Goal: Task Accomplishment & Management: Complete application form

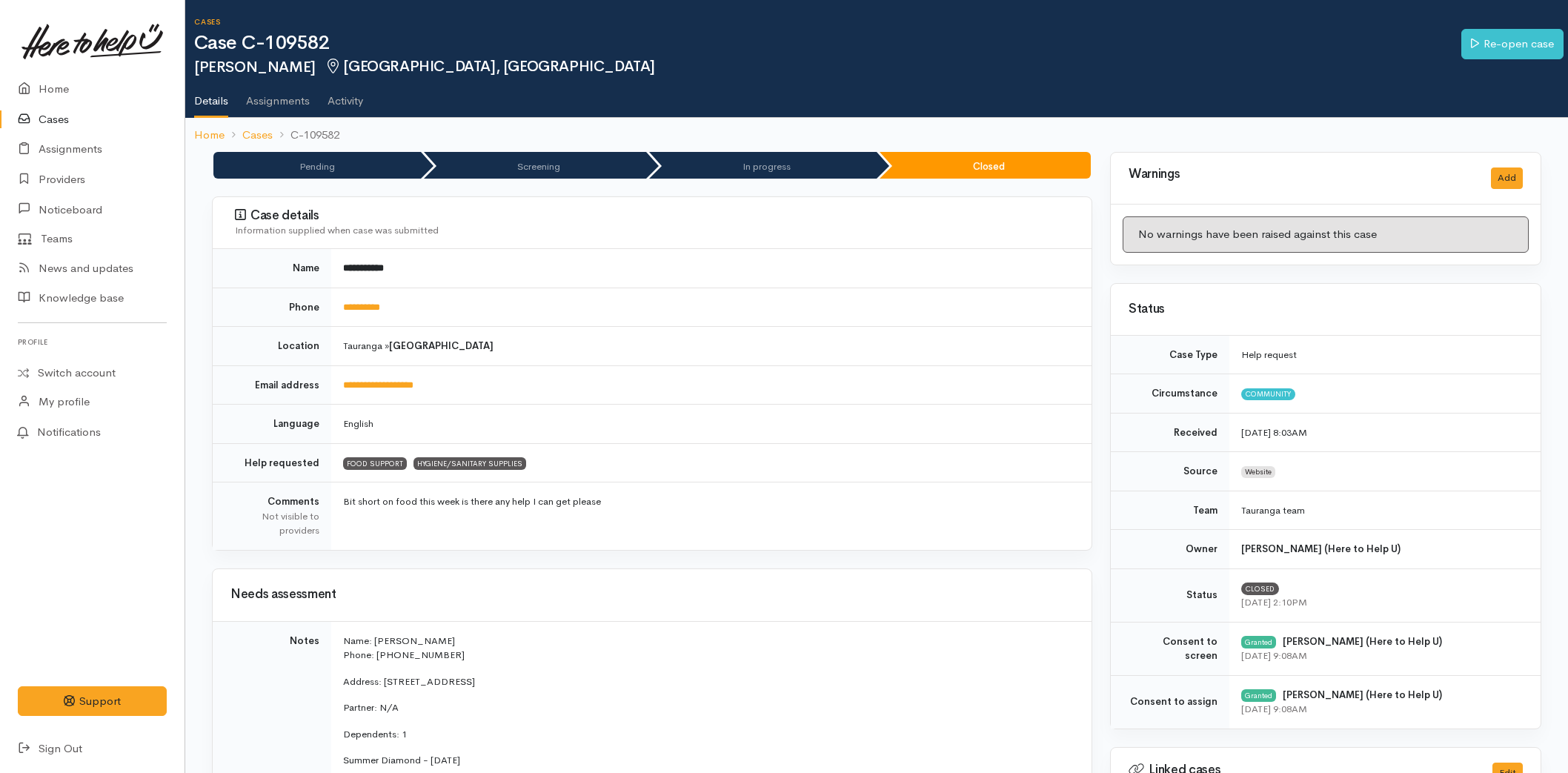
scroll to position [411, 0]
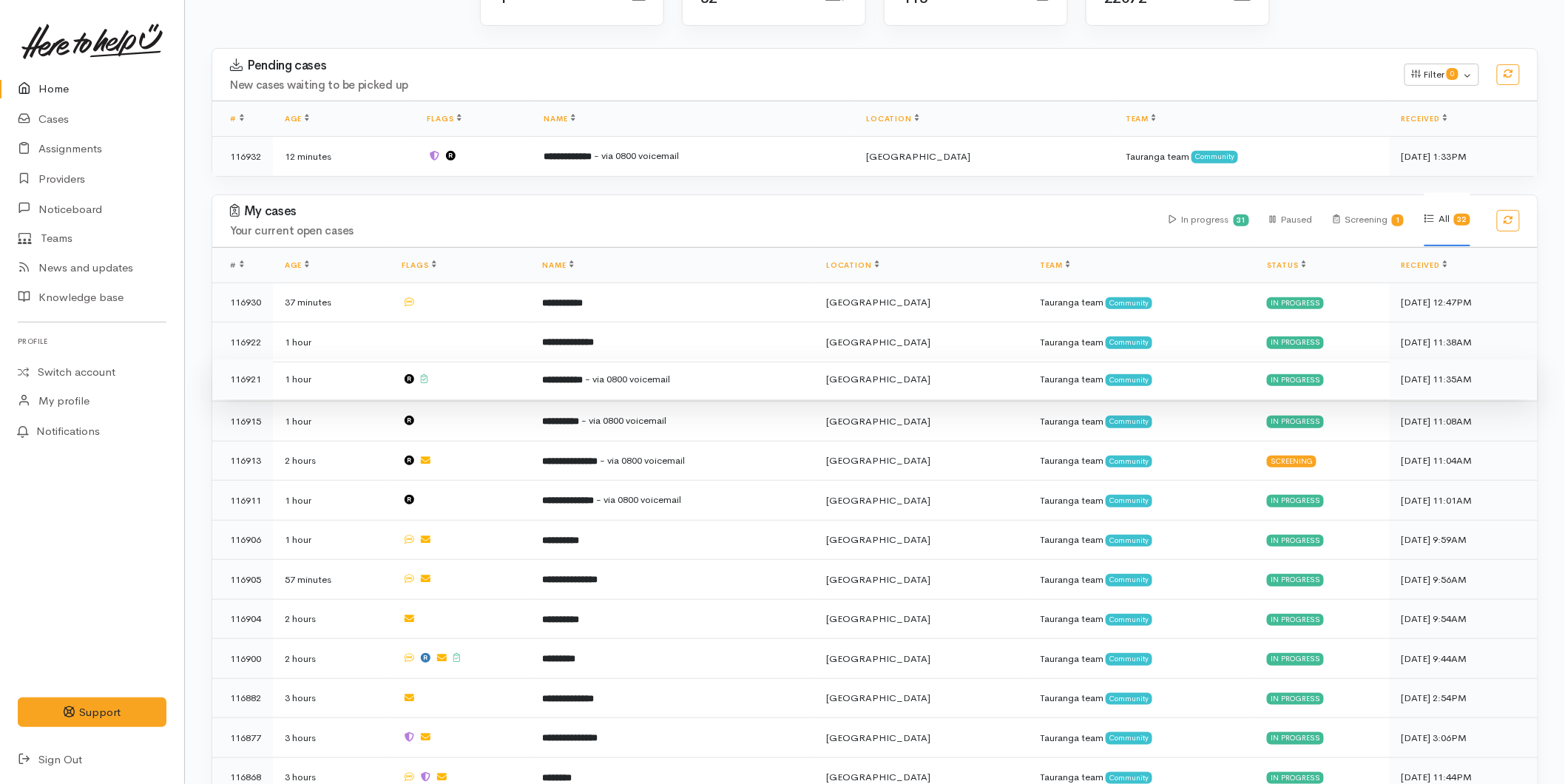
scroll to position [410, 0]
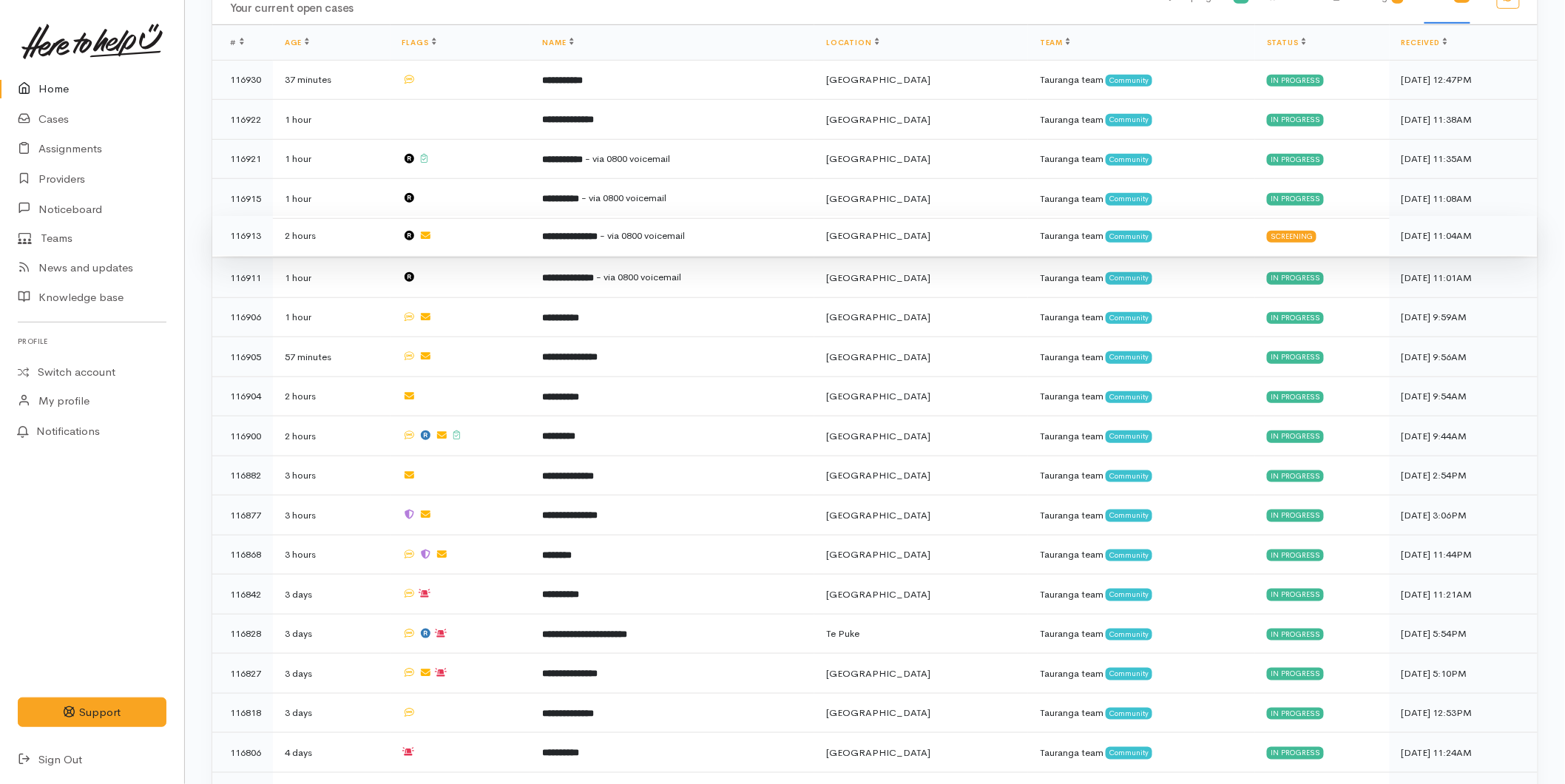
click at [603, 241] on td "**********" at bounding box center [673, 235] width 284 height 40
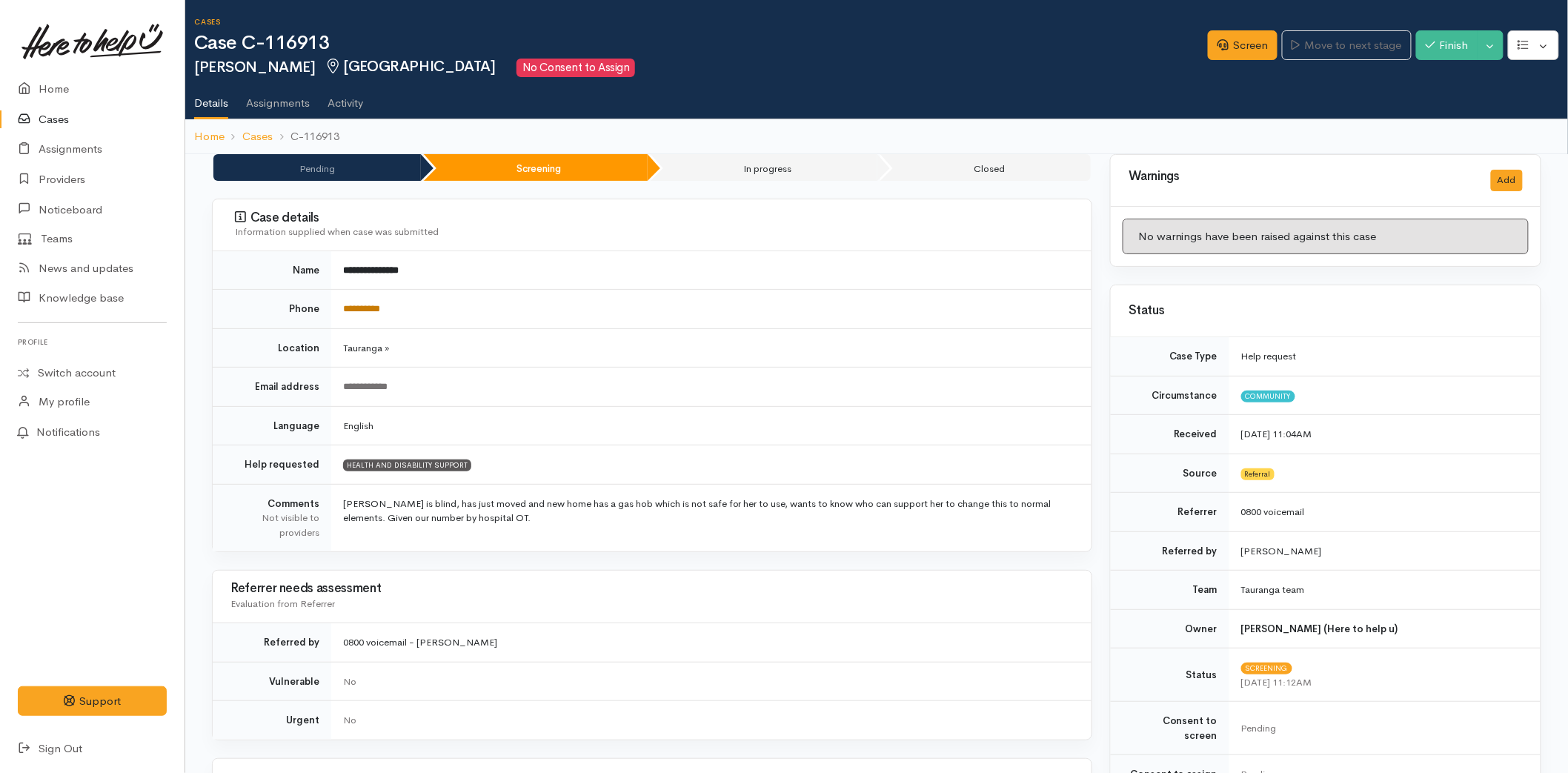
click at [380, 312] on link "**********" at bounding box center [362, 308] width 37 height 10
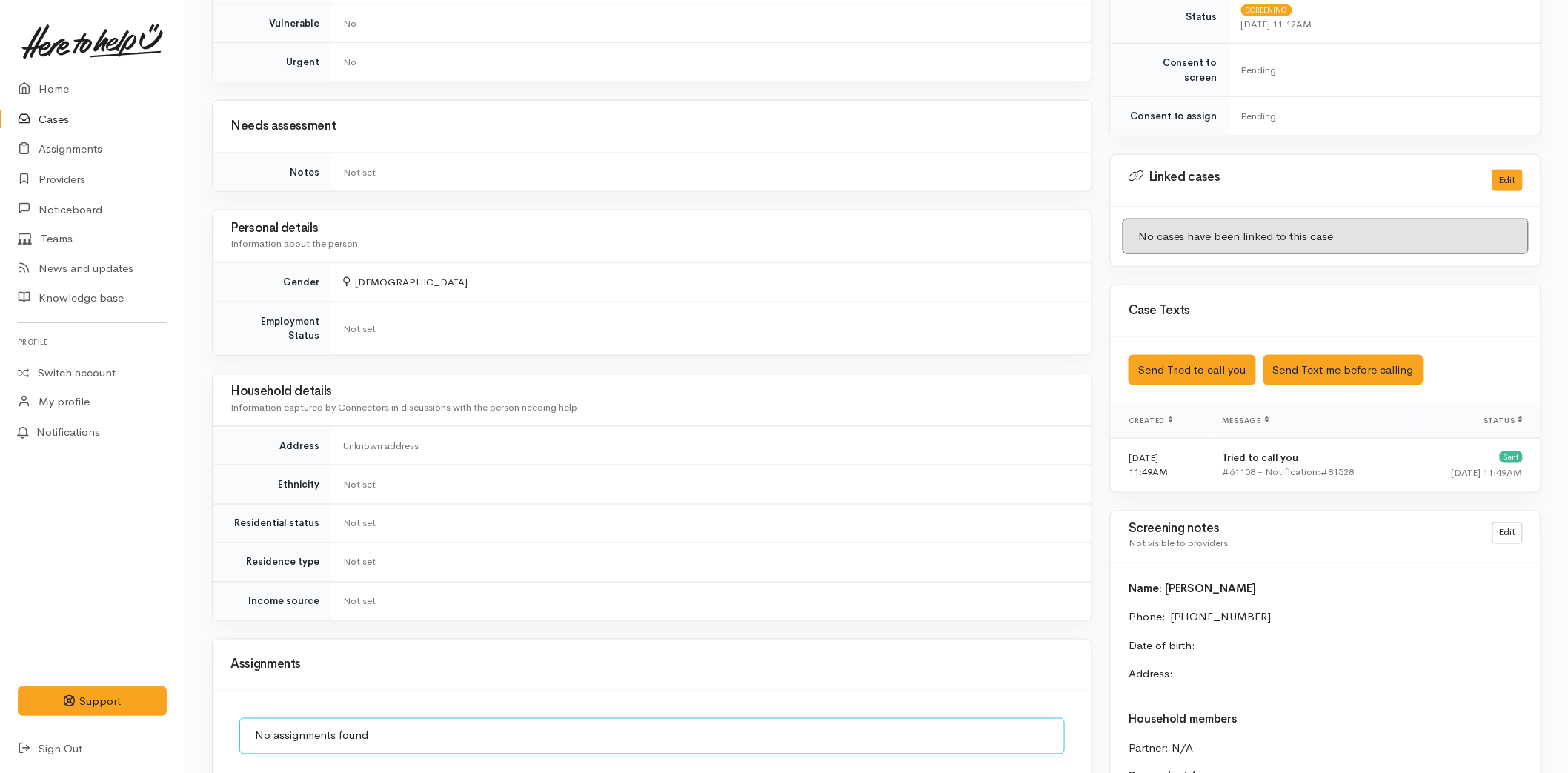
scroll to position [979, 0]
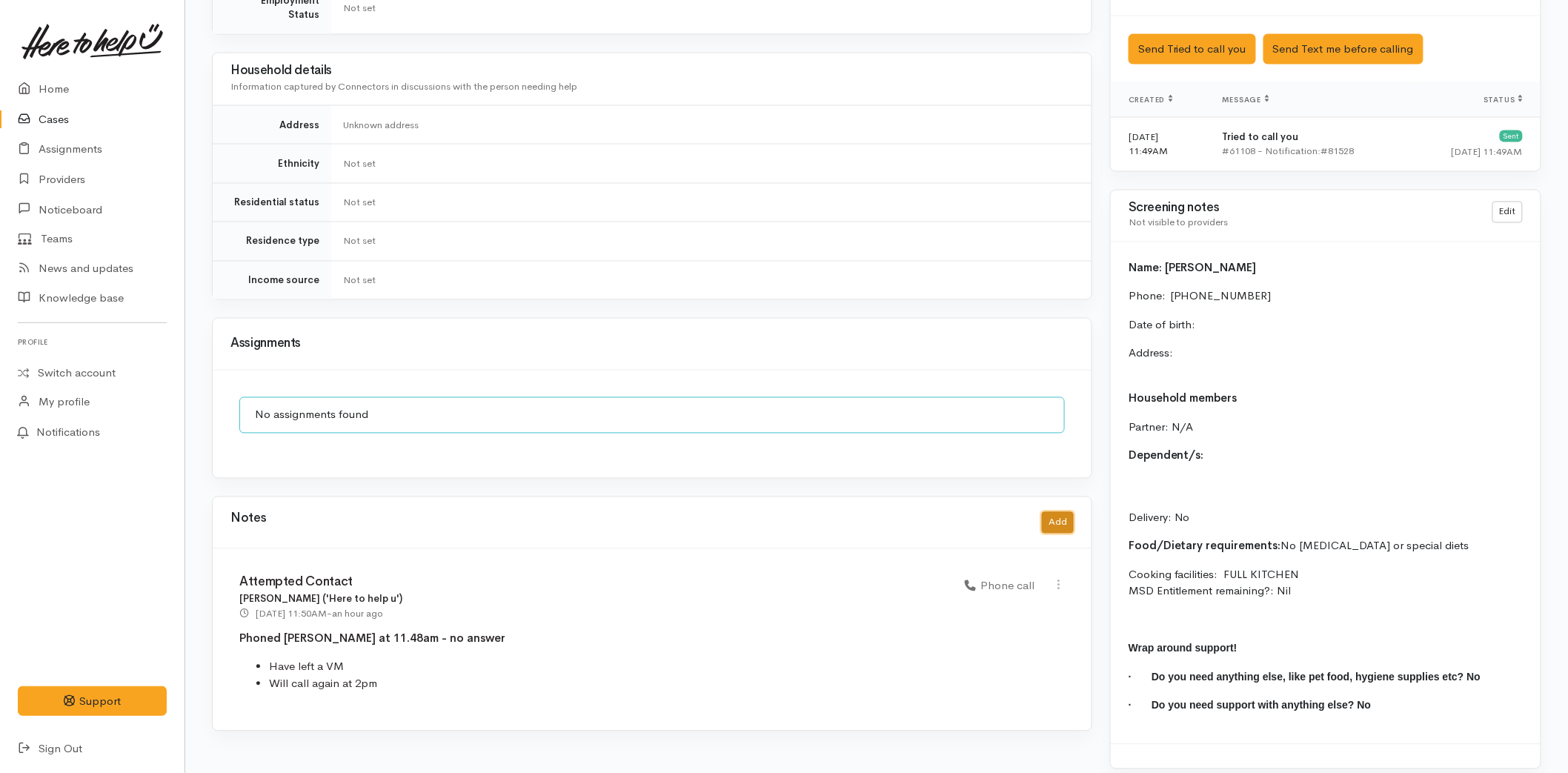
click at [1050, 513] on button "Add" at bounding box center [1058, 523] width 32 height 21
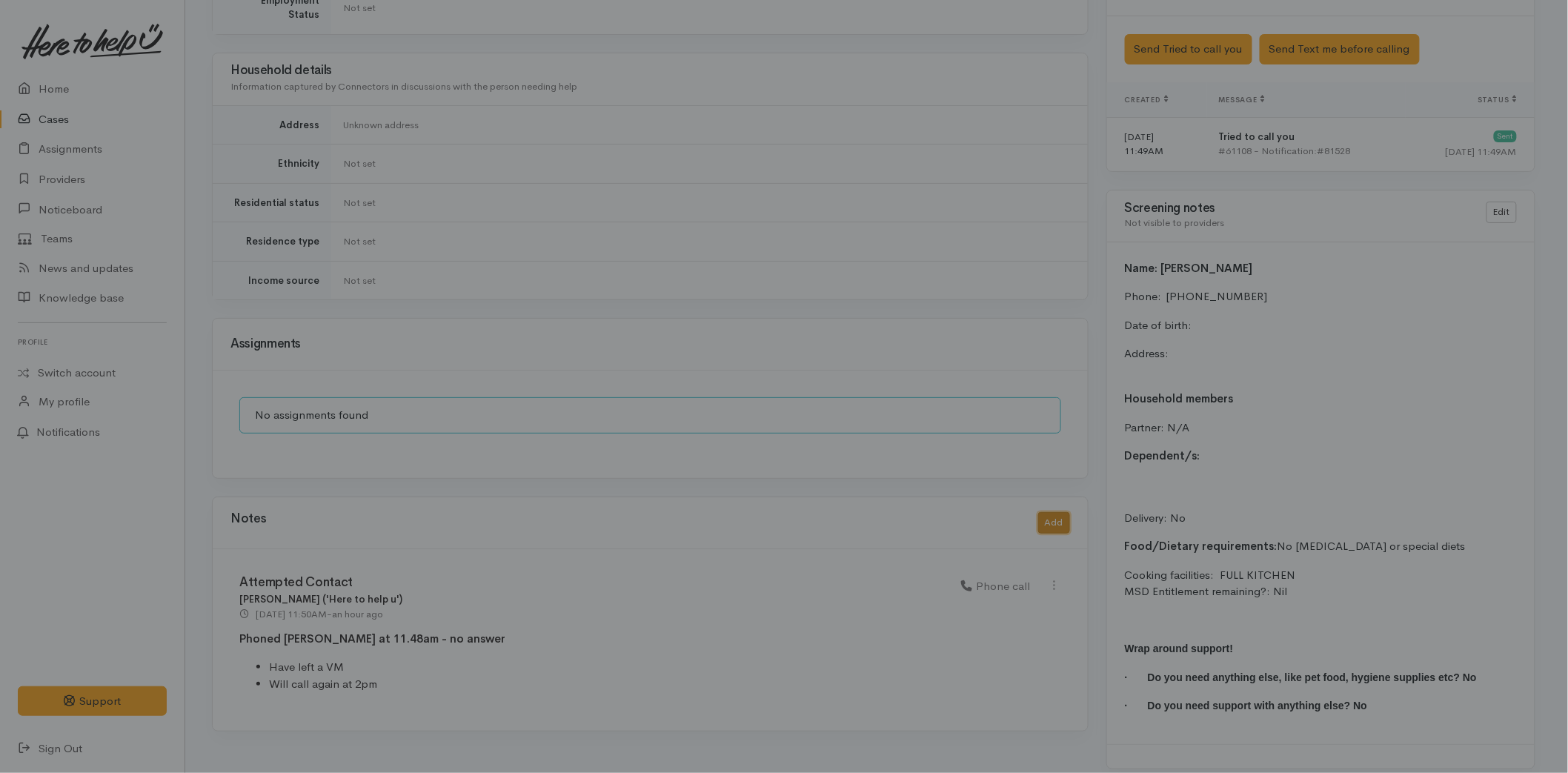
scroll to position [966, 0]
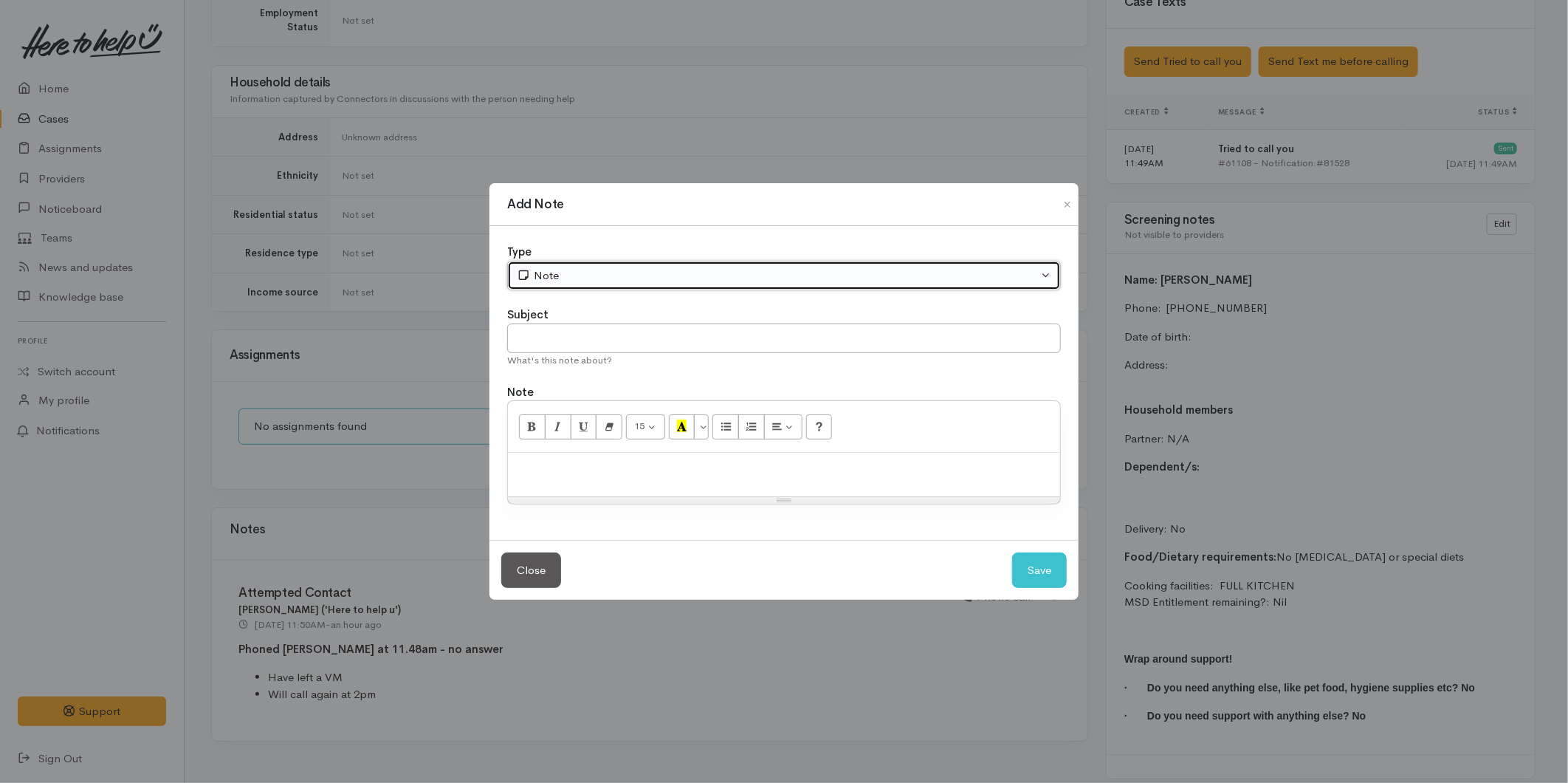
click at [550, 266] on button "Note" at bounding box center [784, 275] width 554 height 30
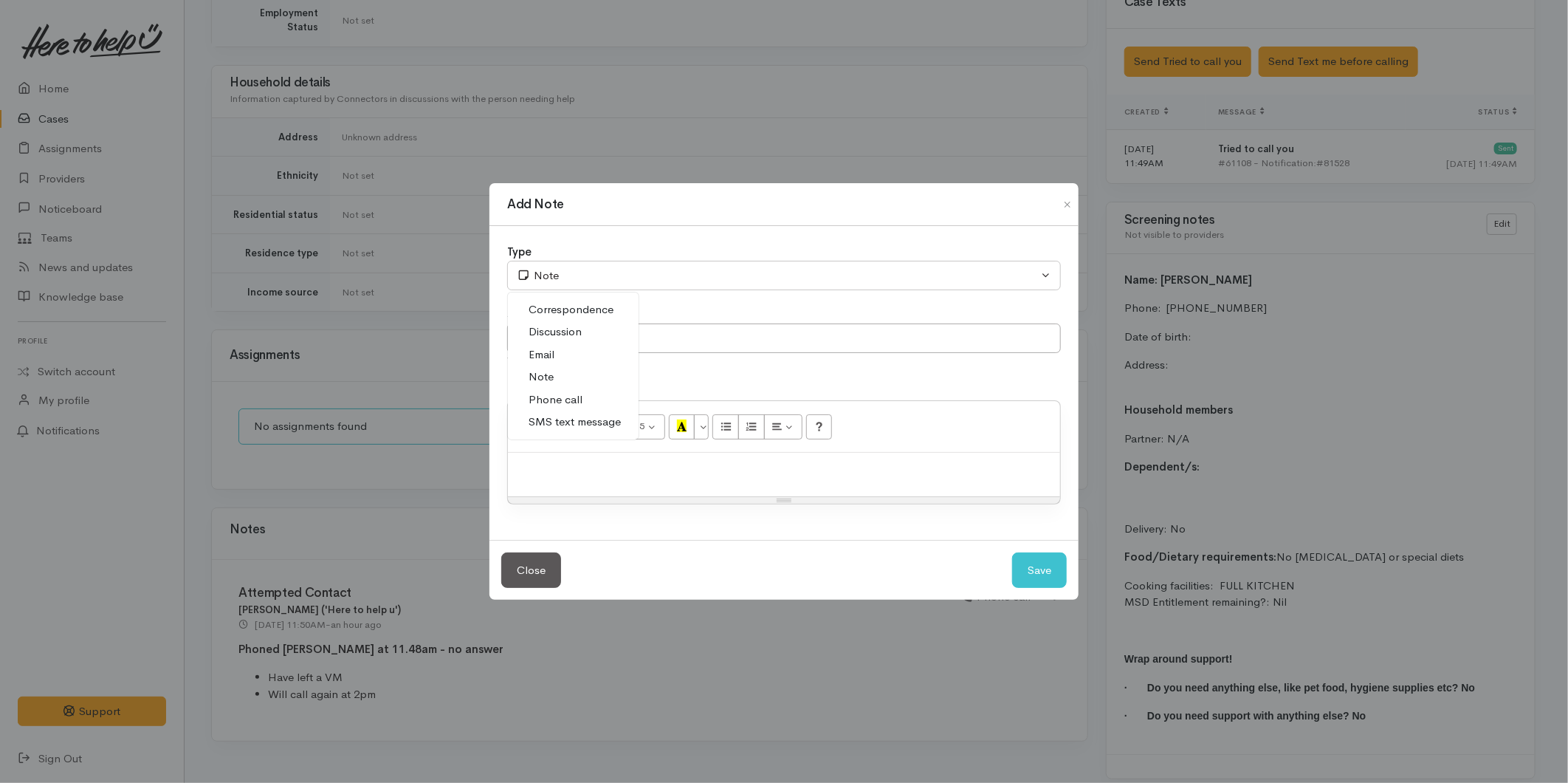
click at [552, 402] on span "Phone call" at bounding box center [556, 400] width 54 height 17
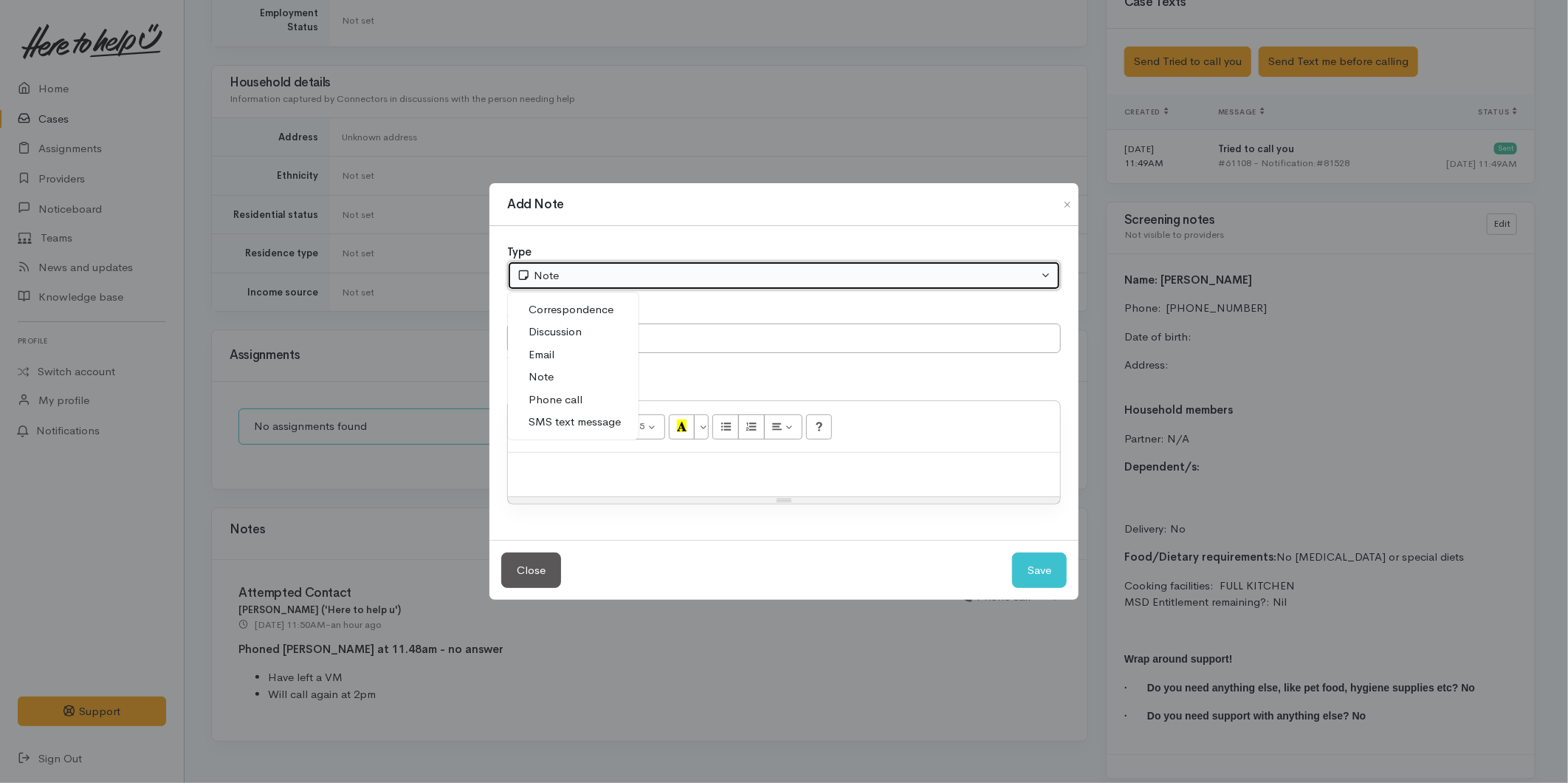
select select "3"
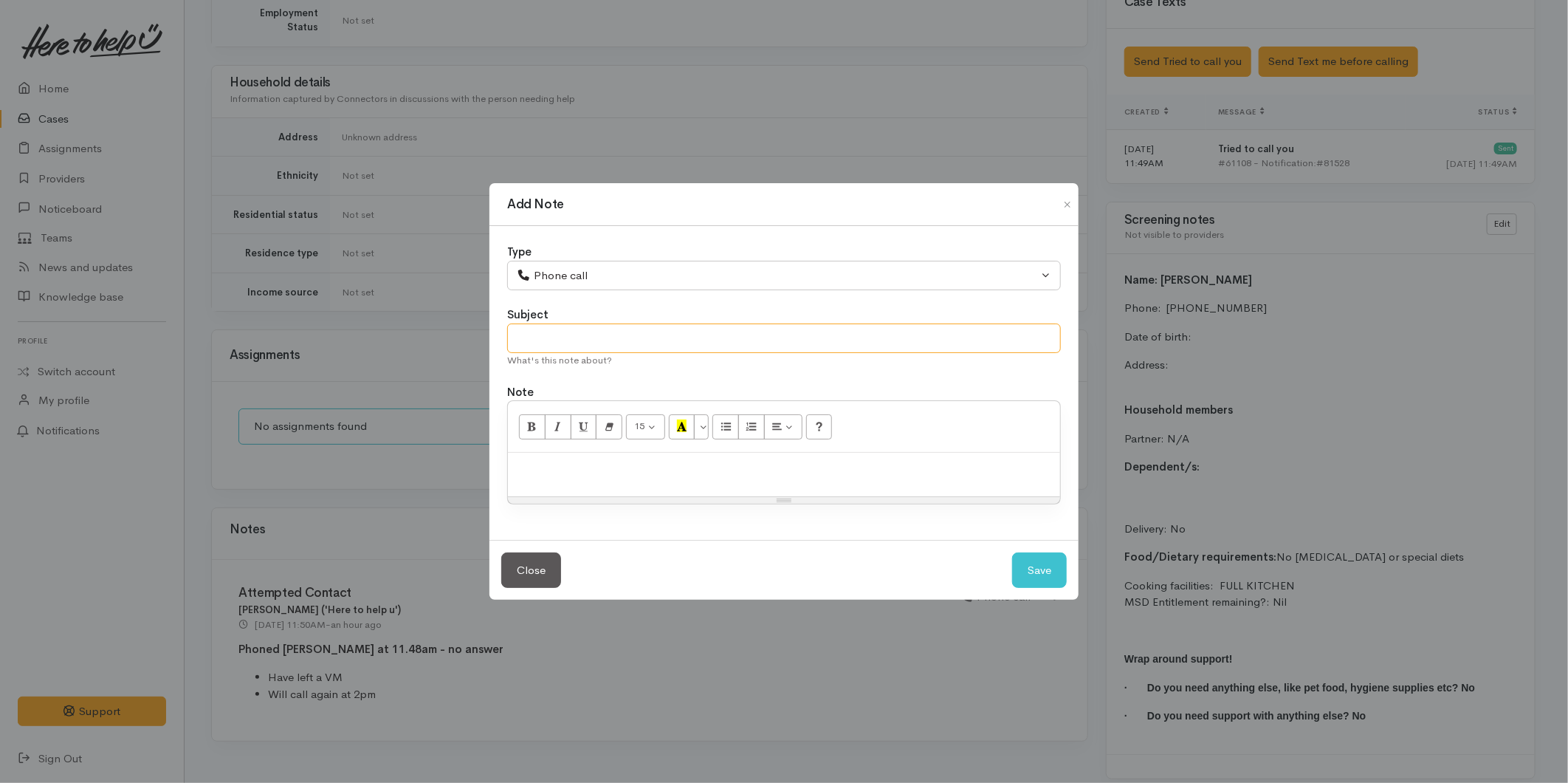
click at [615, 346] on input "text" at bounding box center [784, 338] width 554 height 30
type input "Attempted Contact"
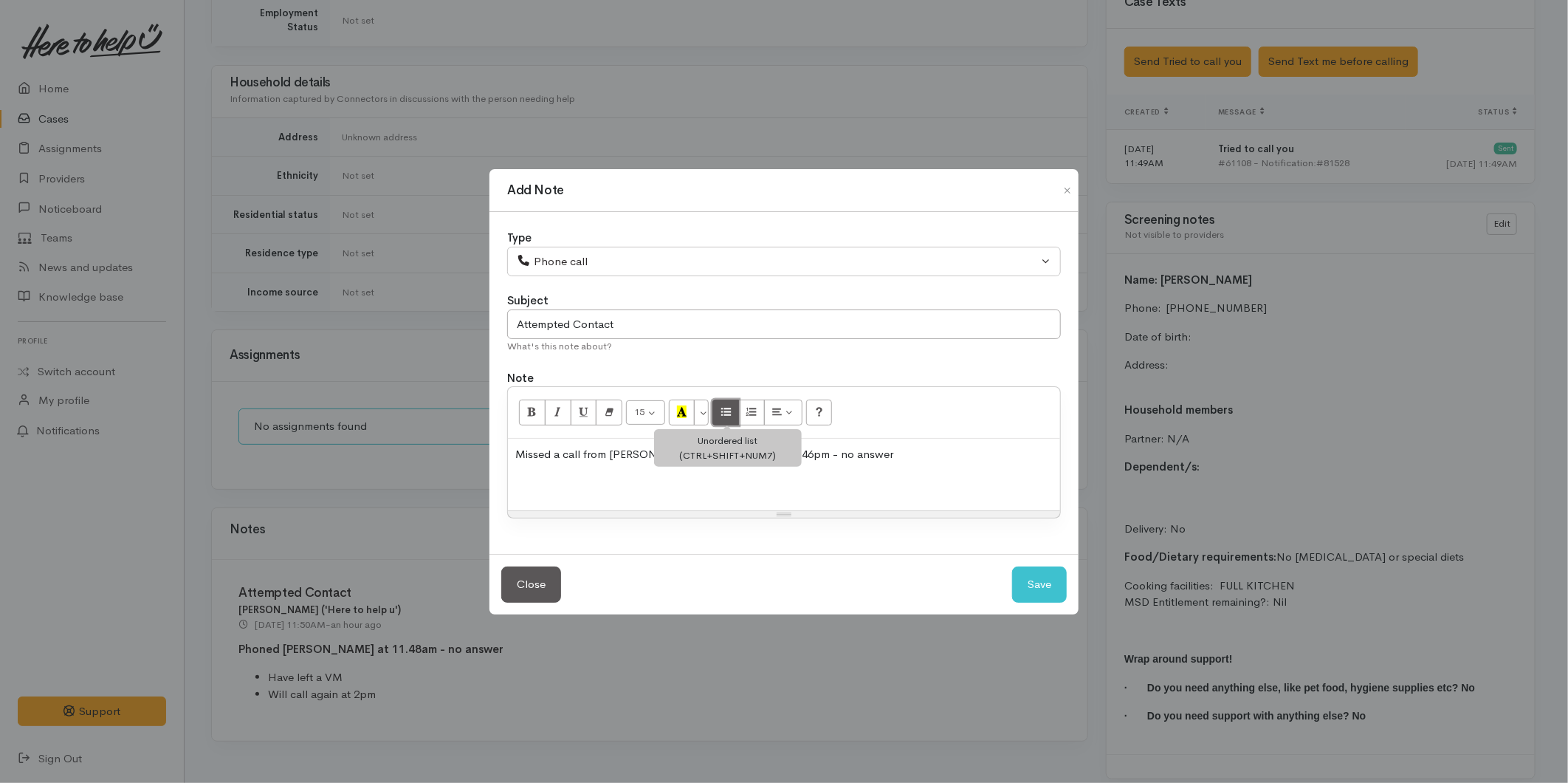
click at [726, 409] on icon "Unordered list (CTRL+SHIFT+NUM7)" at bounding box center [726, 411] width 10 height 13
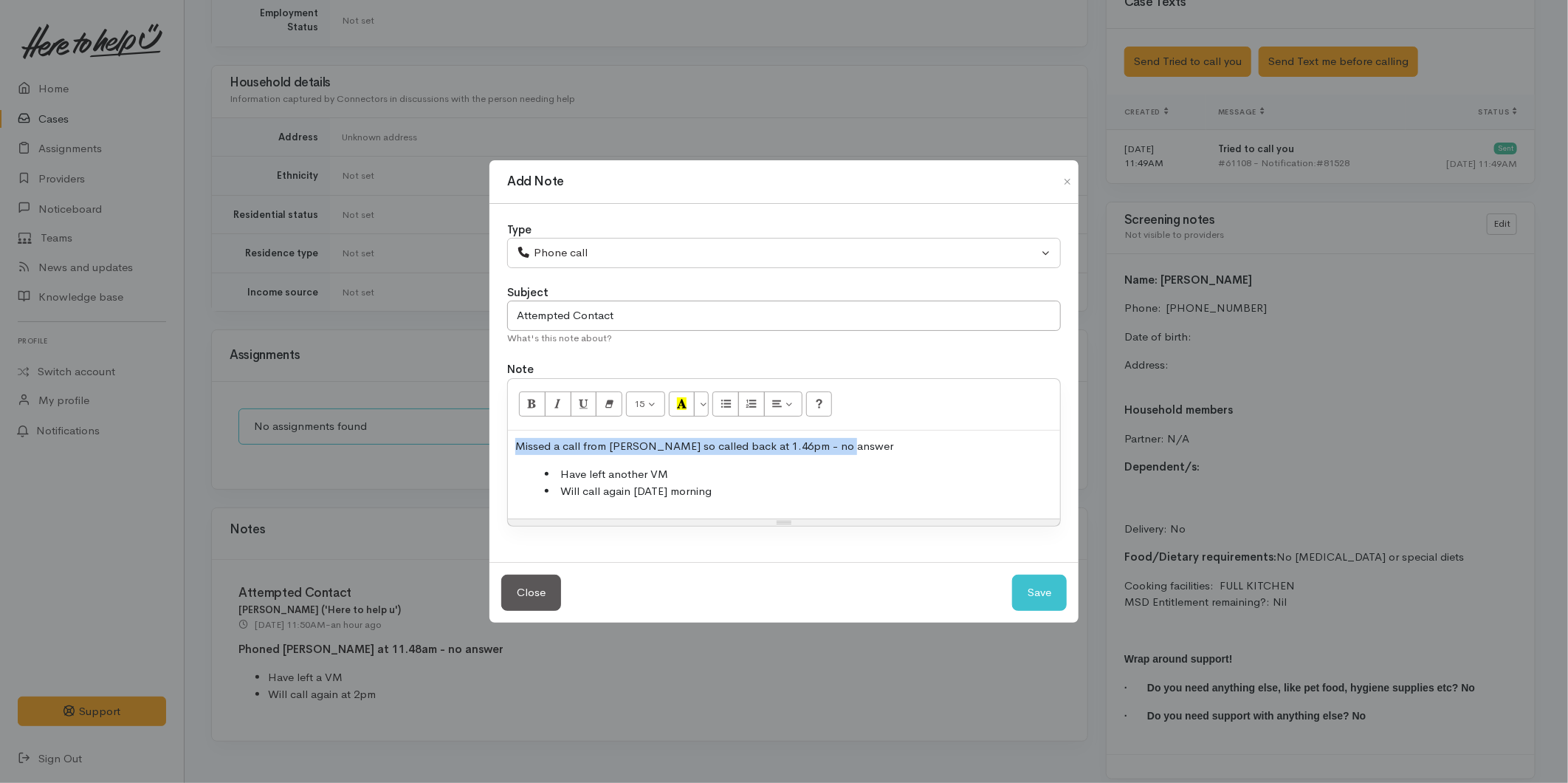
drag, startPoint x: 848, startPoint y: 446, endPoint x: 497, endPoint y: 448, distance: 351.0
click at [497, 448] on div "Type Correspondence Discussion Email Note Phone call SMS text message Phone cal…" at bounding box center [784, 383] width 589 height 359
drag, startPoint x: 520, startPoint y: 404, endPoint x: 588, endPoint y: 431, distance: 73.2
click at [521, 404] on button "Bold (CTRL+B)" at bounding box center [533, 404] width 27 height 25
click at [1057, 584] on button "Save" at bounding box center [1039, 592] width 55 height 37
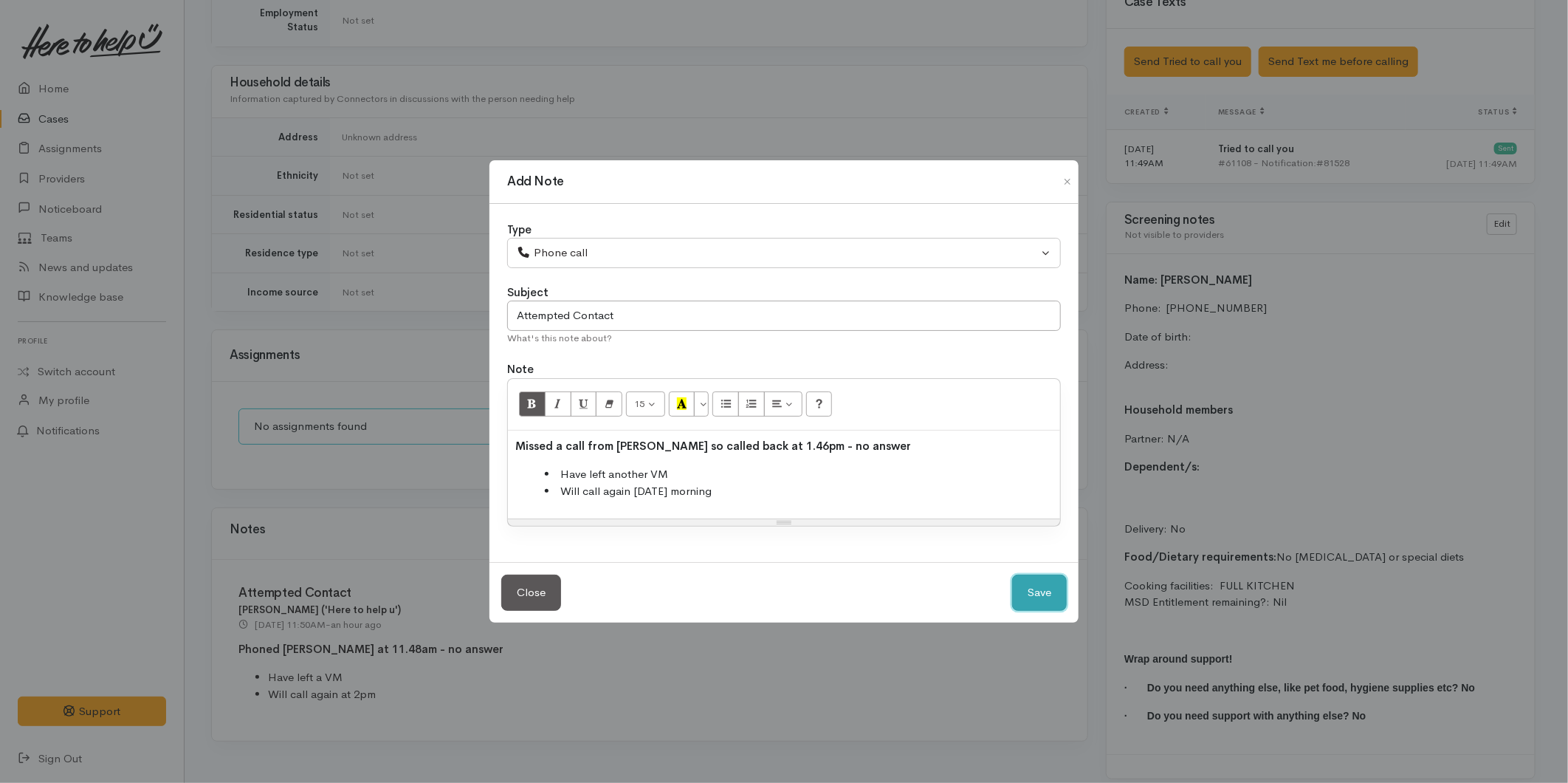
select select "1"
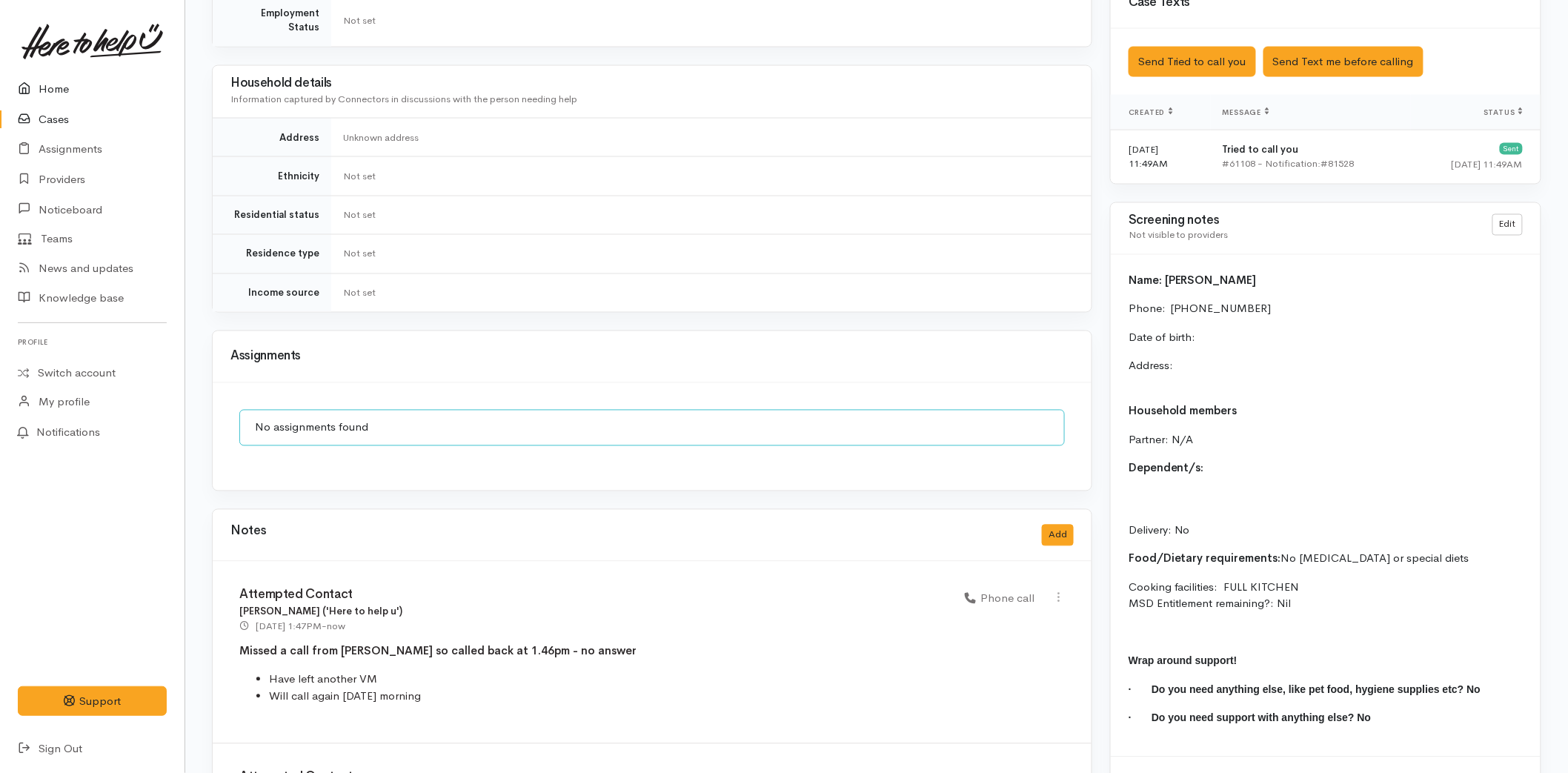
click at [58, 74] on link "Home" at bounding box center [92, 89] width 185 height 30
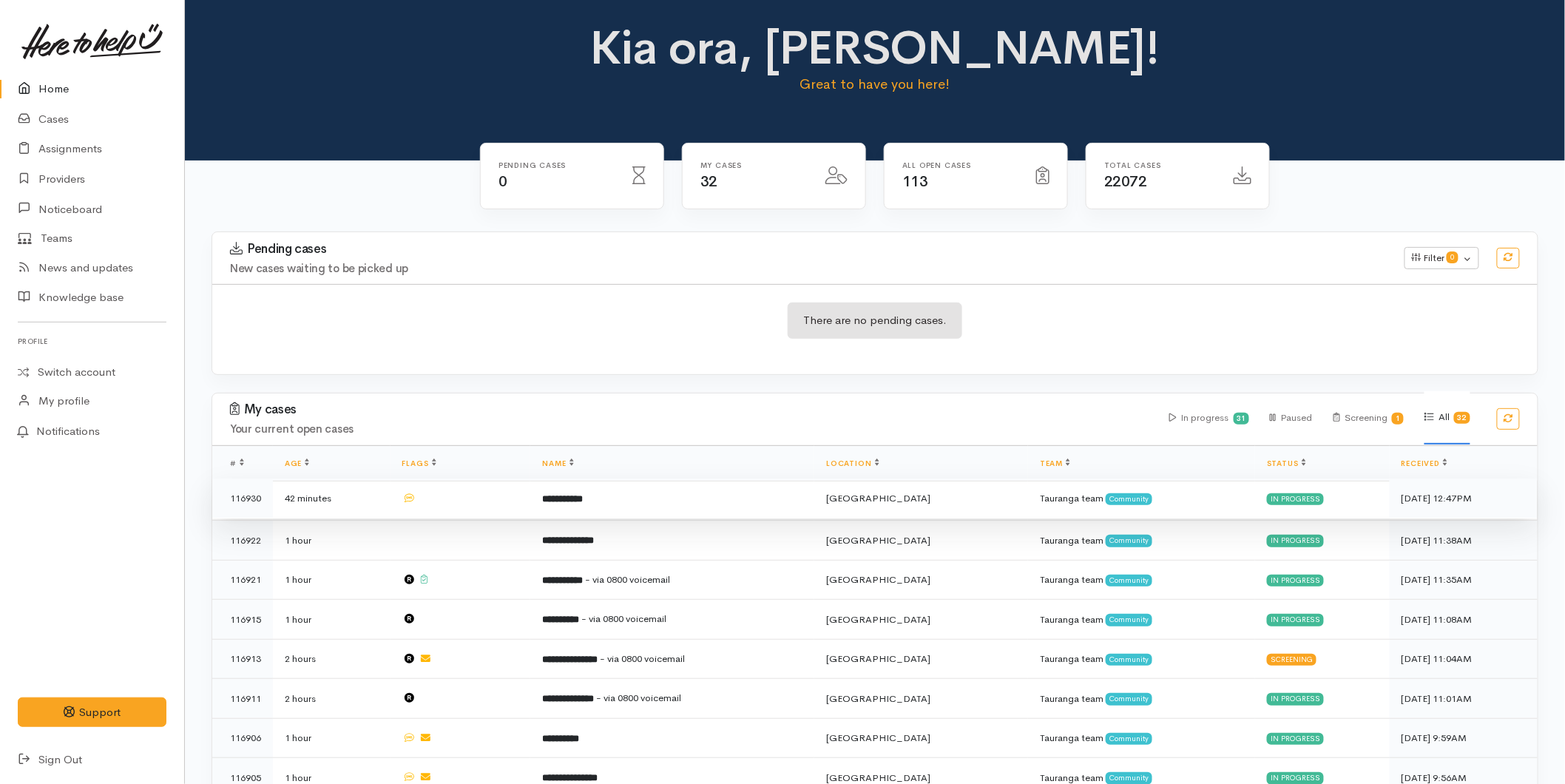
scroll to position [410, 0]
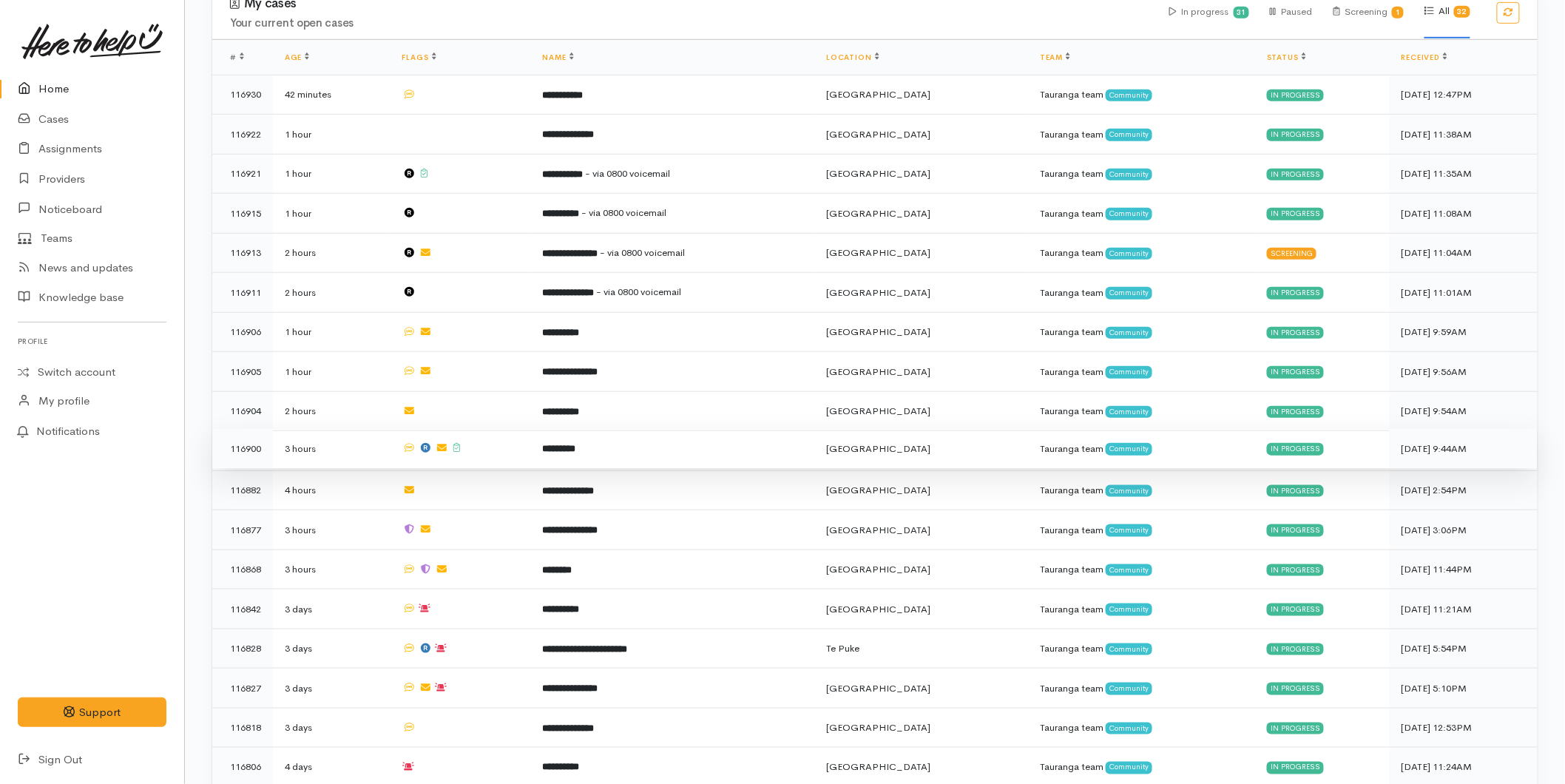
click at [577, 429] on td "*********" at bounding box center [673, 448] width 284 height 40
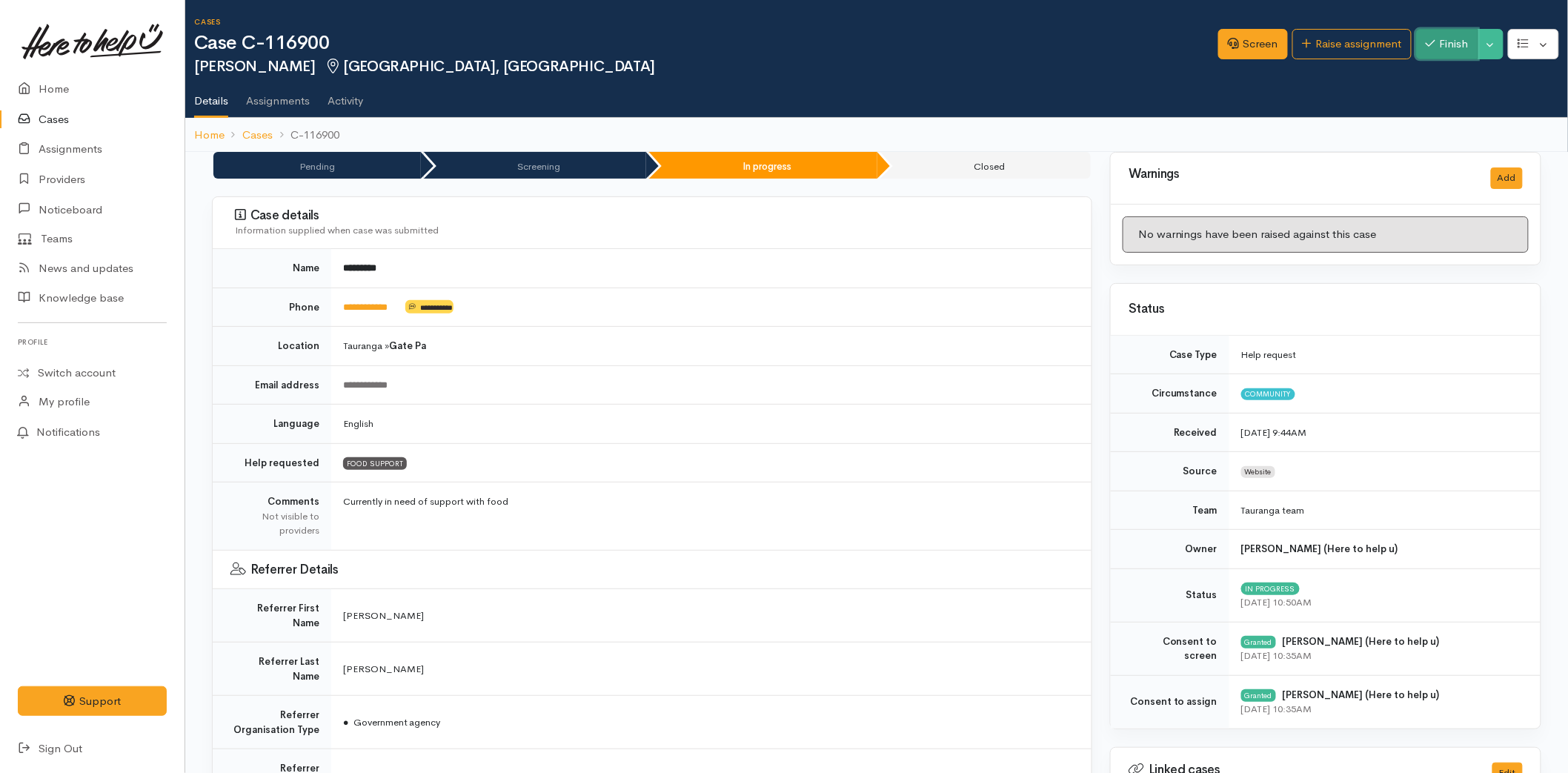
click at [1443, 33] on button "Finish" at bounding box center [1447, 43] width 62 height 30
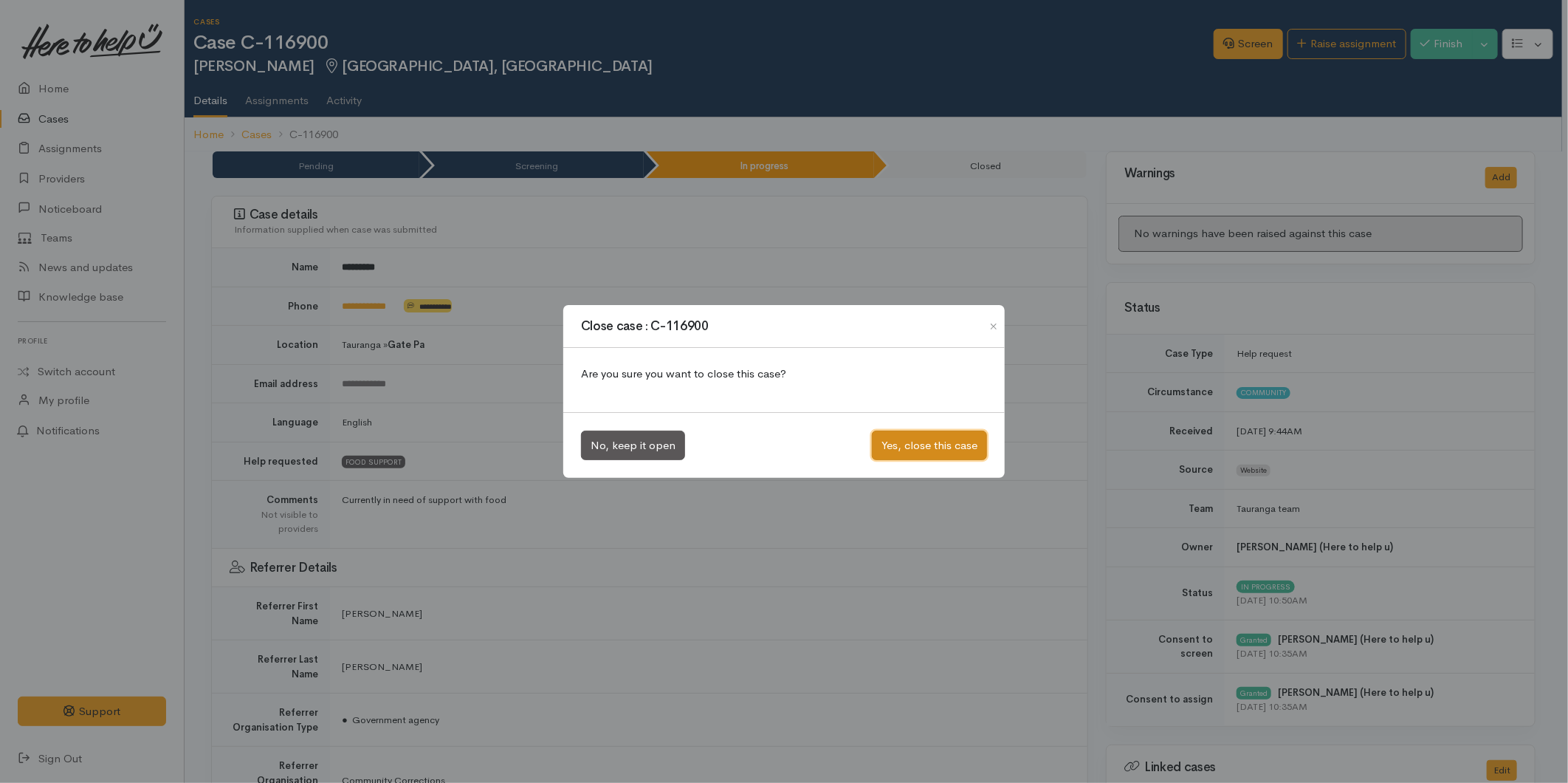
drag, startPoint x: 880, startPoint y: 440, endPoint x: 873, endPoint y: 436, distance: 8.1
click at [878, 439] on button "Yes, close this case" at bounding box center [929, 445] width 116 height 30
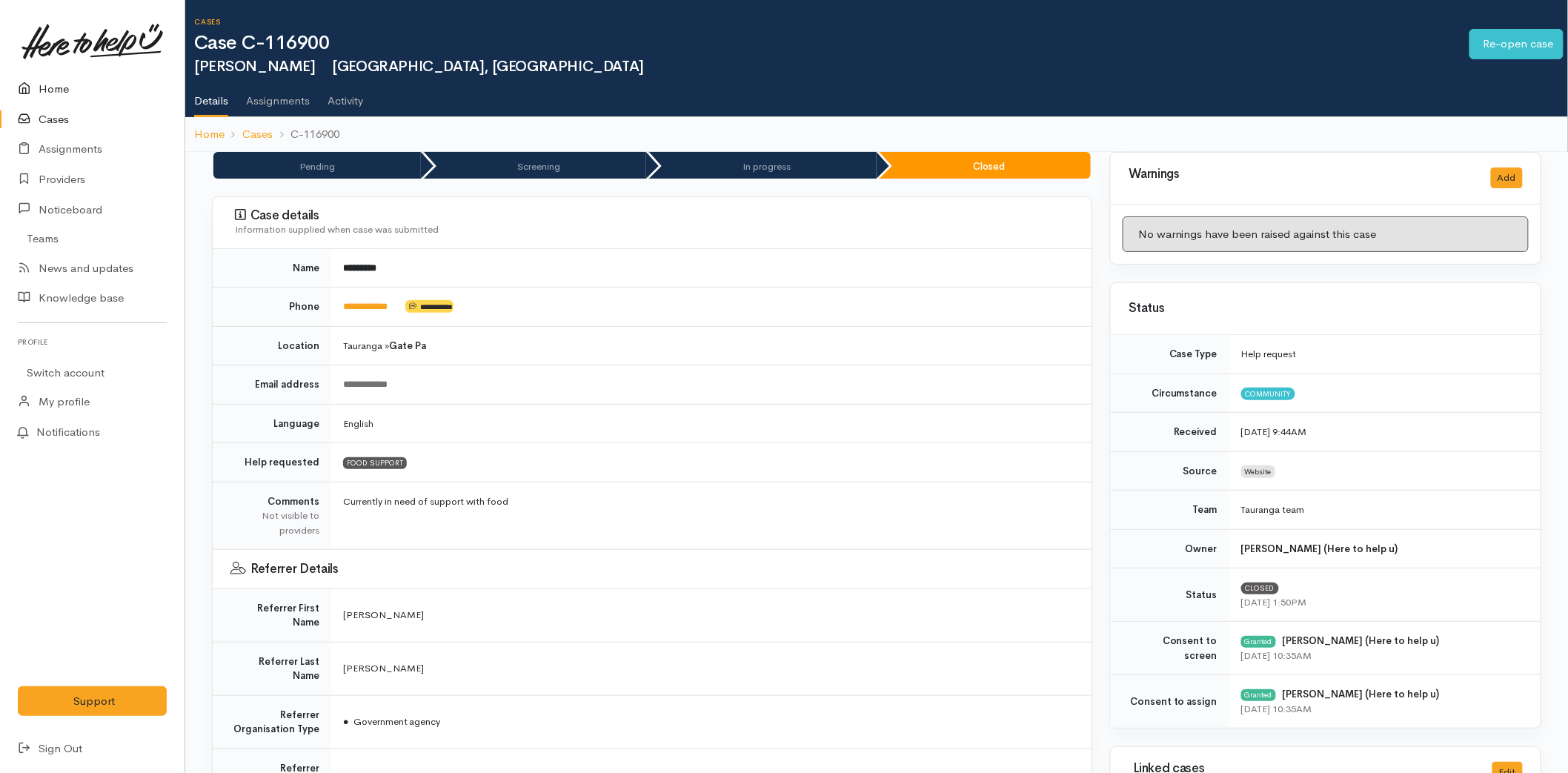
click at [69, 84] on link "Home" at bounding box center [92, 89] width 185 height 30
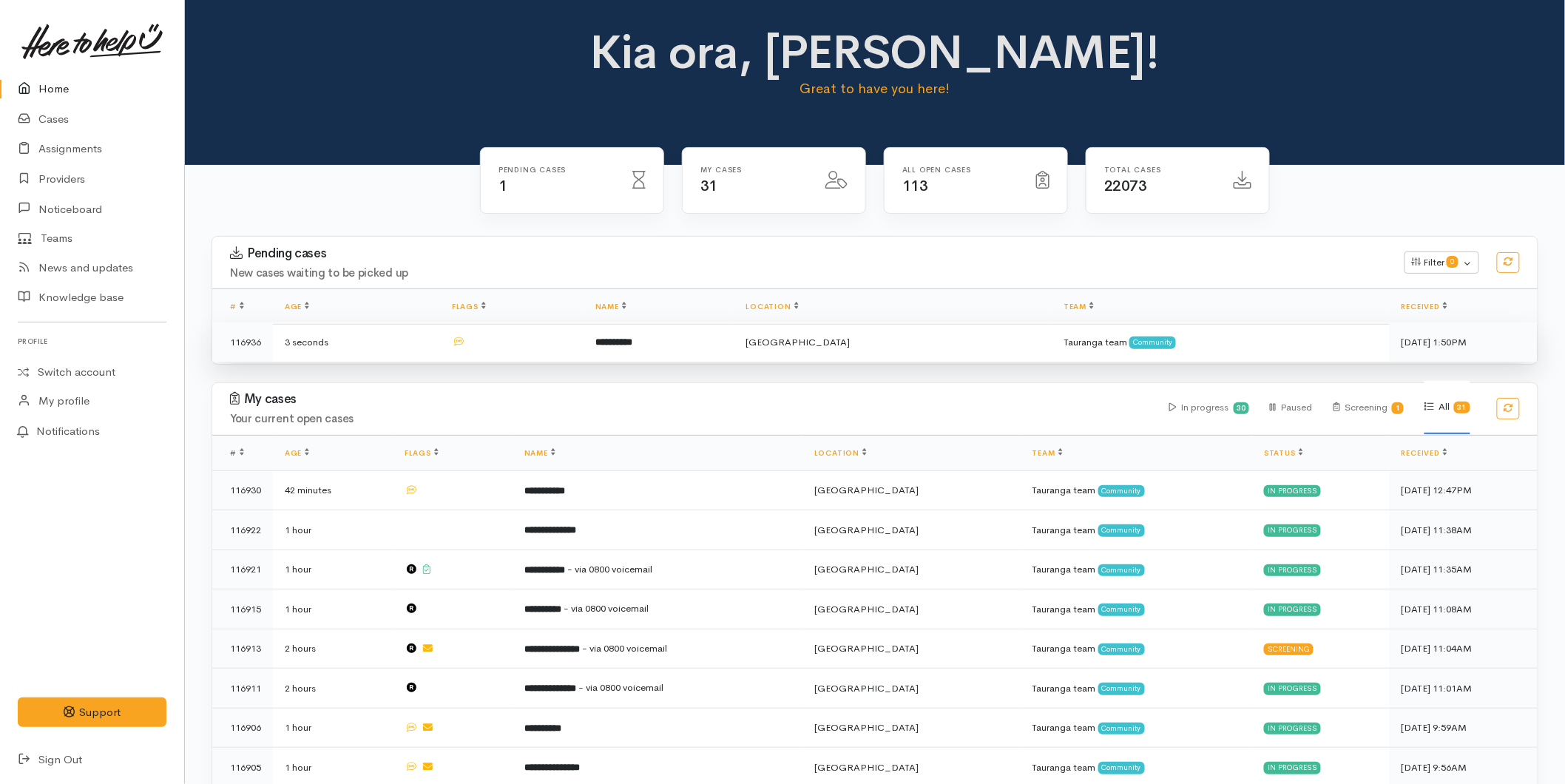
click at [584, 335] on td at bounding box center [511, 341] width 144 height 40
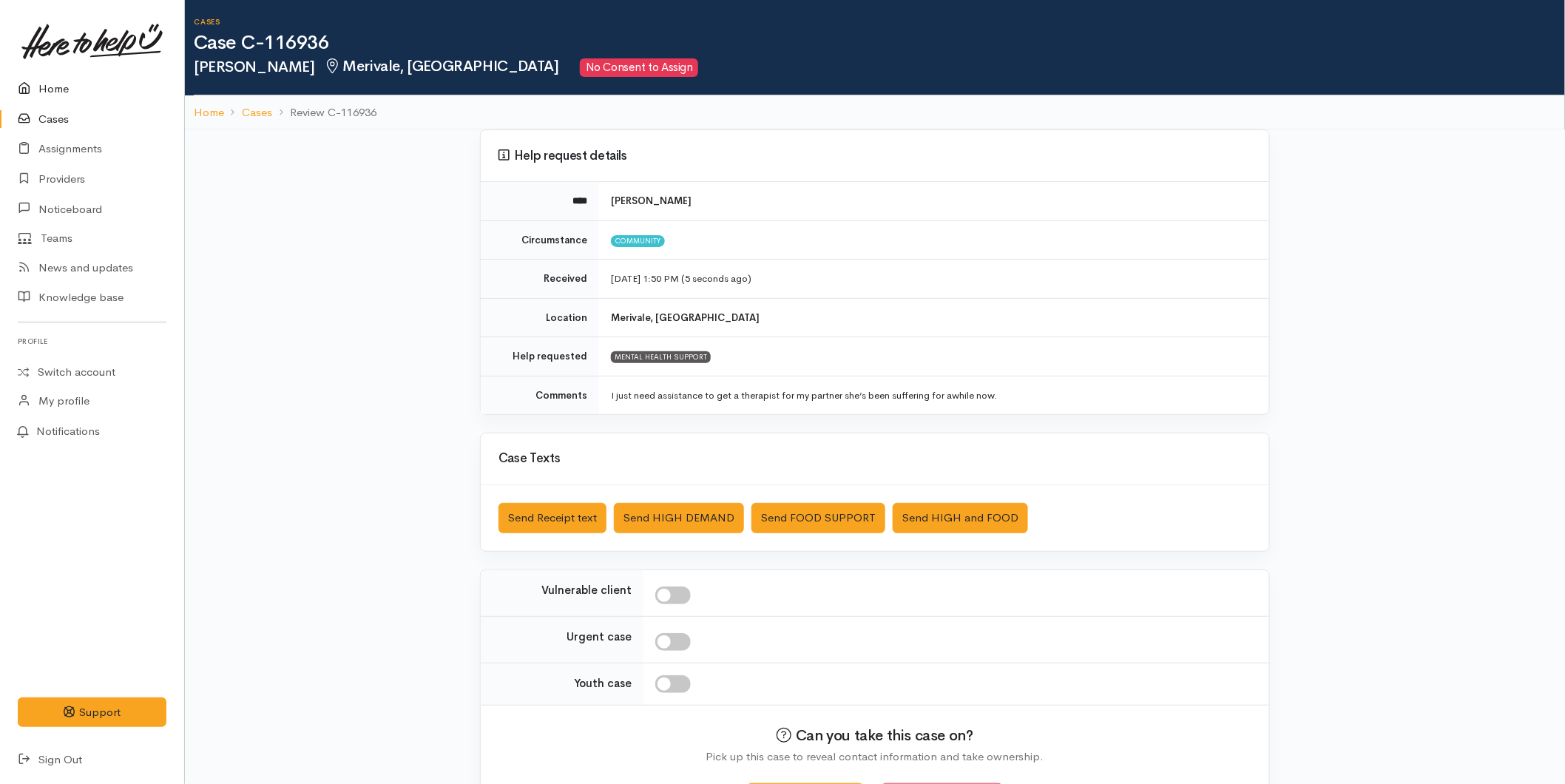
click at [69, 93] on link "Home" at bounding box center [92, 89] width 184 height 30
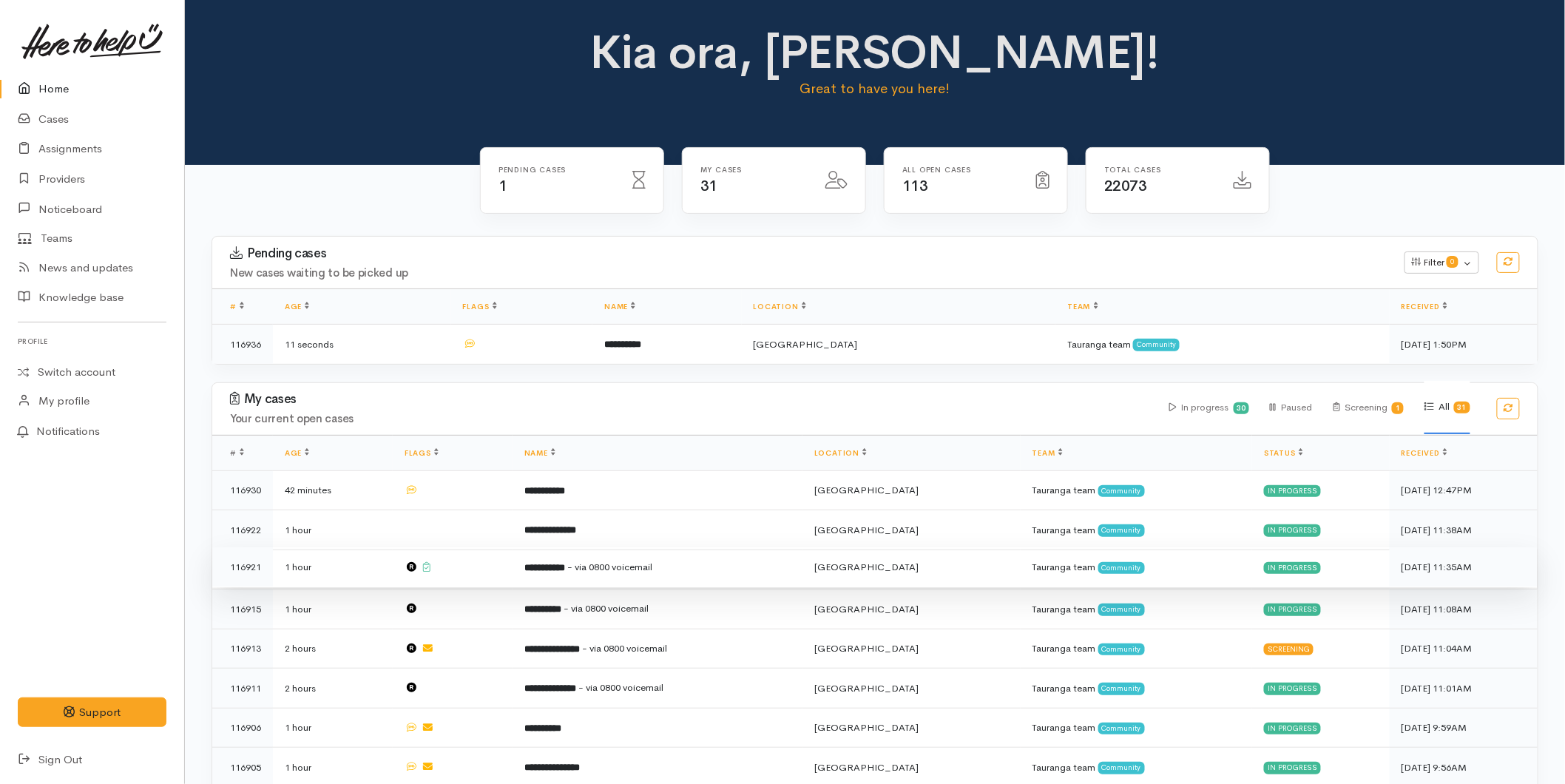
click at [574, 556] on td "**********" at bounding box center [657, 566] width 290 height 40
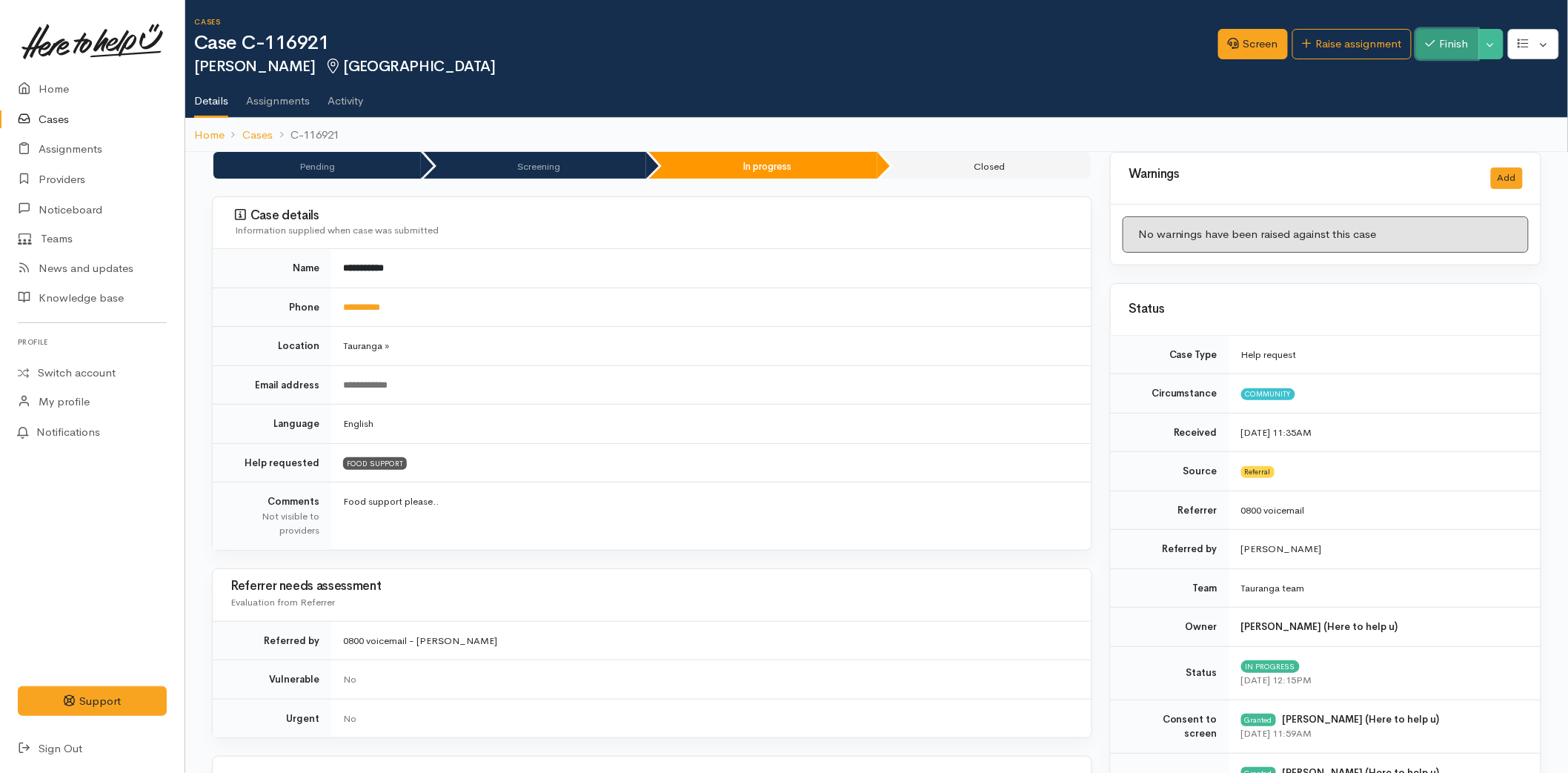
click at [1465, 33] on button "Finish" at bounding box center [1447, 43] width 62 height 30
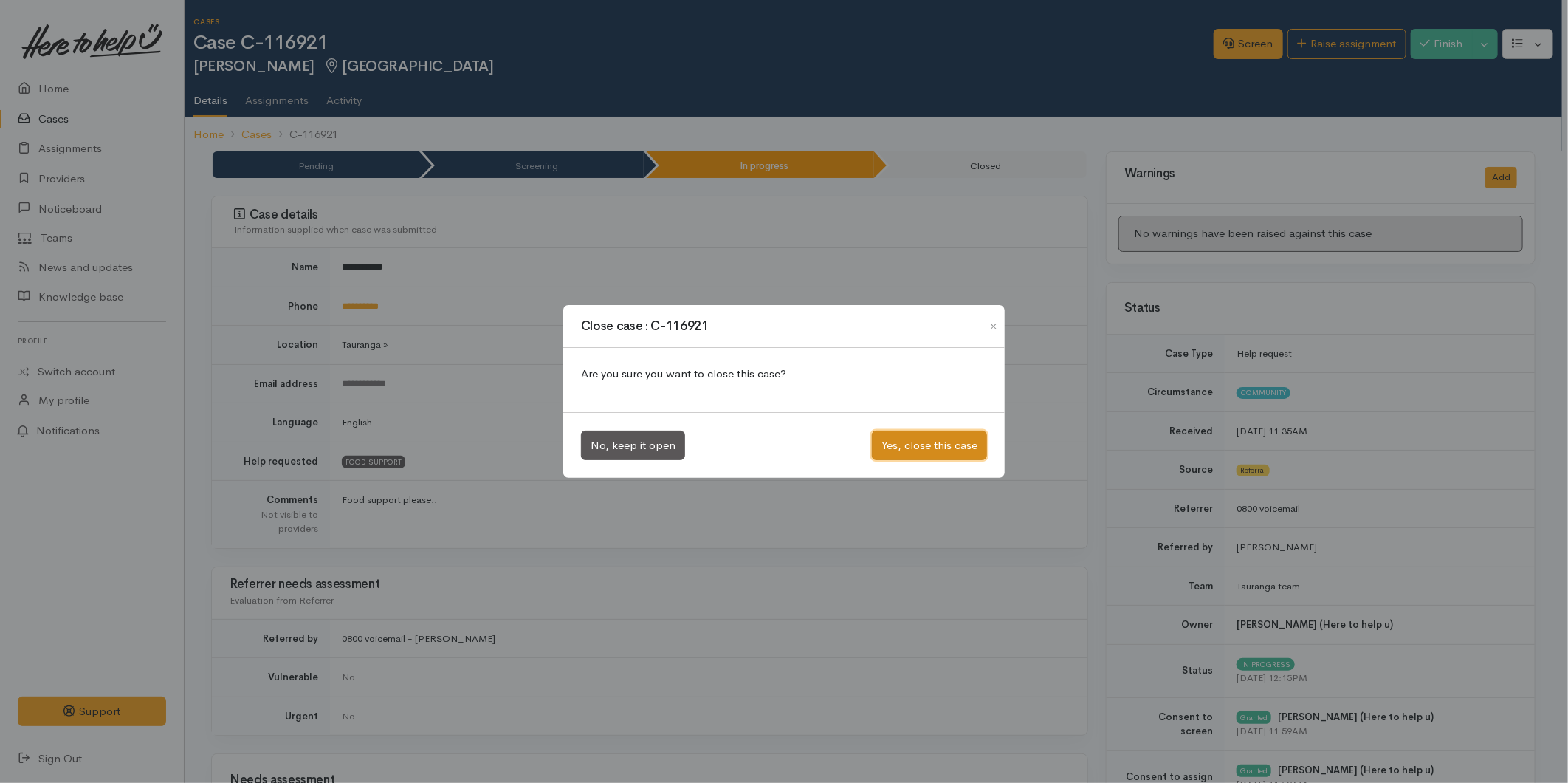
drag, startPoint x: 944, startPoint y: 431, endPoint x: 839, endPoint y: 417, distance: 105.9
click at [943, 431] on button "Yes, close this case" at bounding box center [929, 445] width 116 height 30
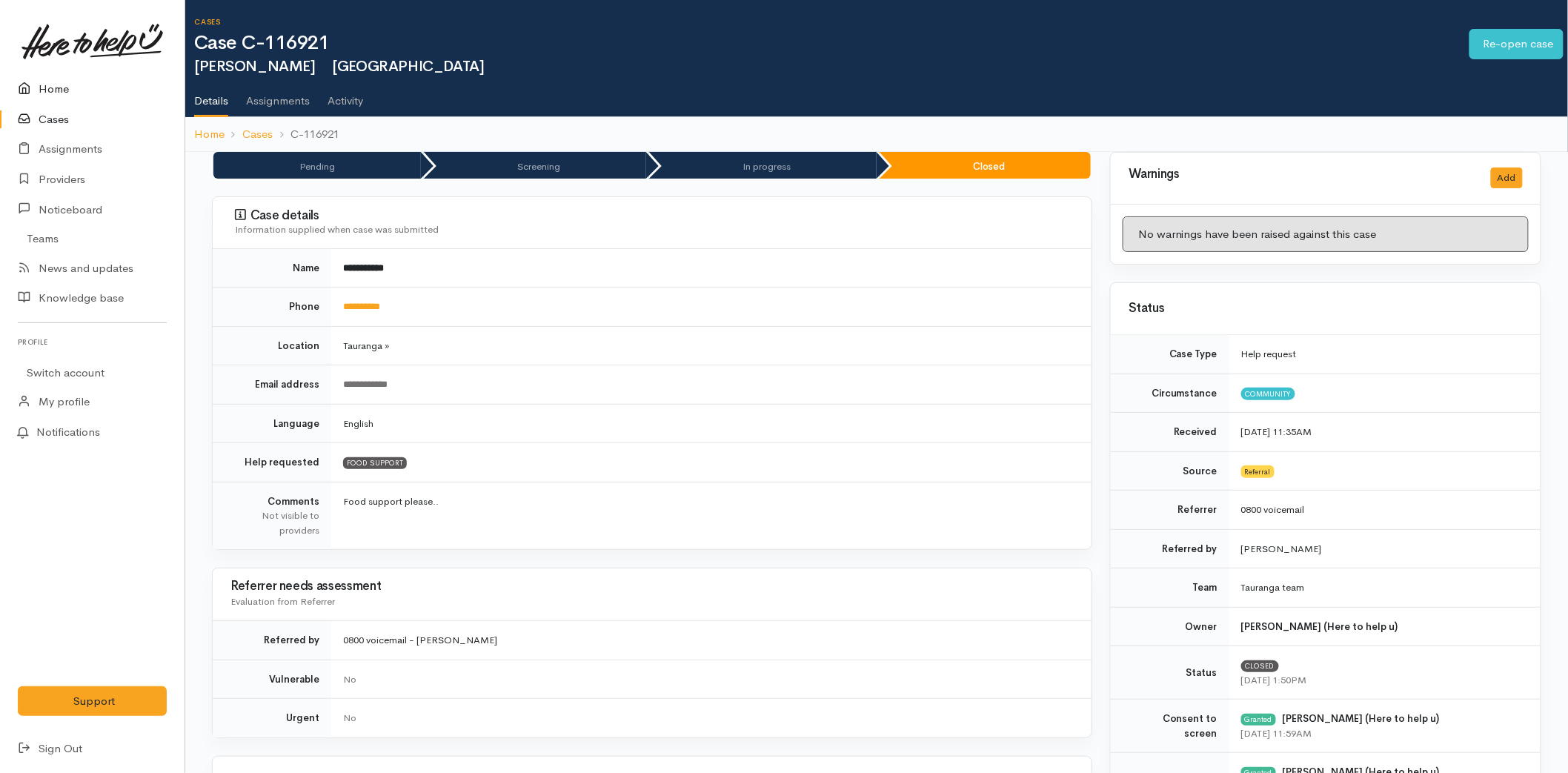
click at [71, 85] on link "Home" at bounding box center [92, 89] width 185 height 30
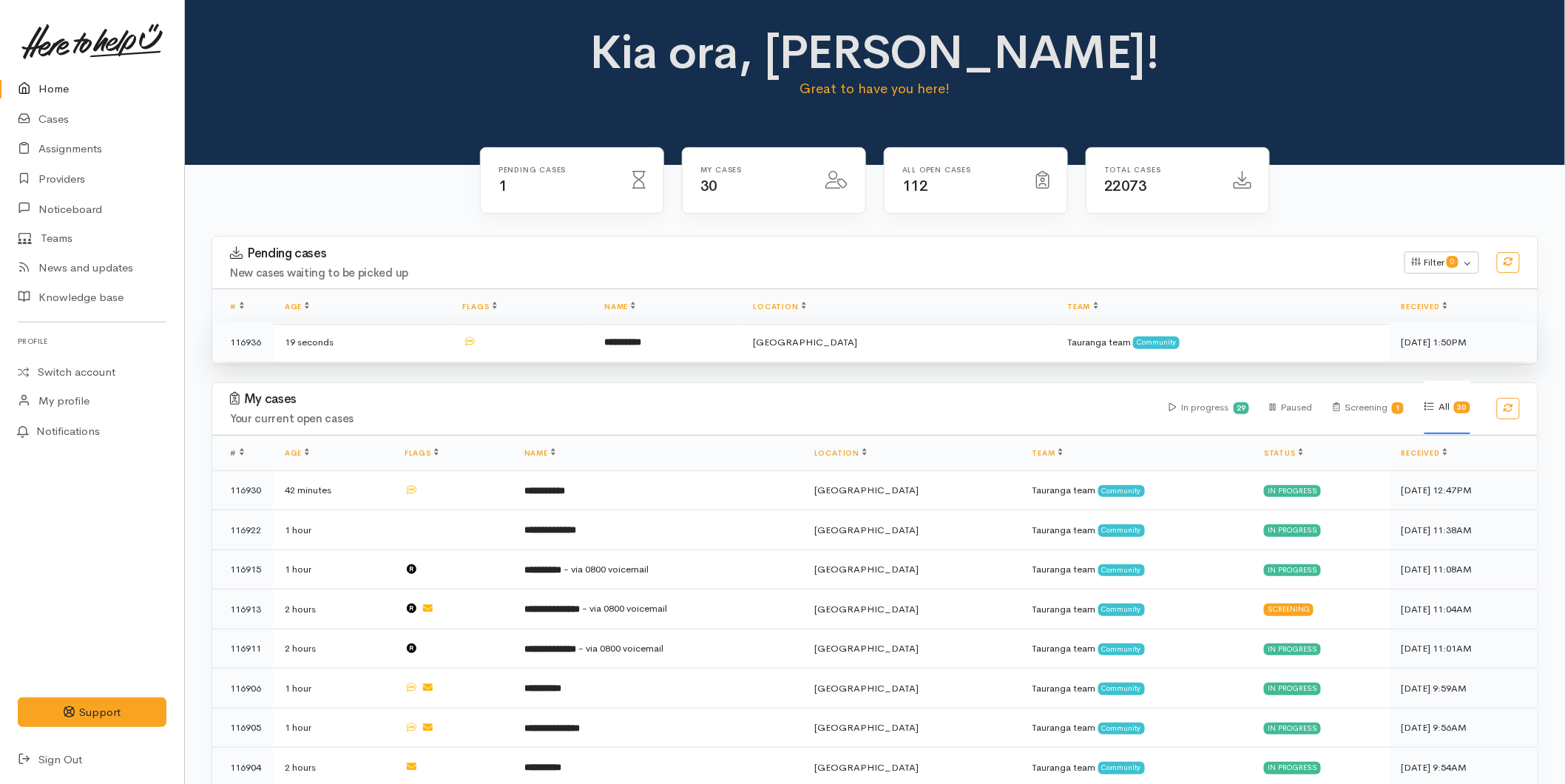
click at [575, 357] on td at bounding box center [522, 341] width 142 height 40
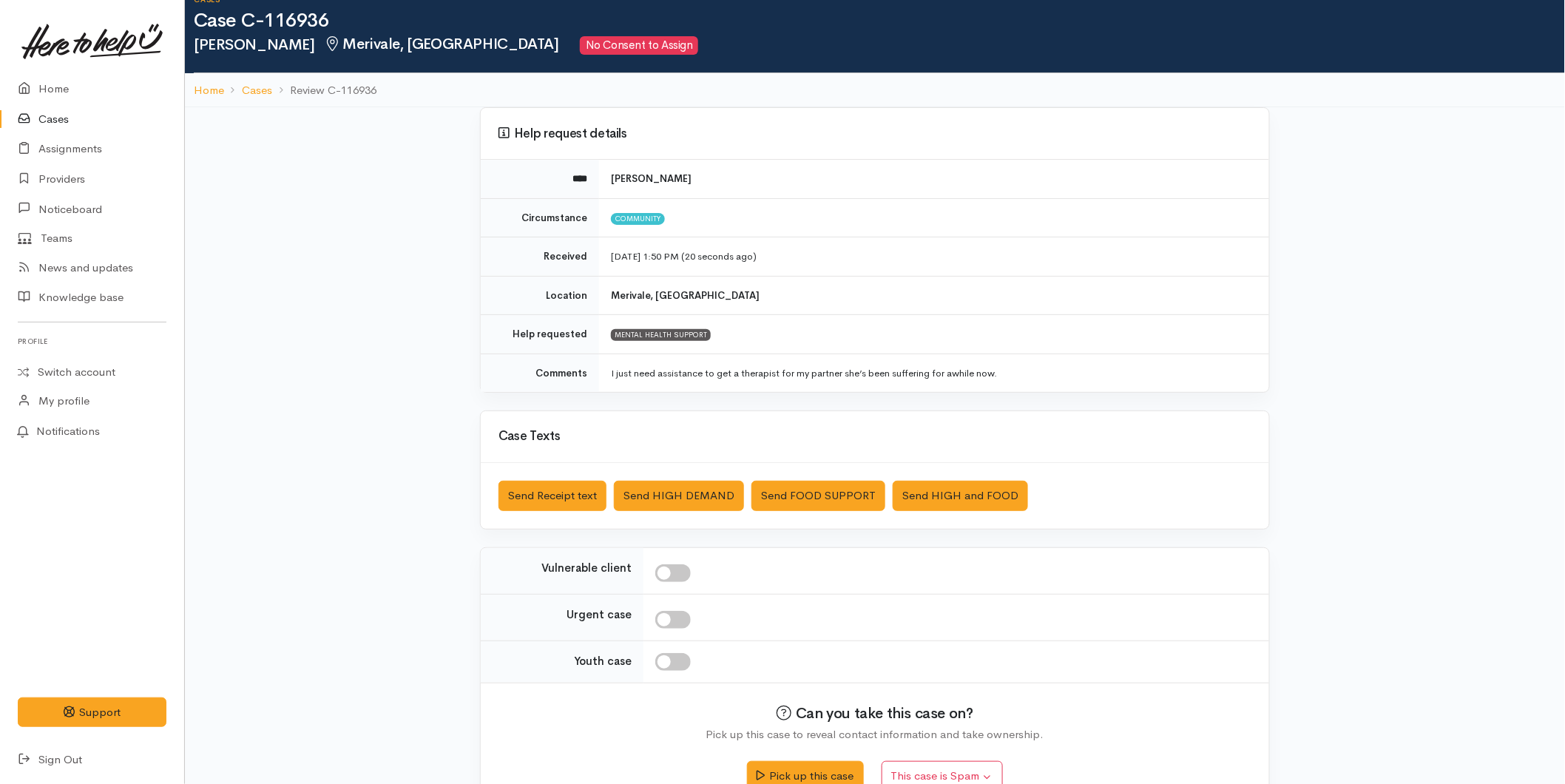
scroll to position [57, 0]
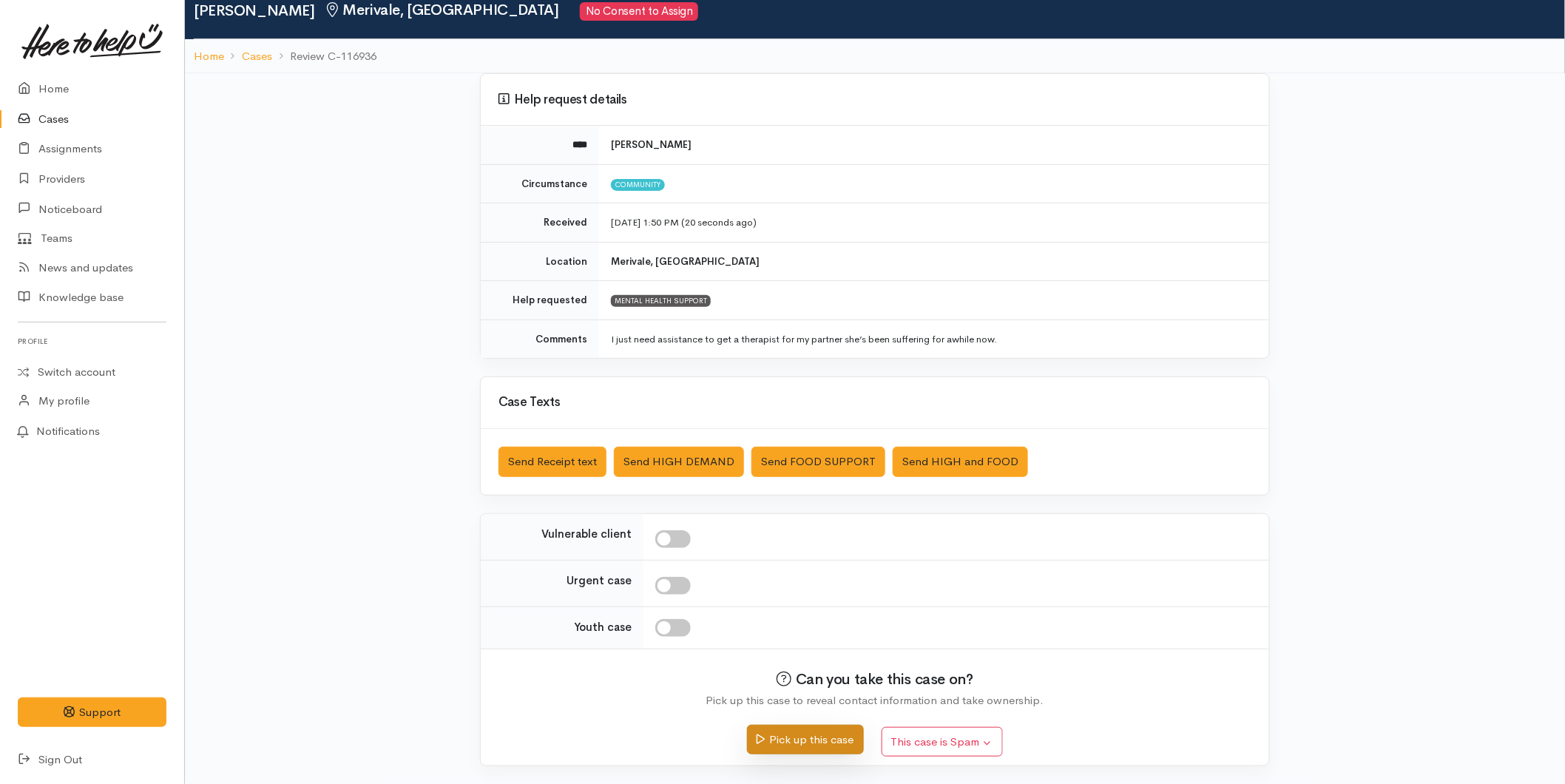
drag, startPoint x: 802, startPoint y: 736, endPoint x: 804, endPoint y: 727, distance: 9.2
click at [802, 735] on button "Pick up this case" at bounding box center [805, 739] width 116 height 30
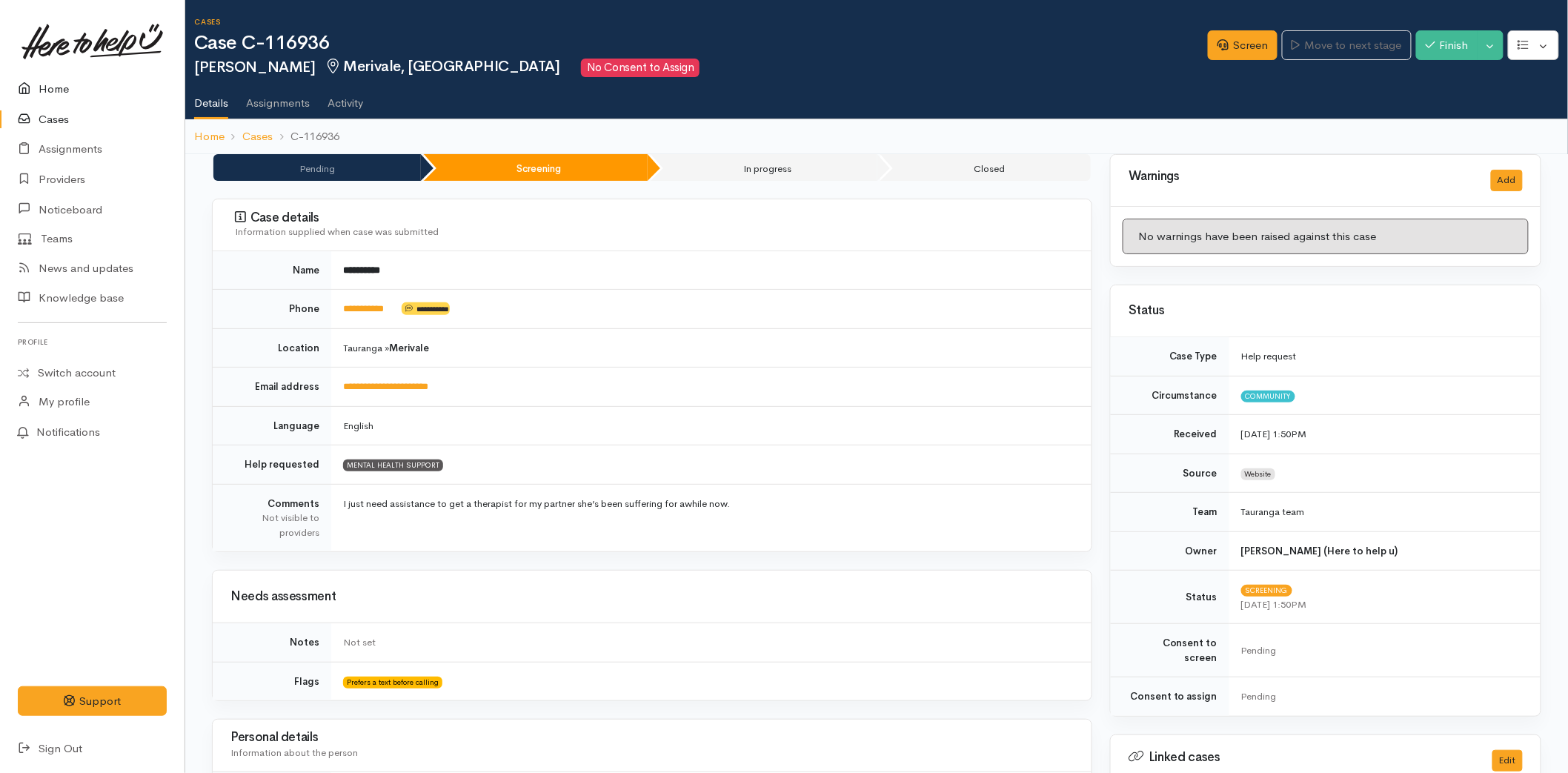
click at [77, 84] on link "Home" at bounding box center [92, 89] width 185 height 30
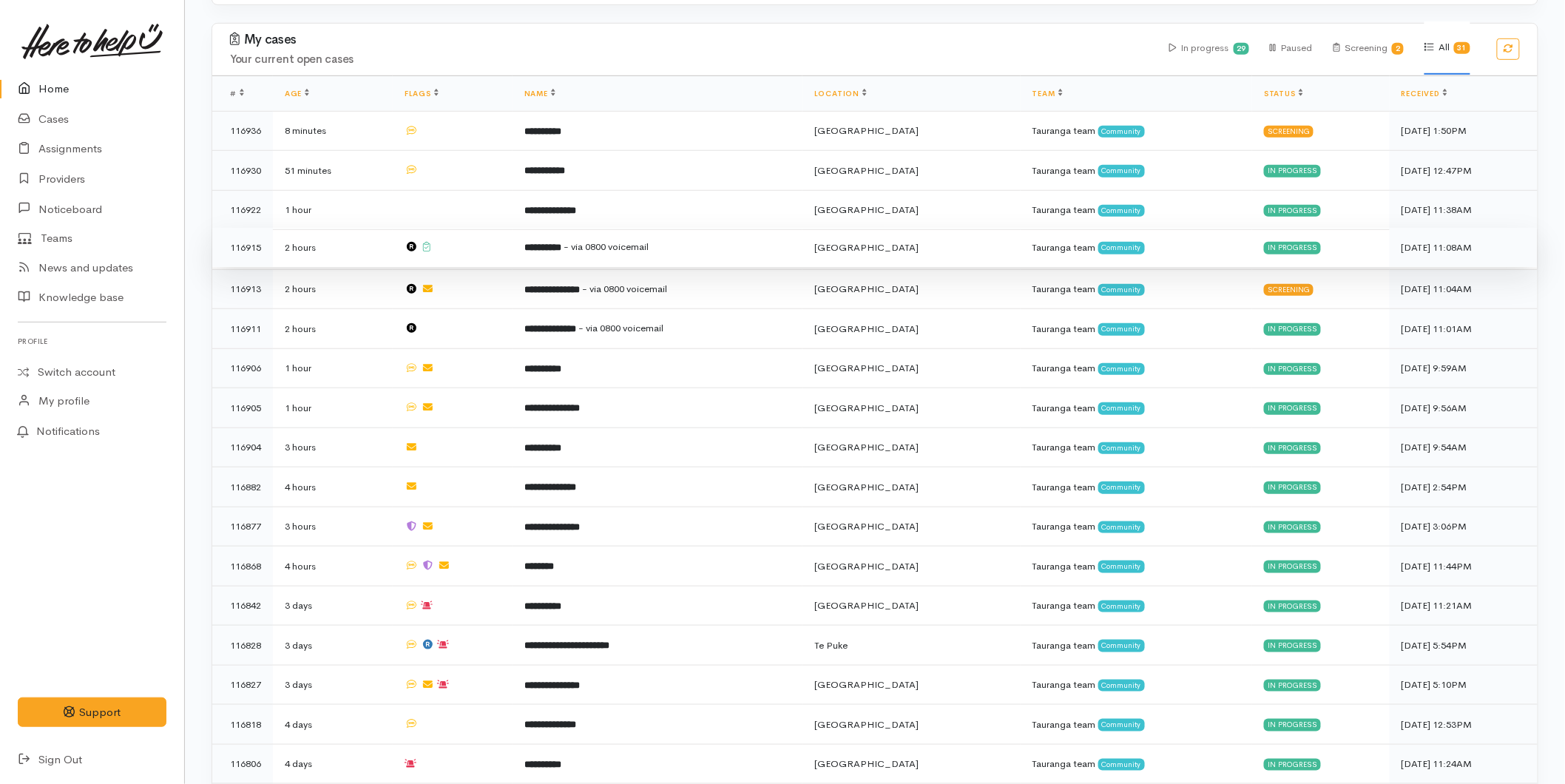
scroll to position [410, 0]
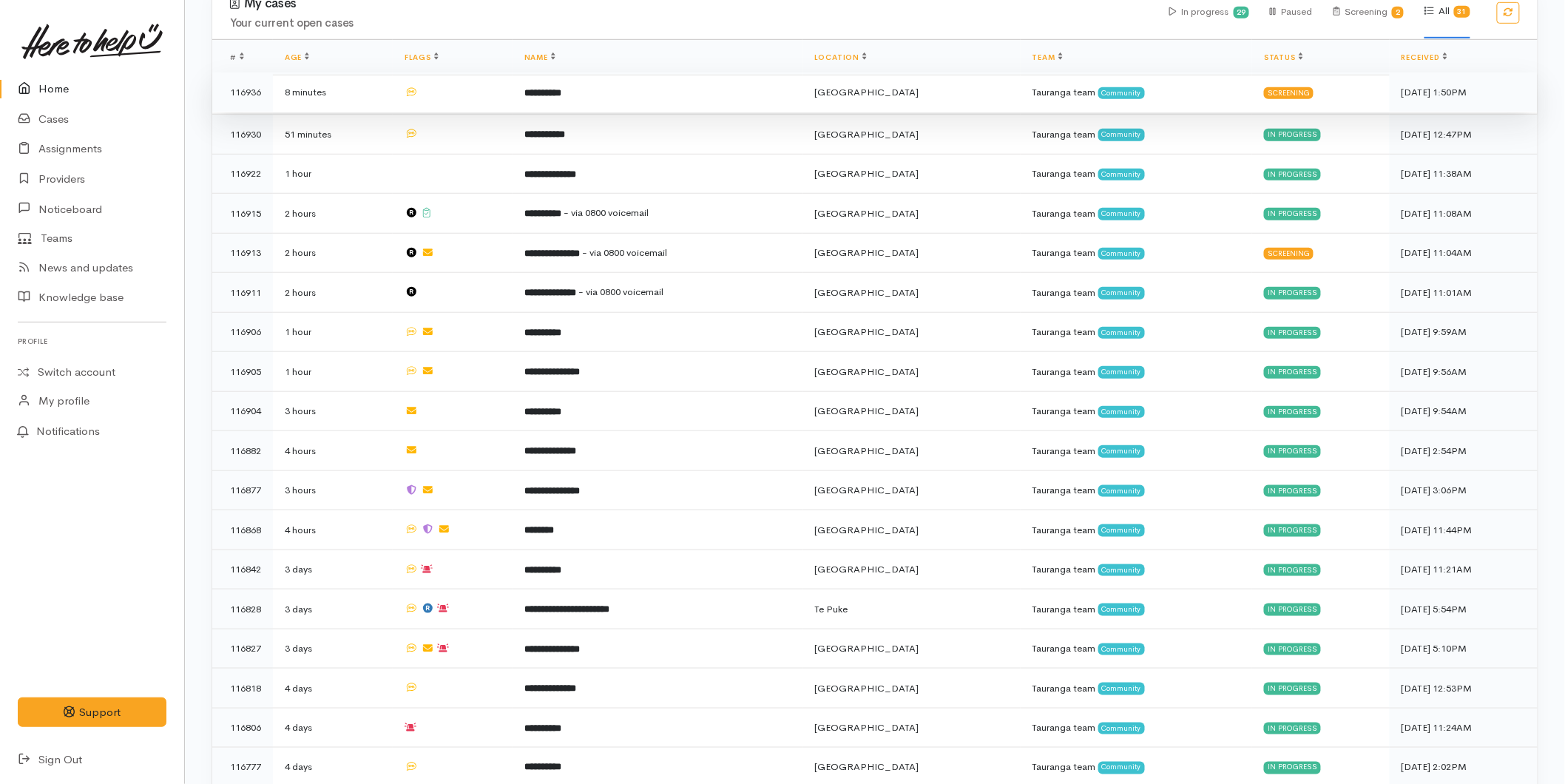
click at [635, 103] on td "**********" at bounding box center [657, 92] width 290 height 40
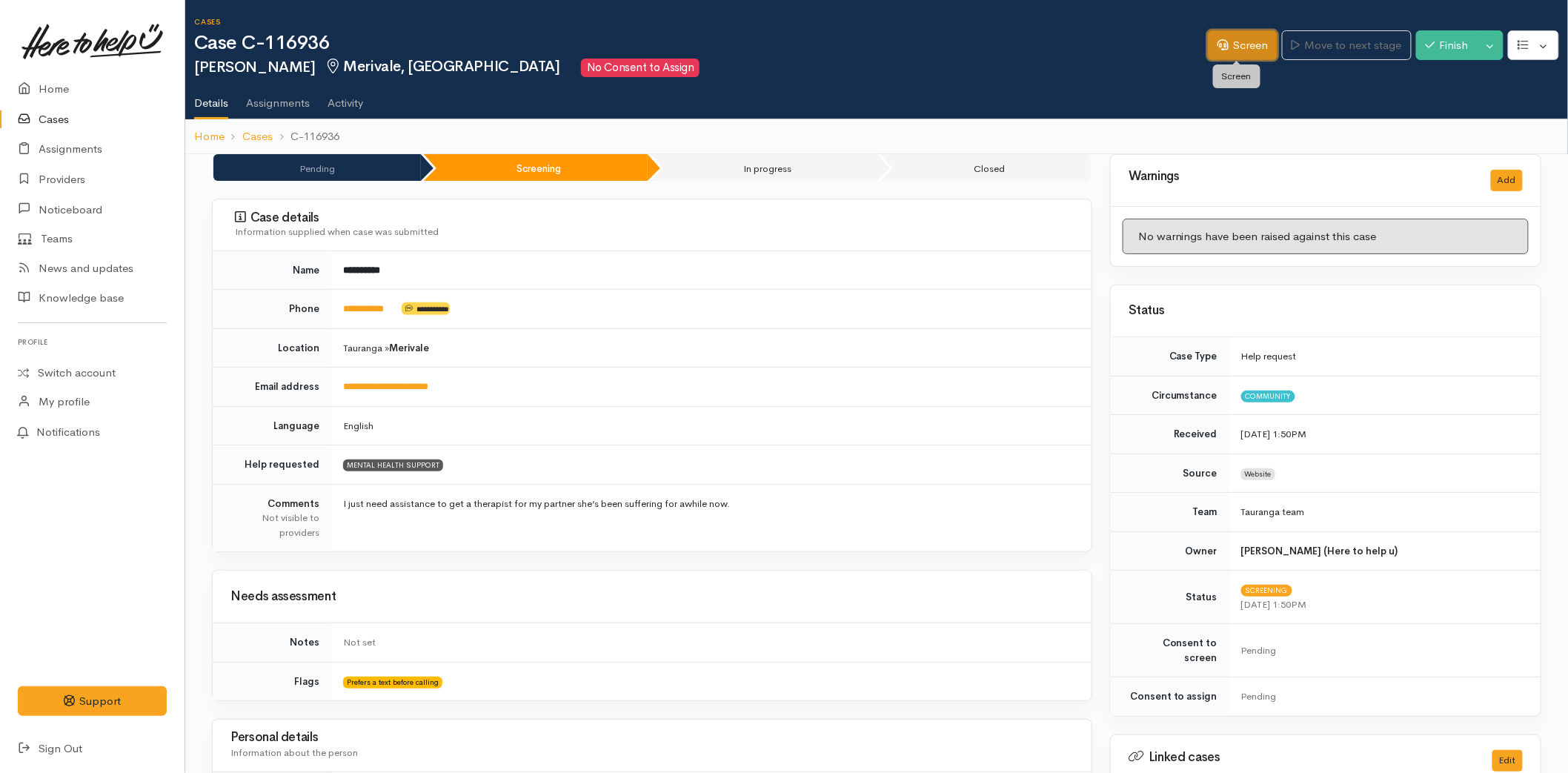
click at [1213, 49] on link "Screen" at bounding box center [1243, 44] width 70 height 30
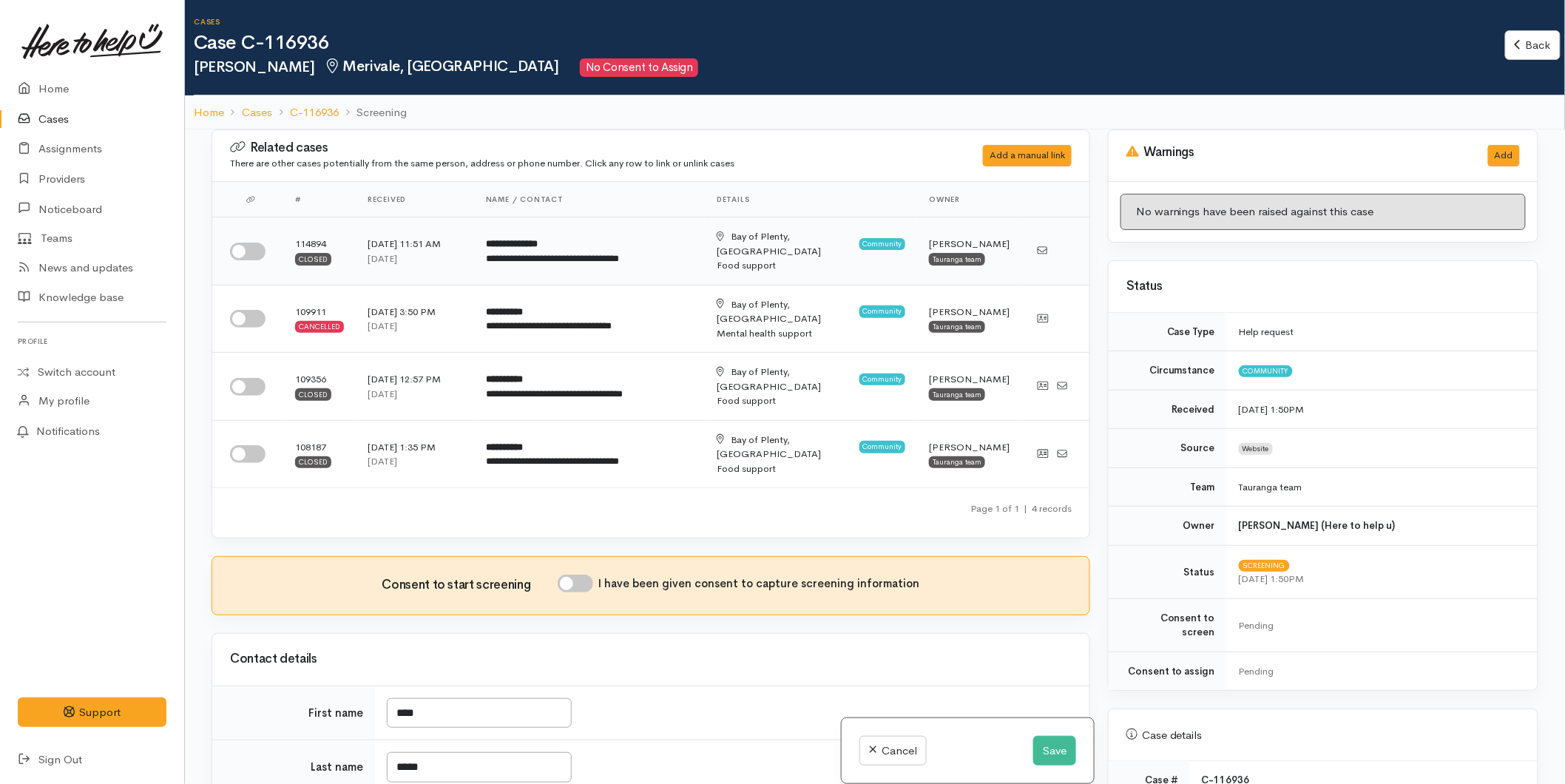
click at [252, 242] on input "checkbox" at bounding box center [247, 251] width 36 height 17
checkbox input "true"
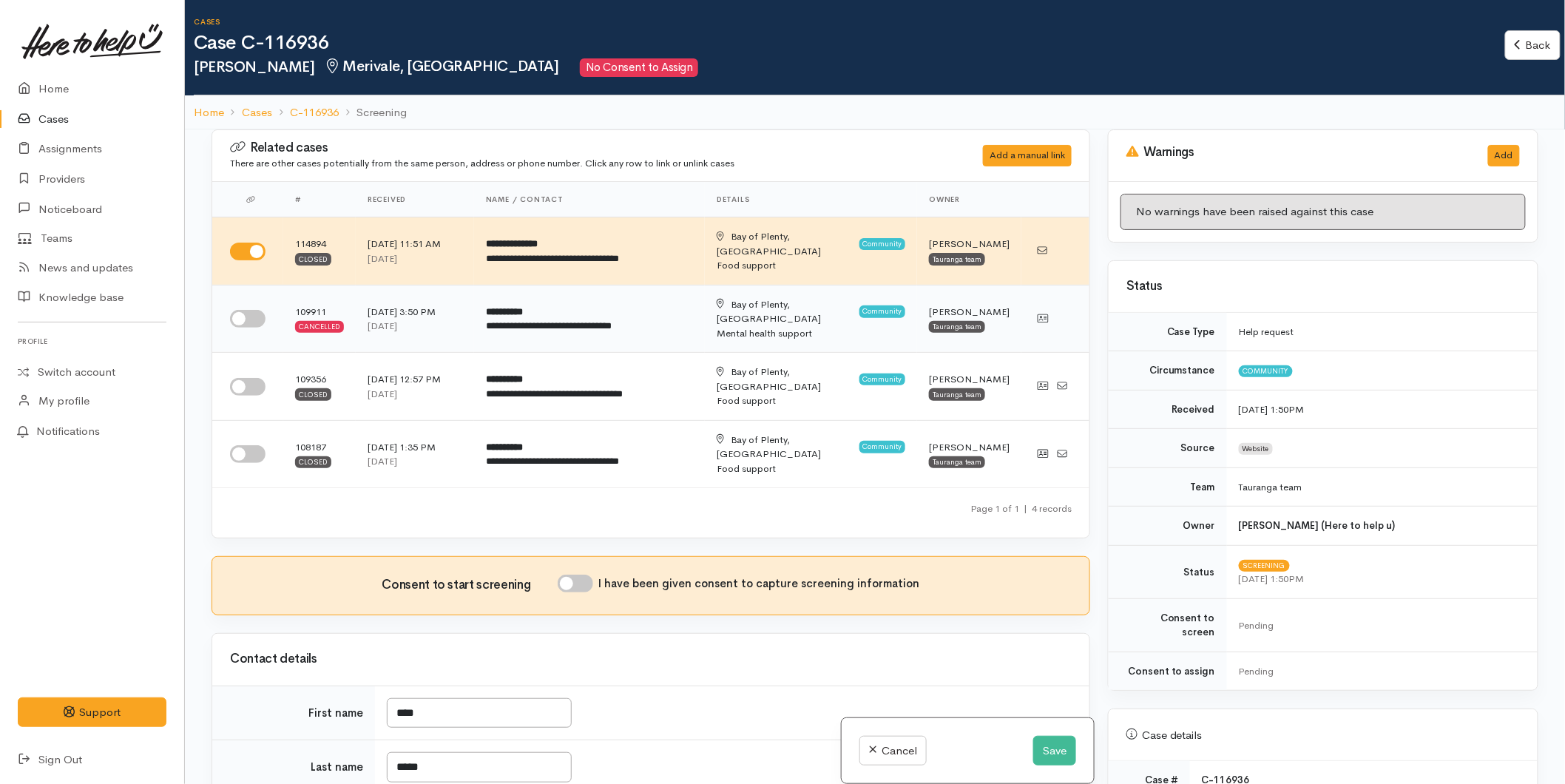
click at [246, 310] on input "checkbox" at bounding box center [247, 318] width 36 height 17
checkbox input "true"
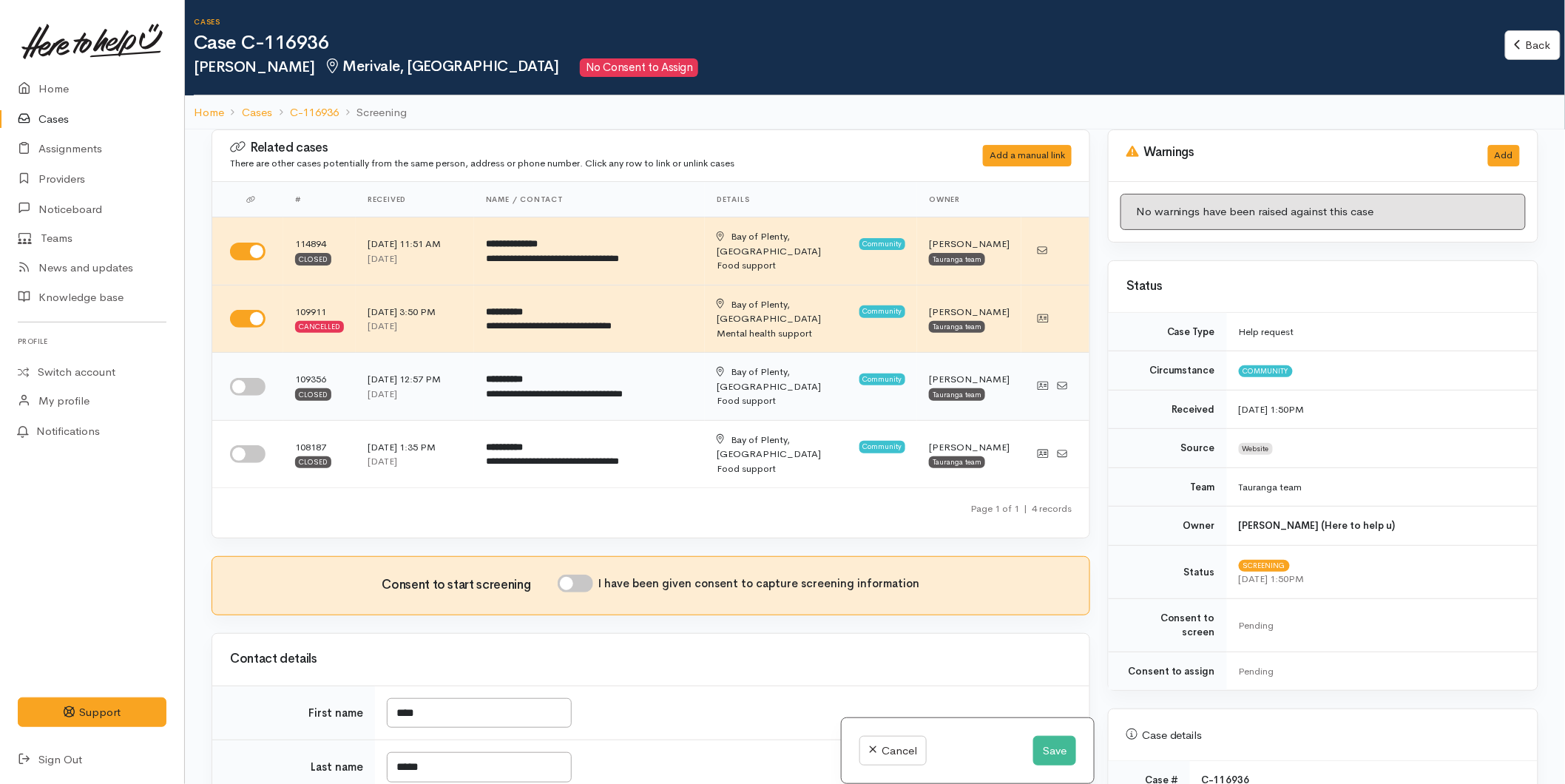
click at [242, 378] on input "checkbox" at bounding box center [247, 387] width 36 height 17
checkbox input "true"
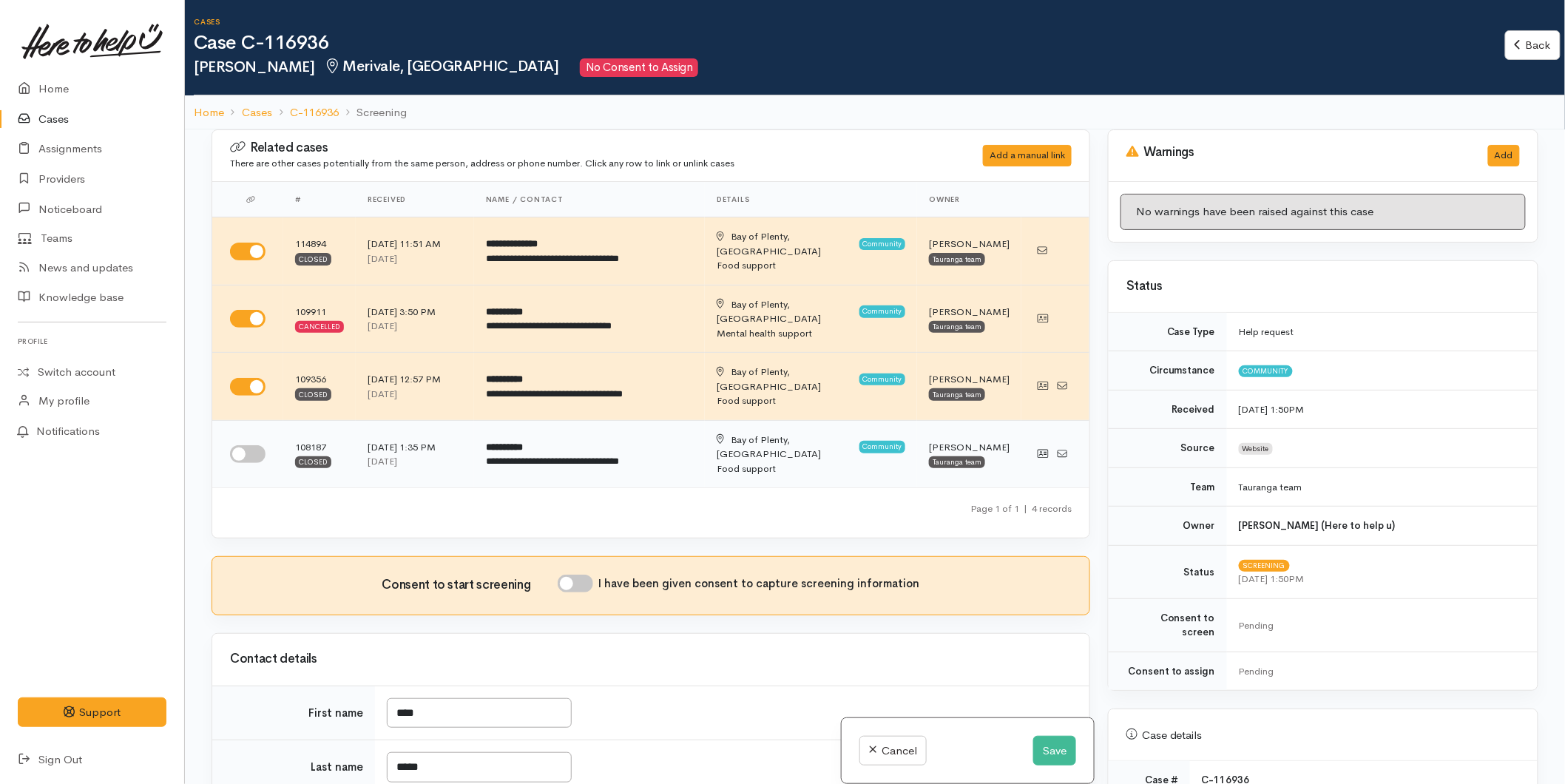
click at [246, 446] on input "checkbox" at bounding box center [247, 454] width 36 height 17
checkbox input "true"
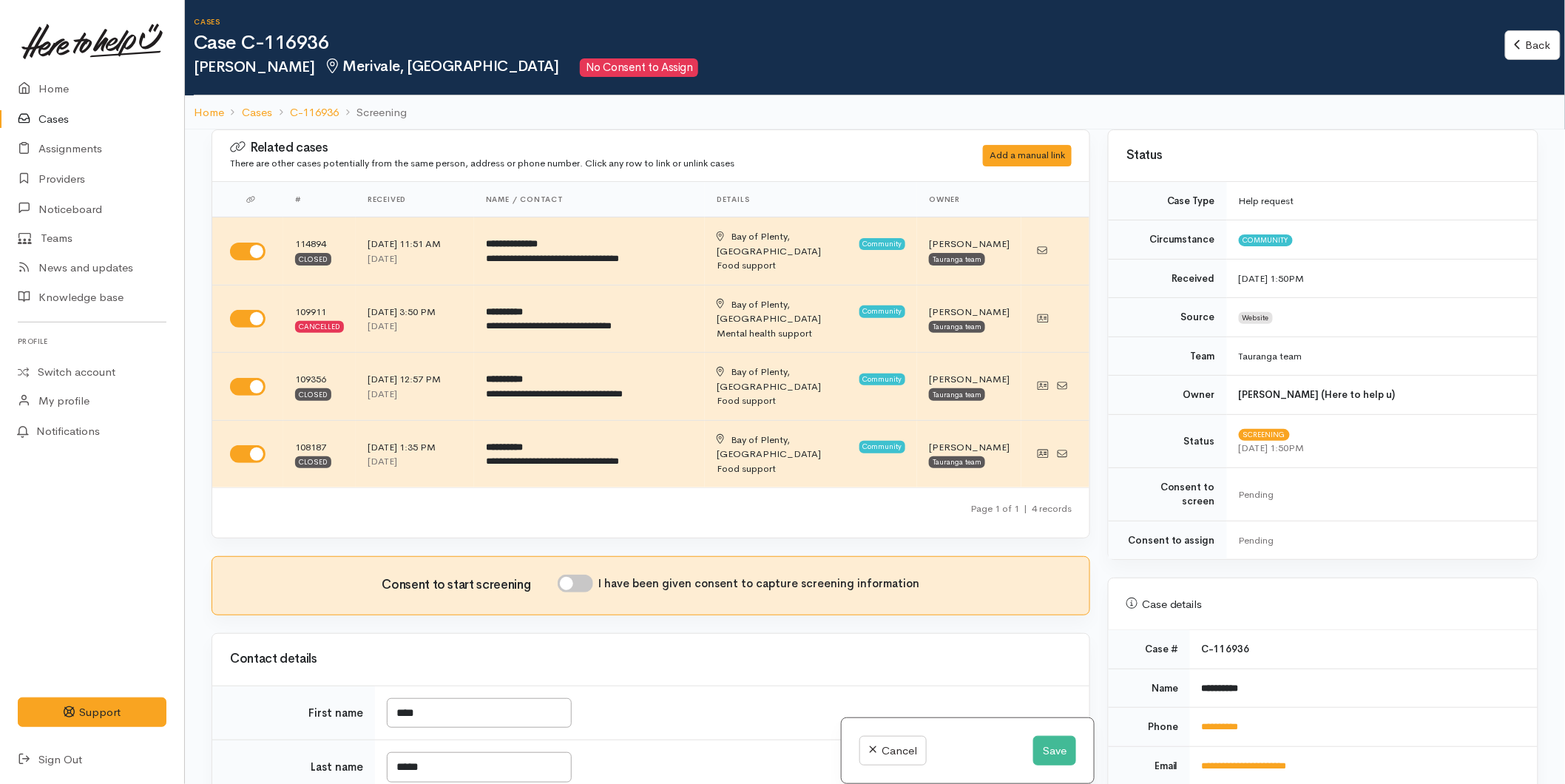
scroll to position [410, 0]
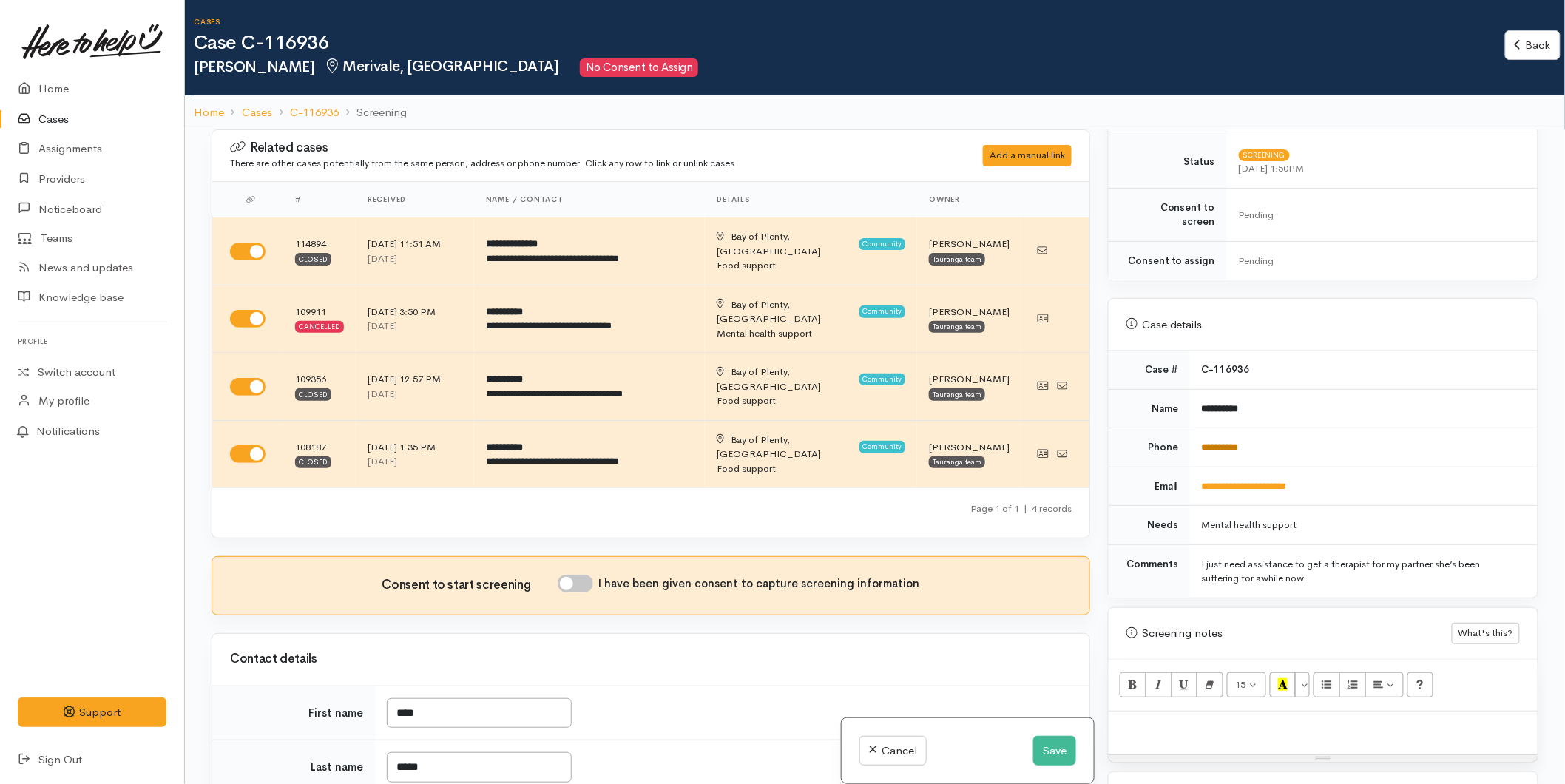
click at [1230, 442] on link "**********" at bounding box center [1221, 446] width 37 height 10
click at [1062, 752] on button "Save" at bounding box center [1055, 750] width 42 height 30
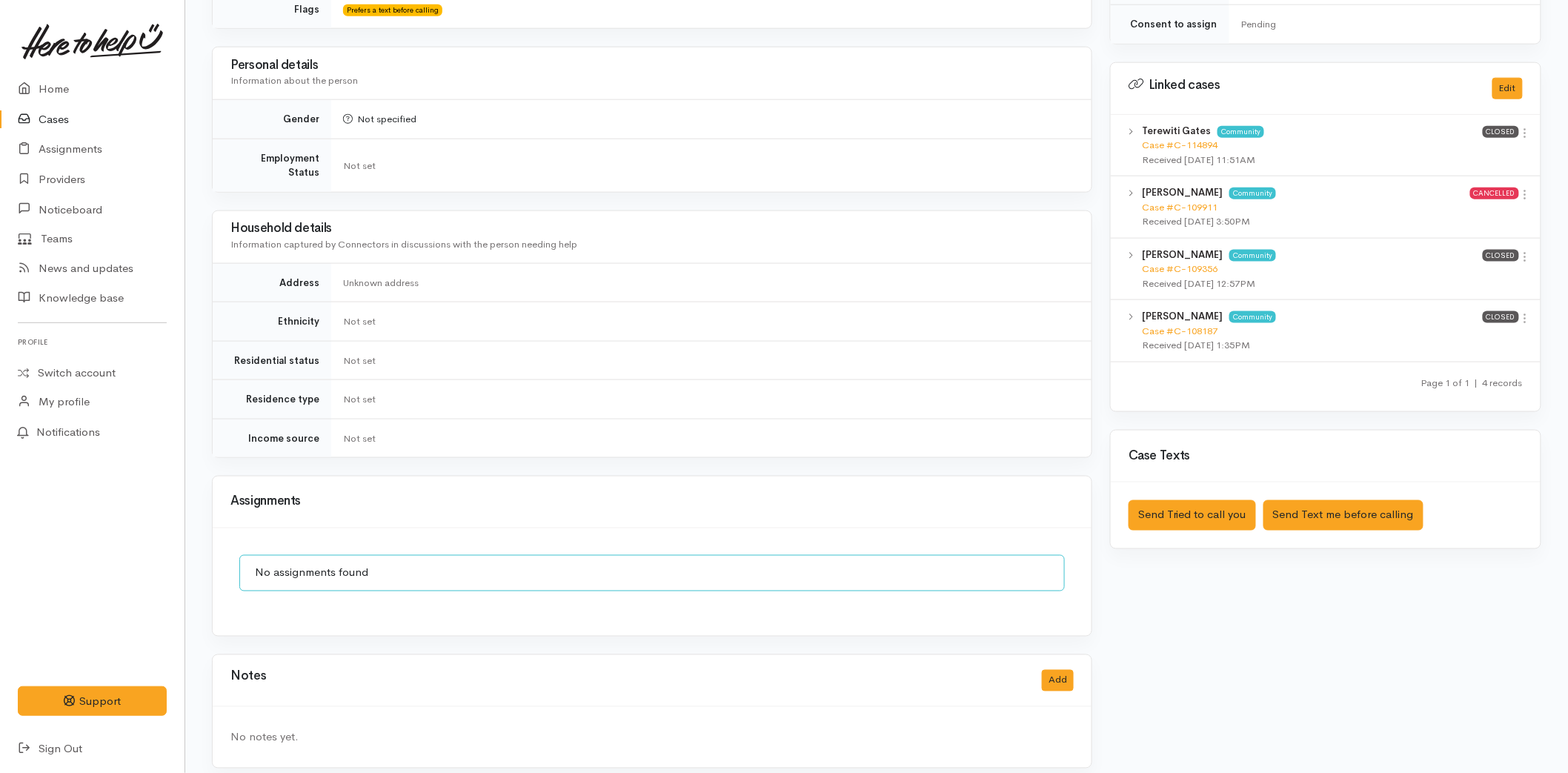
scroll to position [97, 0]
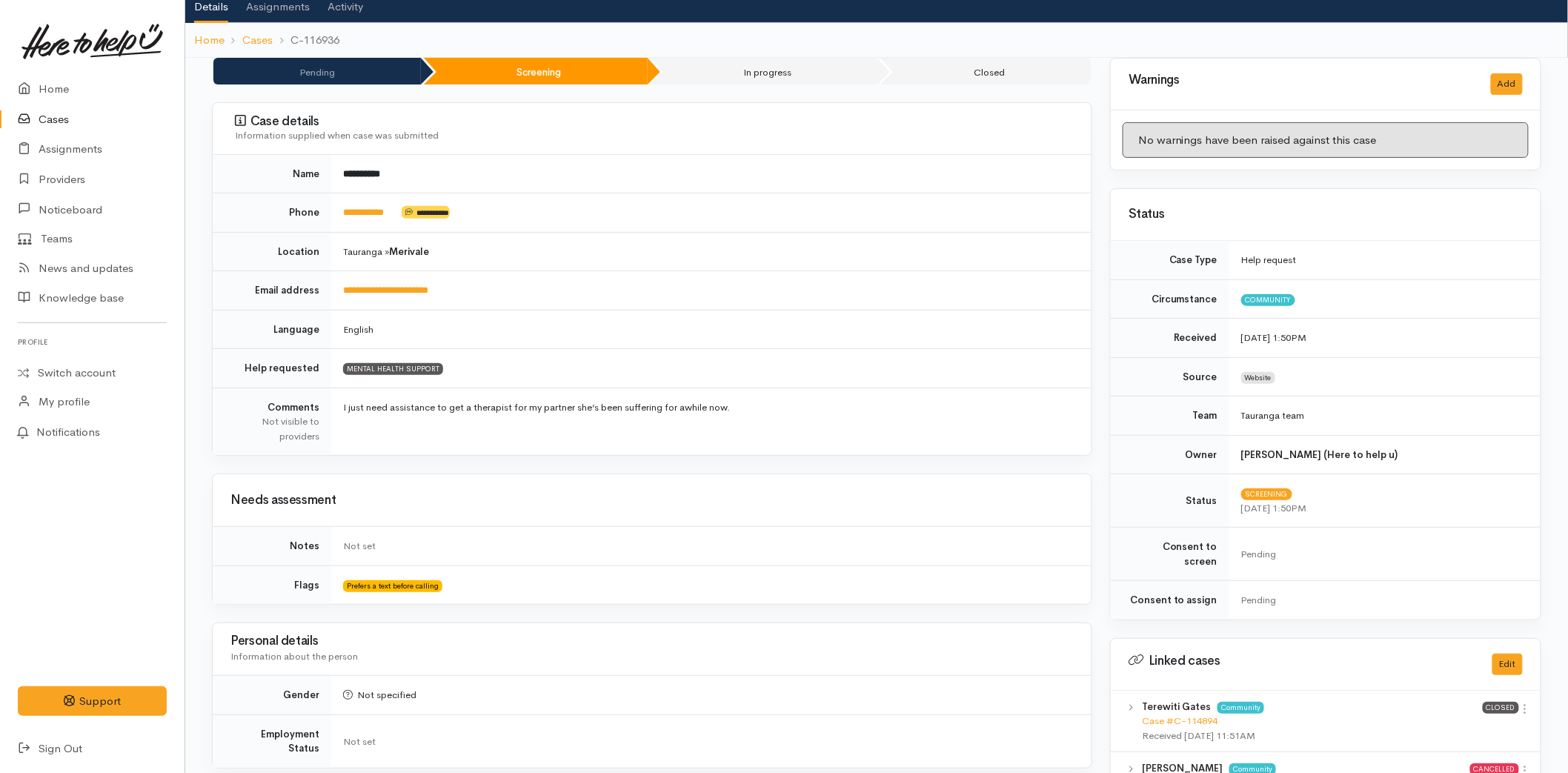
click at [374, 203] on td "**********" at bounding box center [711, 213] width 761 height 40
click at [373, 215] on link "**********" at bounding box center [363, 213] width 41 height 10
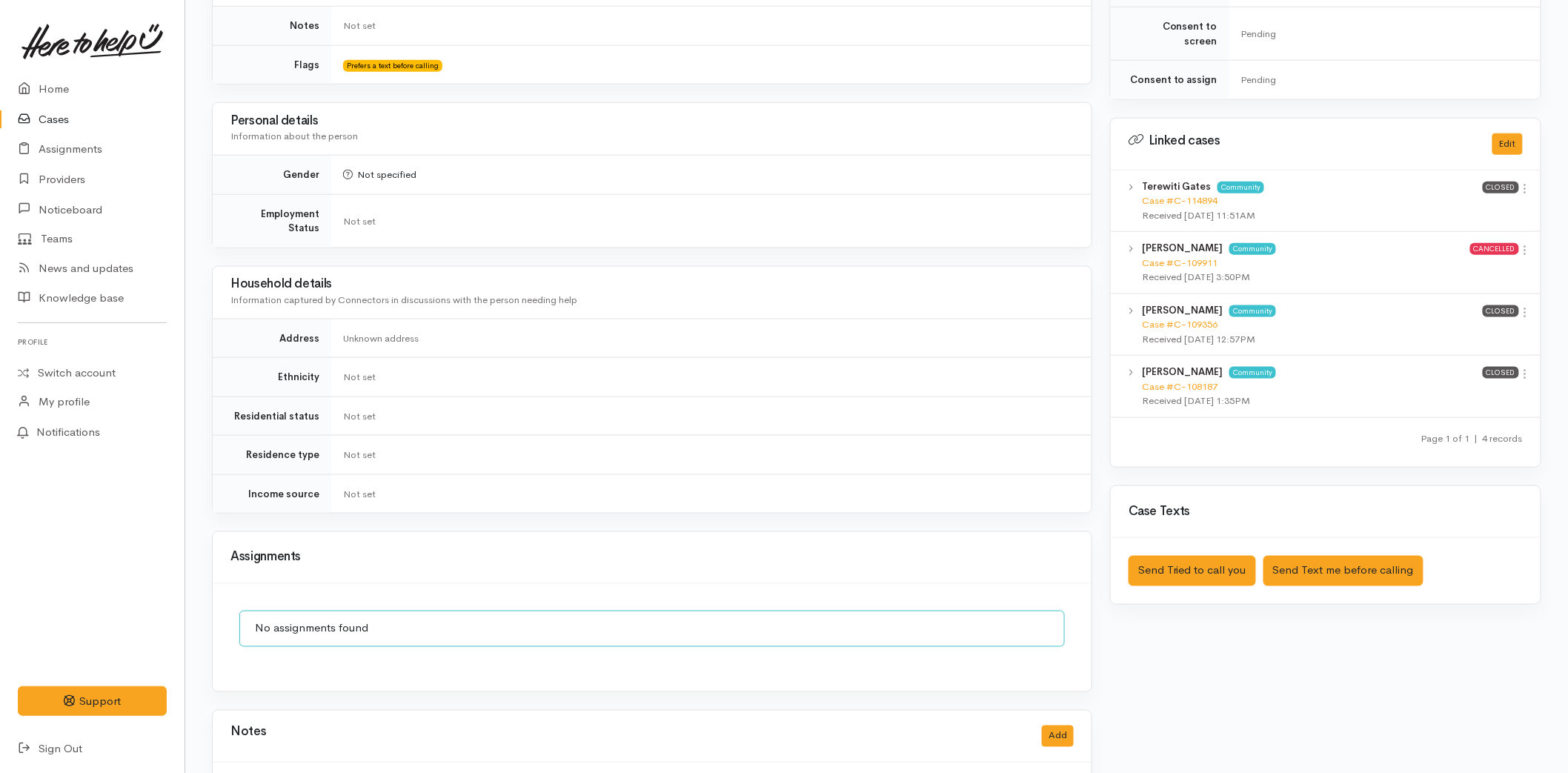
scroll to position [672, 0]
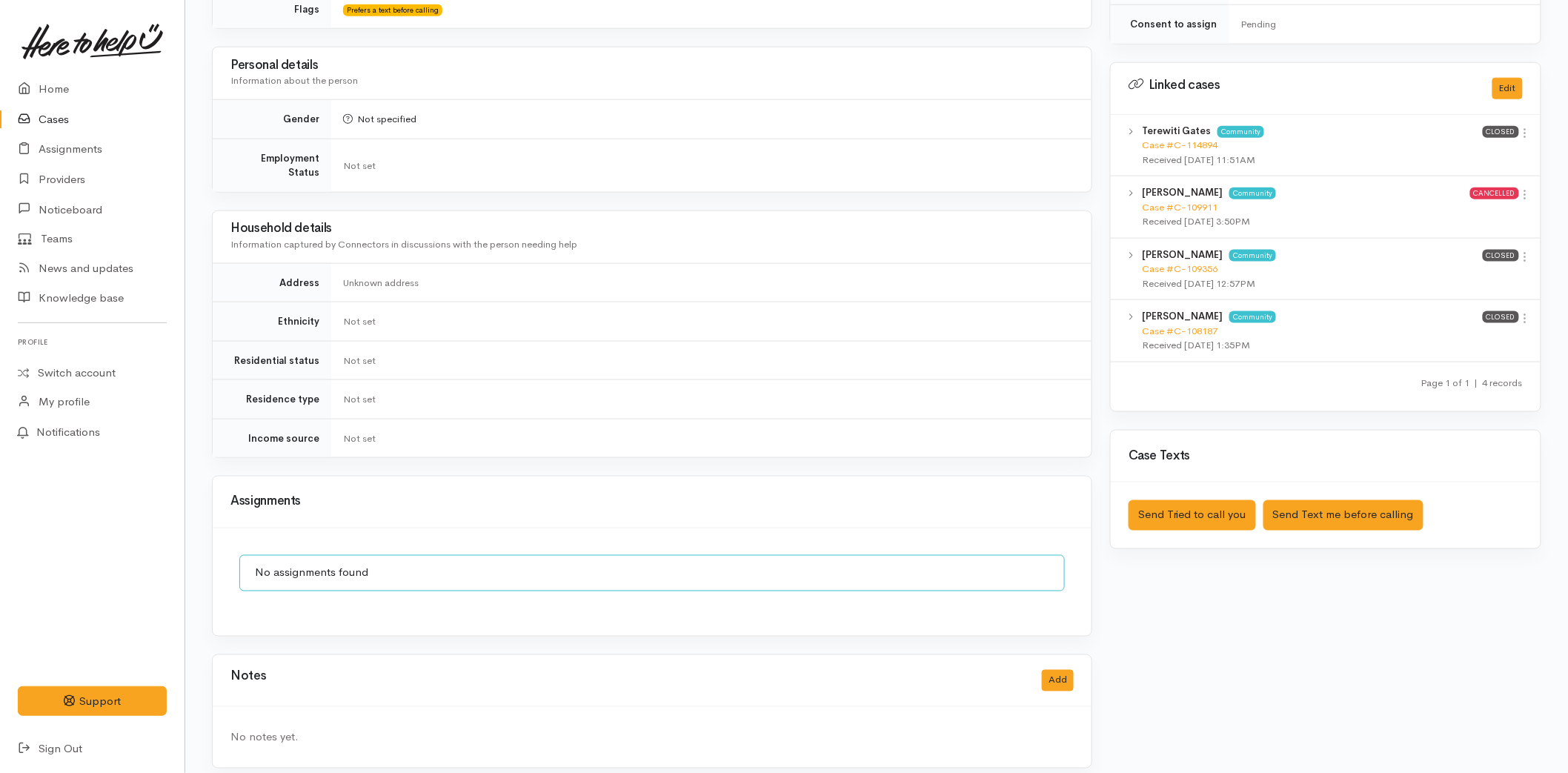
drag, startPoint x: 1525, startPoint y: 119, endPoint x: 1492, endPoint y: 129, distance: 34.5
click at [1525, 127] on icon at bounding box center [1525, 132] width 13 height 13
click at [1456, 151] on link "View case" at bounding box center [1472, 162] width 117 height 23
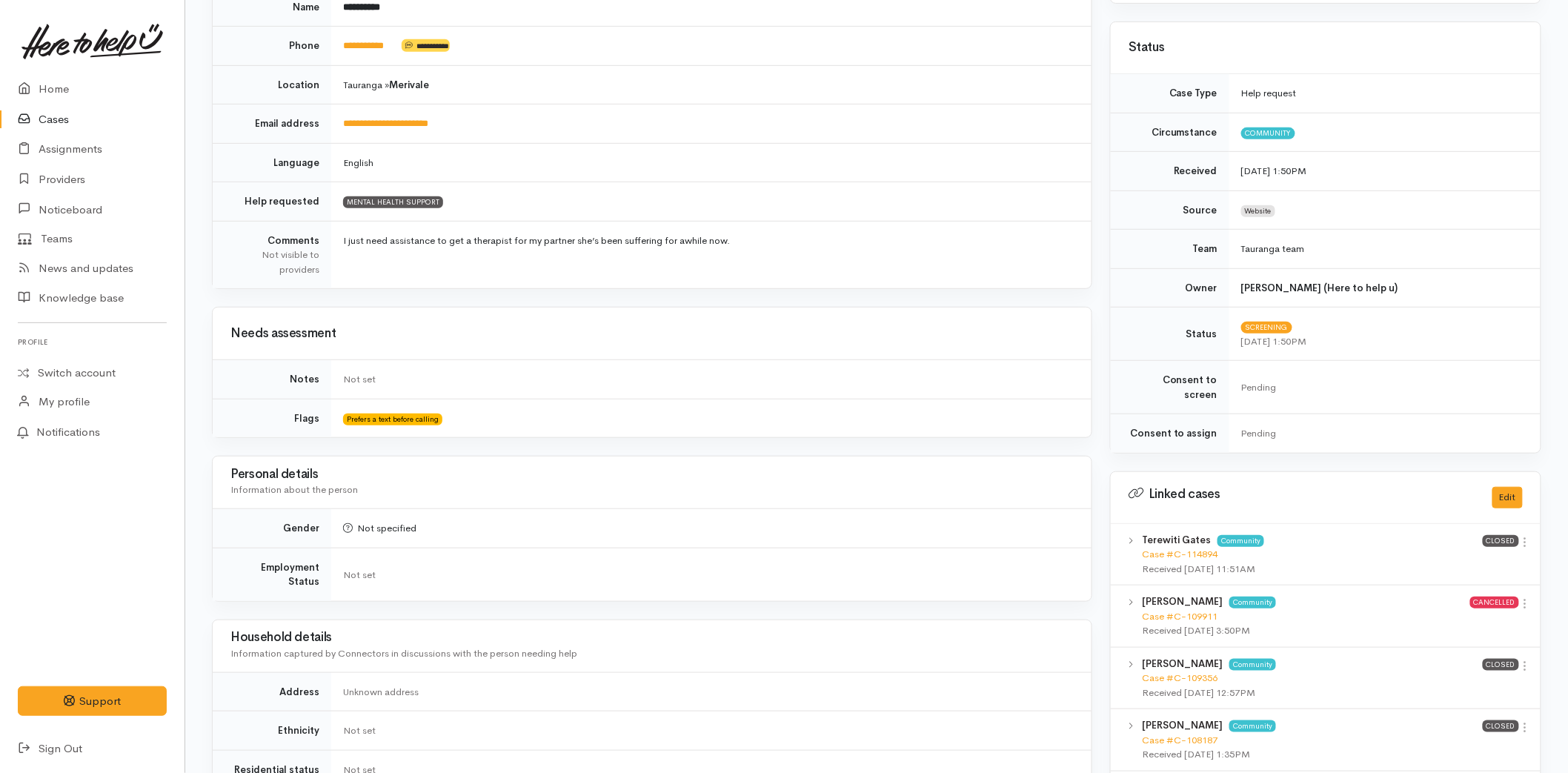
scroll to position [261, 0]
drag, startPoint x: 1523, startPoint y: 652, endPoint x: 1514, endPoint y: 653, distance: 9.1
click at [1523, 662] on icon at bounding box center [1525, 668] width 13 height 13
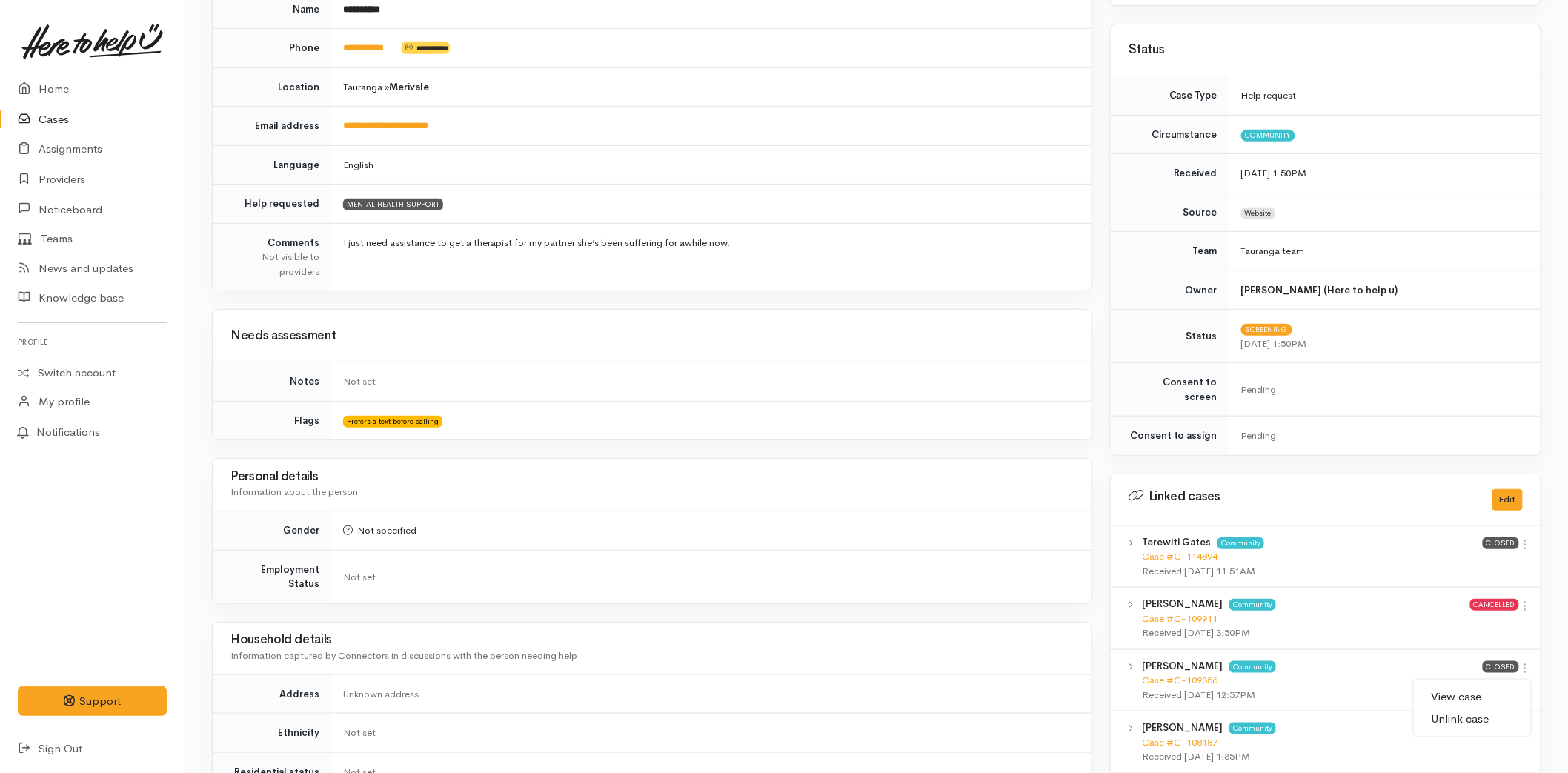
click at [1473, 685] on link "View case" at bounding box center [1472, 697] width 117 height 23
click at [62, 87] on link "Home" at bounding box center [92, 89] width 185 height 30
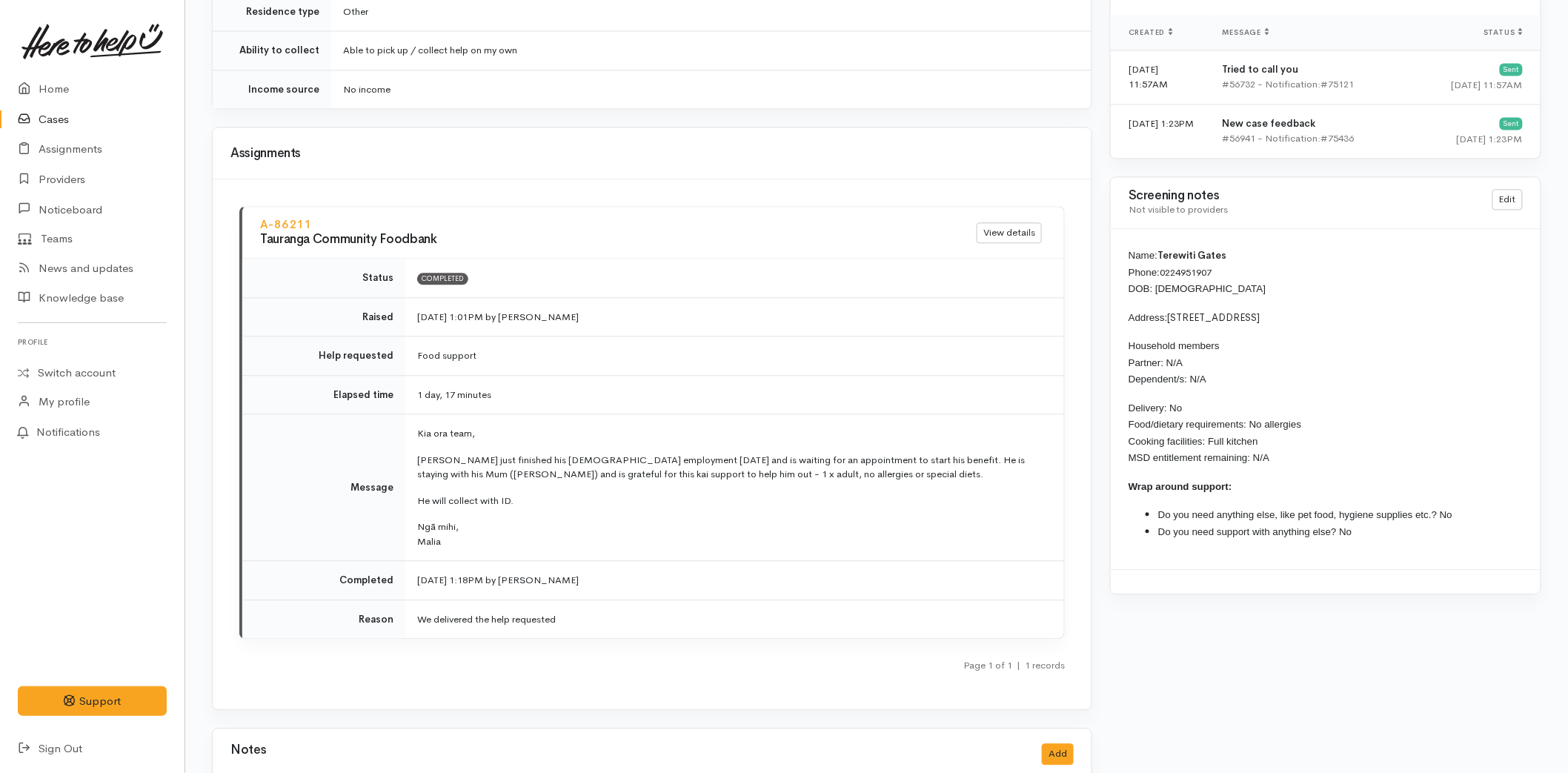
scroll to position [1316, 0]
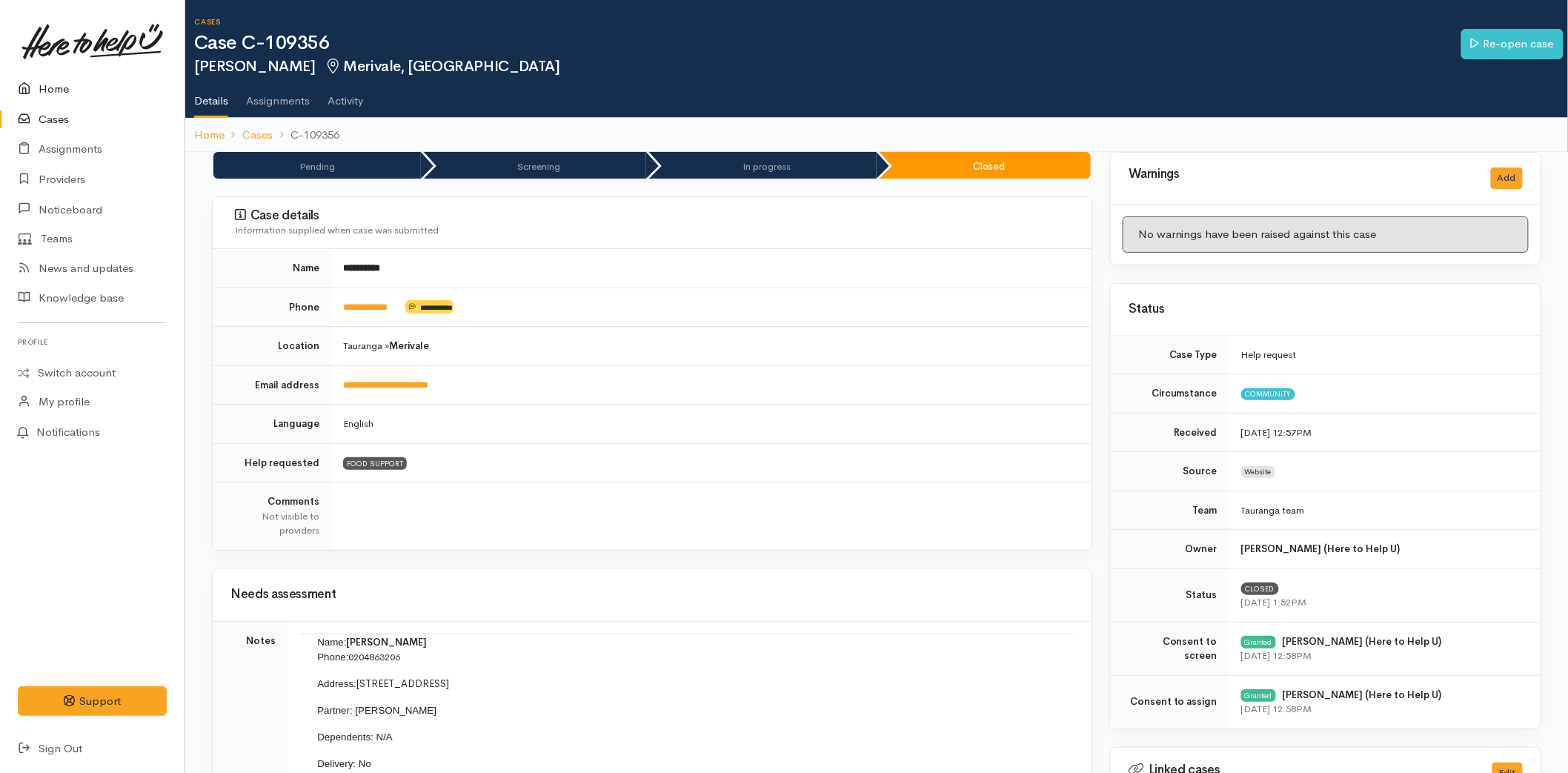
click at [48, 86] on link "Home" at bounding box center [92, 89] width 185 height 30
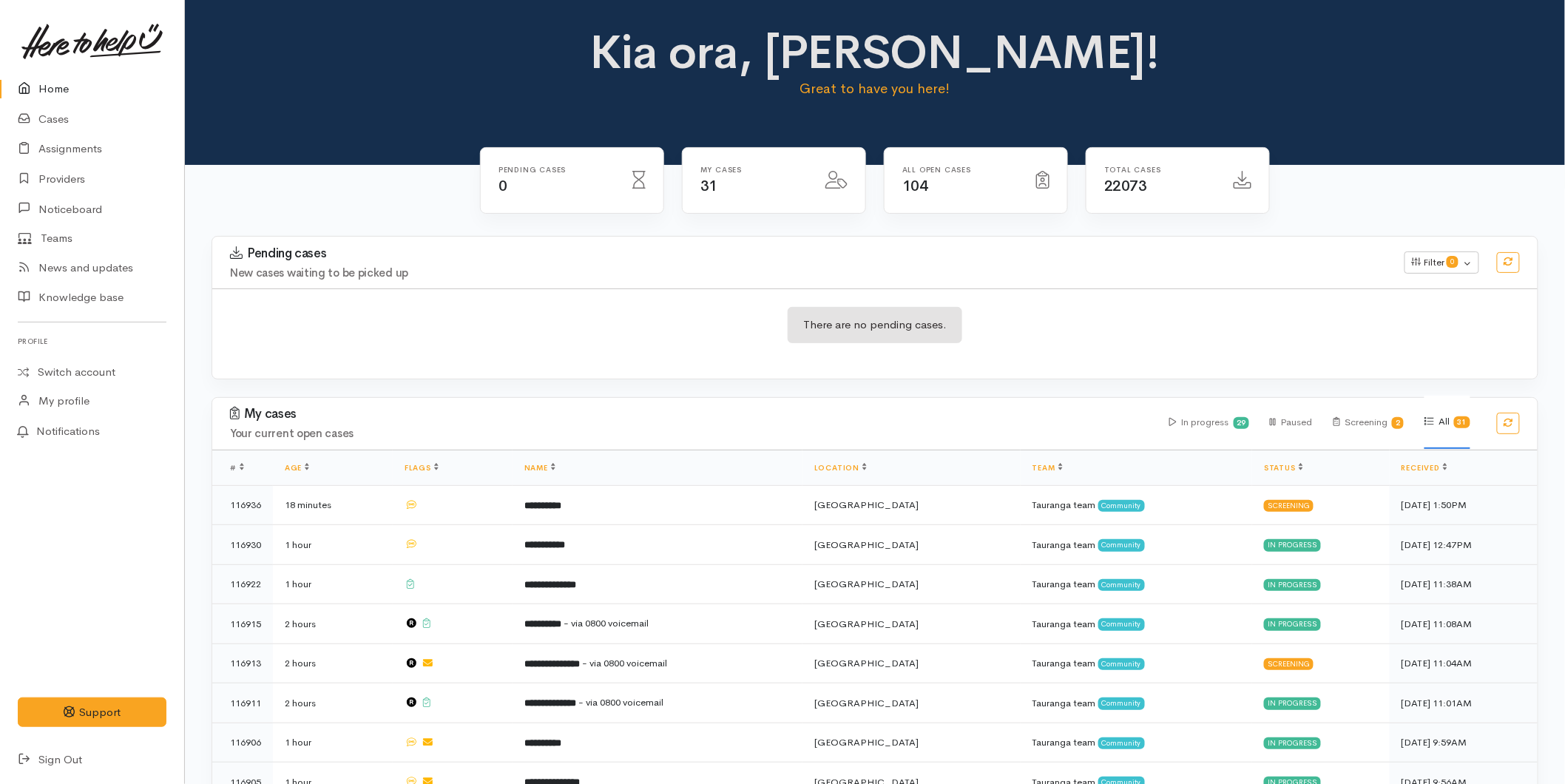
click at [55, 84] on link "Home" at bounding box center [92, 89] width 184 height 30
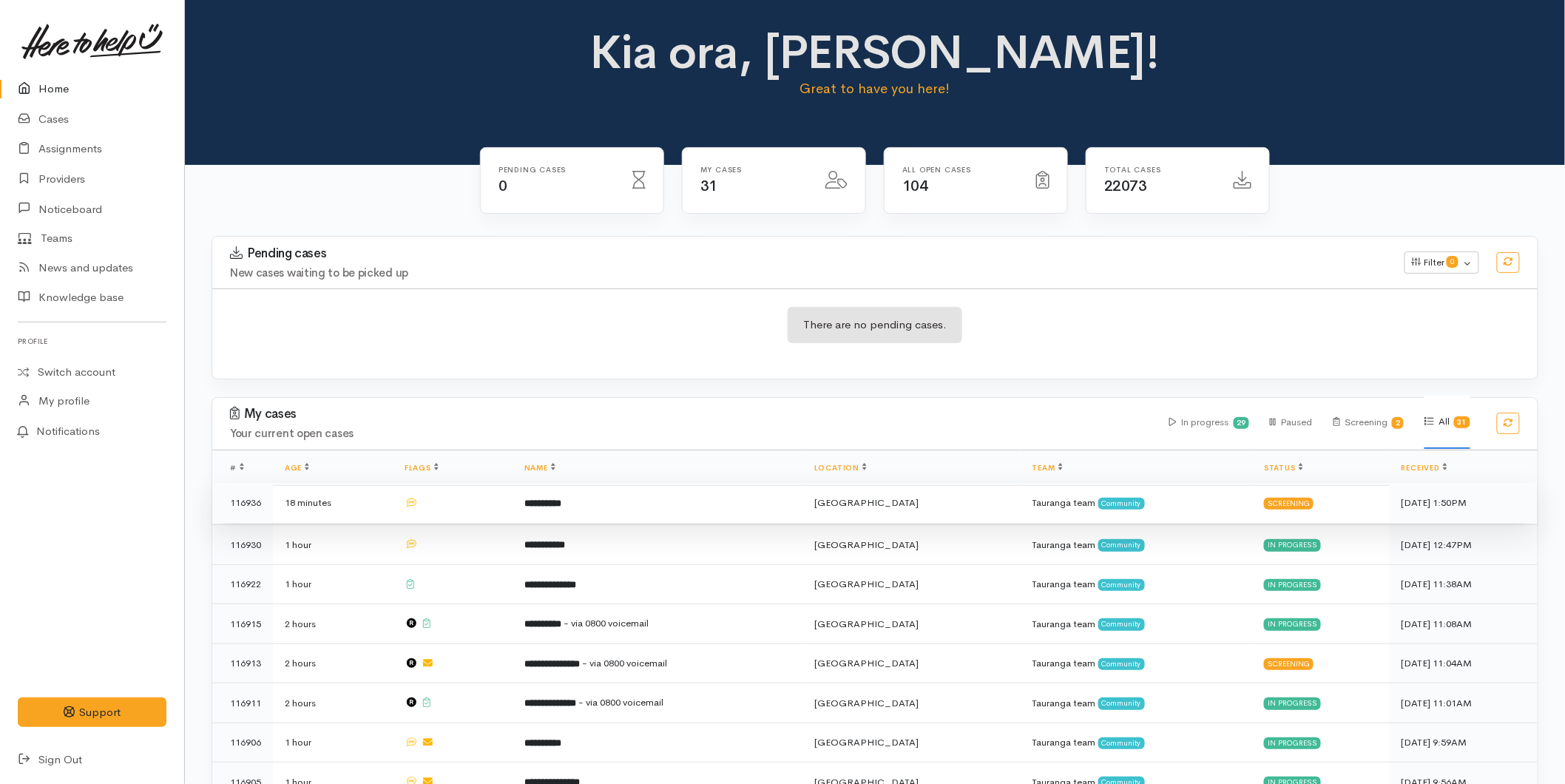
click at [601, 499] on td "**********" at bounding box center [657, 502] width 290 height 40
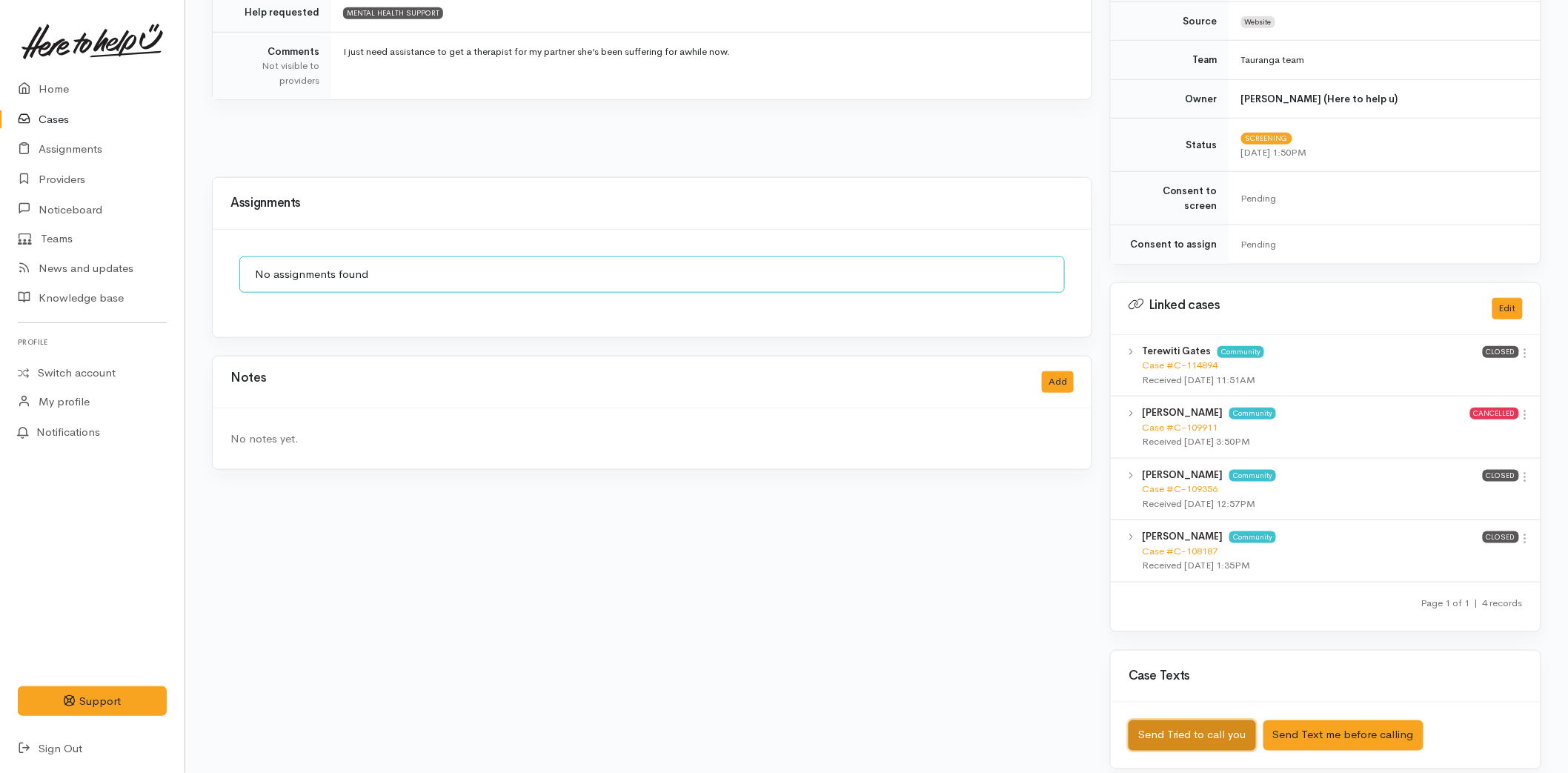
click at [1195, 720] on button "Send Tried to call you" at bounding box center [1193, 734] width 128 height 30
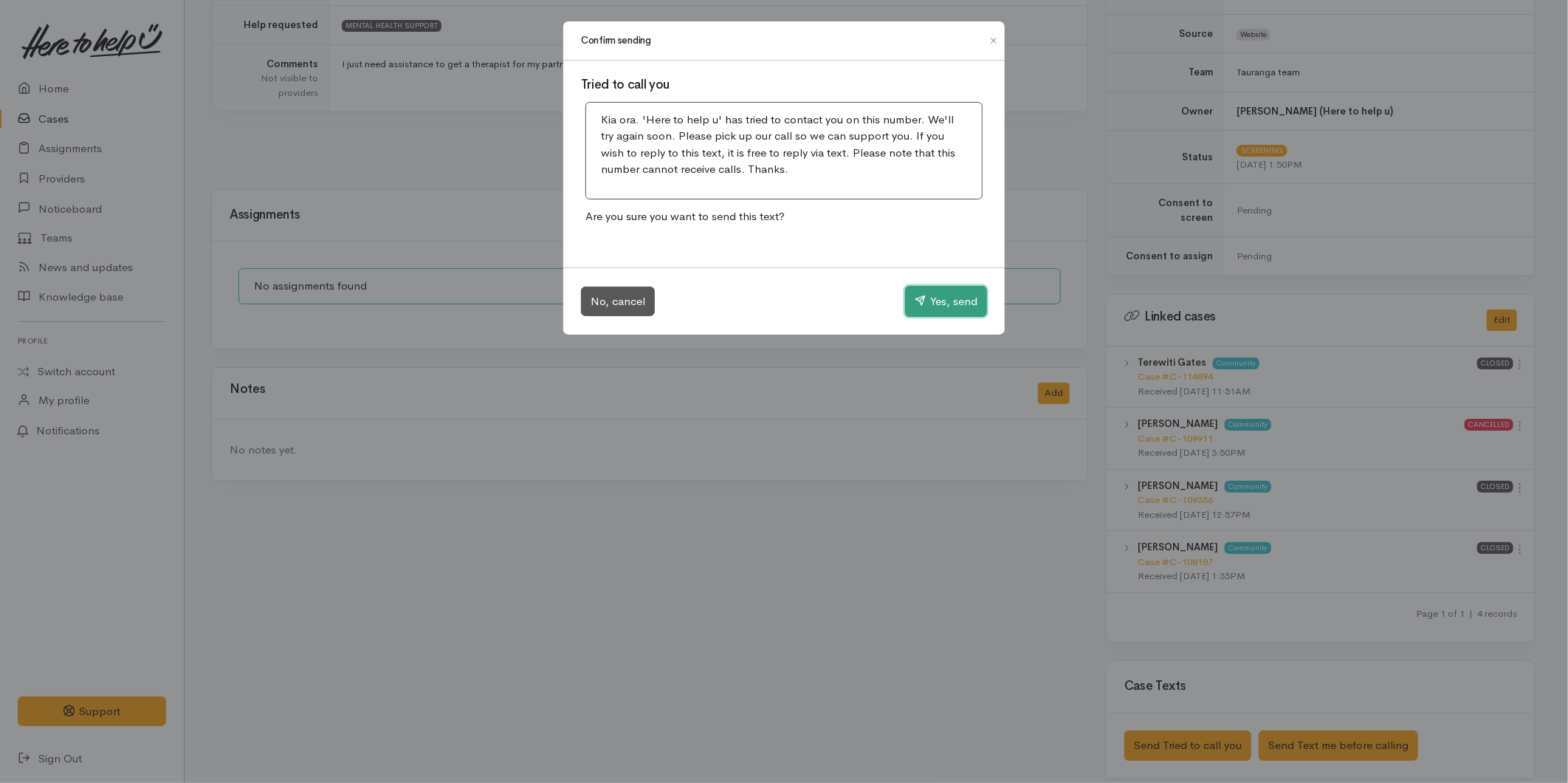
click at [938, 298] on button "Yes, send" at bounding box center [946, 301] width 82 height 31
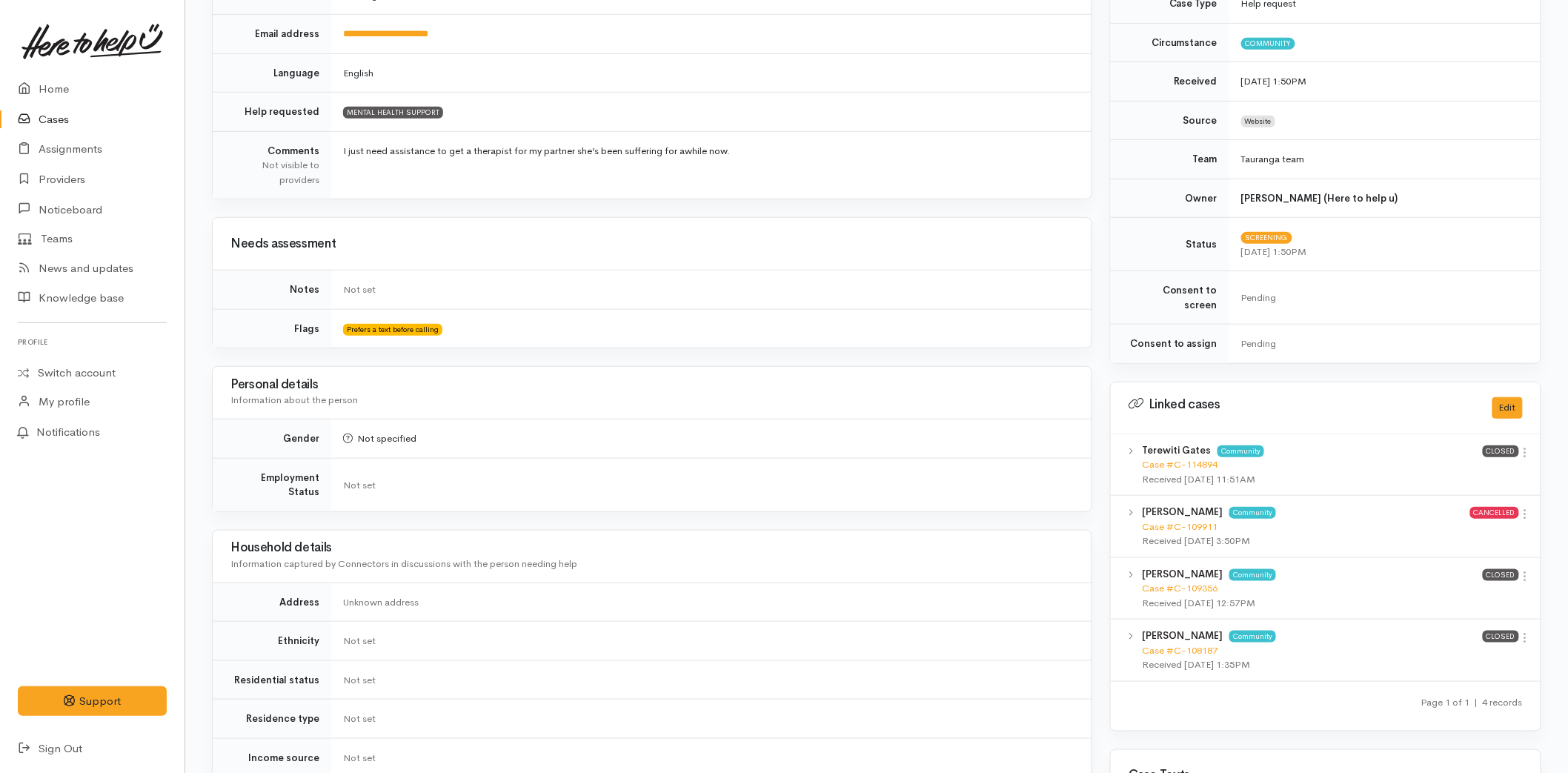
scroll to position [343, 0]
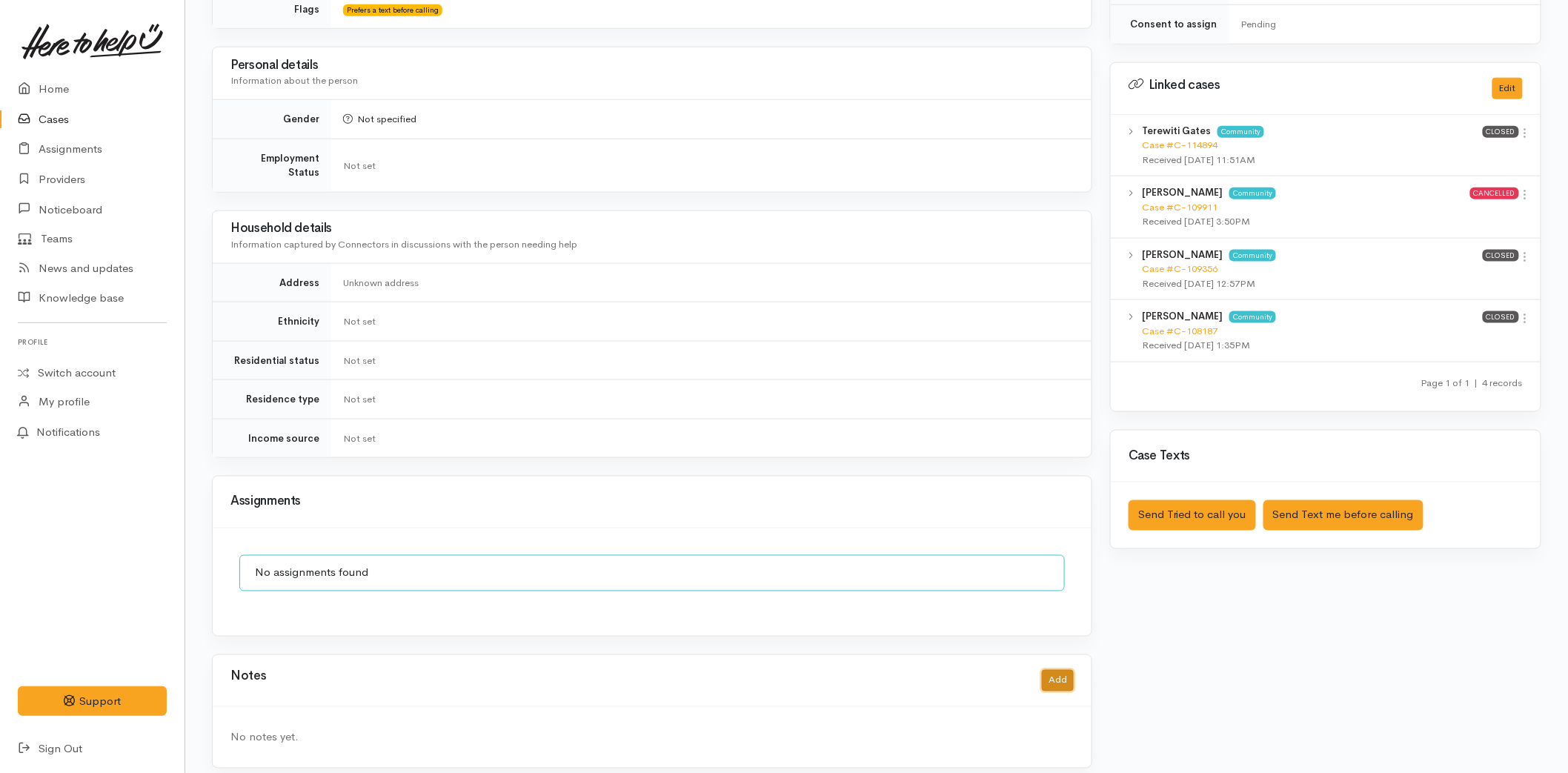
click at [1053, 670] on button "Add" at bounding box center [1058, 680] width 32 height 21
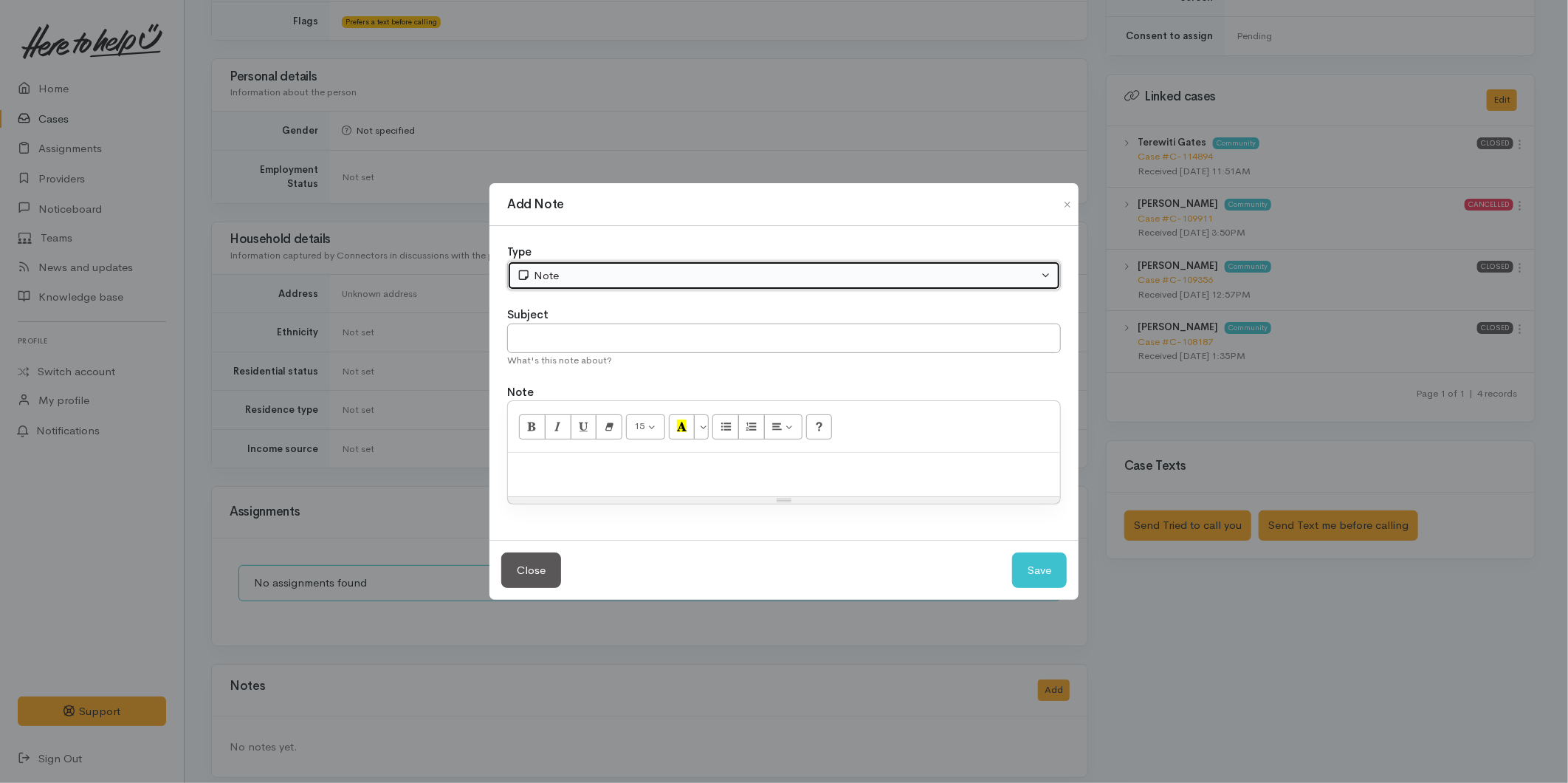
click at [557, 271] on div "Note" at bounding box center [777, 276] width 521 height 17
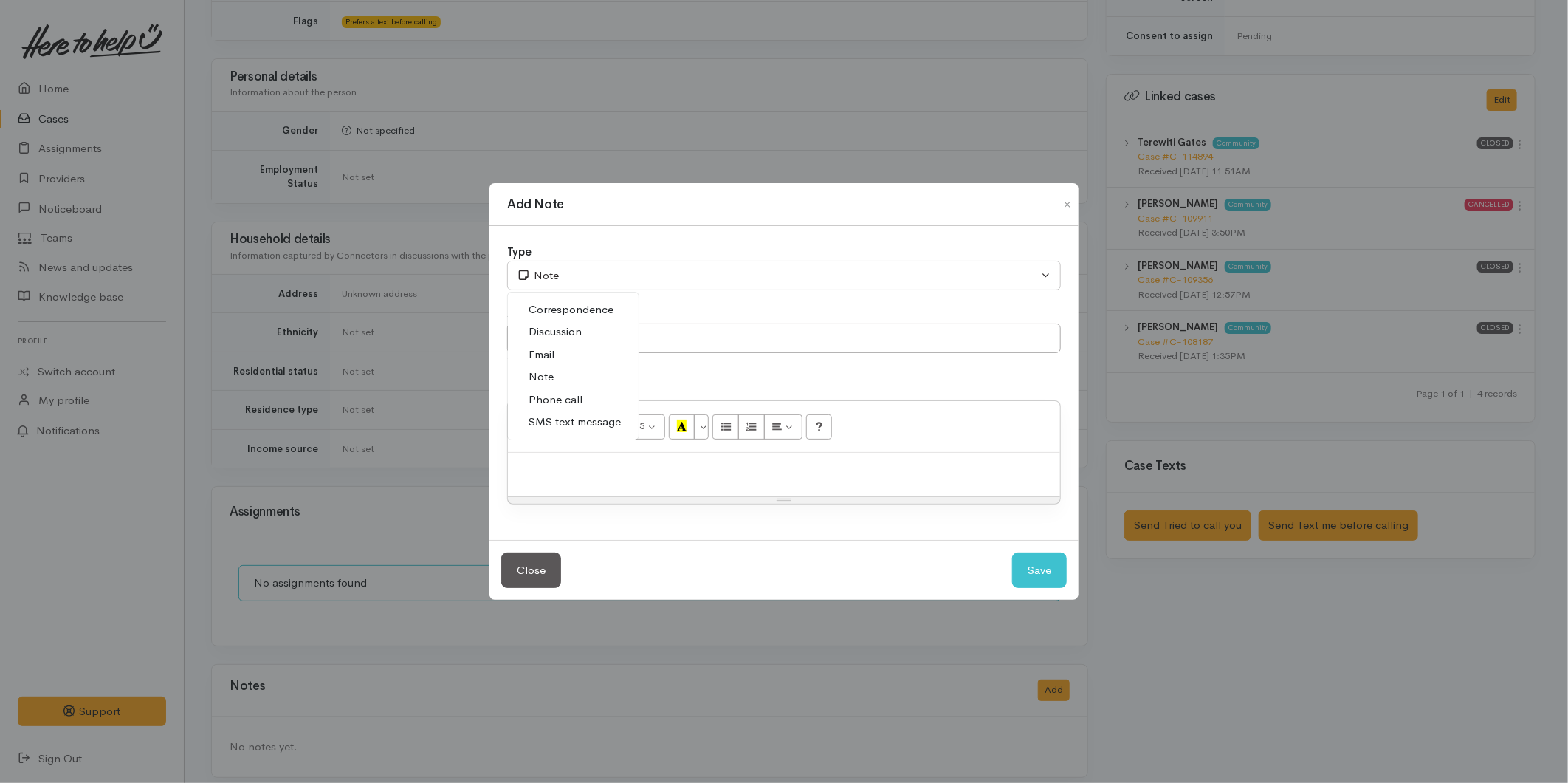
click at [559, 396] on span "Phone call" at bounding box center [556, 400] width 54 height 17
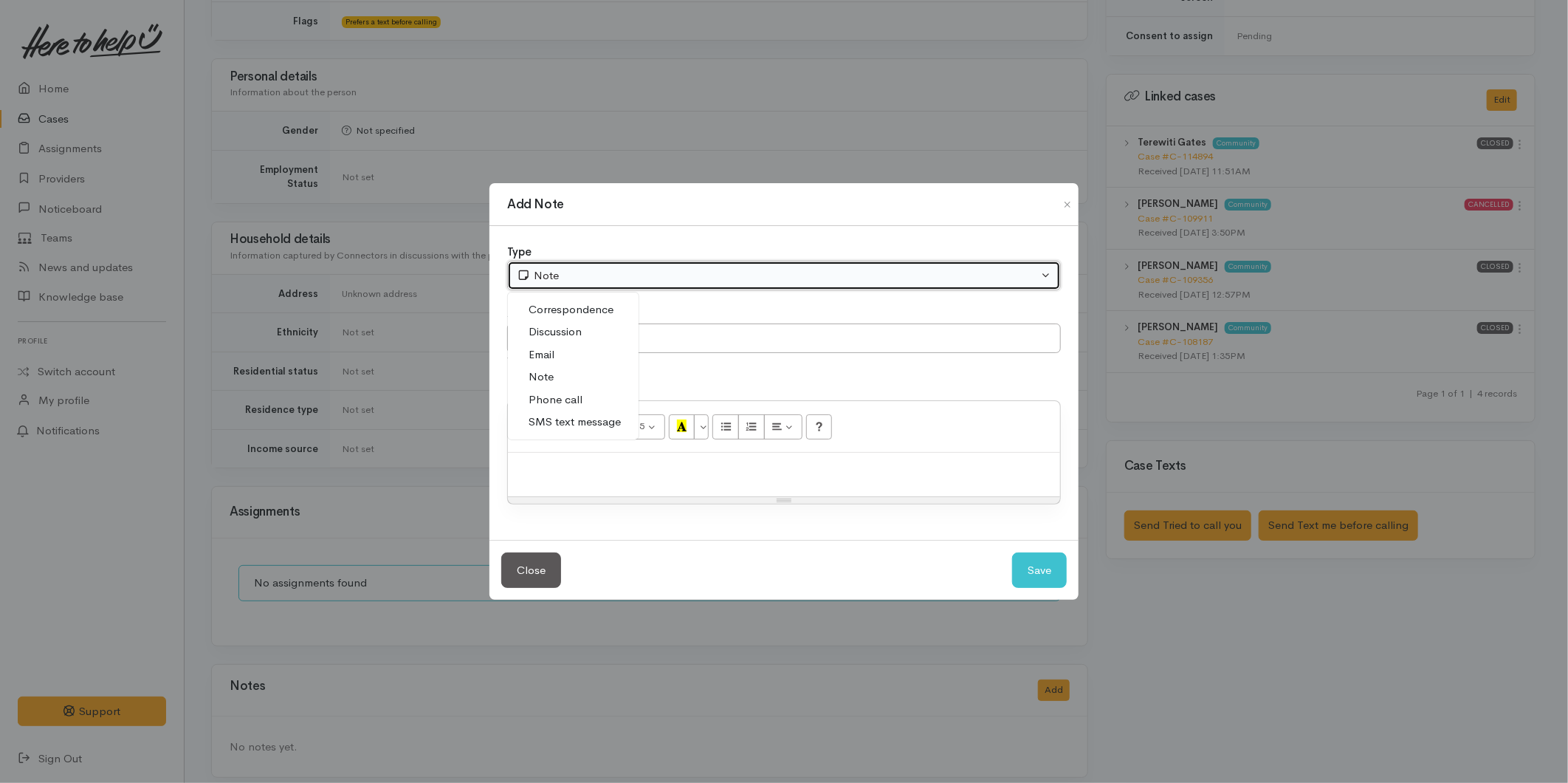
select select "3"
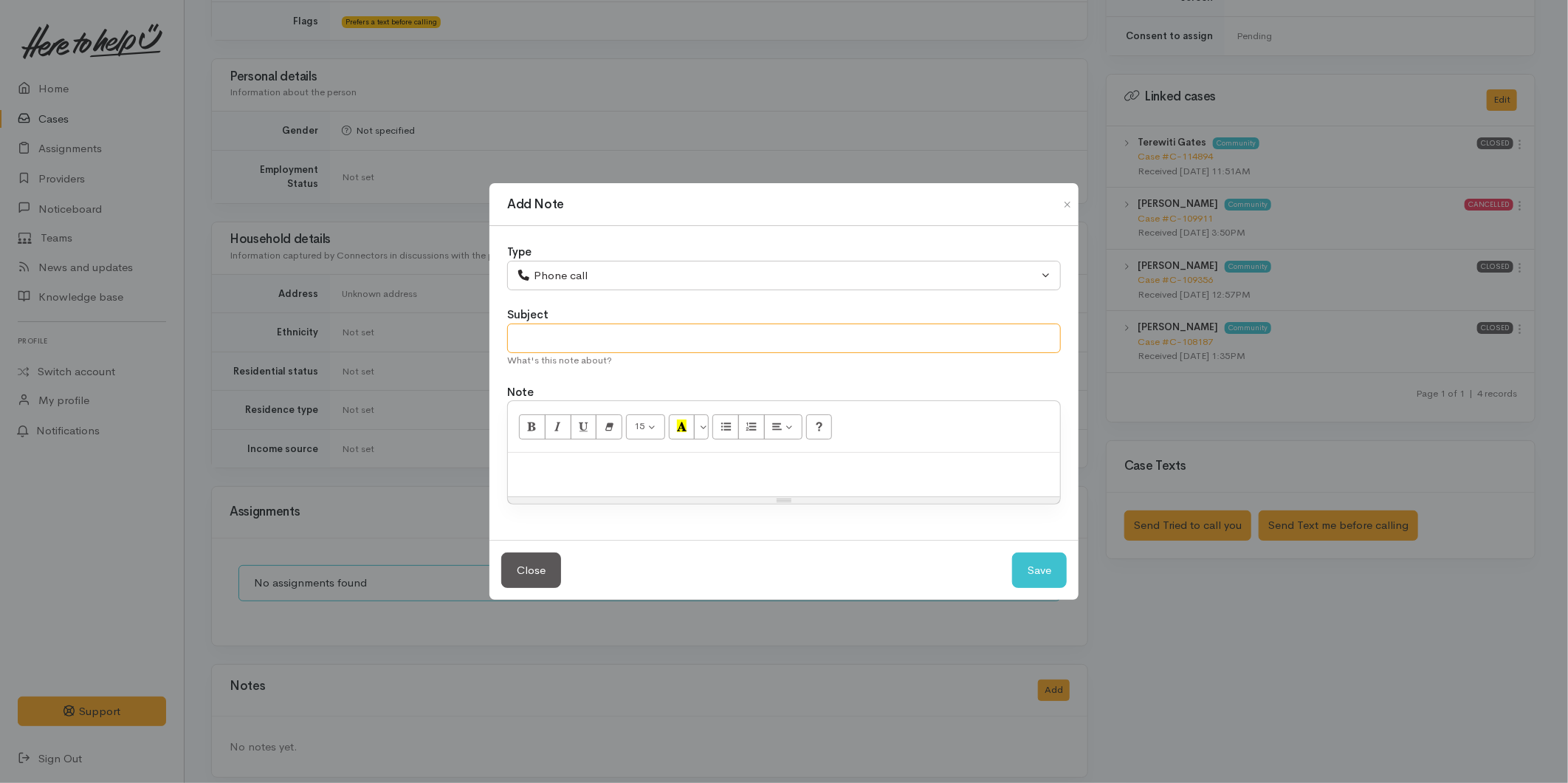
click at [564, 330] on input "text" at bounding box center [784, 338] width 554 height 30
type input "Attempted contact"
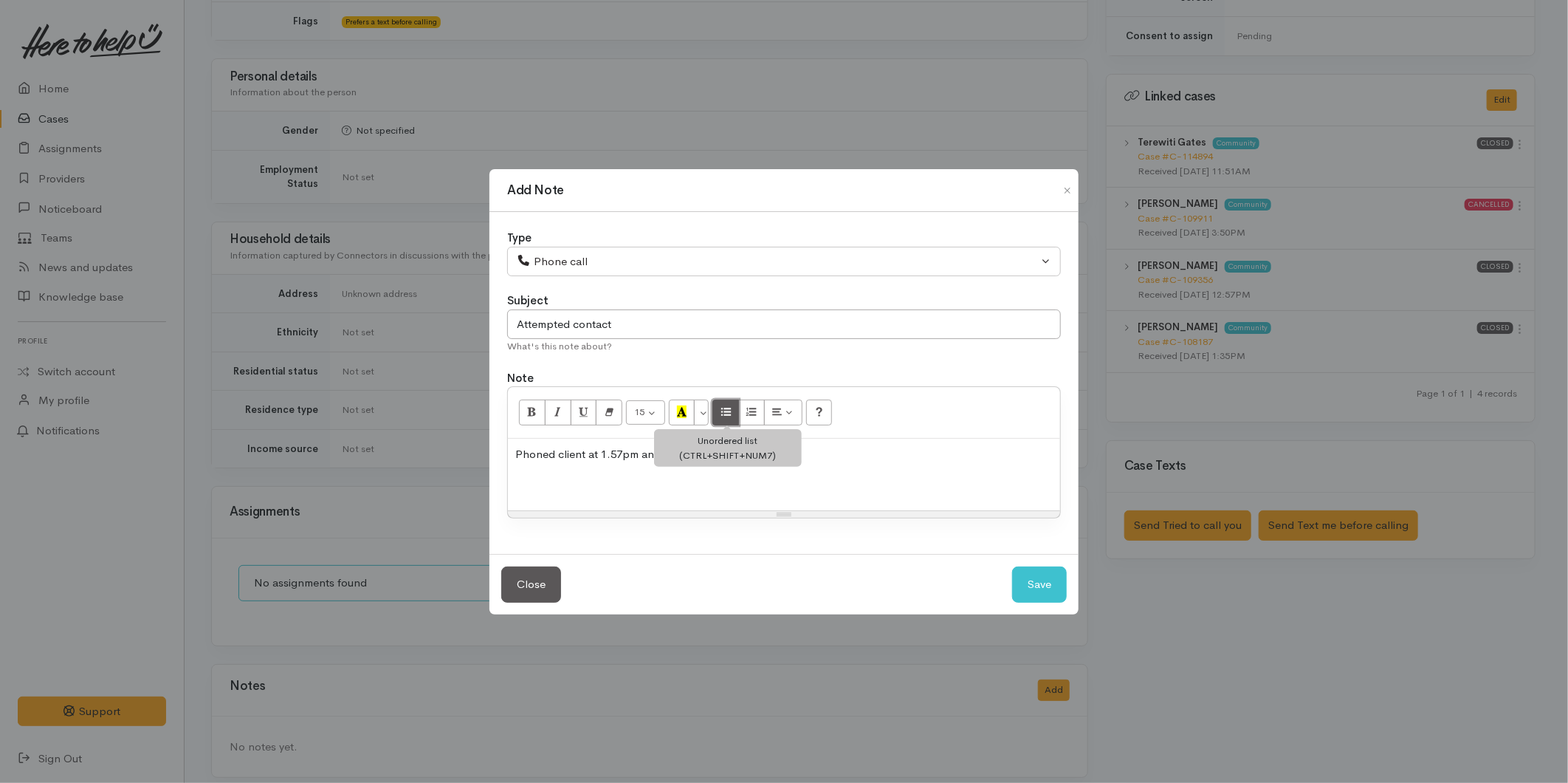
click at [731, 407] on icon "Unordered list (CTRL+SHIFT+NUM7)" at bounding box center [726, 411] width 10 height 13
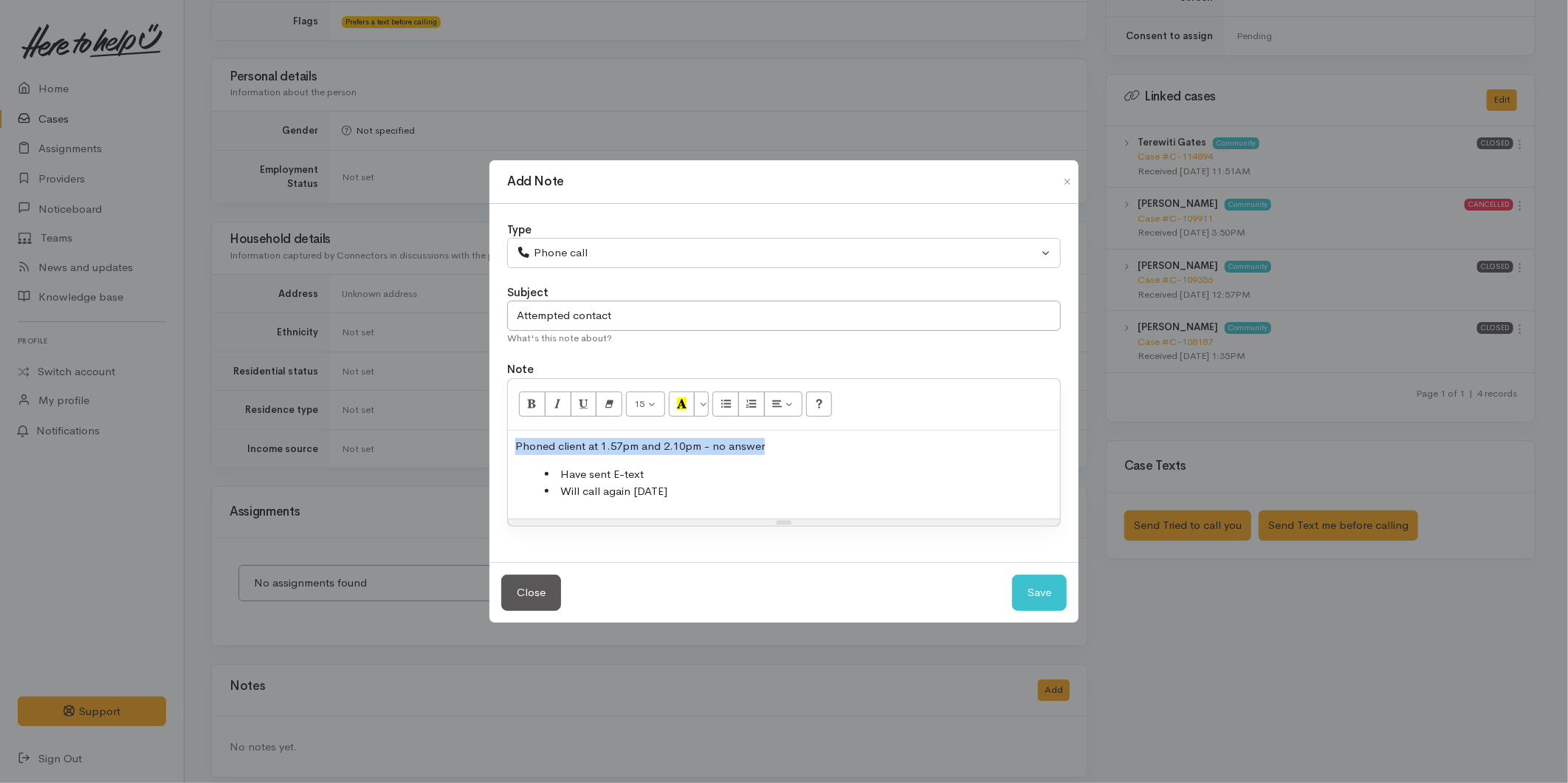
drag, startPoint x: 682, startPoint y: 435, endPoint x: 485, endPoint y: 385, distance: 203.2
click at [380, 394] on div "Add Note Type Correspondence Discussion Email Note Phone call SMS text message …" at bounding box center [784, 391] width 1568 height 783
click at [530, 400] on icon "Bold (CTRL+B)" at bounding box center [532, 403] width 10 height 13
click at [1036, 587] on button "Save" at bounding box center [1039, 592] width 55 height 37
select select "1"
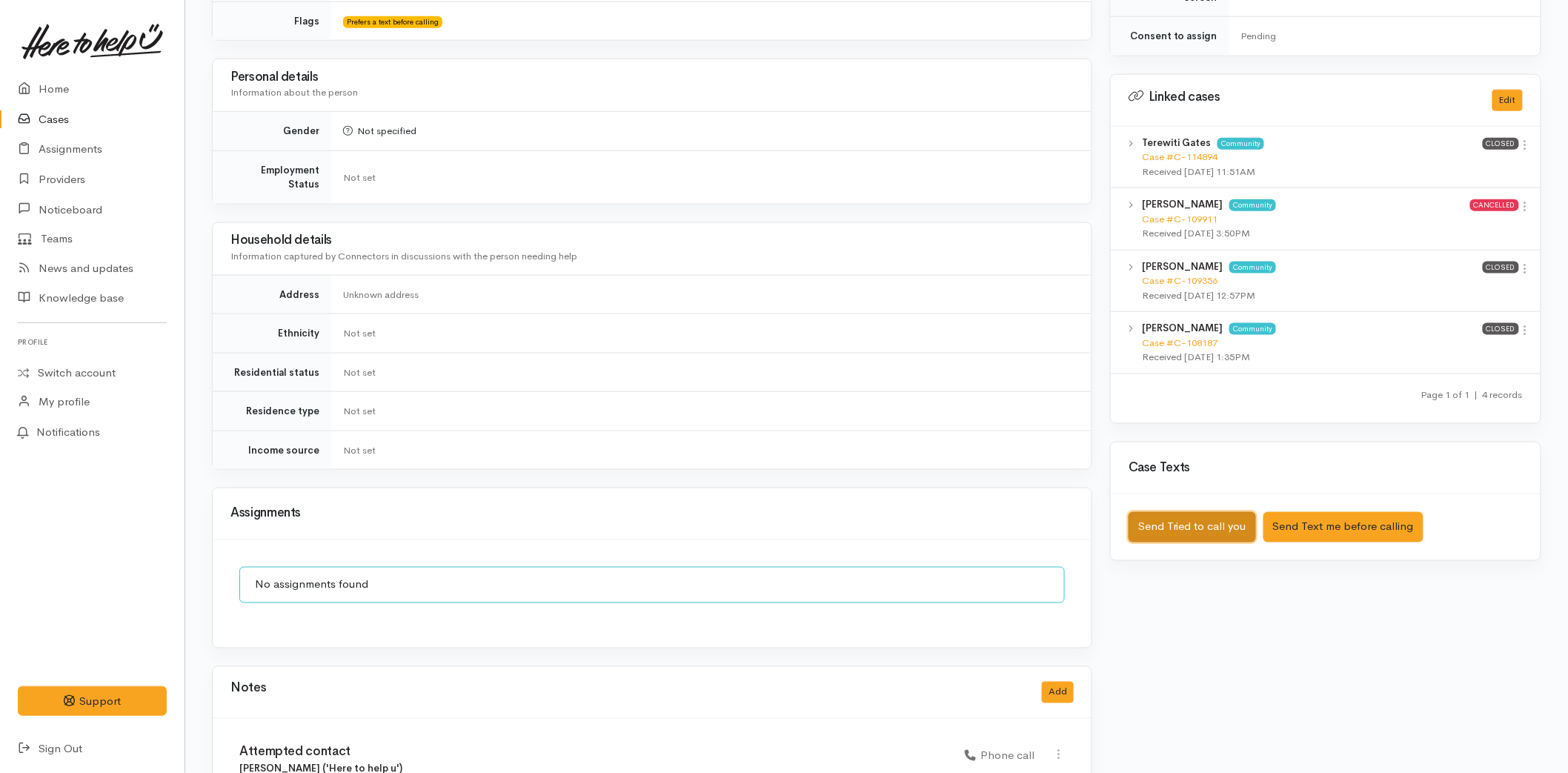
click at [1201, 512] on button "Send Tried to call you" at bounding box center [1193, 527] width 128 height 30
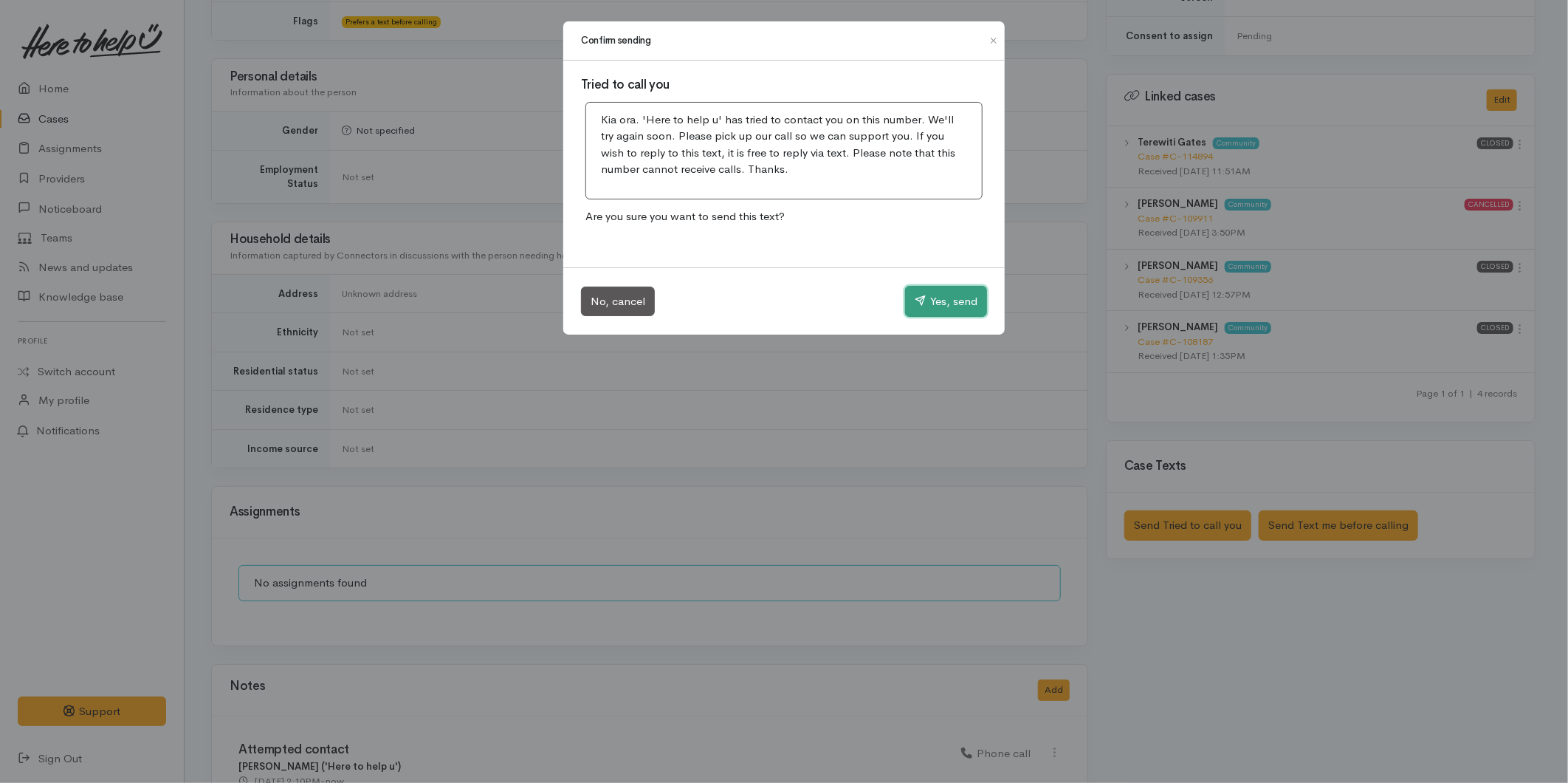
click at [960, 298] on button "Yes, send" at bounding box center [946, 301] width 82 height 31
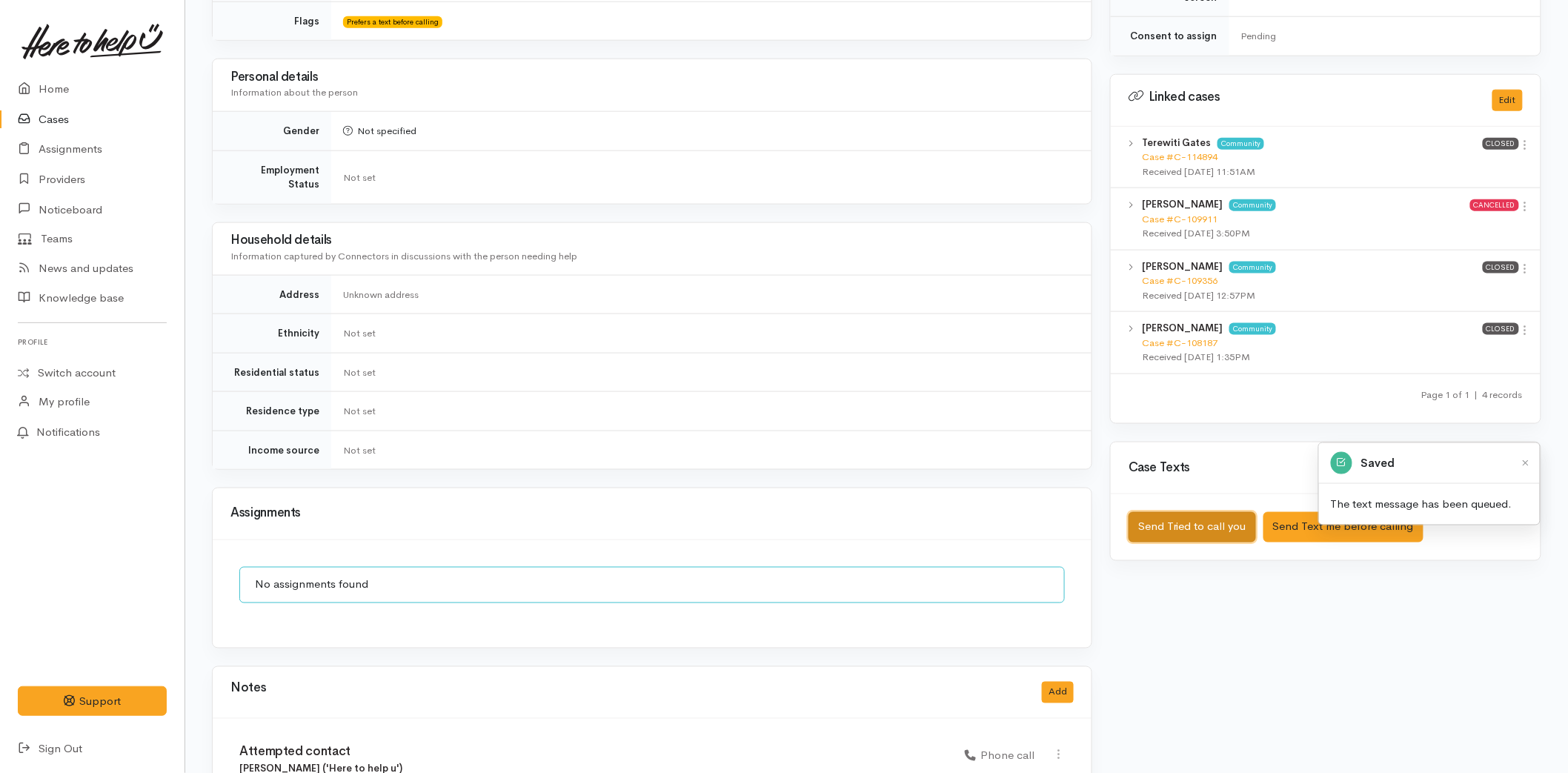
scroll to position [0, 0]
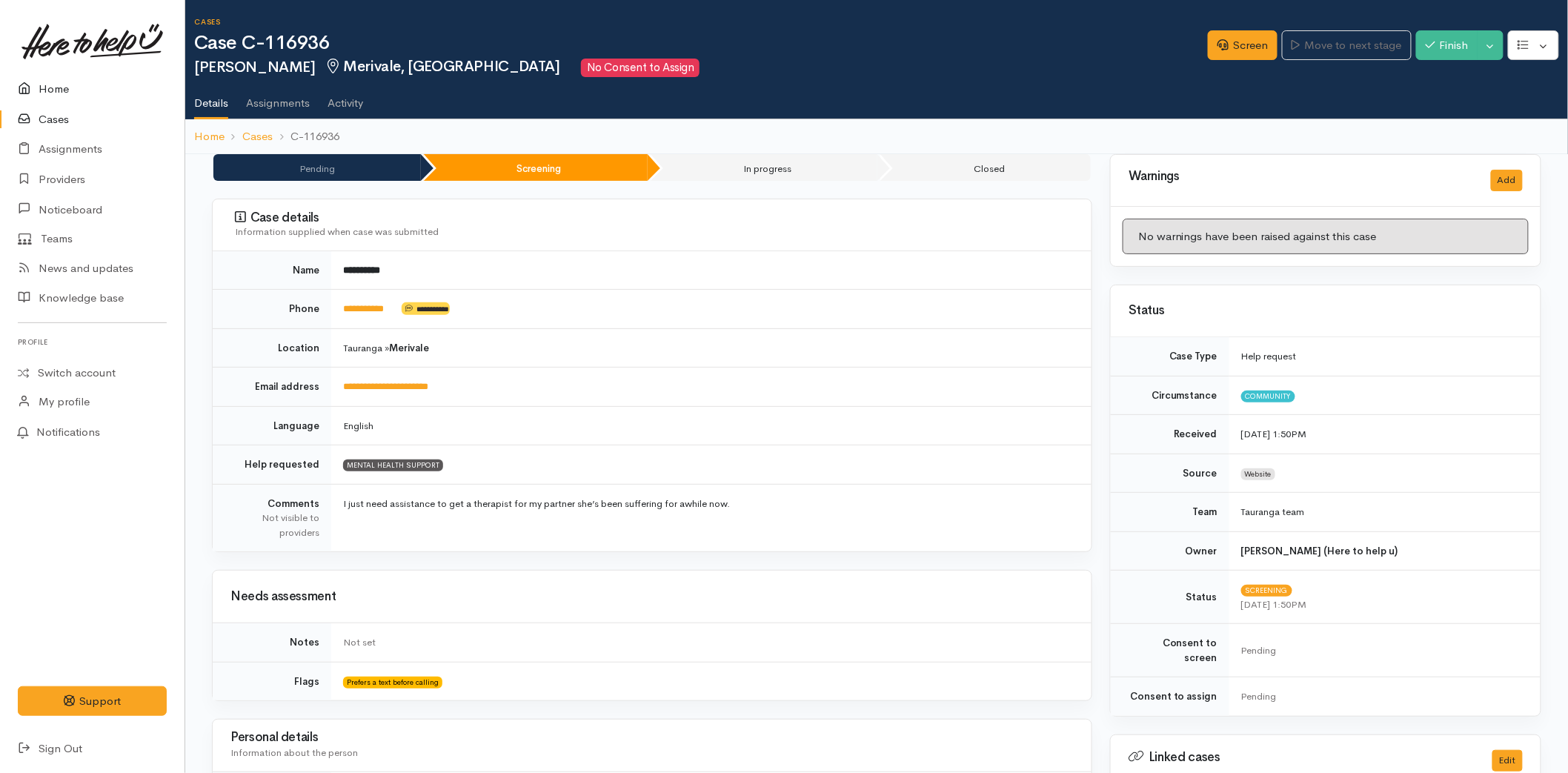
click at [45, 74] on link "Home" at bounding box center [92, 89] width 185 height 30
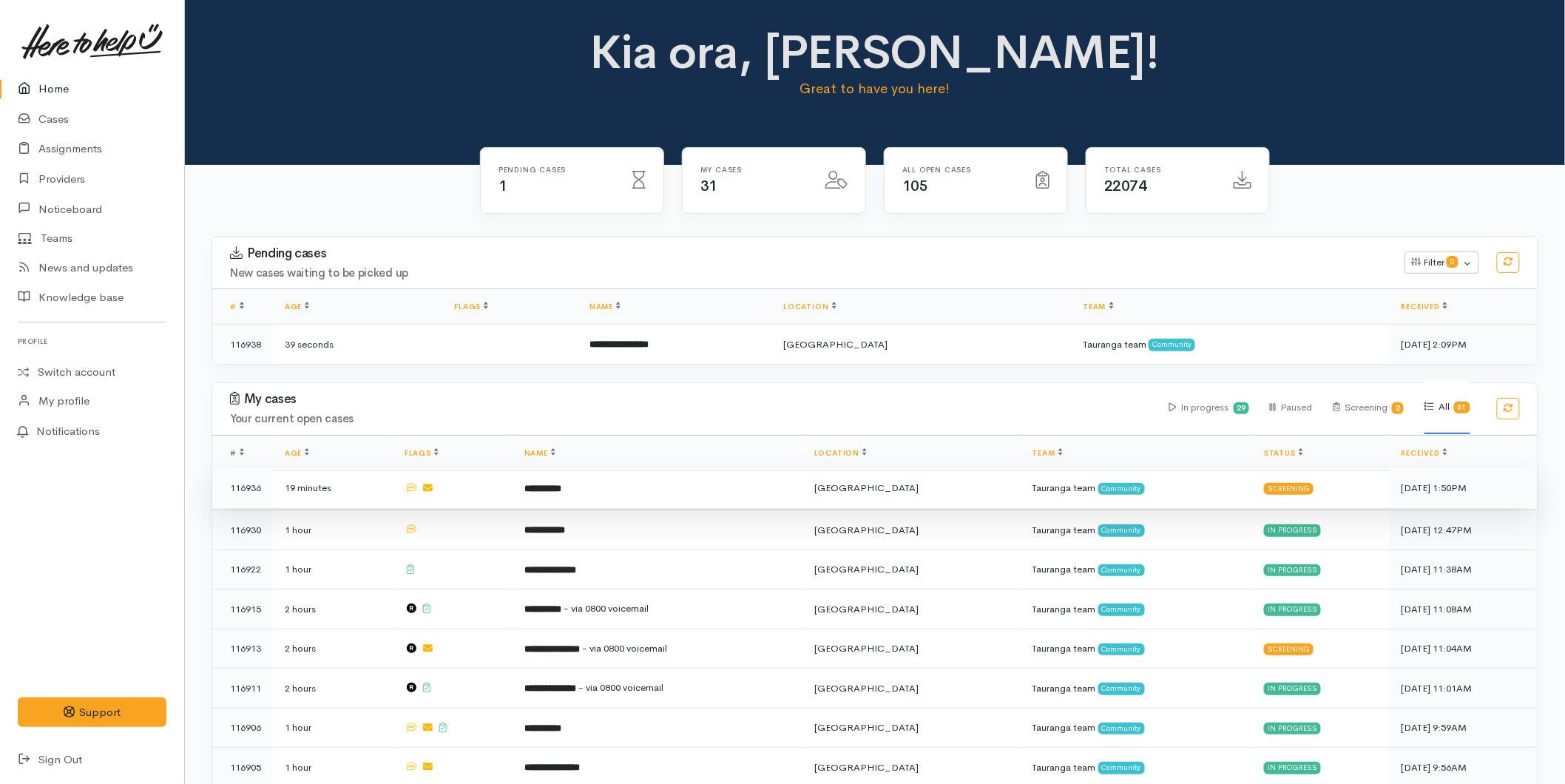
click at [553, 483] on b "**********" at bounding box center [543, 488] width 37 height 10
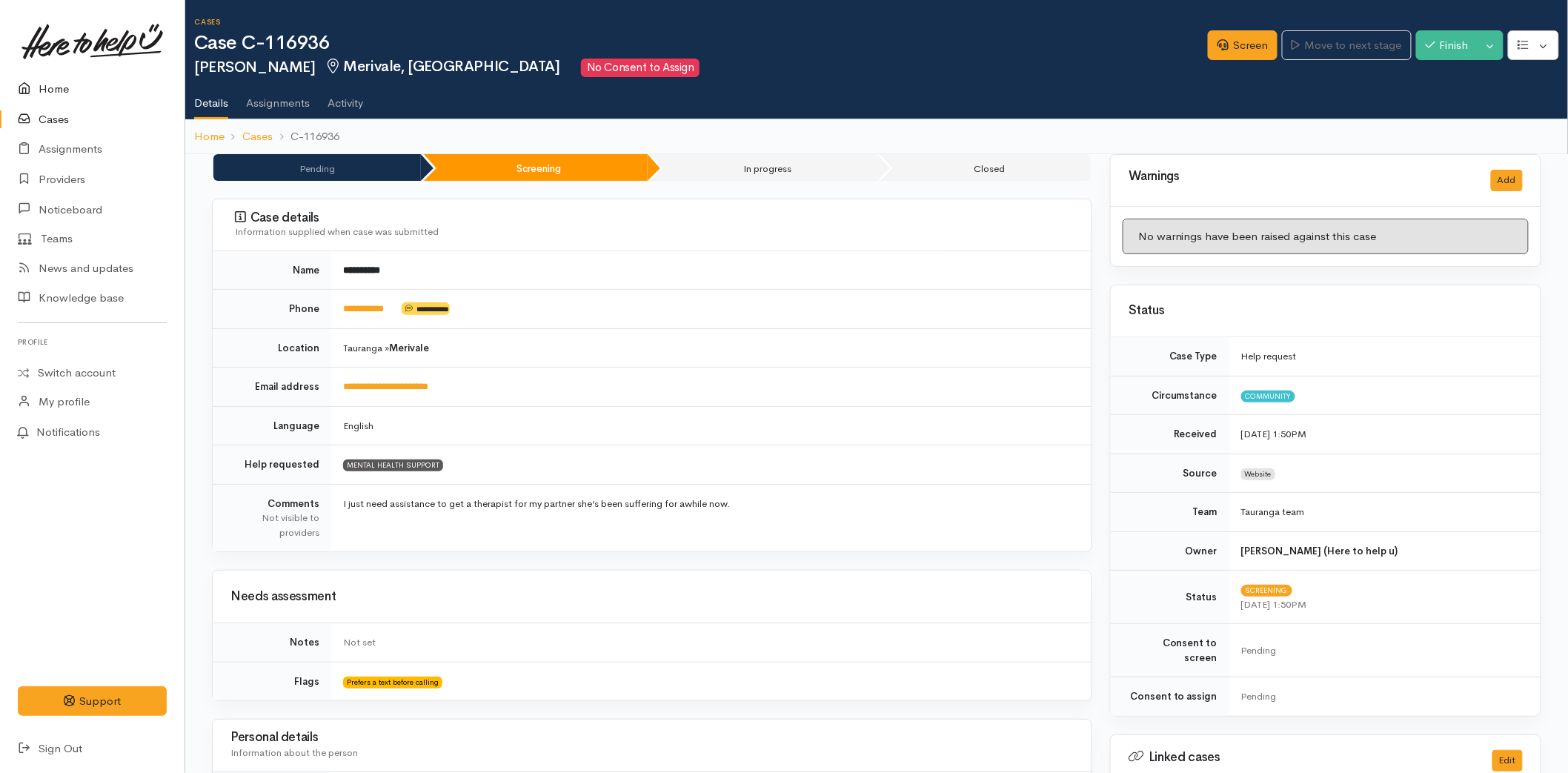
click at [62, 89] on link "Home" at bounding box center [92, 89] width 185 height 30
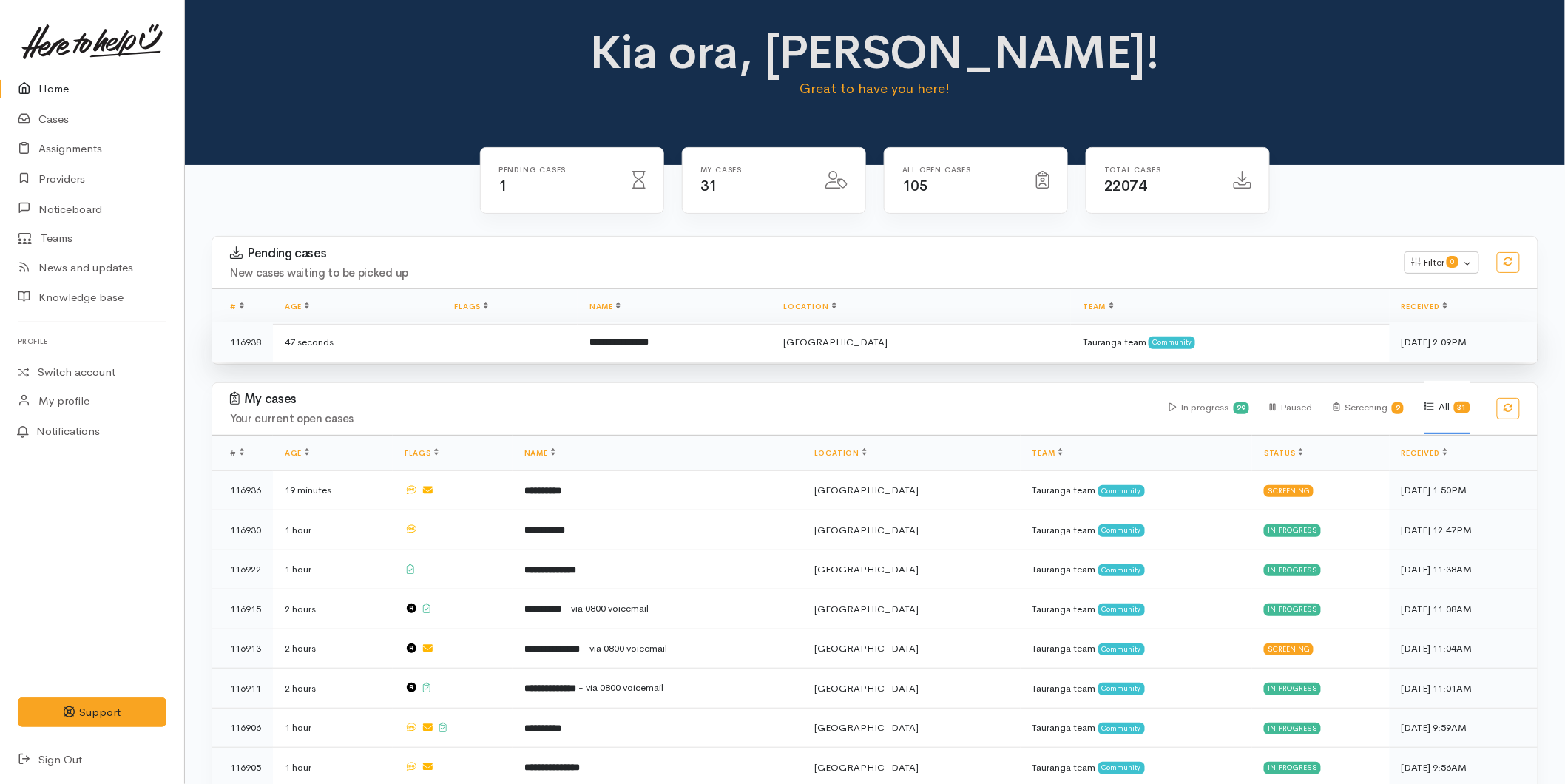
click at [568, 344] on td at bounding box center [509, 341] width 135 height 40
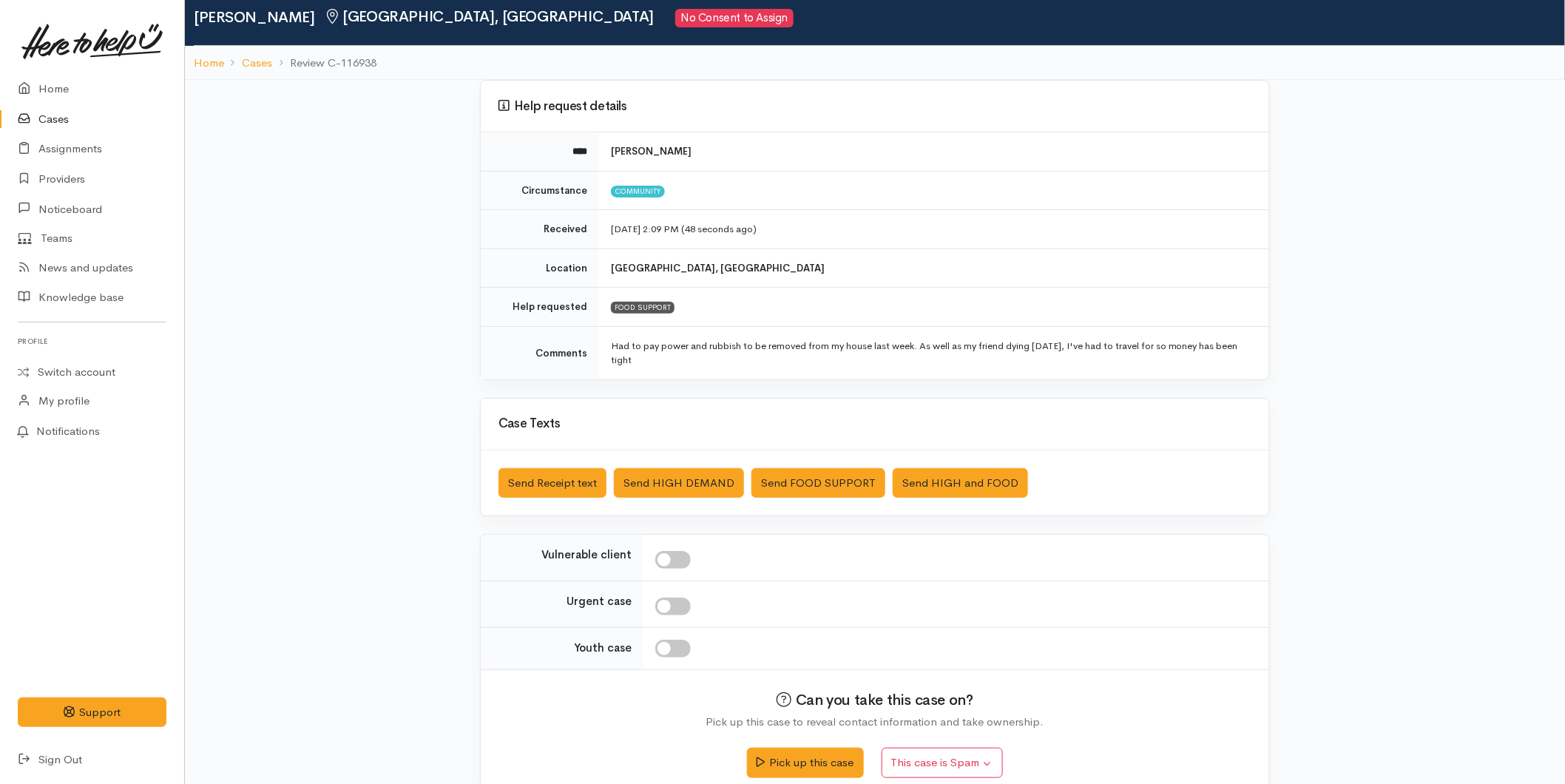
scroll to position [71, 0]
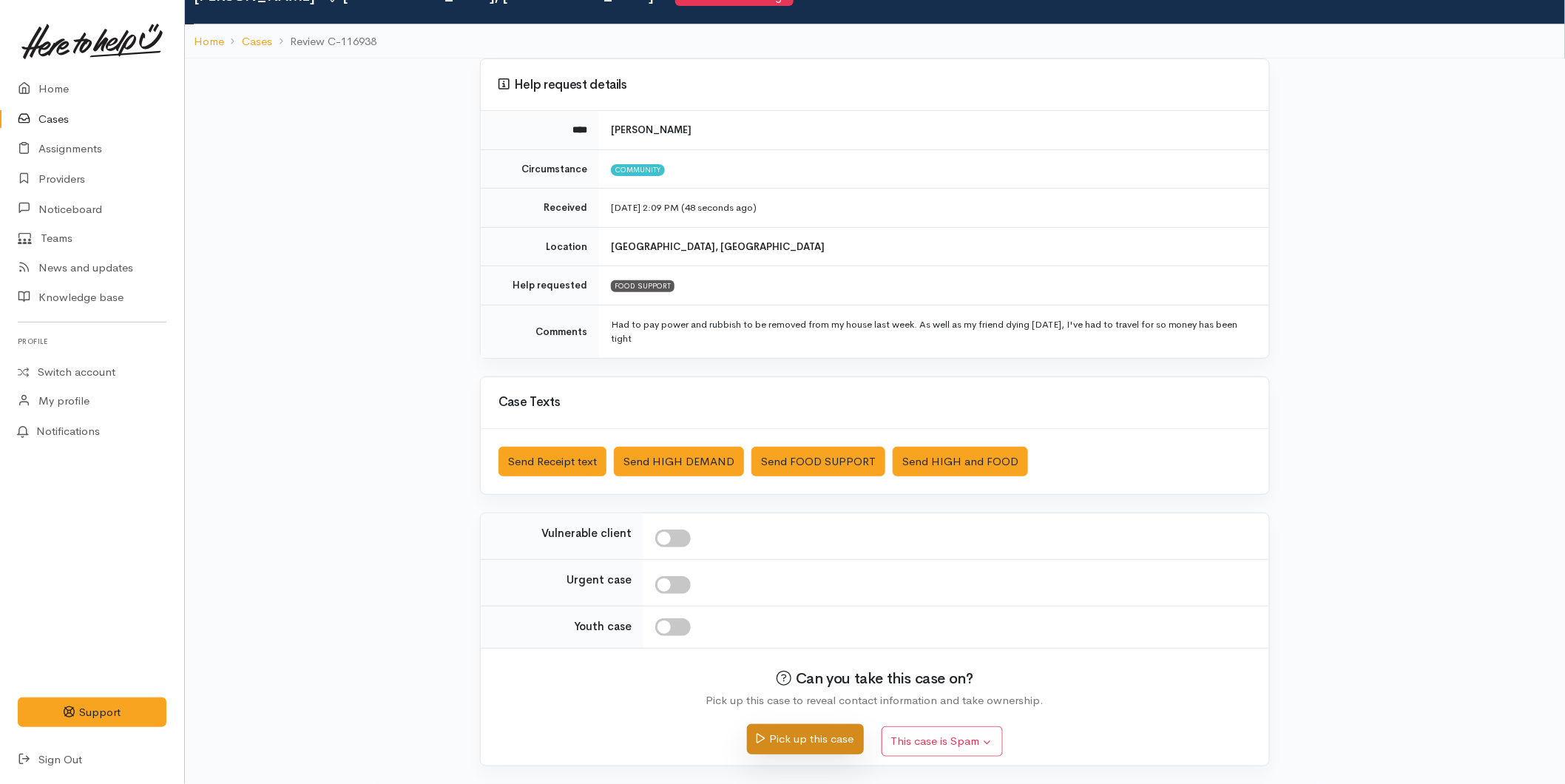
click at [807, 737] on button "Pick up this case" at bounding box center [805, 739] width 116 height 30
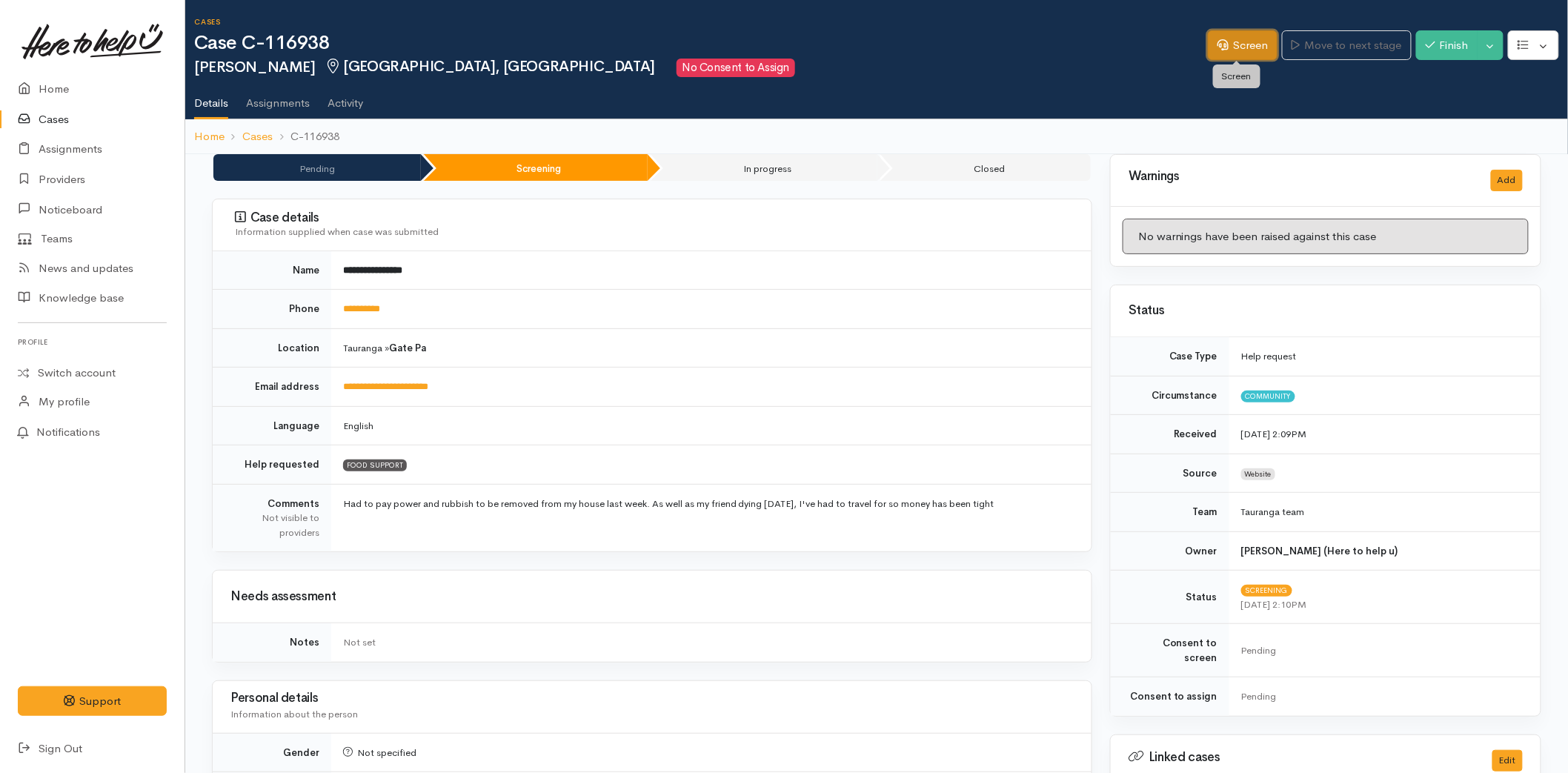
click at [1231, 39] on link "Screen" at bounding box center [1243, 44] width 70 height 30
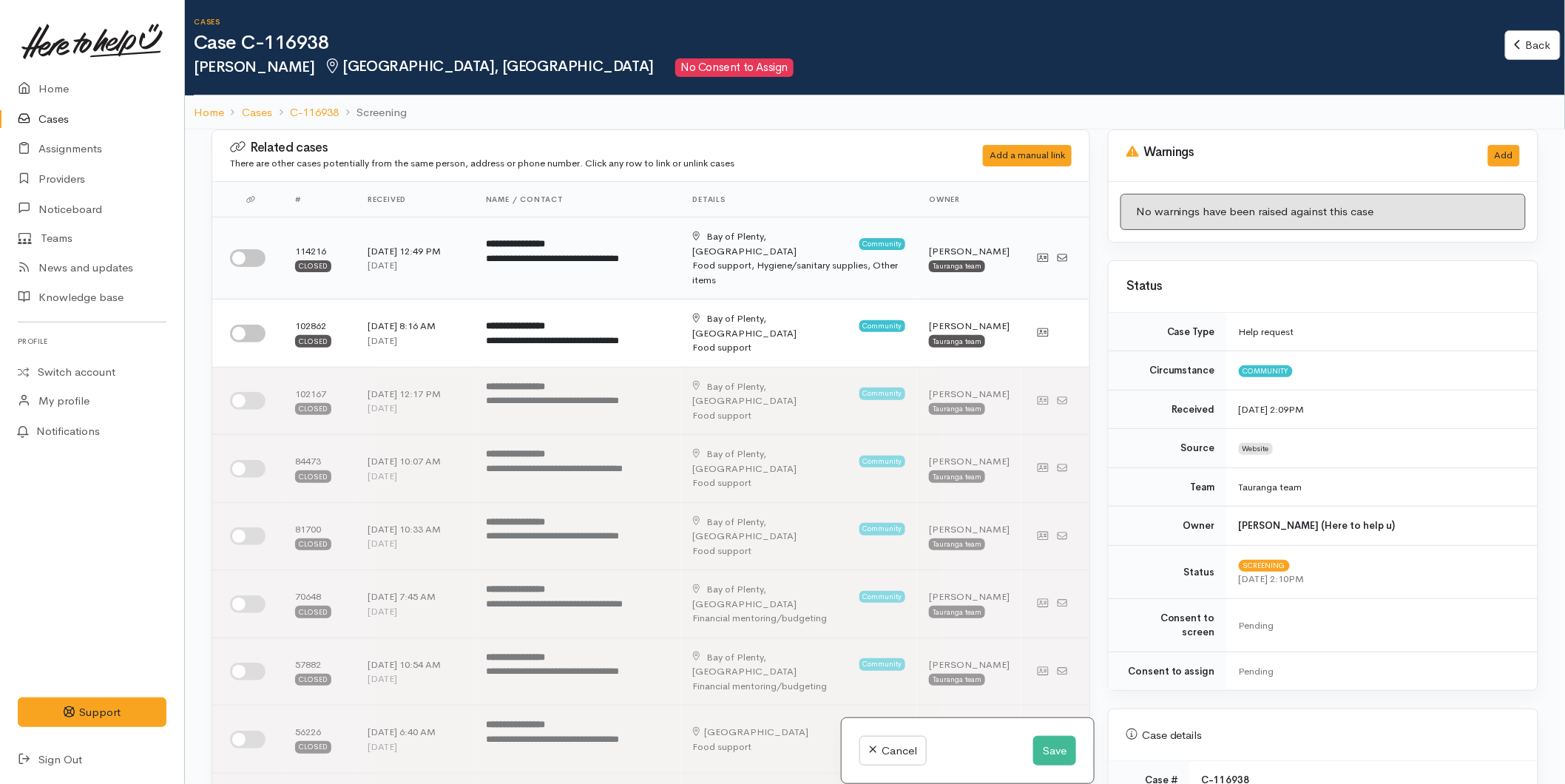
click at [239, 252] on input "checkbox" at bounding box center [247, 257] width 36 height 17
checkbox input "true"
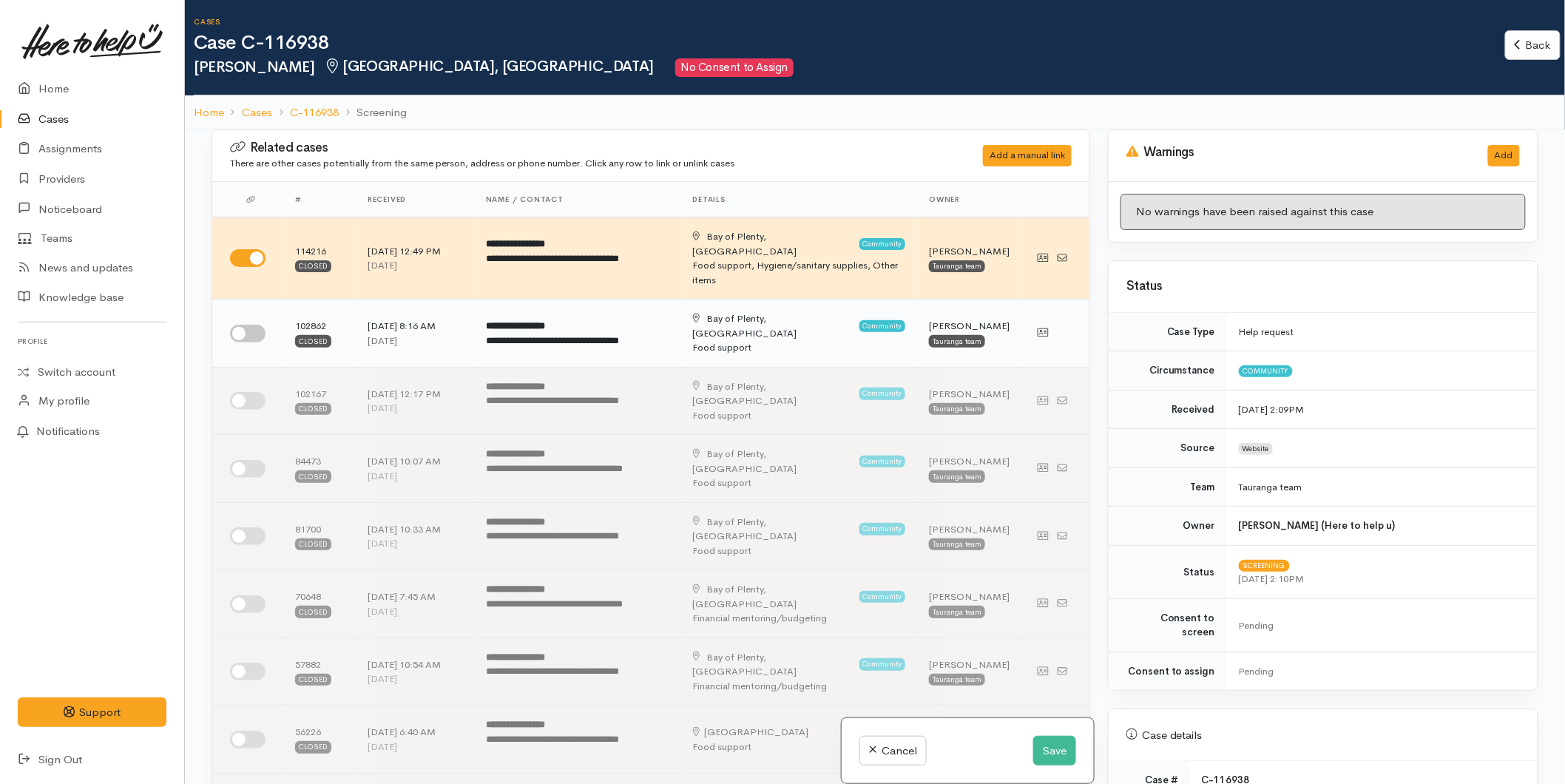
click at [252, 325] on input "checkbox" at bounding box center [247, 334] width 36 height 17
checkbox input "true"
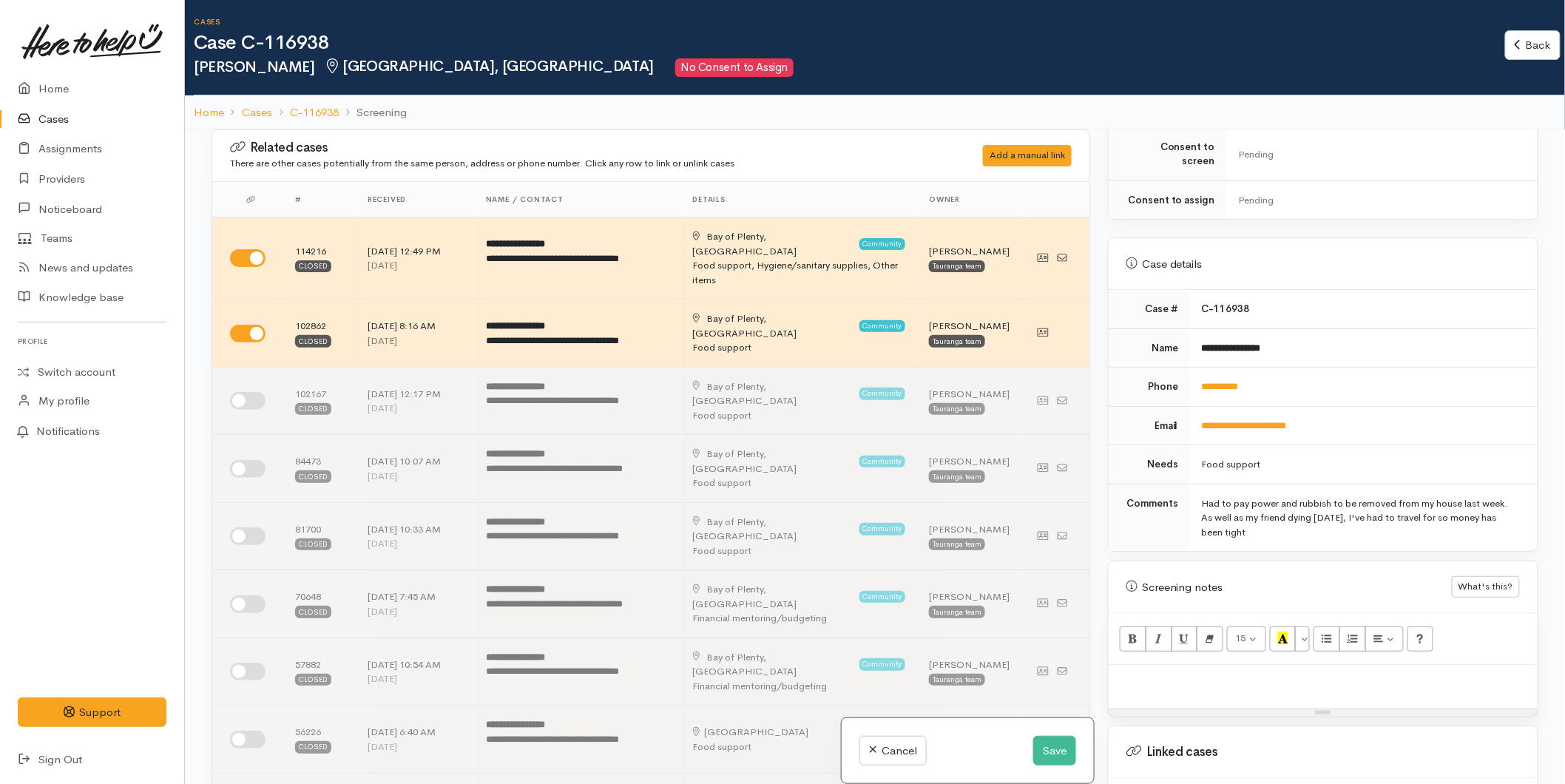
scroll to position [657, 0]
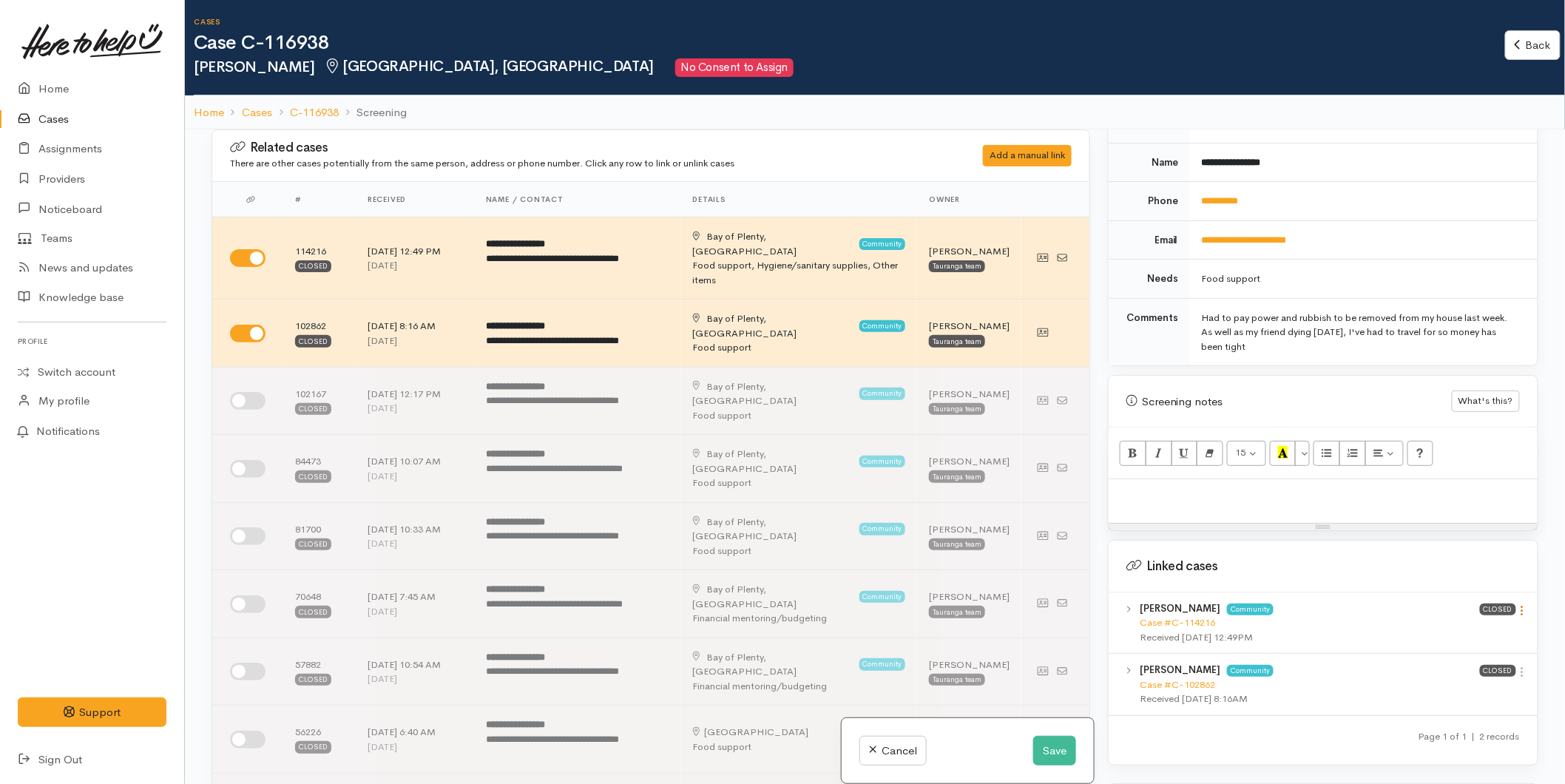
click at [1517, 604] on icon at bounding box center [1523, 609] width 13 height 13
click at [1429, 628] on link "View case" at bounding box center [1469, 639] width 117 height 23
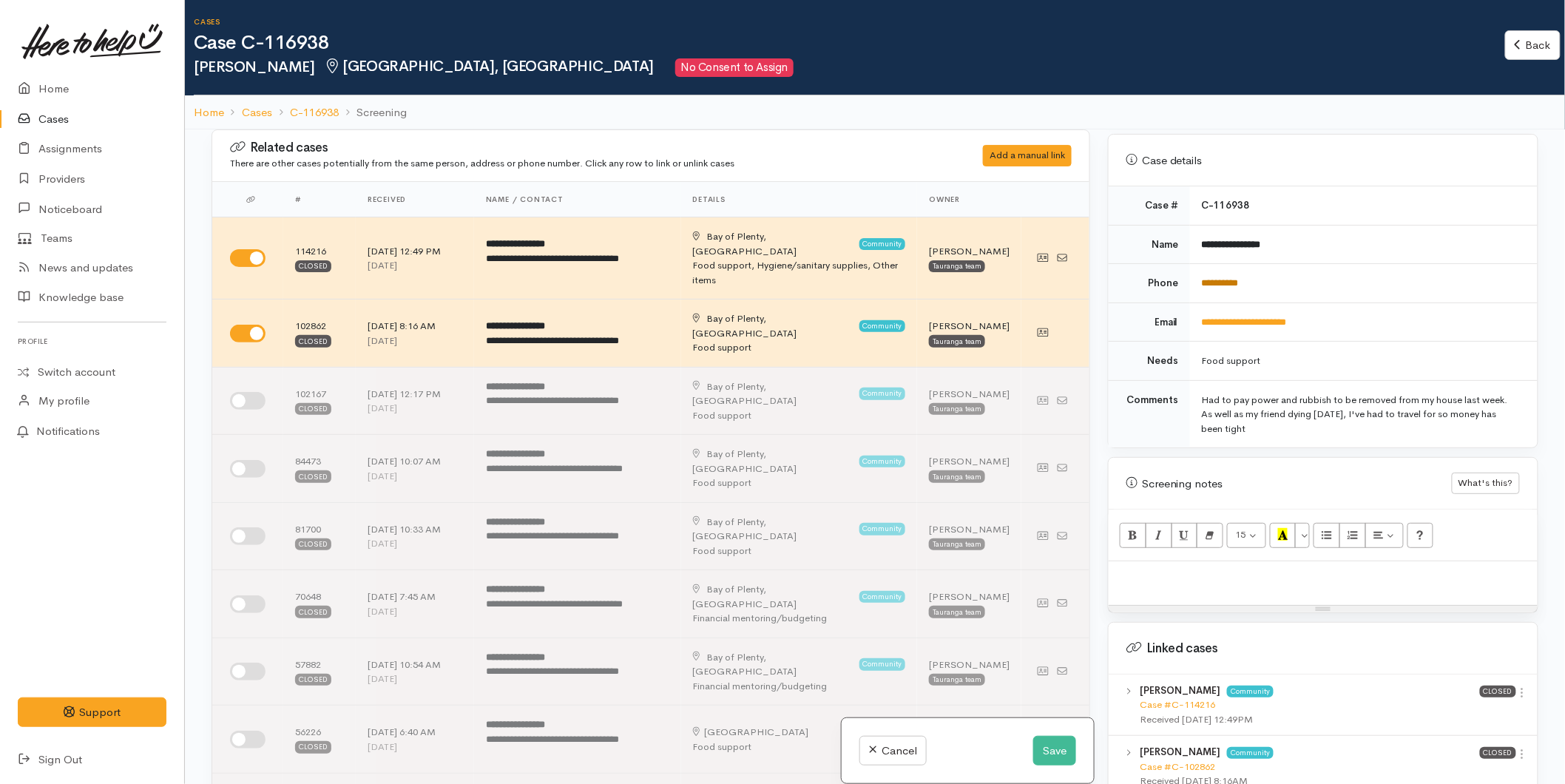
click at [1226, 278] on link "**********" at bounding box center [1221, 283] width 37 height 10
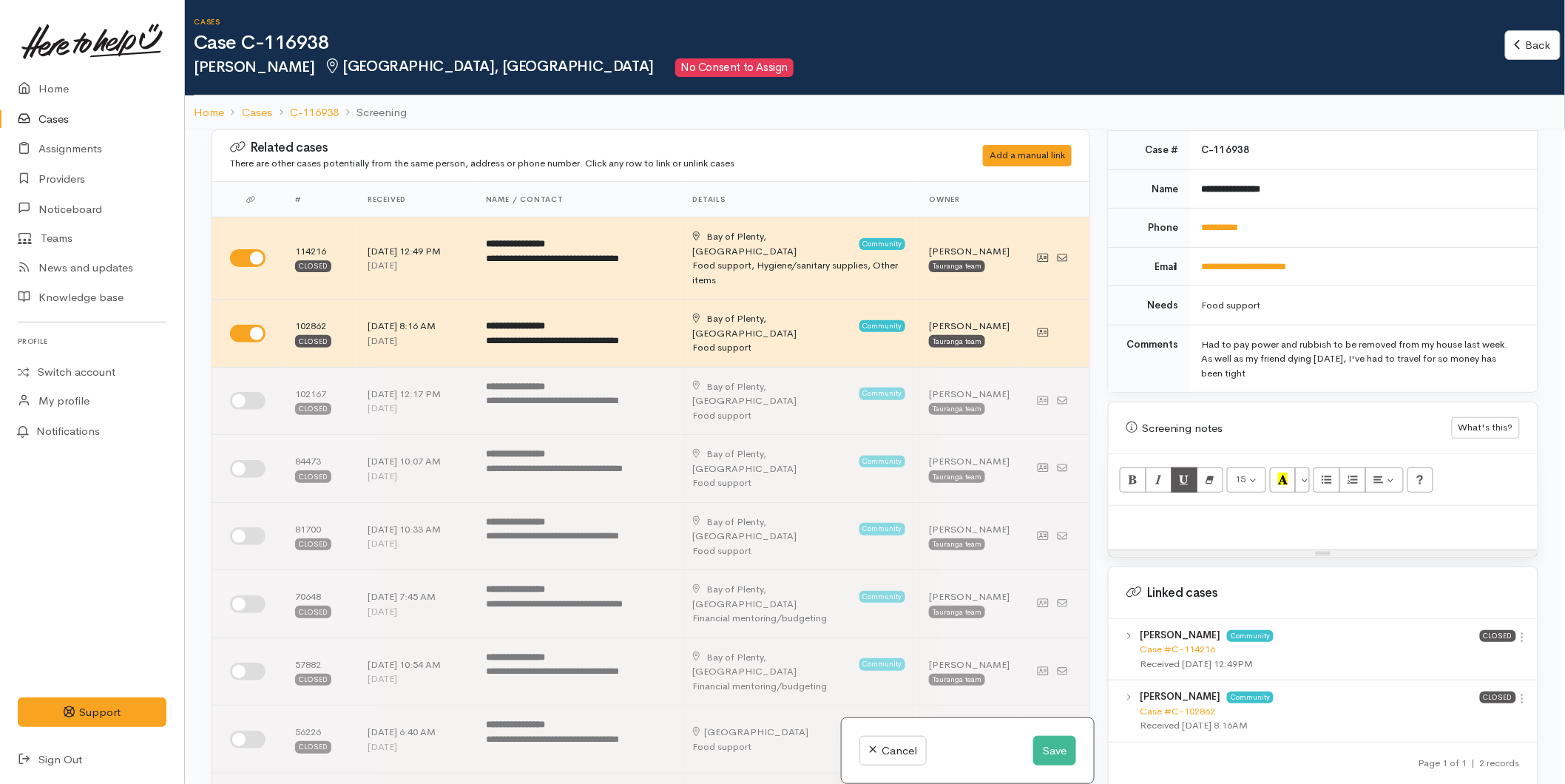
scroll to position [657, 0]
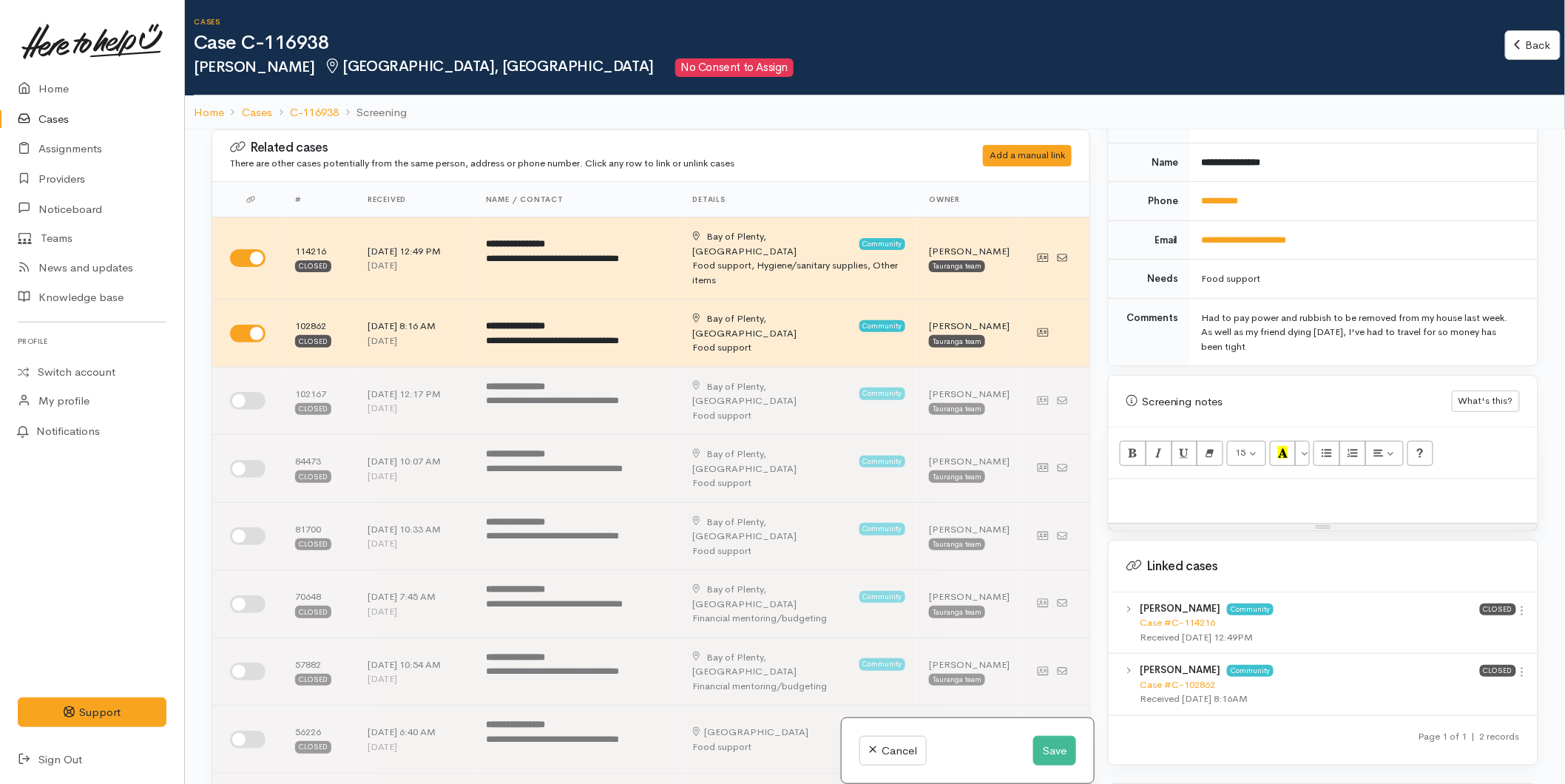
click at [1156, 486] on p at bounding box center [1323, 495] width 414 height 17
paste div
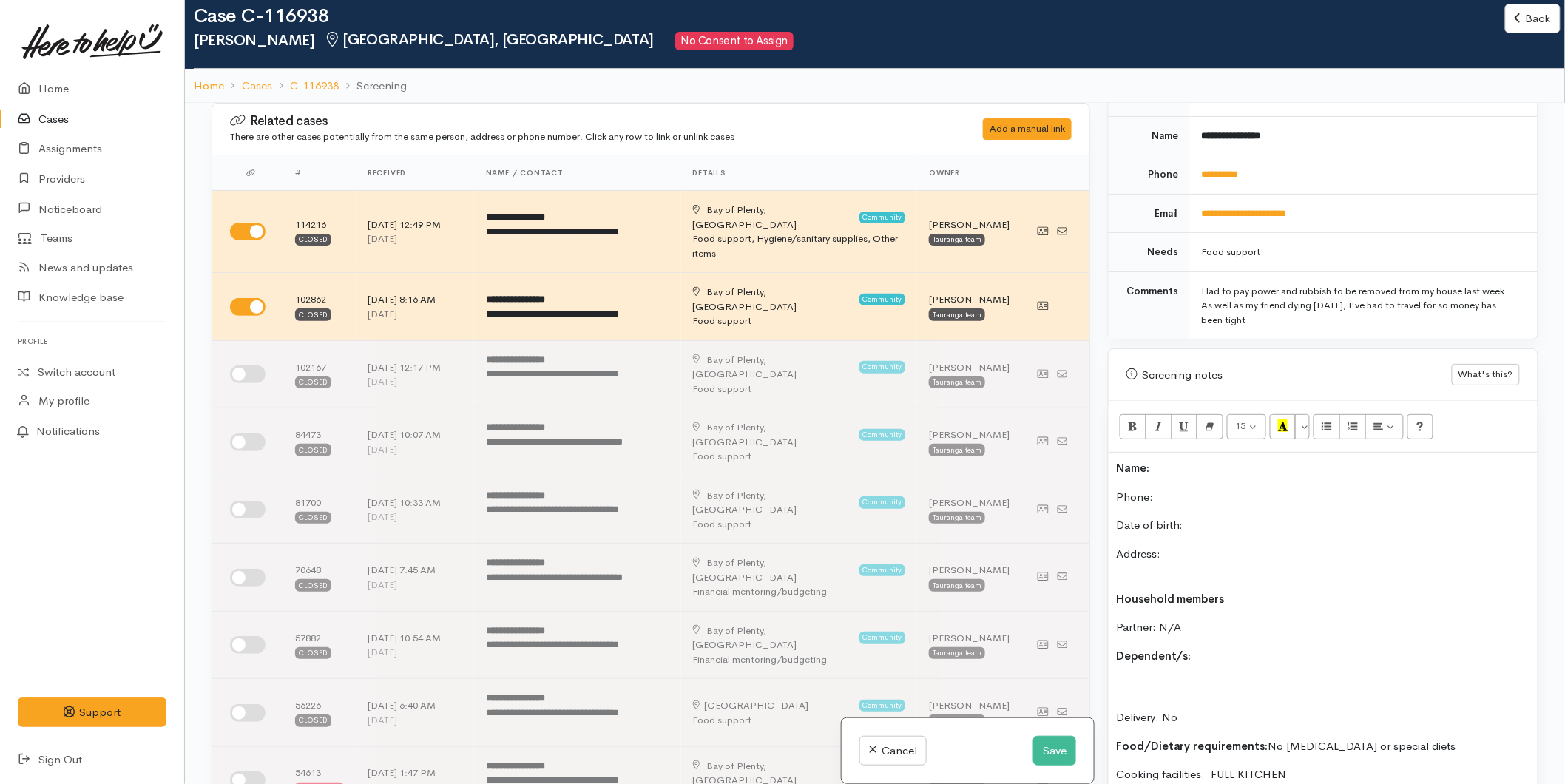
click at [1171, 460] on p "Name:" at bounding box center [1323, 469] width 414 height 17
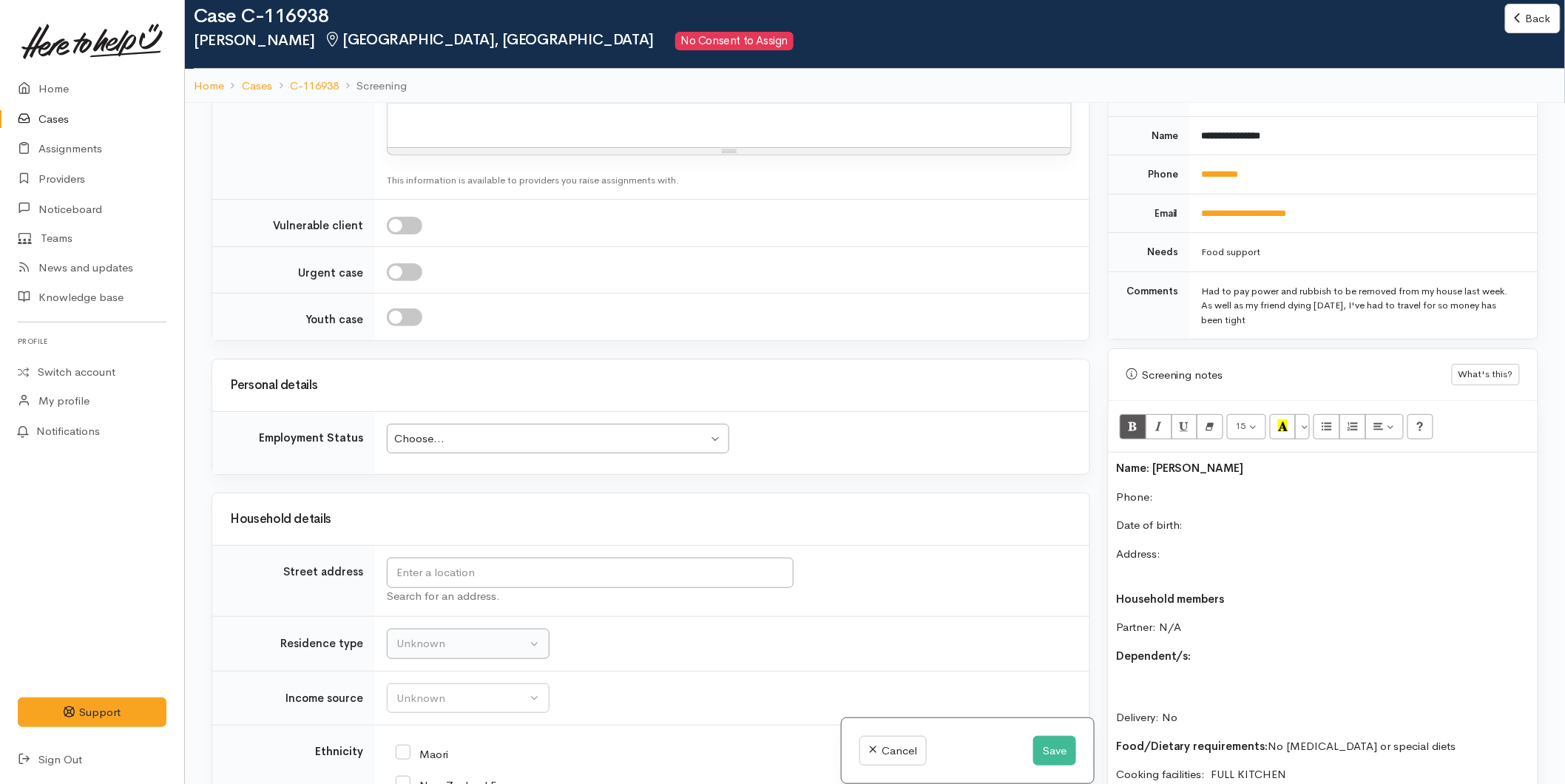
scroll to position [1971, 0]
click at [430, 556] on input "text" at bounding box center [590, 571] width 407 height 30
type input "3 elm court"
click at [344, 544] on tr "Street address 3 elm court Search for an address." at bounding box center [650, 580] width 877 height 71
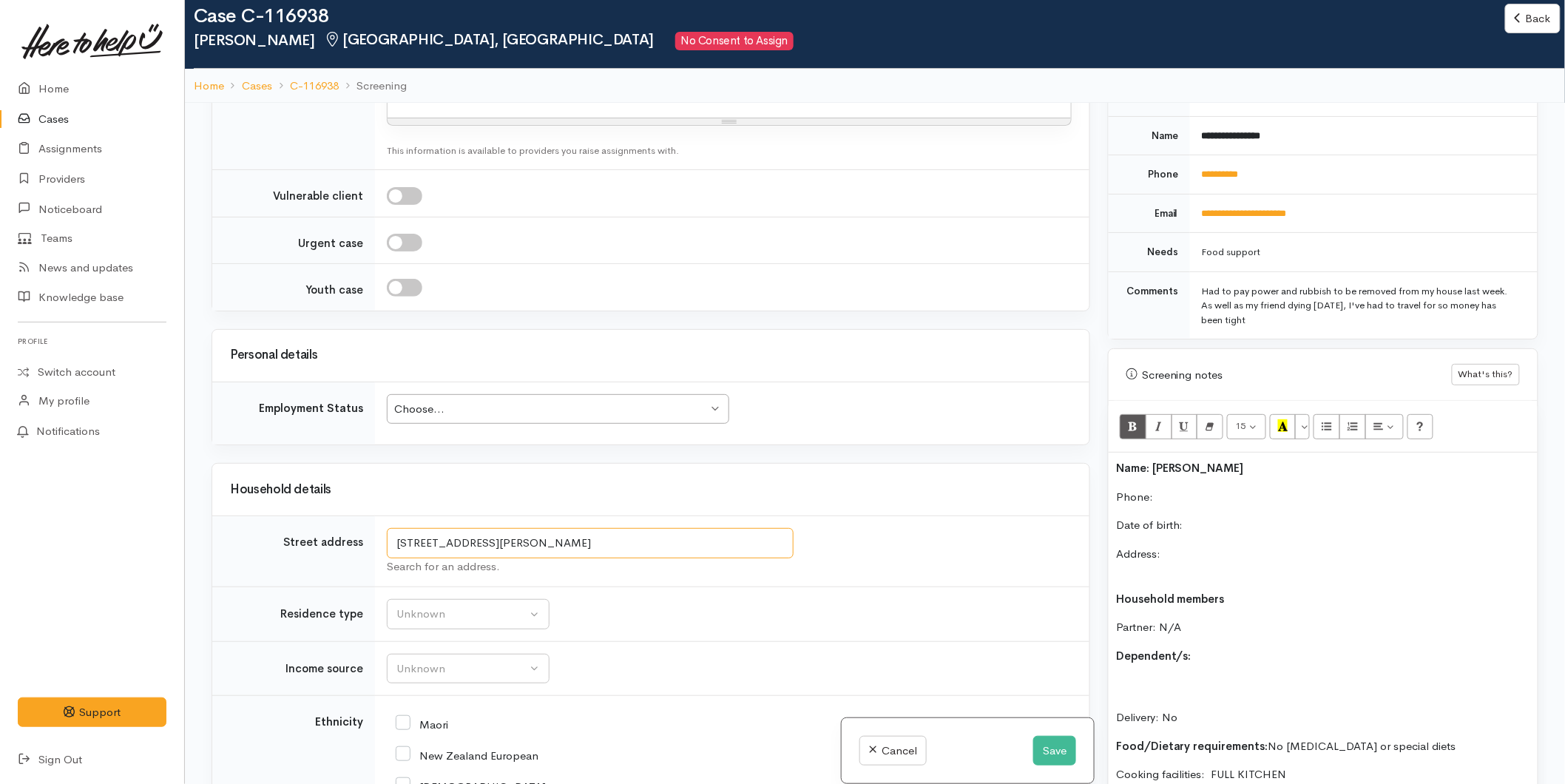
drag, startPoint x: 708, startPoint y: 540, endPoint x: 40, endPoint y: 357, distance: 692.6
click at [135, 473] on body "Support Feedback I've got something to say Back" at bounding box center [782, 429] width 1565 height 913
drag, startPoint x: -18, startPoint y: 468, endPoint x: -103, endPoint y: 457, distance: 85.7
click at [0, 457] on html "Support Feedback I've got something to say Back" at bounding box center [782, 365] width 1565 height 784
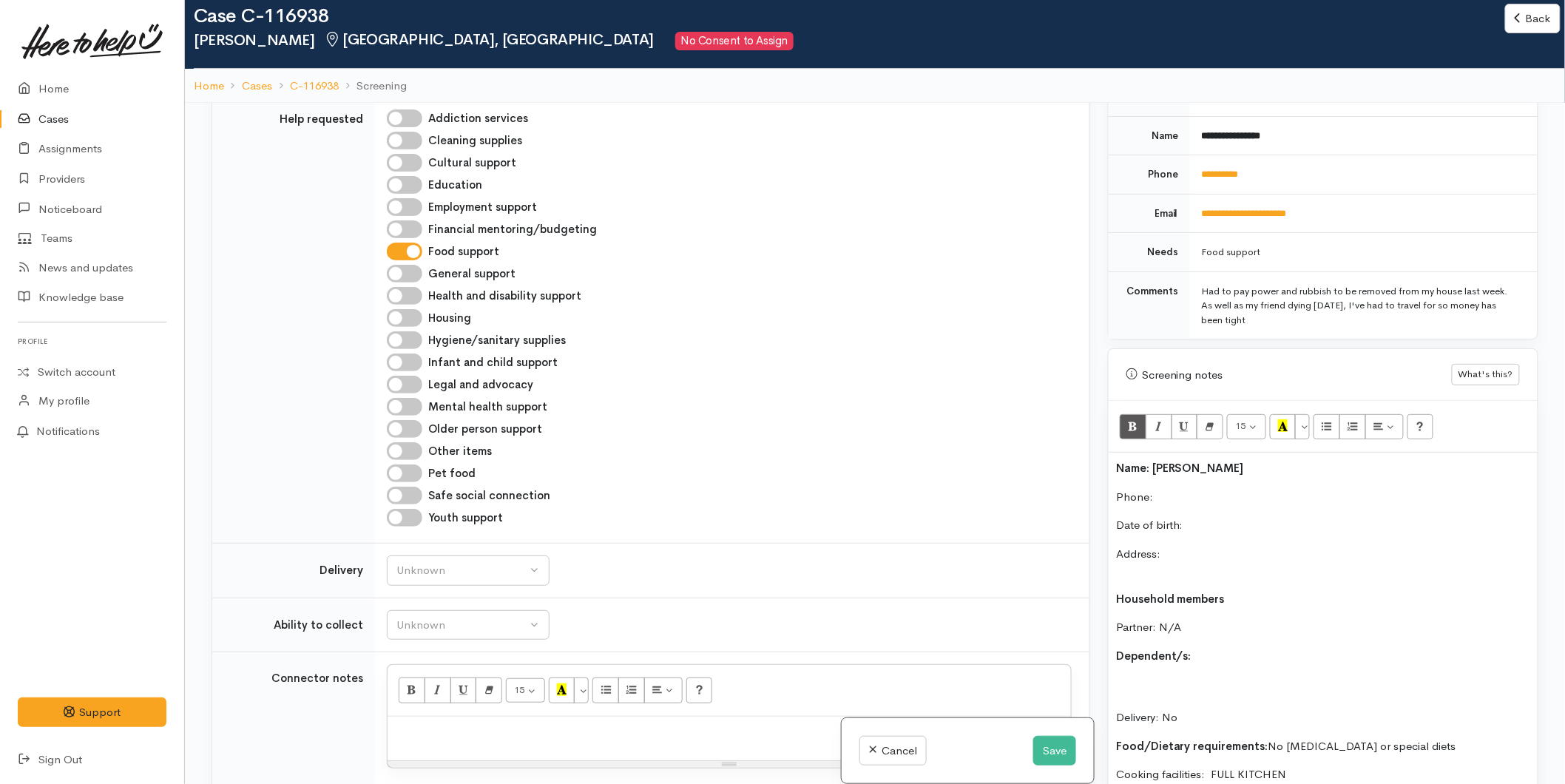
scroll to position [1971, 0]
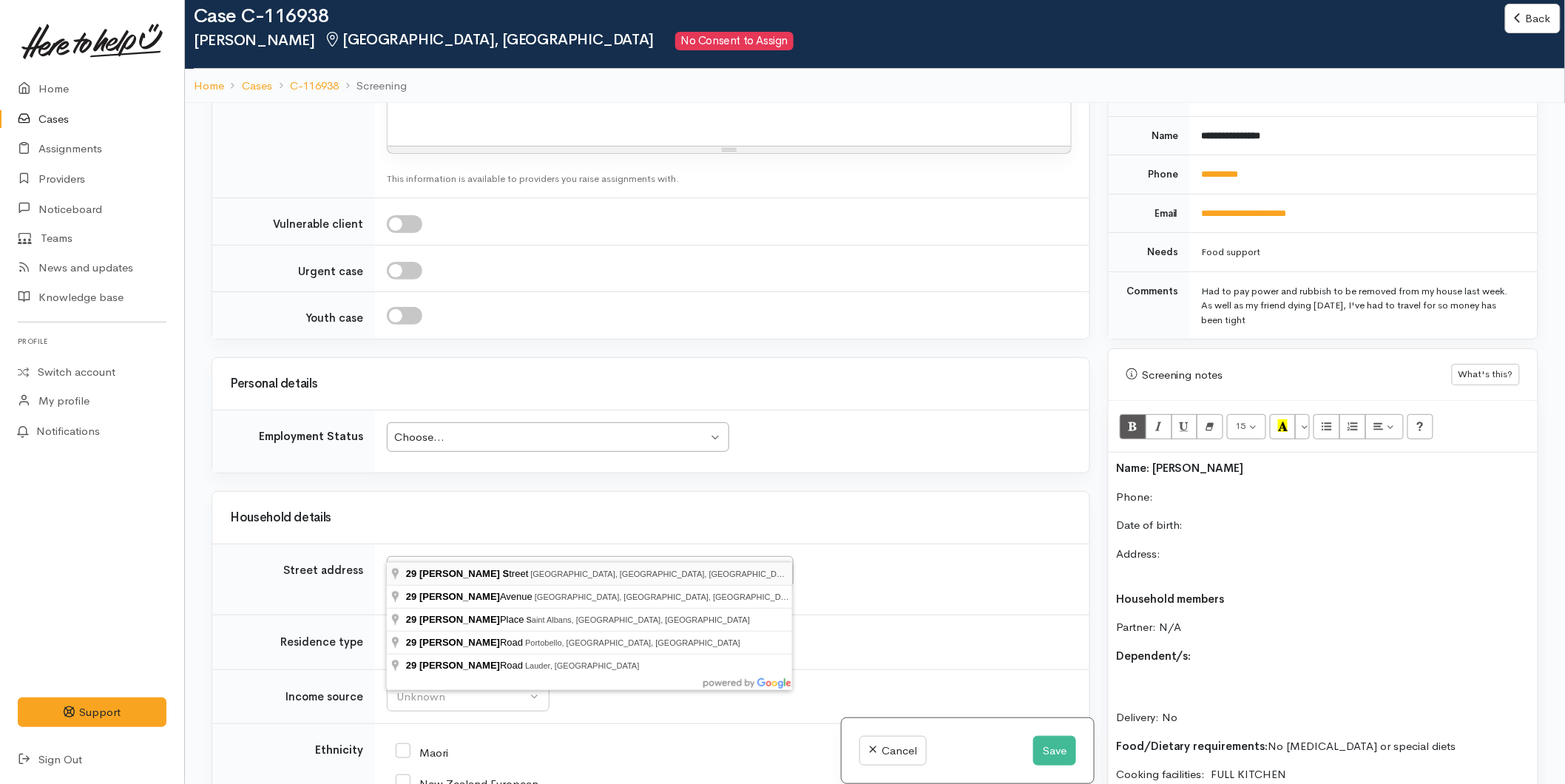
type input "29 Sheppard Street, Gate Pa, Tauranga, New Zealand"
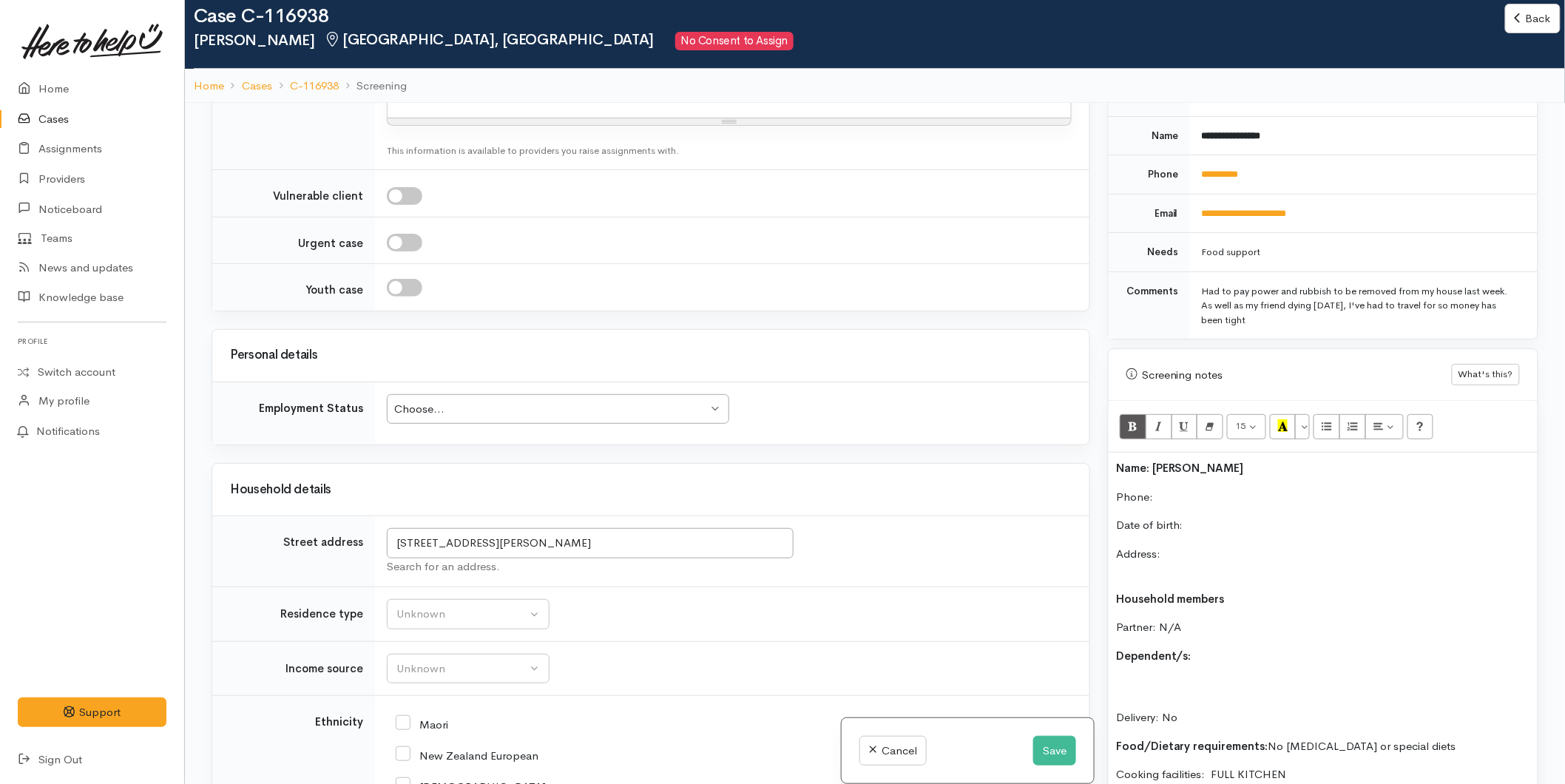
scroll to position [1928, 0]
drag, startPoint x: 440, startPoint y: 524, endPoint x: 335, endPoint y: 516, distance: 105.3
click at [1206, 546] on p "Address:" at bounding box center [1323, 562] width 414 height 33
click at [1215, 517] on p "Date of birth:" at bounding box center [1323, 526] width 414 height 17
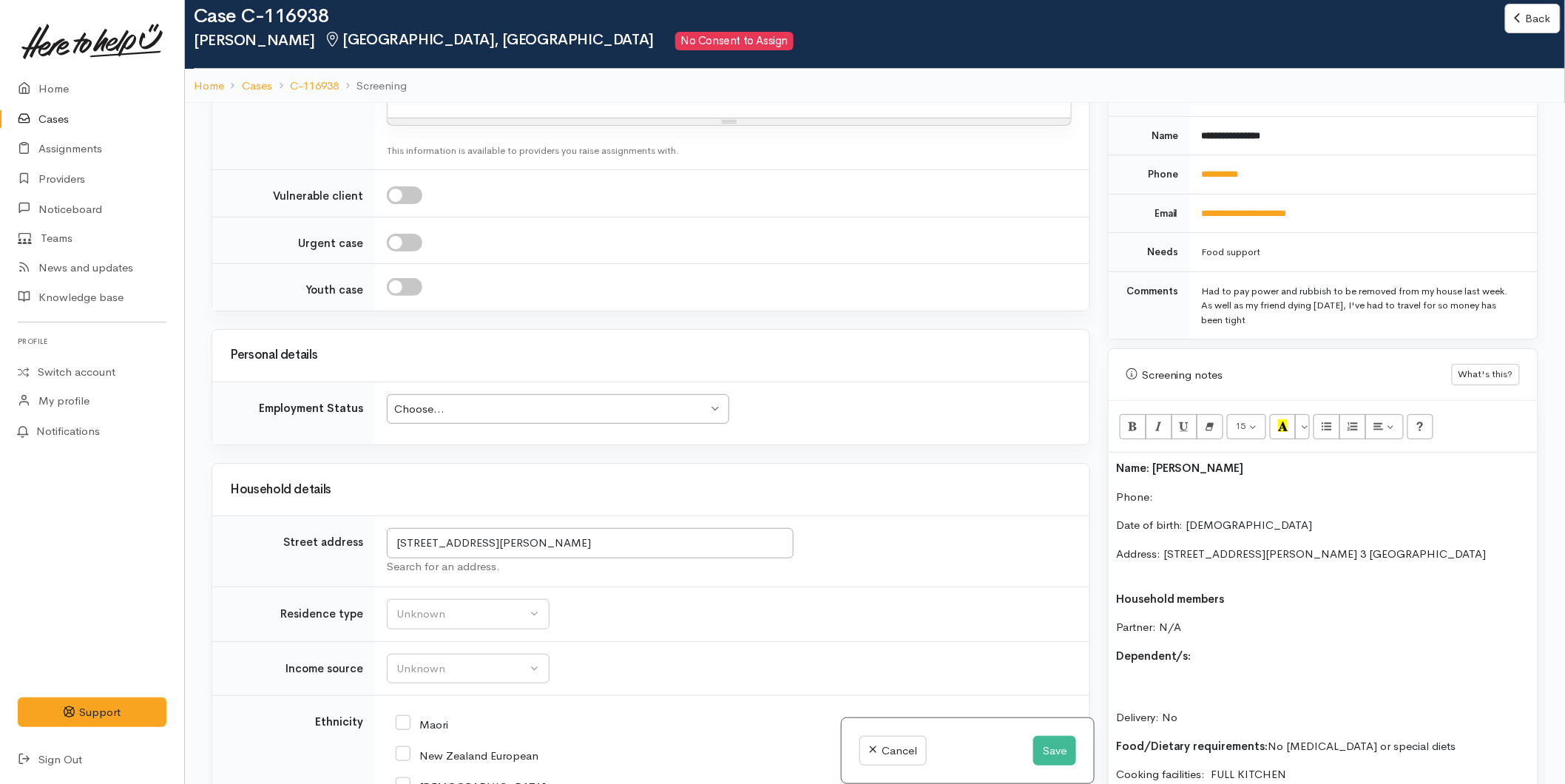
click at [1149, 659] on div "Name: Anastasia Phone:  Date of birth: 07/11/1997 Address: 29 Sheppard Street, …" at bounding box center [1323, 635] width 429 height 365
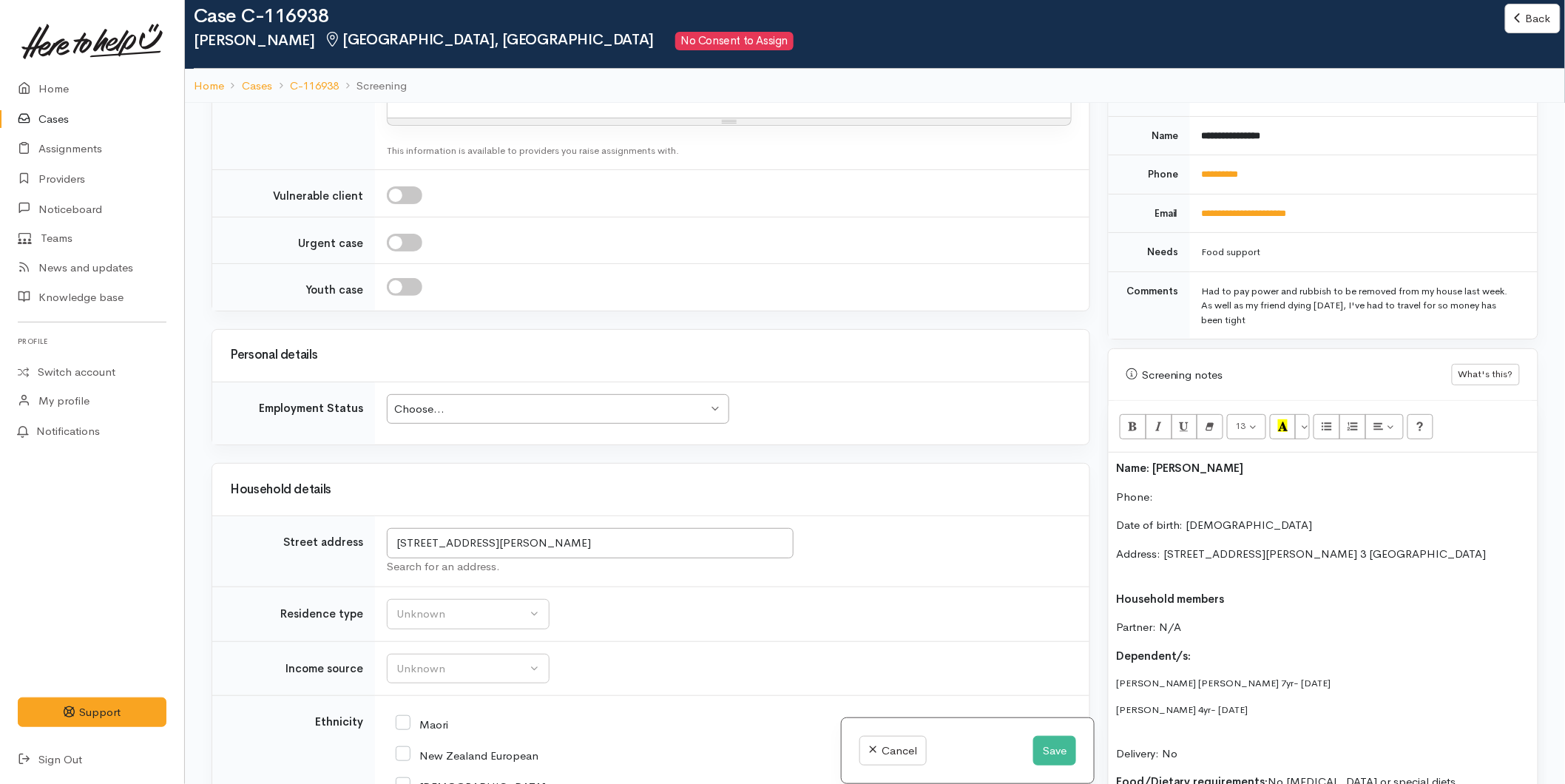
drag, startPoint x: 1250, startPoint y: 695, endPoint x: 1154, endPoint y: 648, distance: 106.9
click at [1099, 652] on div "Warnings Add No warnings have been raised against this case Add Warning Title ●…" at bounding box center [1323, 495] width 449 height 784
click at [1304, 414] on button "More Color" at bounding box center [1302, 426] width 14 height 25
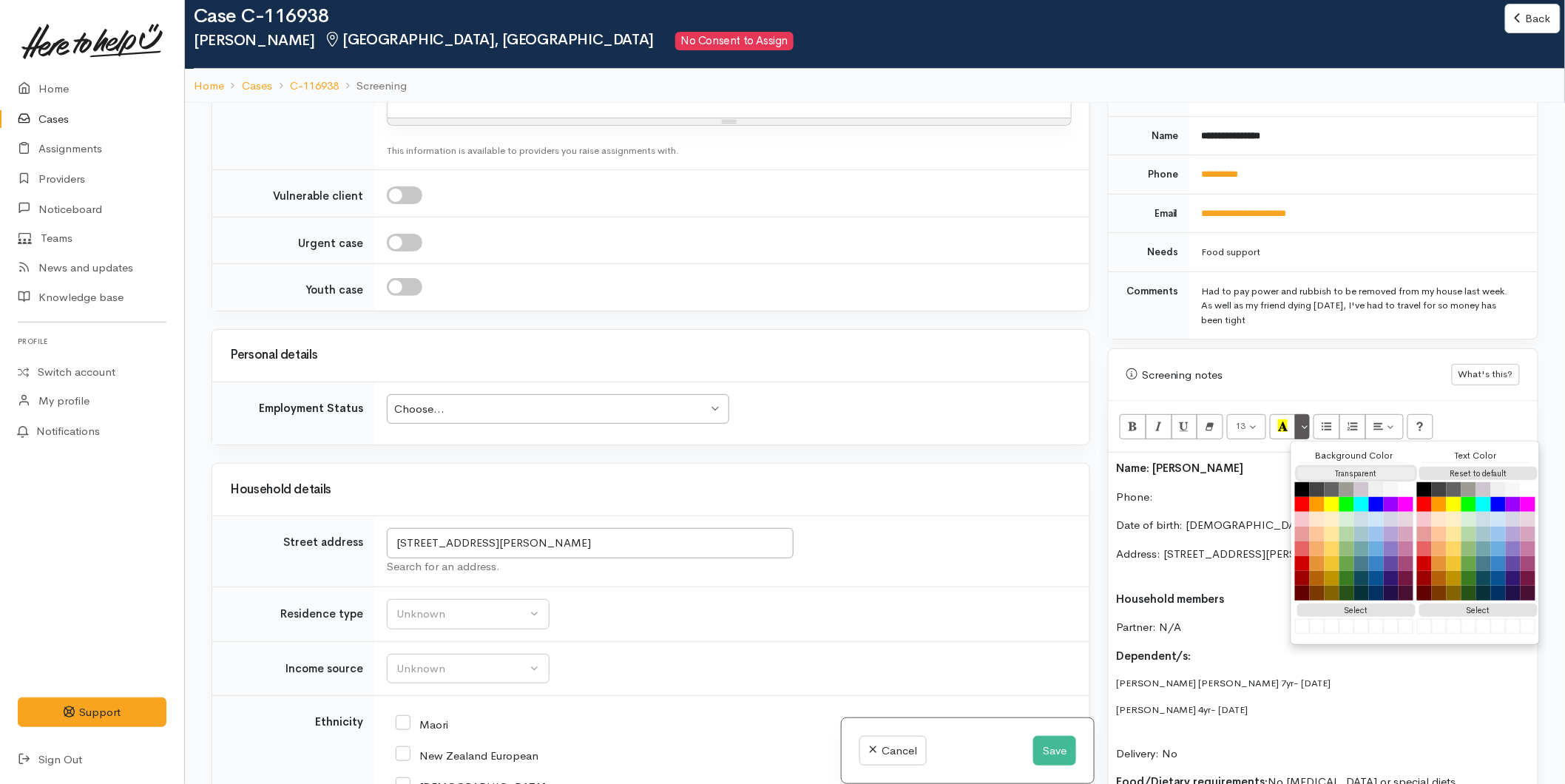
click at [1381, 467] on button "Transparent" at bounding box center [1357, 473] width 119 height 14
click at [1458, 467] on button "Reset to default" at bounding box center [1478, 473] width 119 height 14
click at [1218, 654] on div "Name: Anastasia Phone:  Date of birth: 07/11/1997 Address: 29 Sheppard Street, …" at bounding box center [1323, 656] width 429 height 407
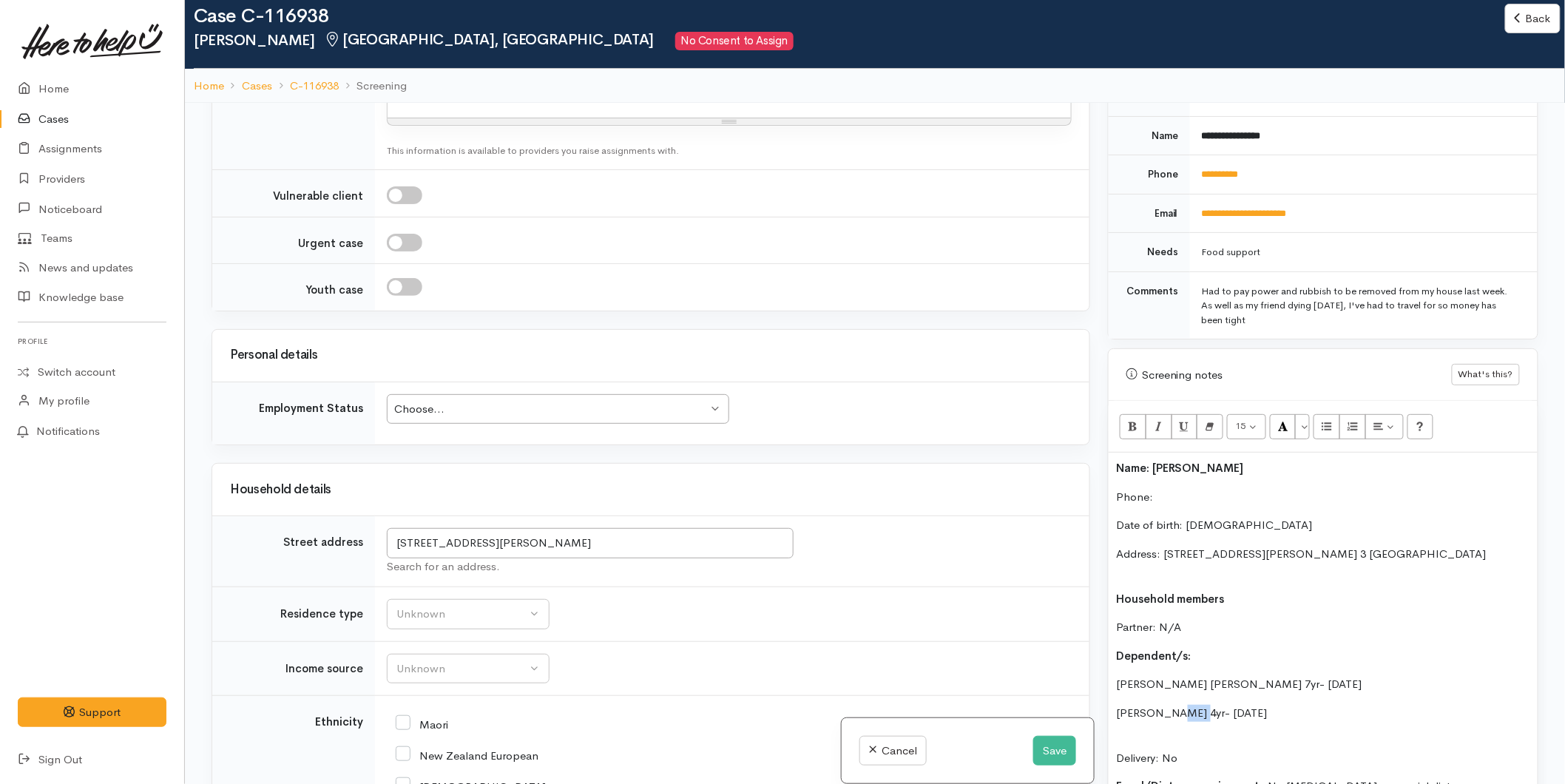
drag, startPoint x: 1191, startPoint y: 692, endPoint x: 1173, endPoint y: 696, distance: 18.4
click at [1173, 705] on p "Mia Wihapi 4yr- 02/05/2021" at bounding box center [1323, 714] width 414 height 17
drag, startPoint x: 1206, startPoint y: 667, endPoint x: 1187, endPoint y: 670, distance: 19.2
click at [1186, 676] on p "Ryder Hooper 7yr- 18/09/2018" at bounding box center [1323, 685] width 414 height 17
click at [1180, 705] on p "Mia Wihapi- 02/05/2021" at bounding box center [1323, 714] width 414 height 17
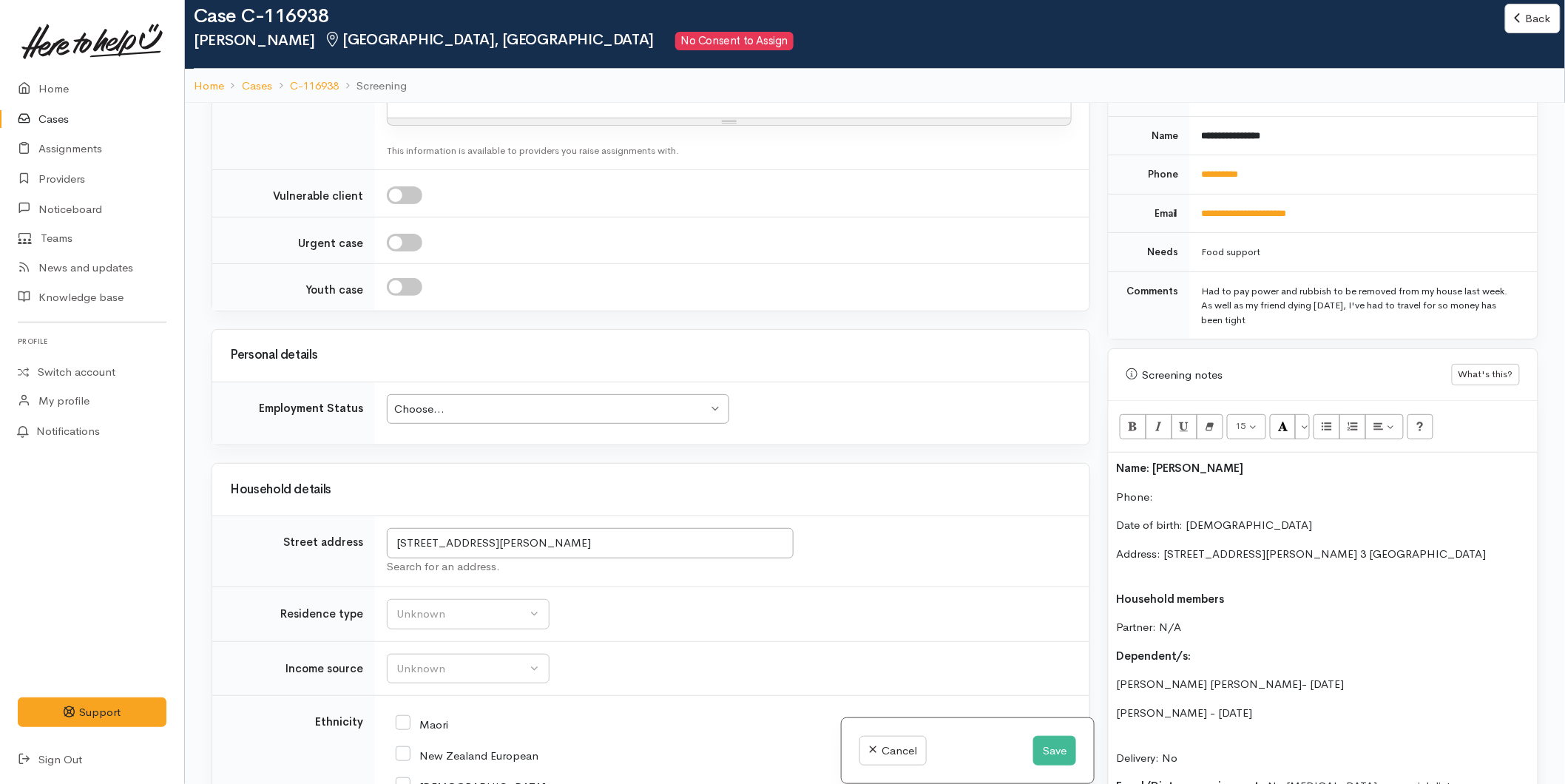
click at [1186, 676] on p "Ryder Hooper- 18/09/2018" at bounding box center [1323, 685] width 414 height 17
click at [1119, 676] on p "Ryder Hooper - 18/09/2018" at bounding box center [1323, 685] width 414 height 17
click at [1117, 705] on p "Mia Wihapi - 02/05/2021" at bounding box center [1323, 714] width 414 height 17
click at [1198, 489] on p "Phone:" at bounding box center [1323, 498] width 414 height 17
click at [1162, 554] on p "Address: 29 Sheppard Street, Gate Pa, Tauranga, New Zealand 3 Elm court" at bounding box center [1323, 562] width 414 height 33
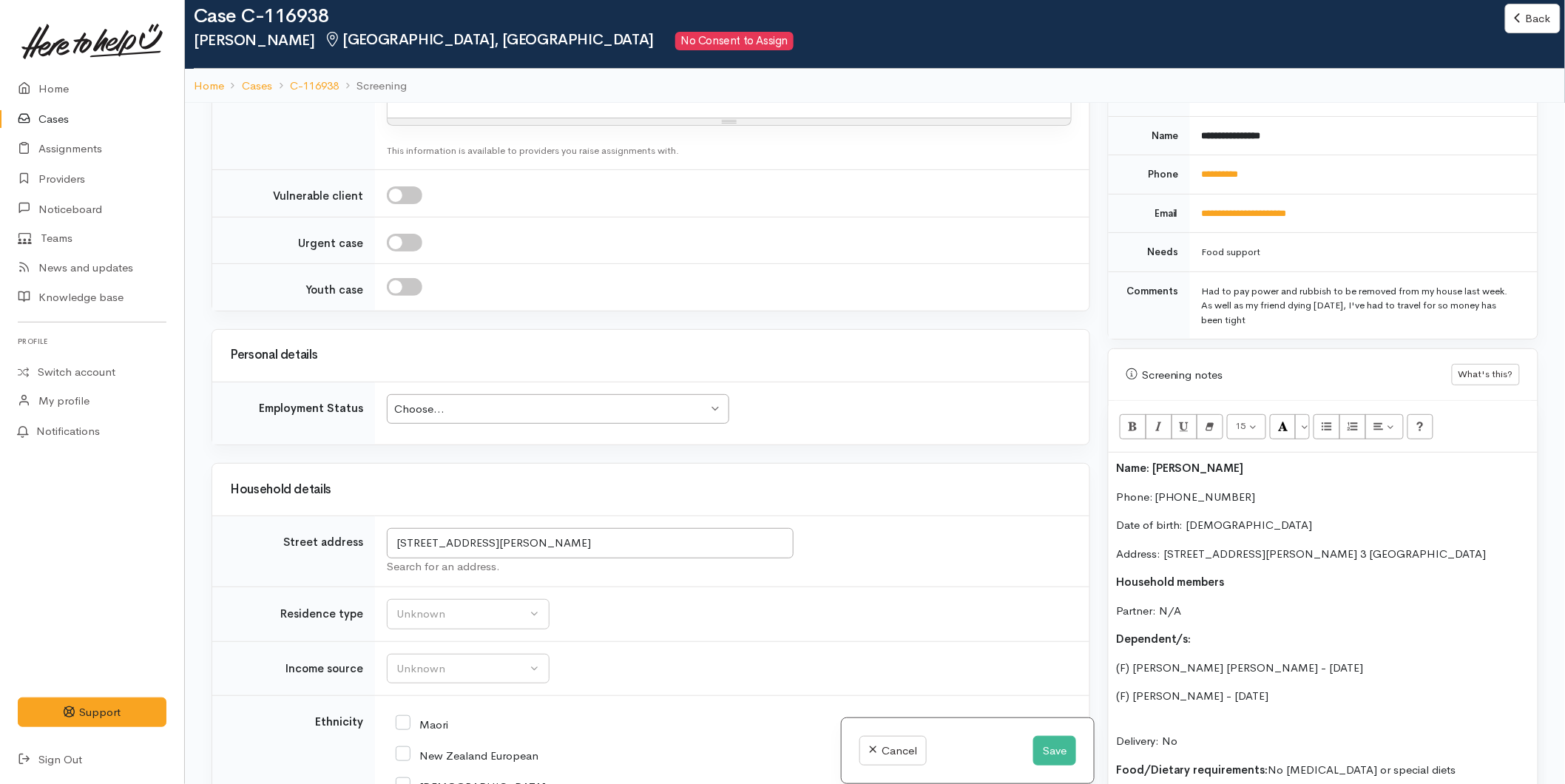
click at [459, 405] on div "Choose..." at bounding box center [551, 410] width 314 height 17
click at [432, 615] on div "Unknown" at bounding box center [461, 614] width 130 height 17
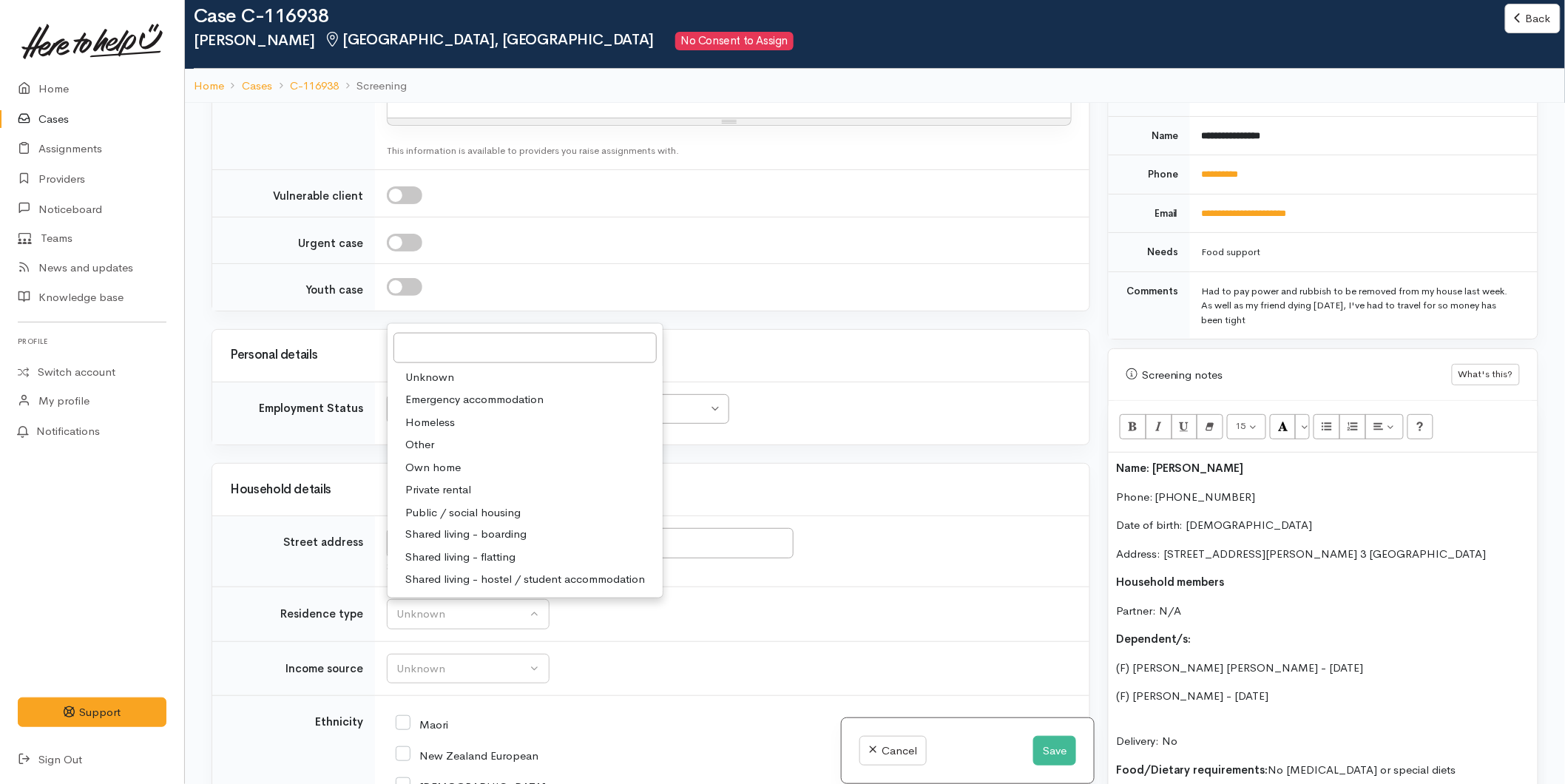
drag, startPoint x: 444, startPoint y: 493, endPoint x: 442, endPoint y: 515, distance: 22.1
click at [442, 515] on ul "Unknown Emergency accommodation Homeless Other Own home Private rental Public /…" at bounding box center [525, 478] width 275 height 226
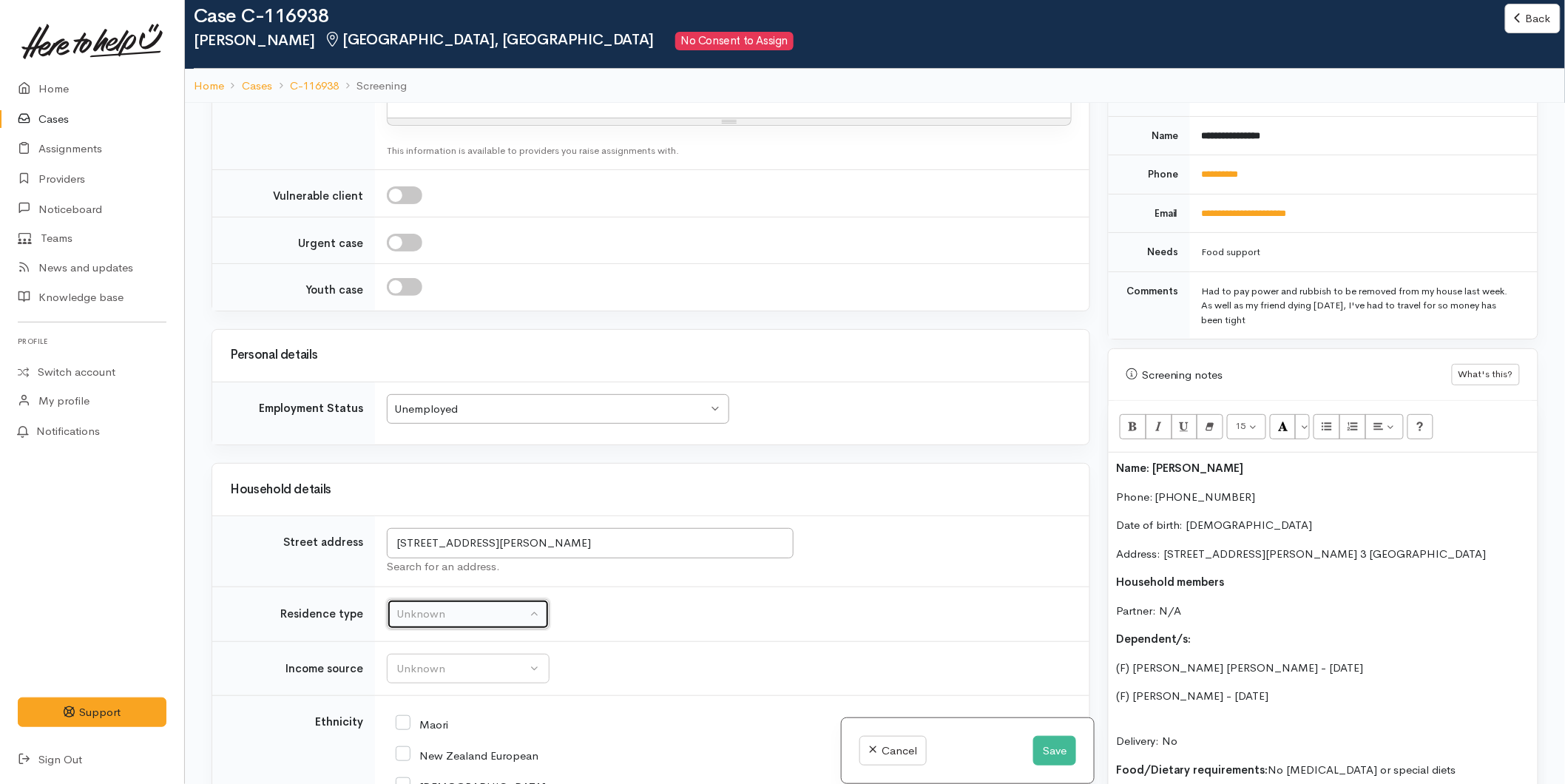
click at [440, 618] on div "Unknown" at bounding box center [461, 614] width 130 height 17
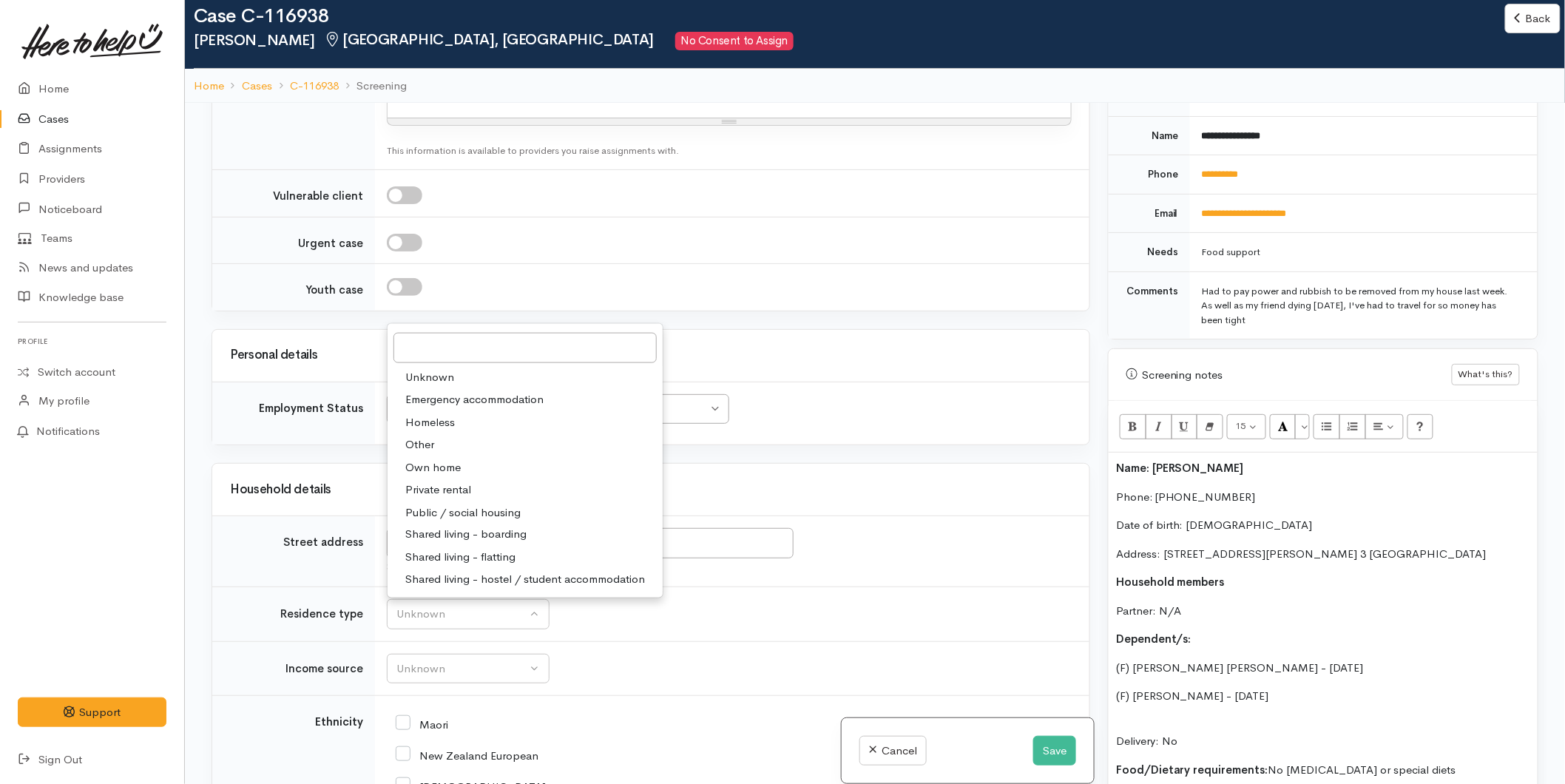
click at [441, 512] on span "Public / social housing" at bounding box center [463, 512] width 116 height 17
select select "3"
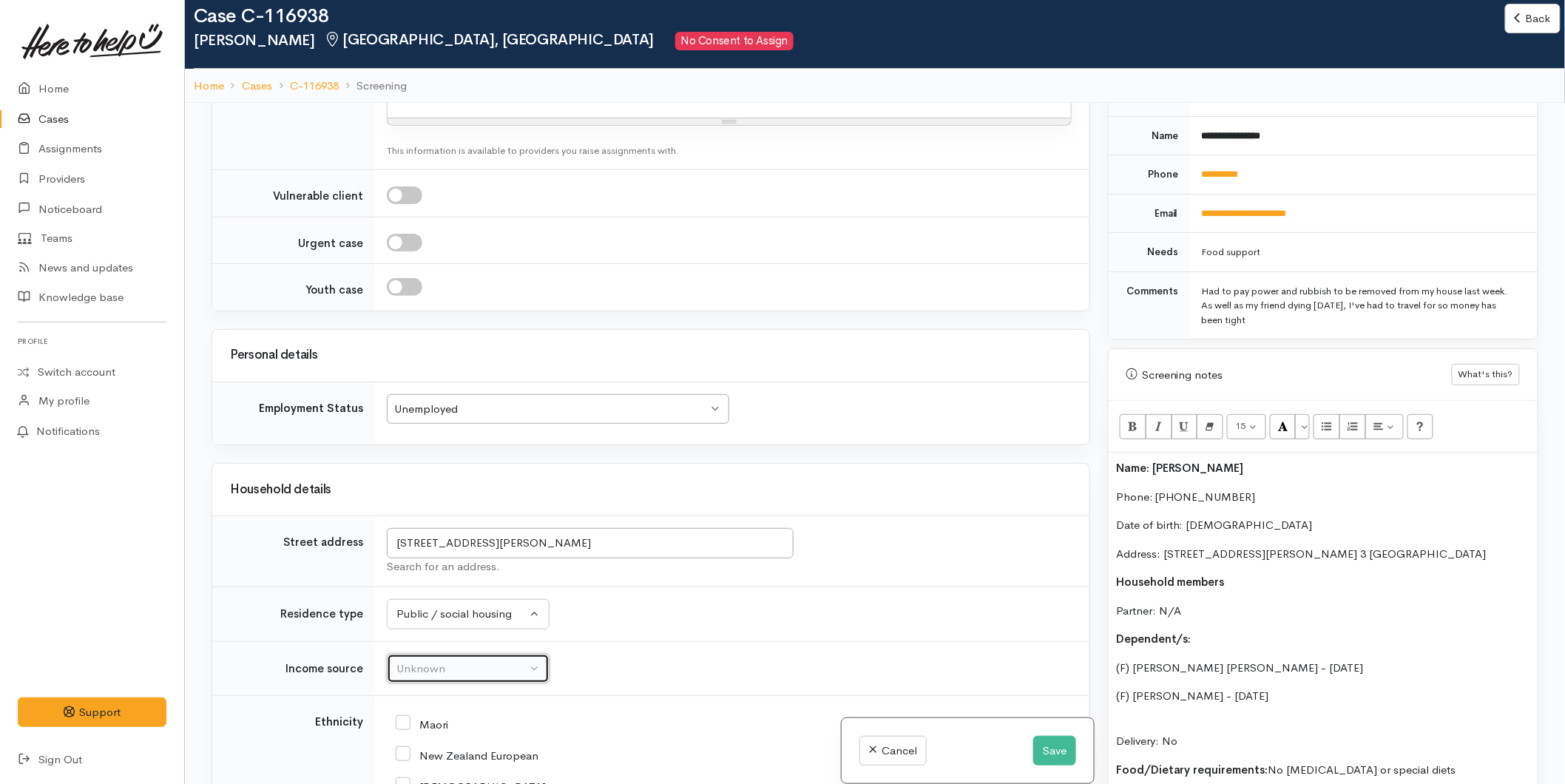
click at [429, 673] on div "Unknown" at bounding box center [461, 669] width 130 height 17
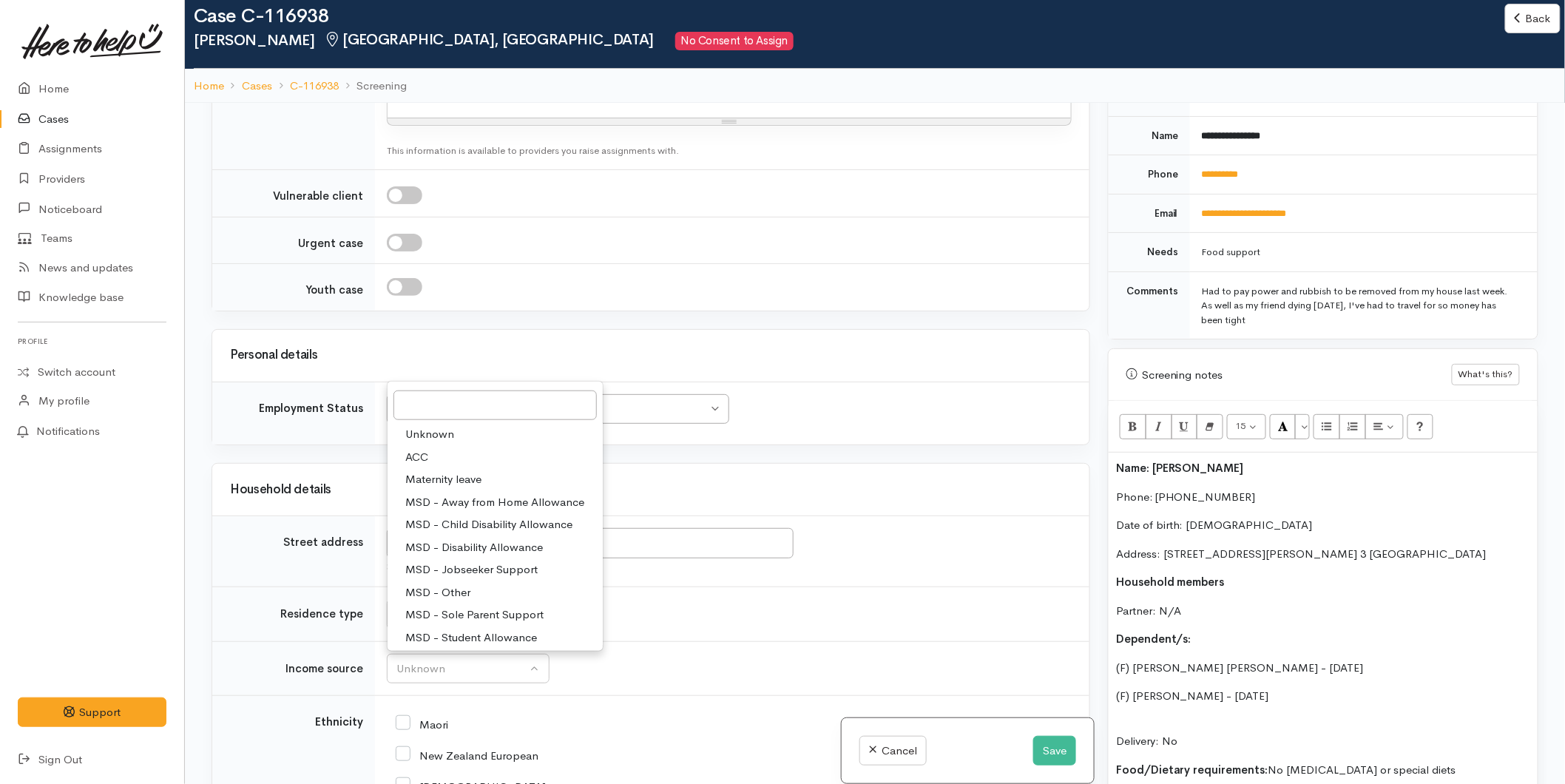
click at [463, 608] on span "MSD - Sole Parent Support" at bounding box center [474, 615] width 138 height 17
select select "7"
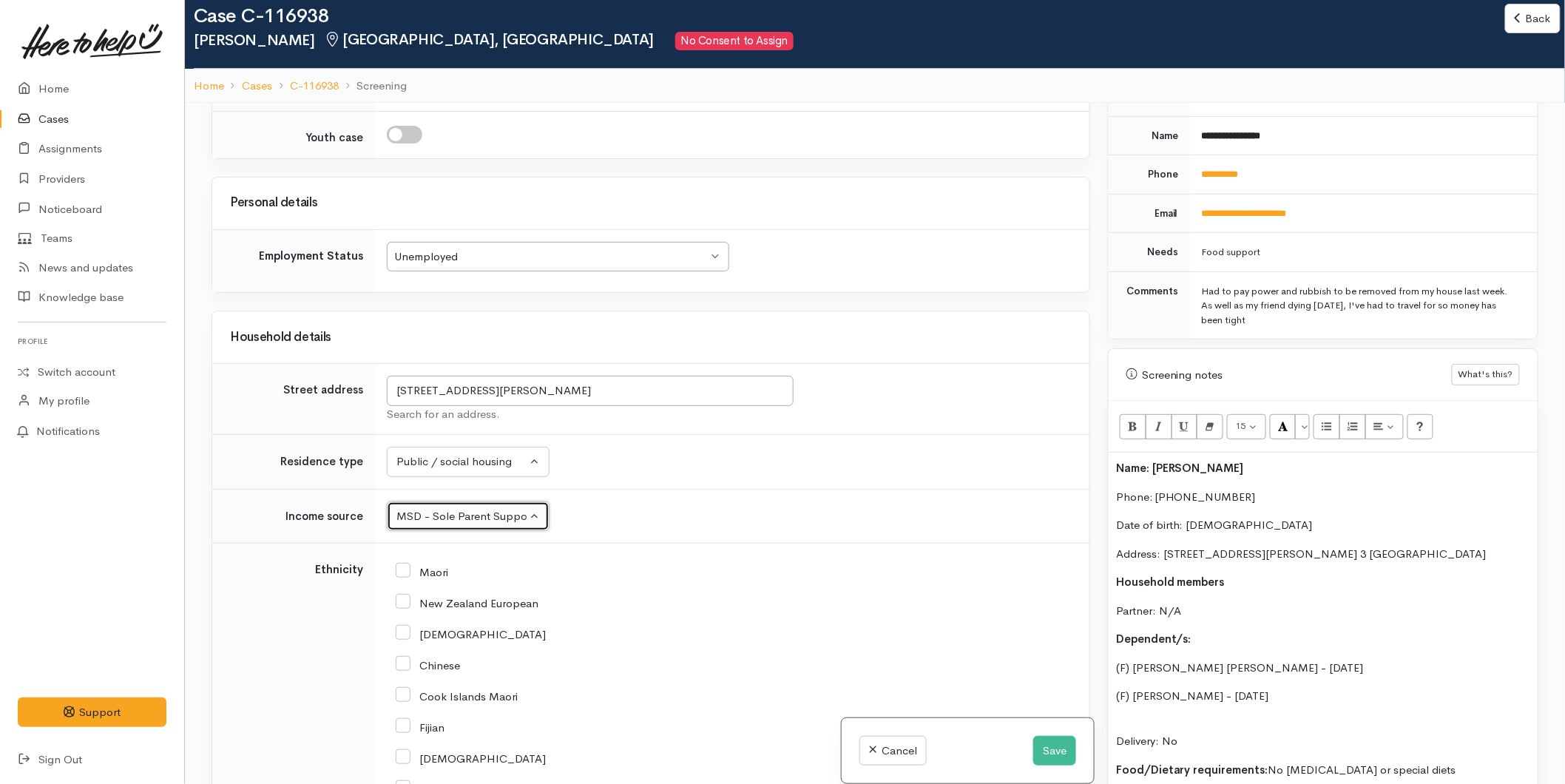
scroll to position [2420, 0]
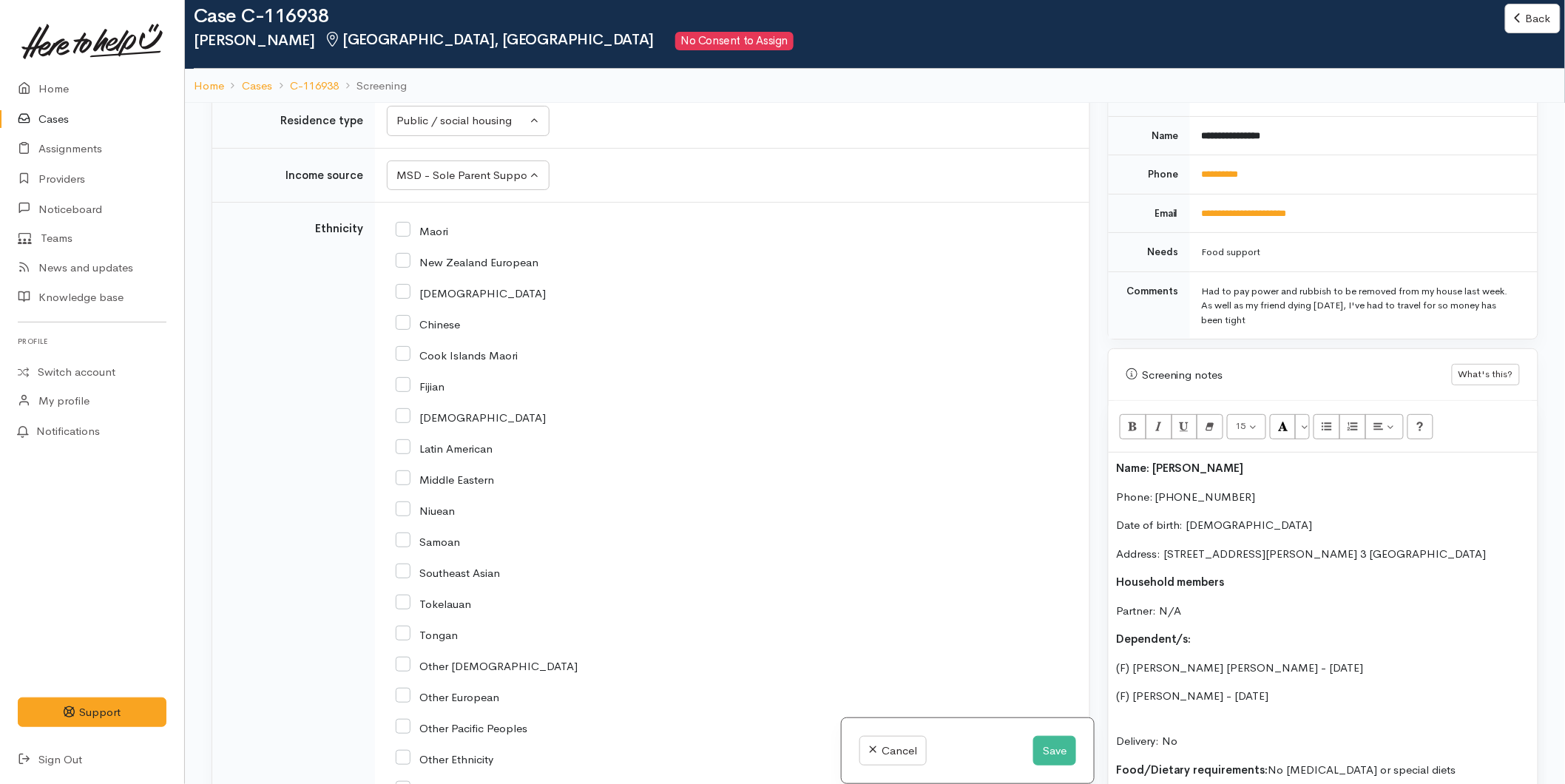
click at [404, 233] on input "Maori" at bounding box center [422, 230] width 52 height 14
checkbox input "true"
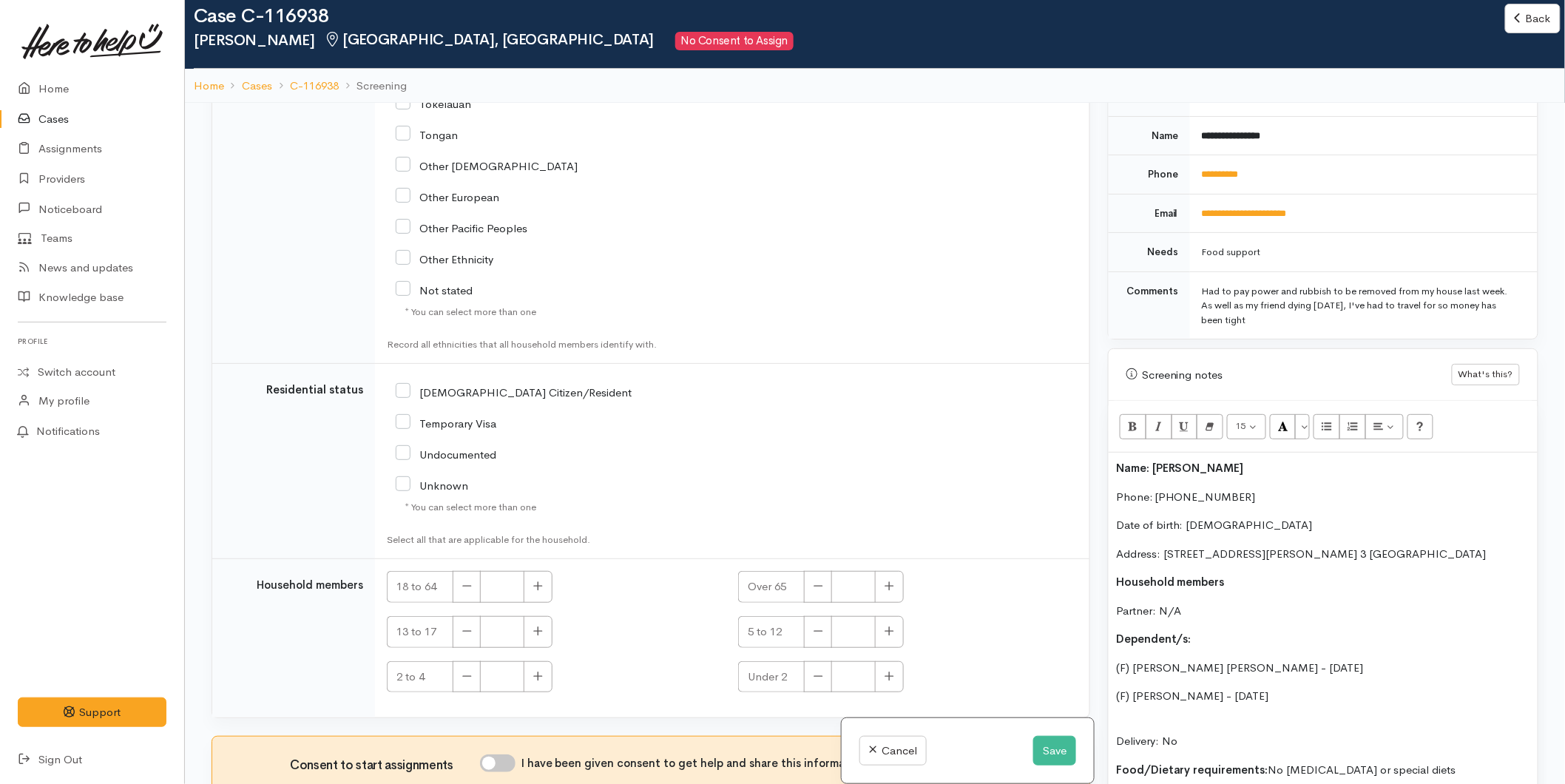
click at [405, 385] on input "NZ Citizen/Resident" at bounding box center [513, 392] width 236 height 14
checkbox input "true"
click at [540, 584] on icon "button" at bounding box center [538, 585] width 9 height 9
type input "1"
click at [890, 632] on icon "button" at bounding box center [890, 631] width 10 height 11
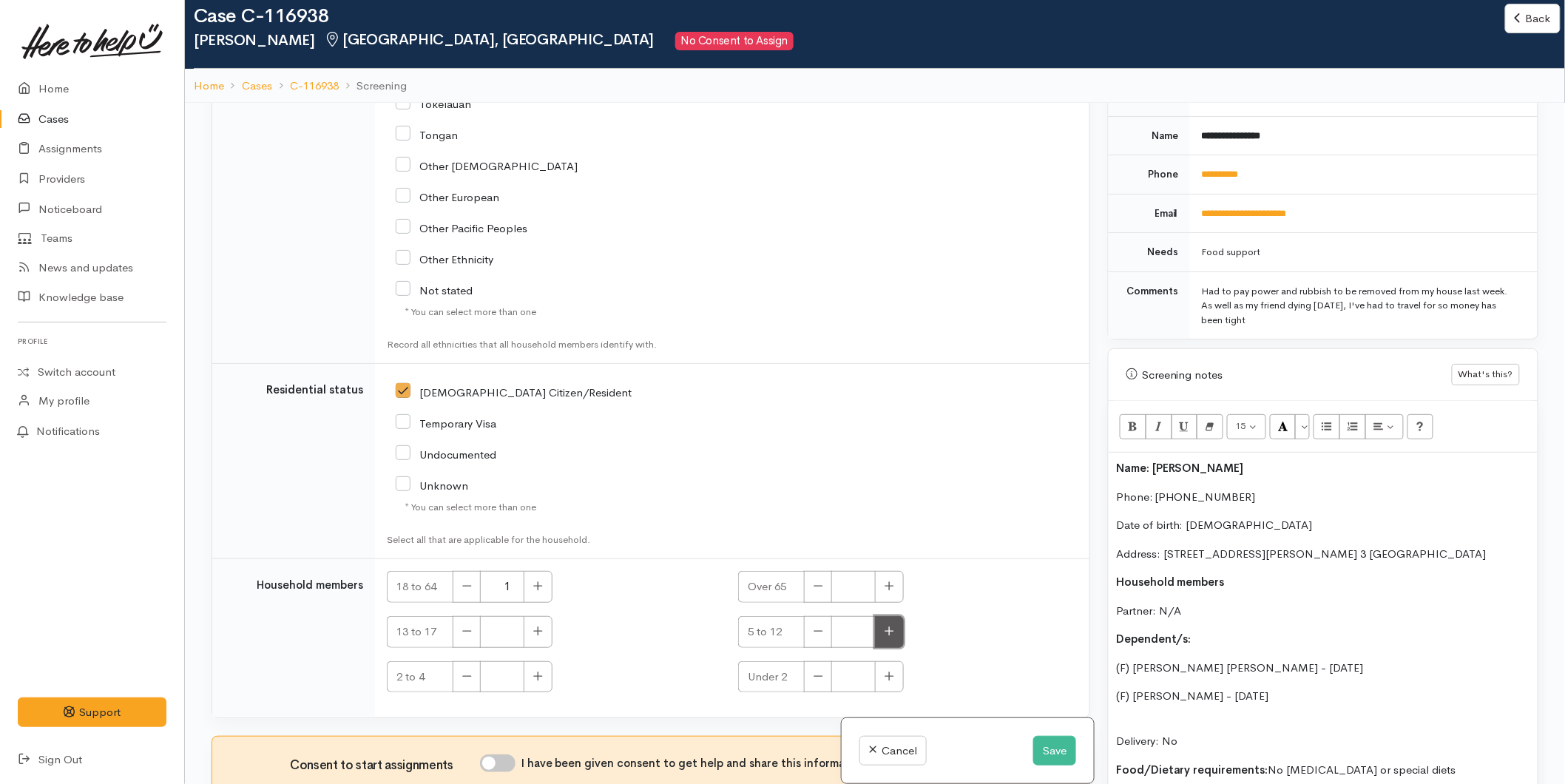
type input "1"
click at [550, 673] on button "button" at bounding box center [538, 676] width 29 height 32
type input "1"
click at [508, 767] on input "I have been given consent to get help and share this information with appropria…" at bounding box center [498, 763] width 36 height 17
checkbox input "true"
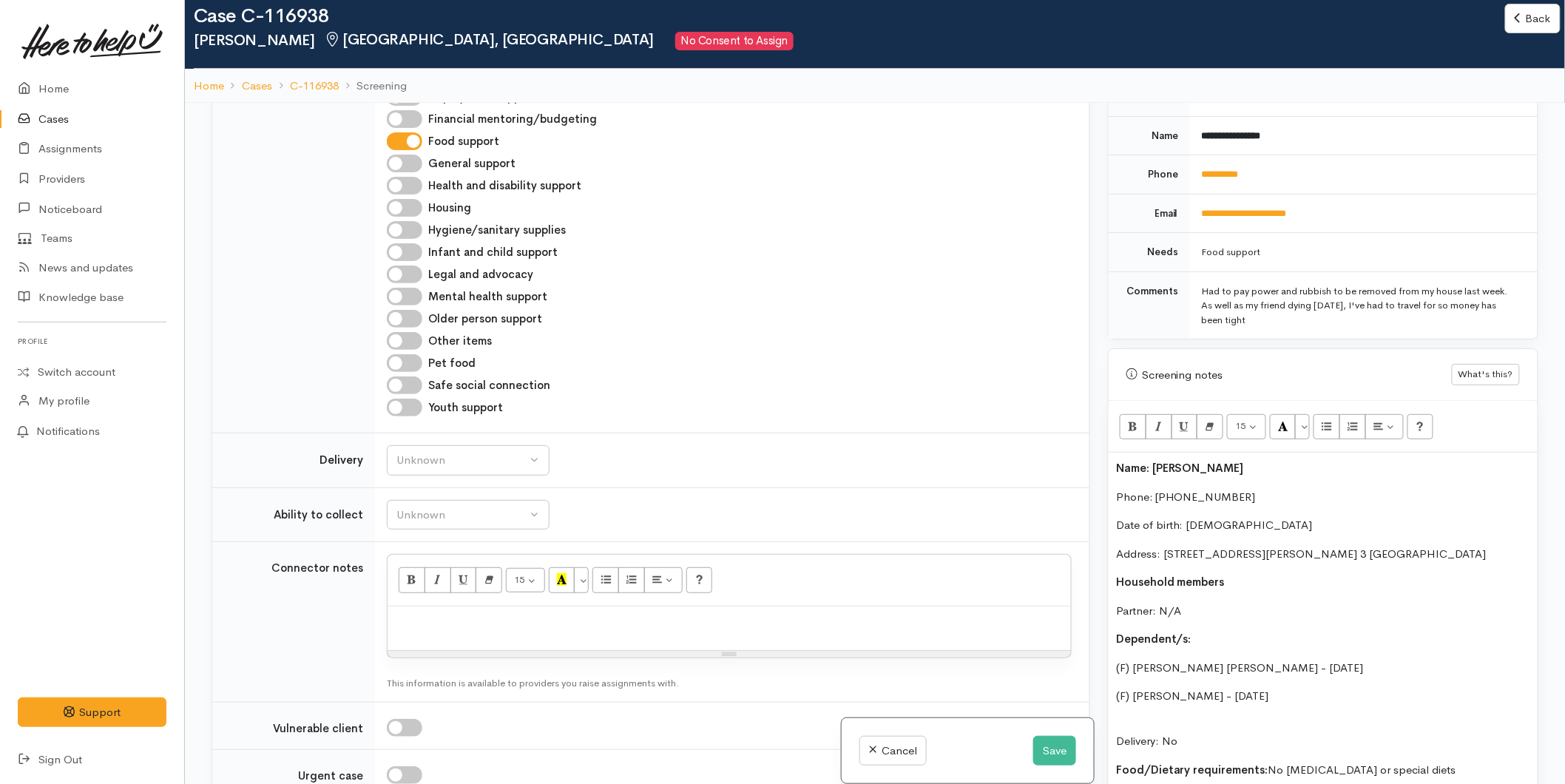
scroll to position [1528, 0]
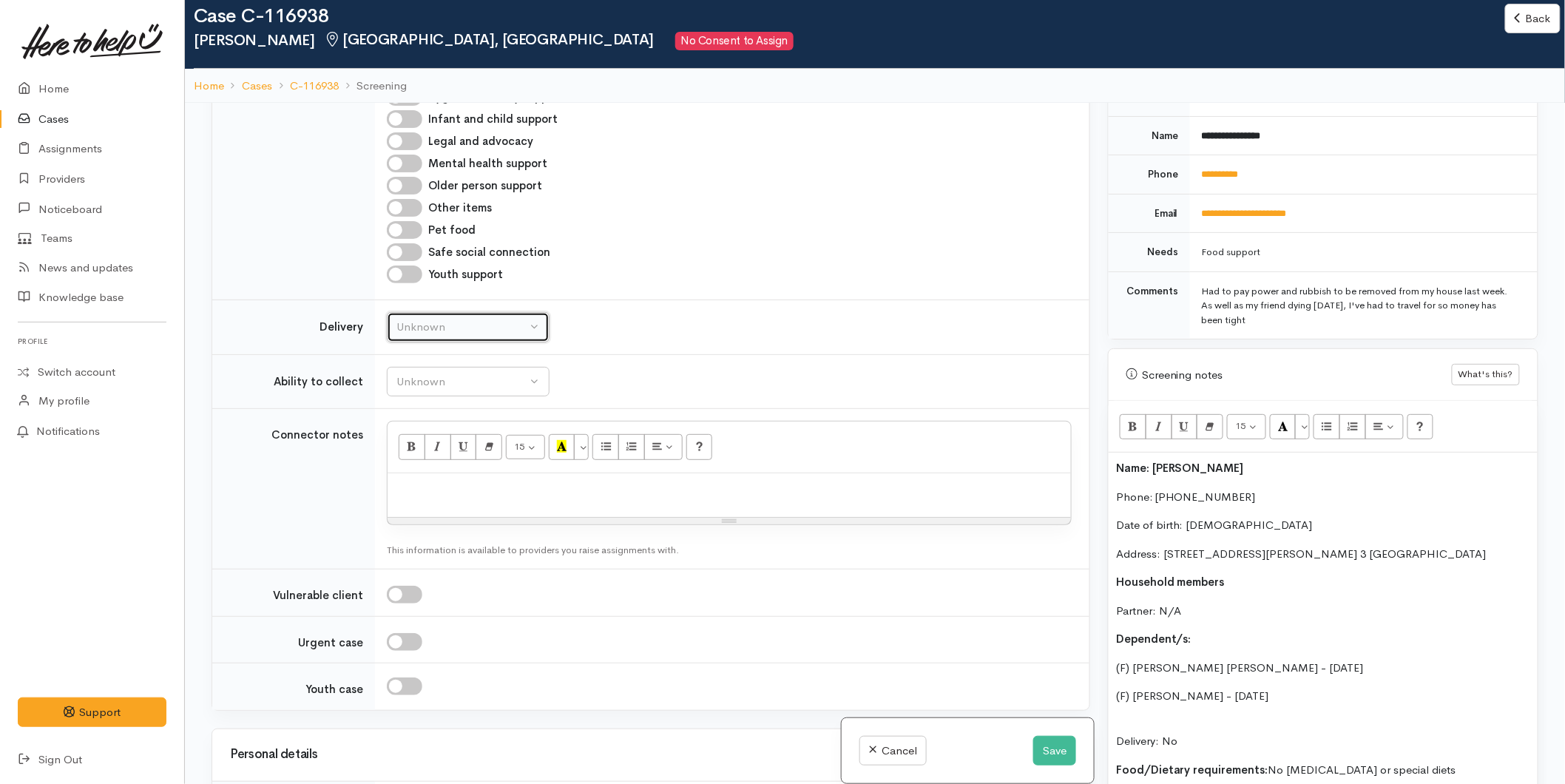
click at [429, 338] on button "Unknown" at bounding box center [468, 327] width 163 height 30
click at [409, 469] on span "No" at bounding box center [413, 465] width 15 height 17
select select "1"
click at [420, 383] on div "Unknown" at bounding box center [461, 382] width 130 height 17
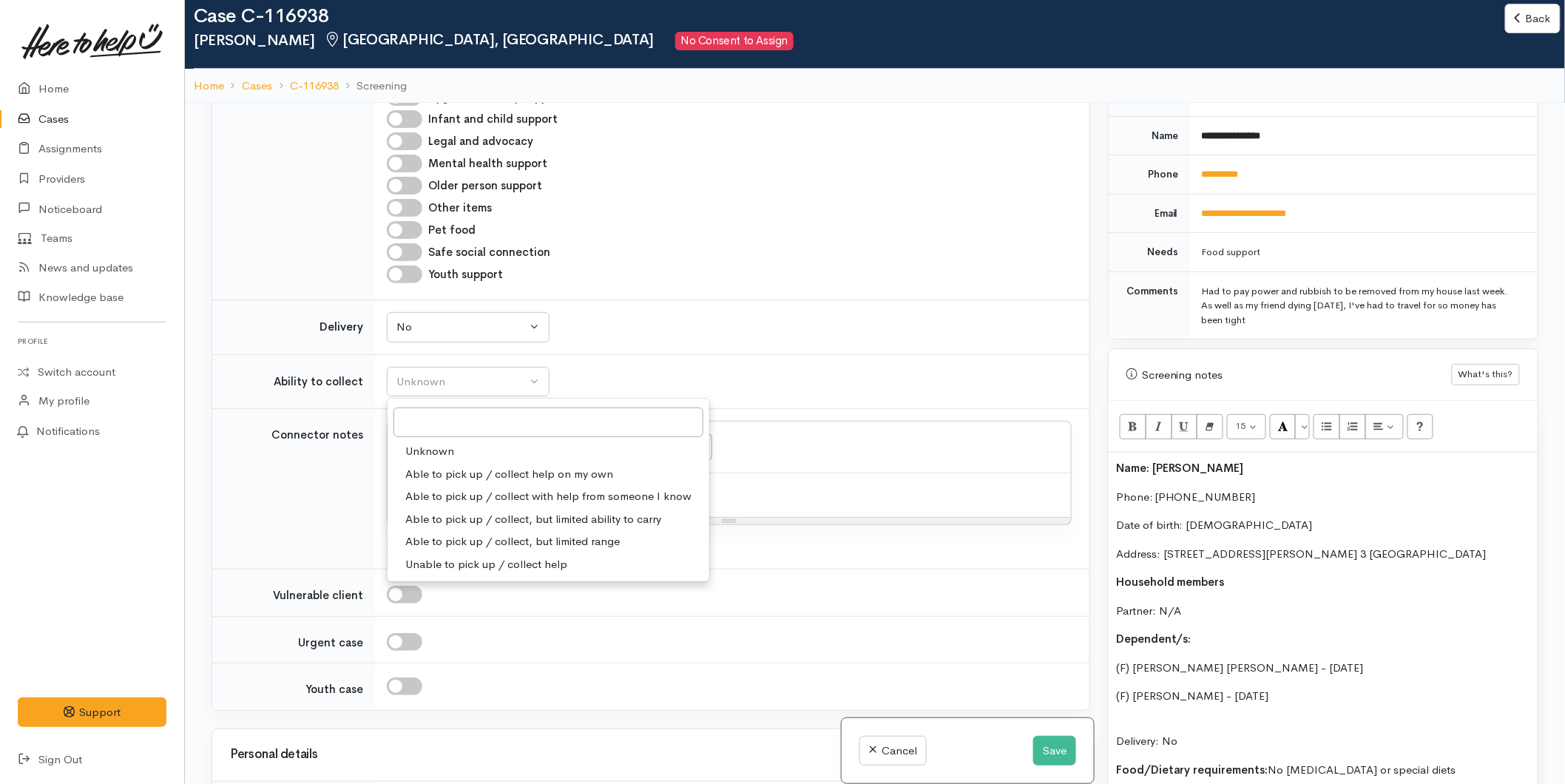
click at [454, 478] on span "Able to pick up / collect help on my own" at bounding box center [508, 474] width 207 height 17
select select "2"
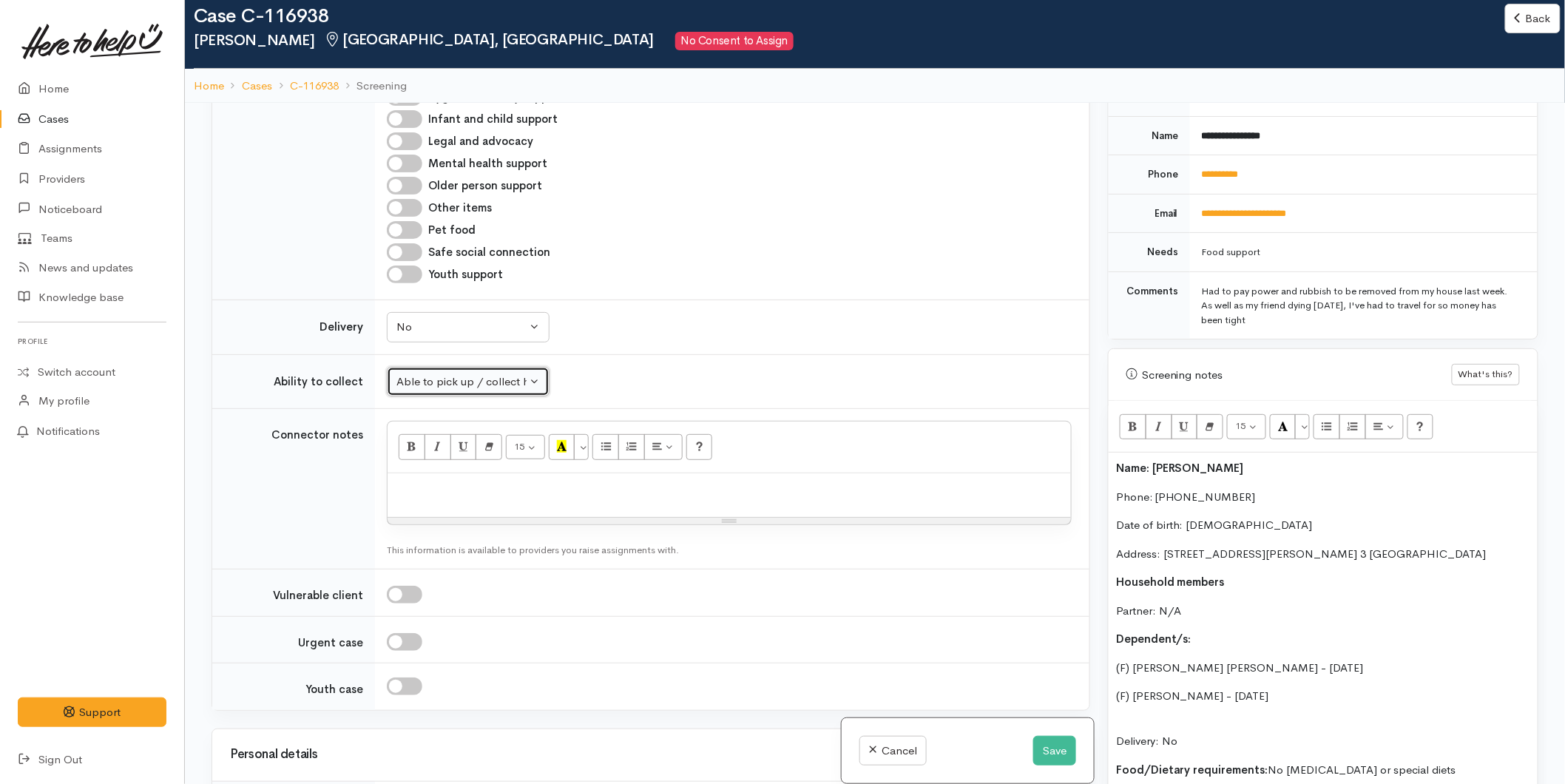
scroll to position [707, 0]
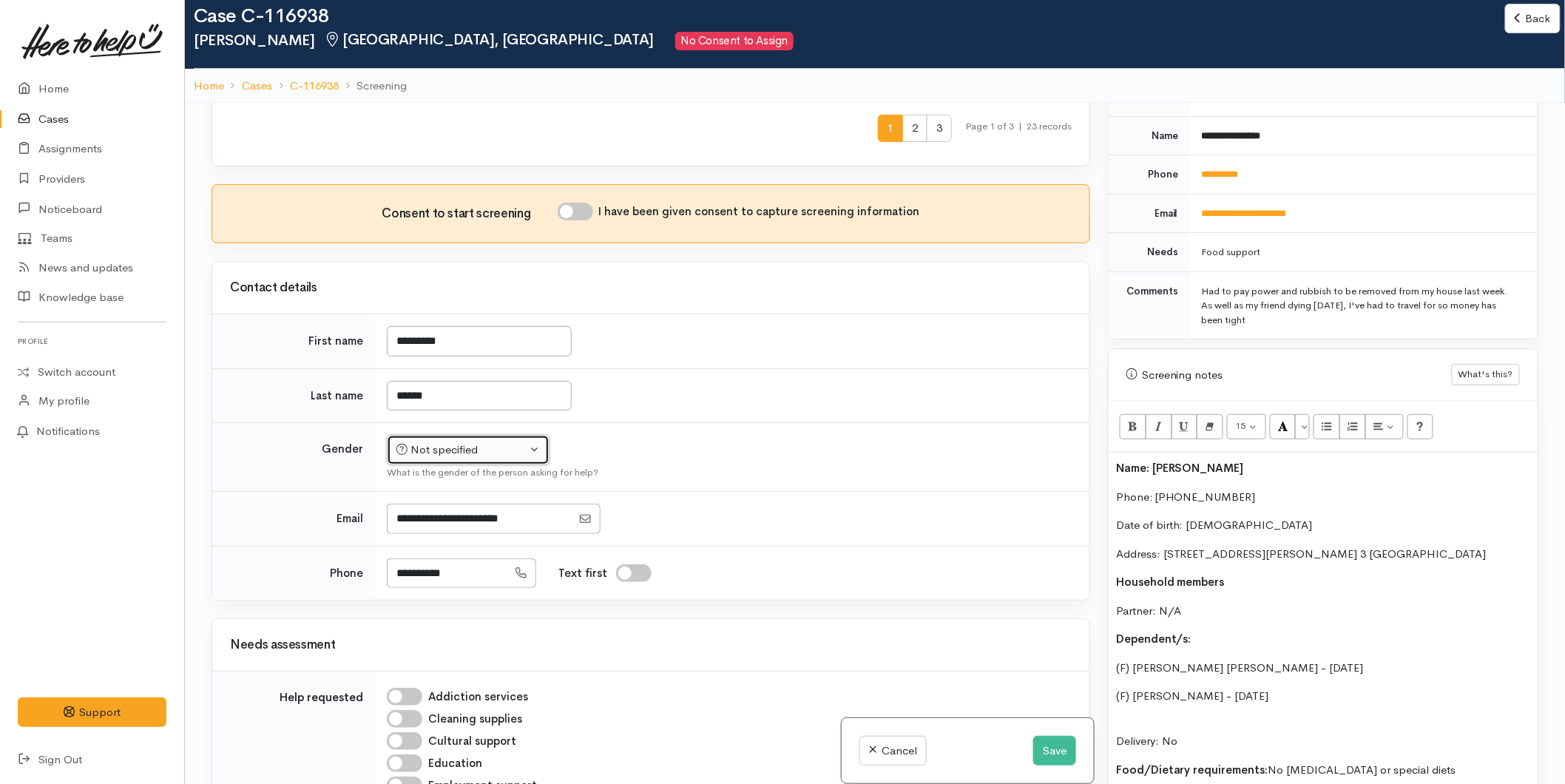
click at [461, 451] on div "Not specified" at bounding box center [461, 450] width 130 height 17
click at [432, 530] on span "Female" at bounding box center [480, 529] width 126 height 17
select select "Female"
click at [581, 212] on input "I have been given consent to capture screening information" at bounding box center [575, 211] width 36 height 17
checkbox input "true"
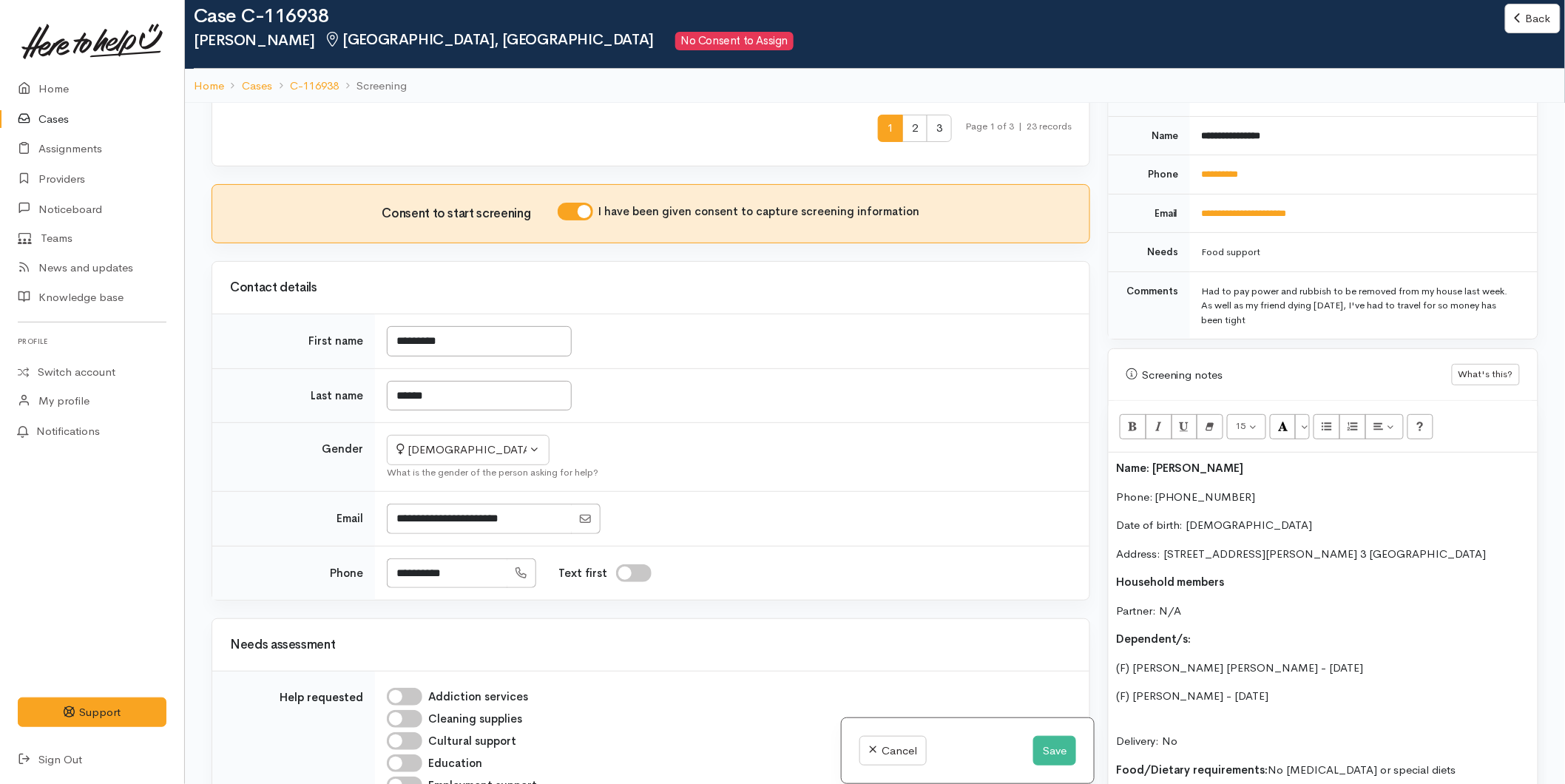
click at [1222, 460] on p "Name: Anastasia" at bounding box center [1323, 469] width 414 height 17
click at [1113, 452] on div "Name: Anastasia Hooper Phone: 0210471327 Date of birth: 07/11/1997 Address: 29 …" at bounding box center [1323, 647] width 429 height 390
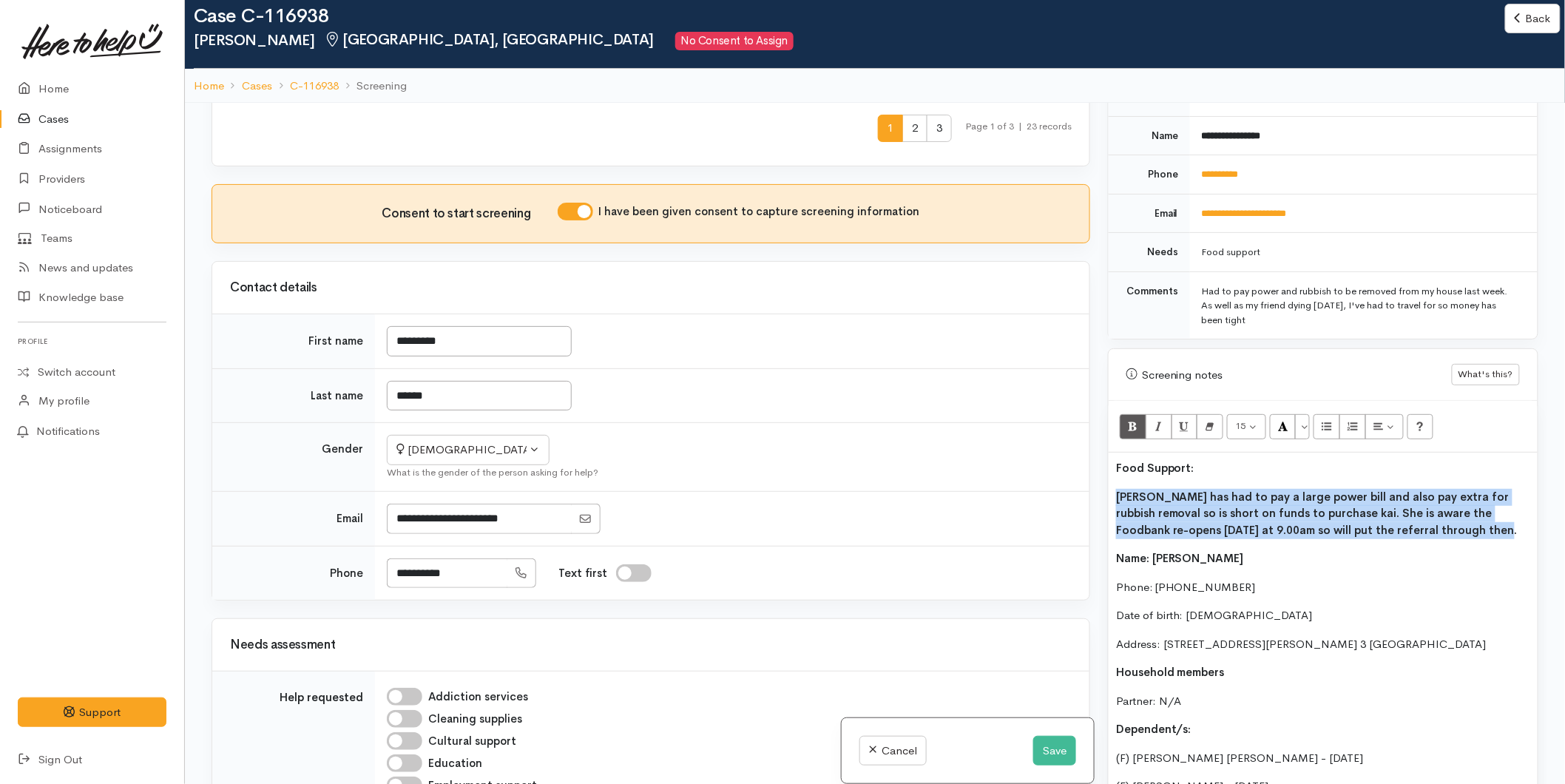
drag, startPoint x: 1454, startPoint y: 515, endPoint x: 1105, endPoint y: 468, distance: 352.2
click at [1103, 469] on div "Warnings Add No warnings have been raised against this case Add Warning Title ●…" at bounding box center [1323, 495] width 449 height 784
drag, startPoint x: 1138, startPoint y: 418, endPoint x: 1149, endPoint y: 434, distance: 19.4
click at [1138, 419] on icon "Bold (CTRL+B)" at bounding box center [1133, 425] width 10 height 13
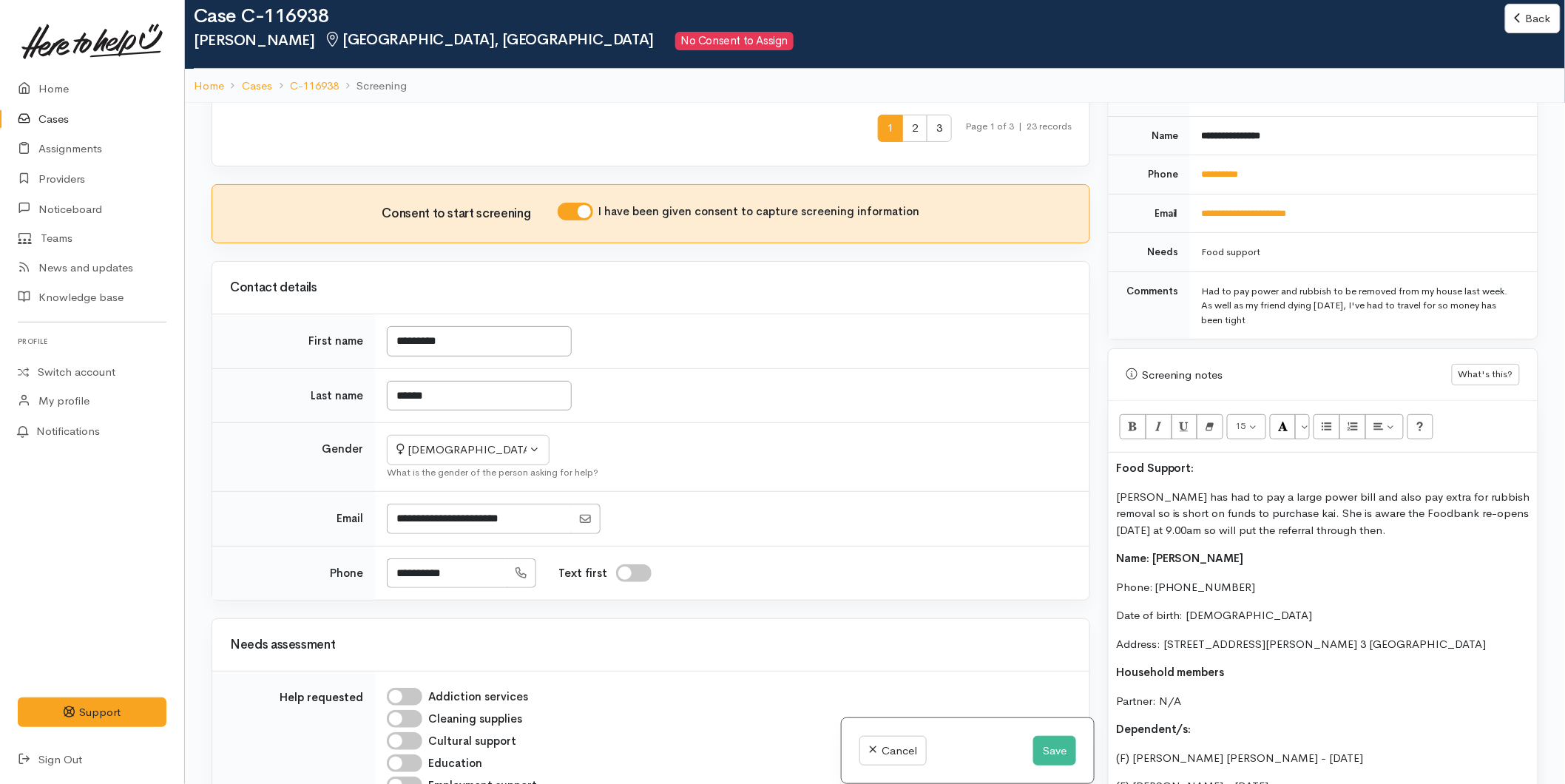
click at [1209, 460] on p "Food Support:" at bounding box center [1323, 469] width 414 height 17
drag, startPoint x: 1149, startPoint y: 445, endPoint x: 1299, endPoint y: 445, distance: 150.0
click at [1114, 452] on div "Food Support: Anastasia has had to pay a large power bill and also pay extra fo…" at bounding box center [1323, 692] width 429 height 480
click at [1304, 414] on button "More Color" at bounding box center [1302, 426] width 14 height 25
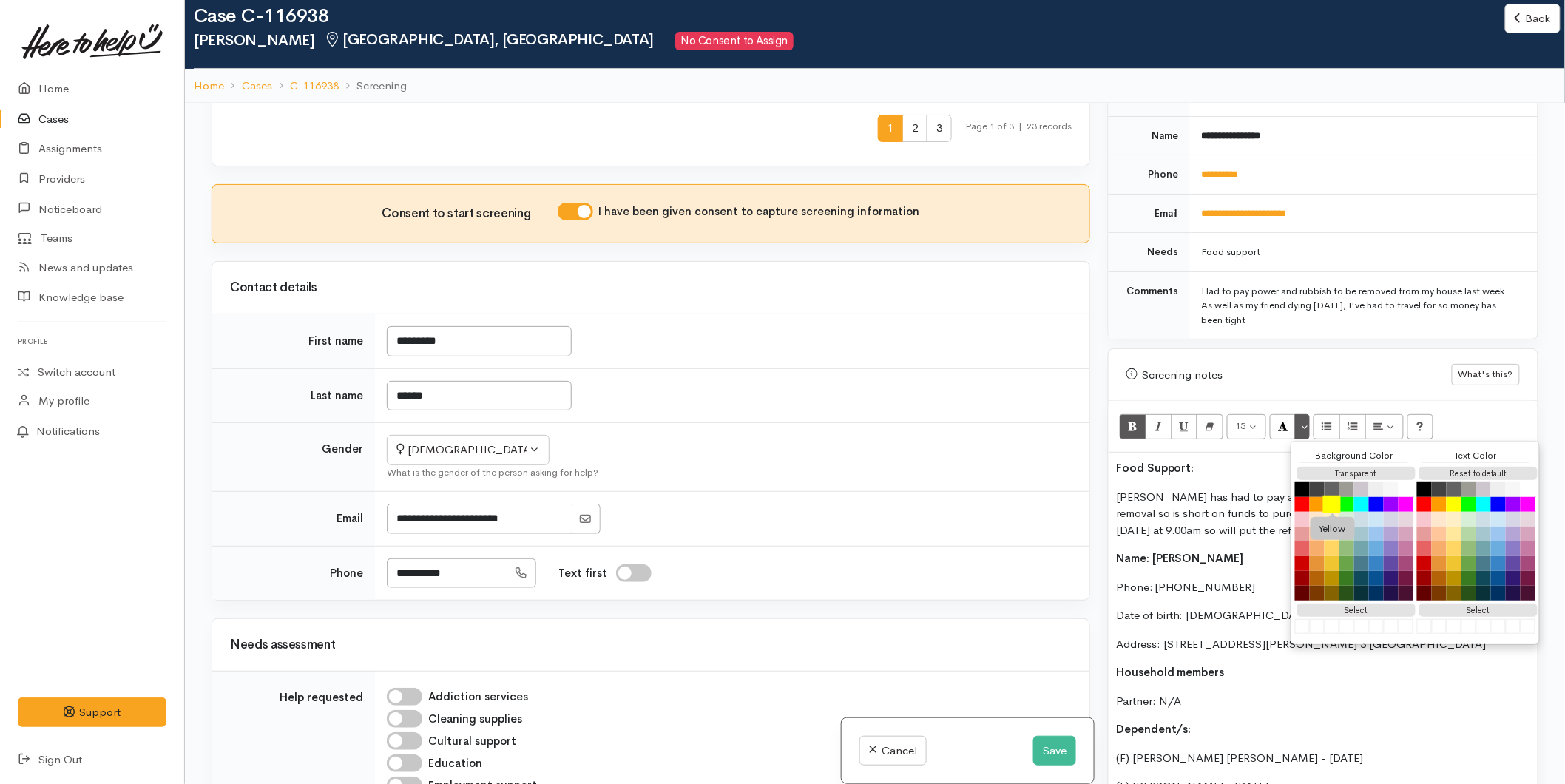
click at [1333, 496] on button "Yellow" at bounding box center [1332, 504] width 17 height 17
click at [1219, 464] on div "Food Support: Anastasia has had to pay a large power bill and also pay extra fo…" at bounding box center [1323, 692] width 429 height 480
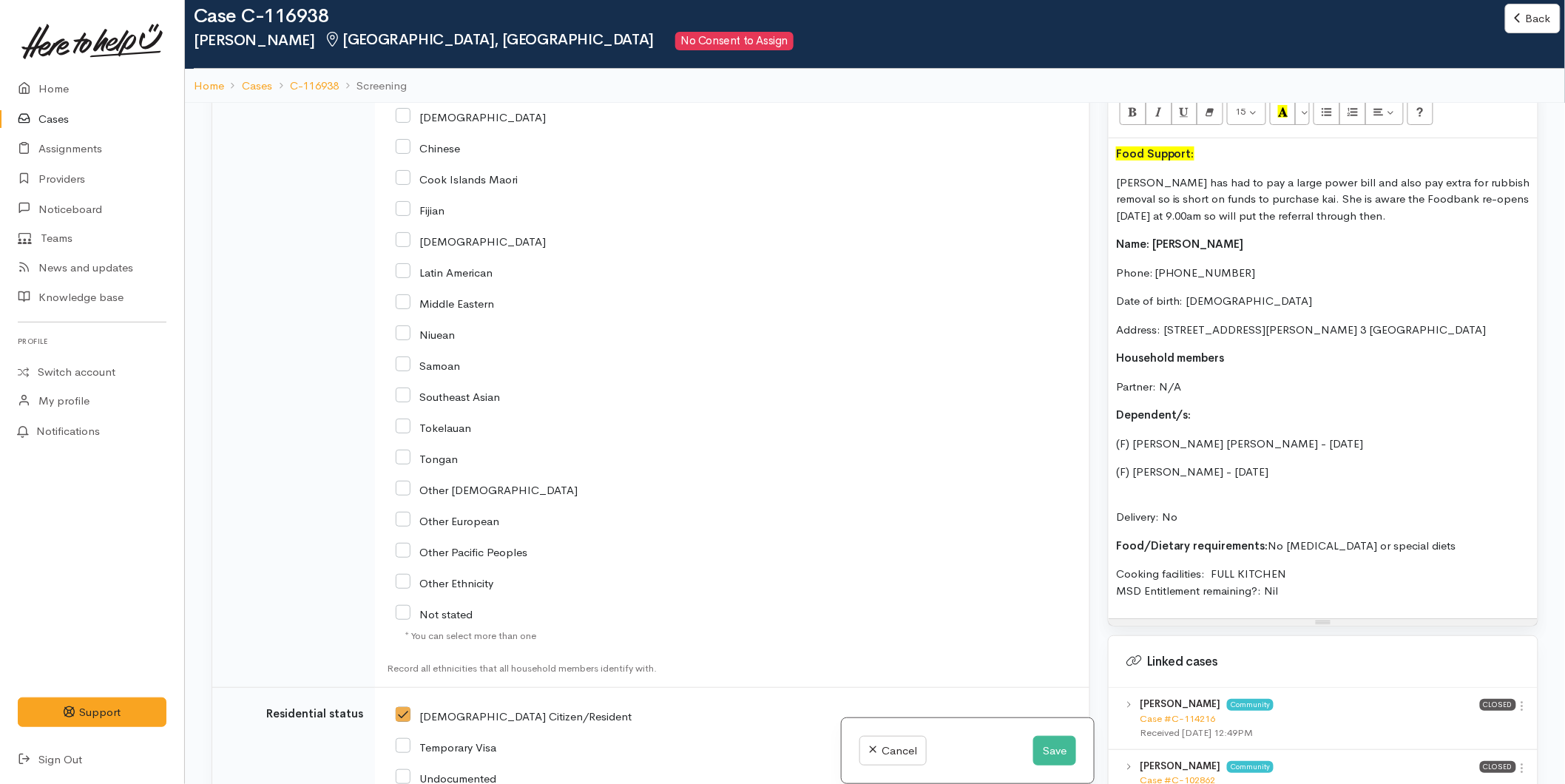
scroll to position [822, 0]
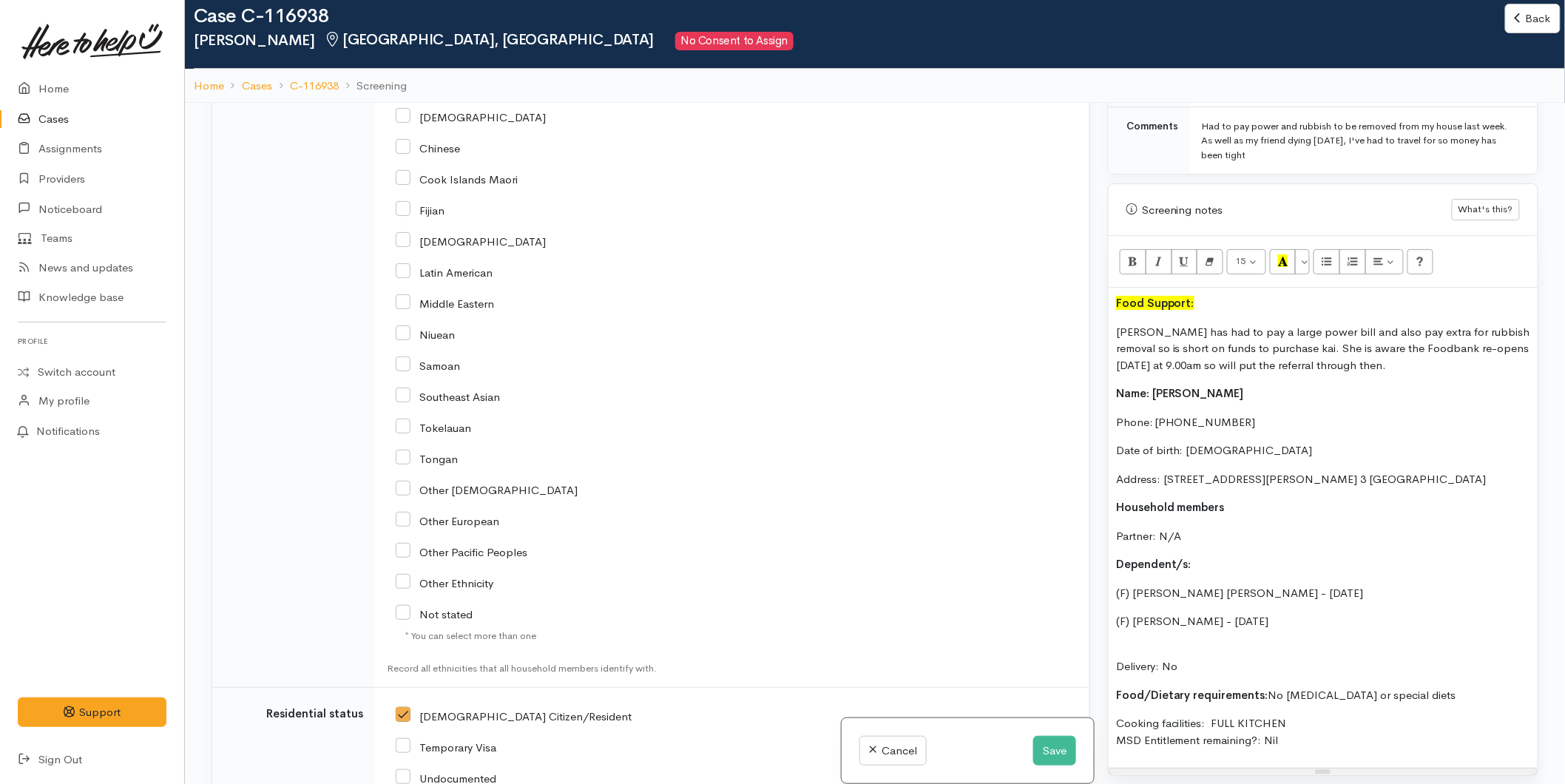
drag, startPoint x: 1292, startPoint y: 732, endPoint x: 1112, endPoint y: 379, distance: 396.2
click at [1112, 379] on div "Food Support: Anastasia has had to pay a large power bill and also pay extra fo…" at bounding box center [1323, 527] width 429 height 480
copy div "Name: Anastasia Hooper Phone: 0210471327 Date of birth: 07/11/1997 Address: 29 …"
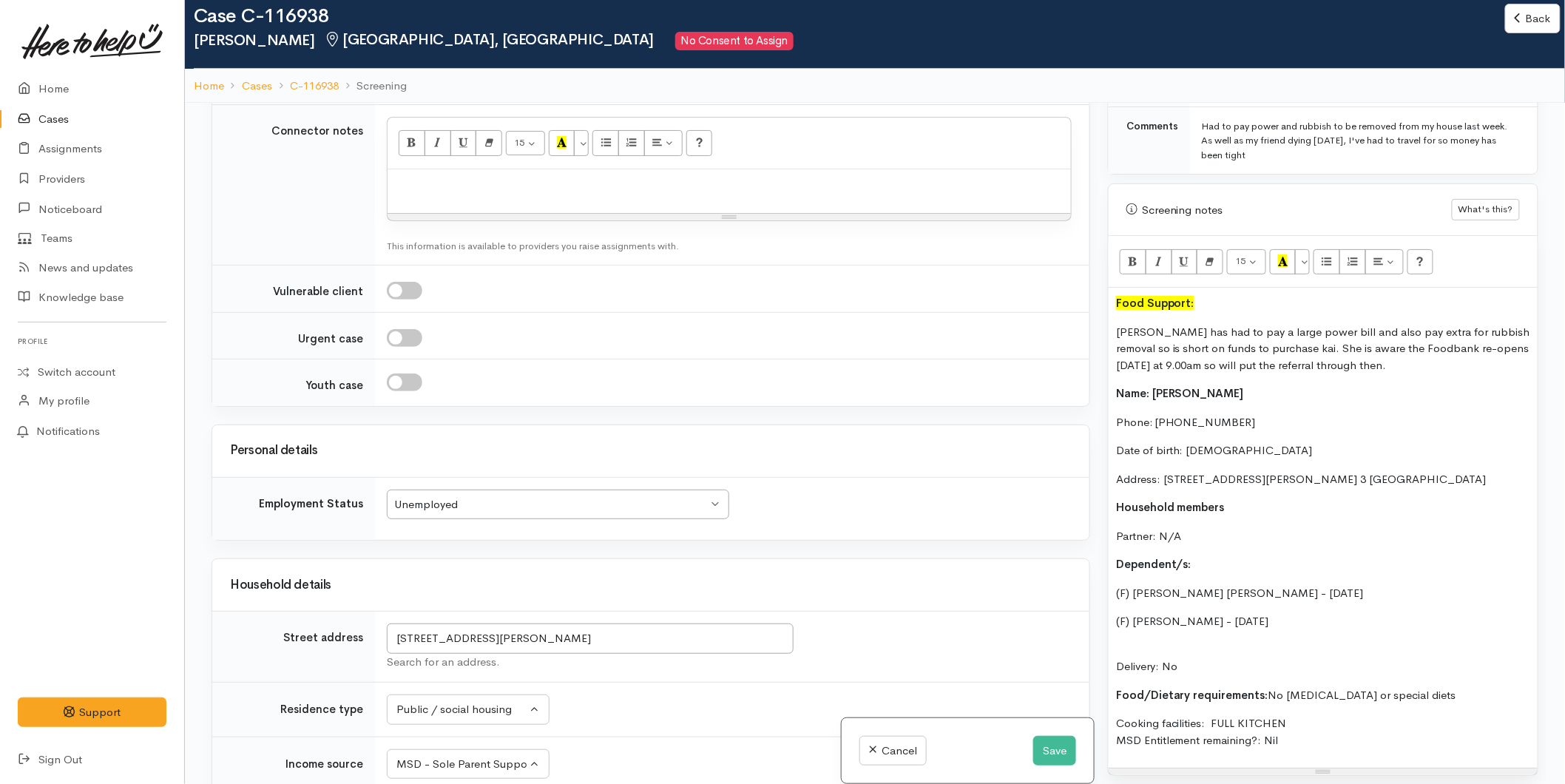
scroll to position [1610, 0]
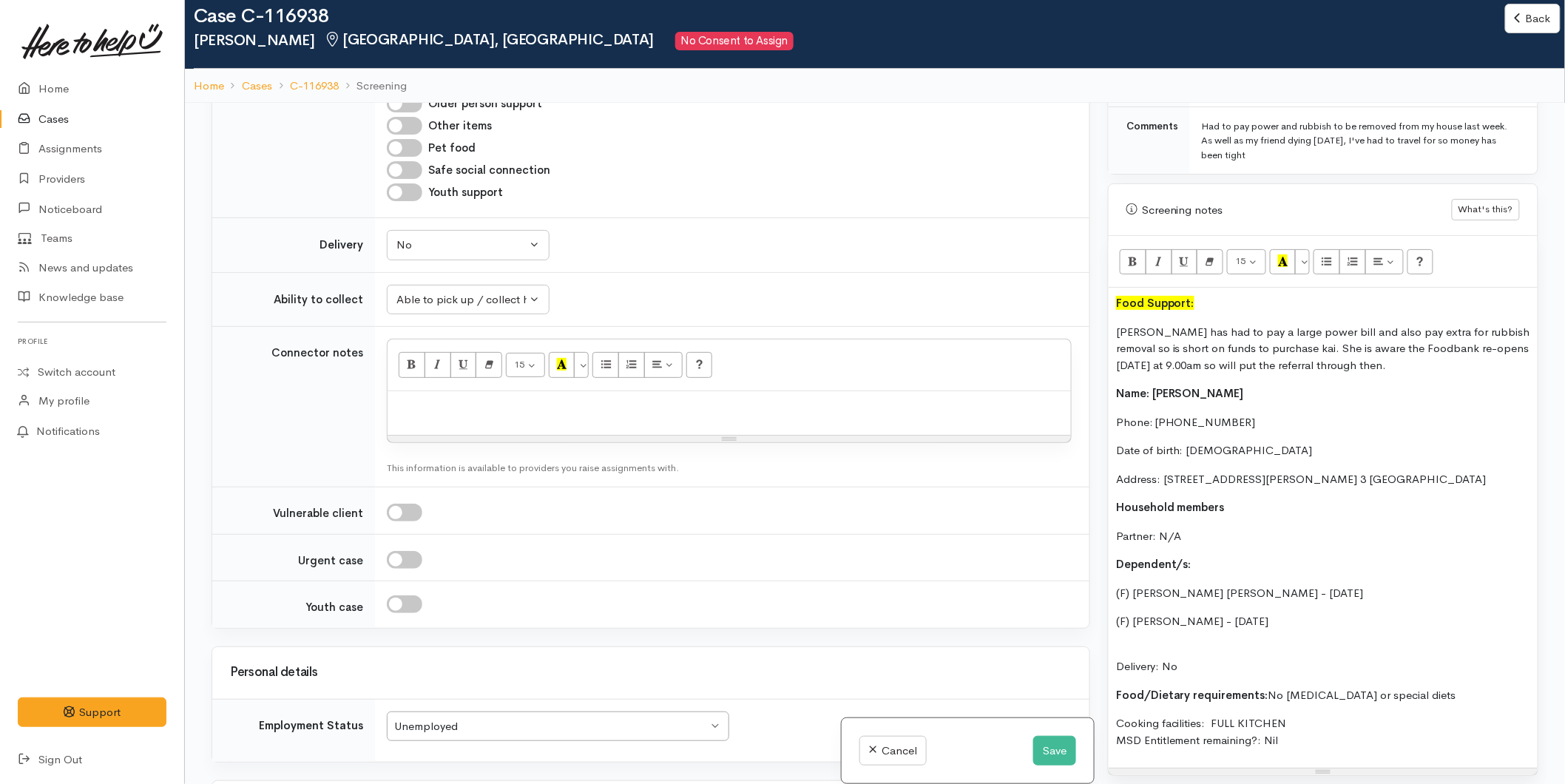
click at [492, 414] on p at bounding box center [728, 407] width 669 height 17
paste div
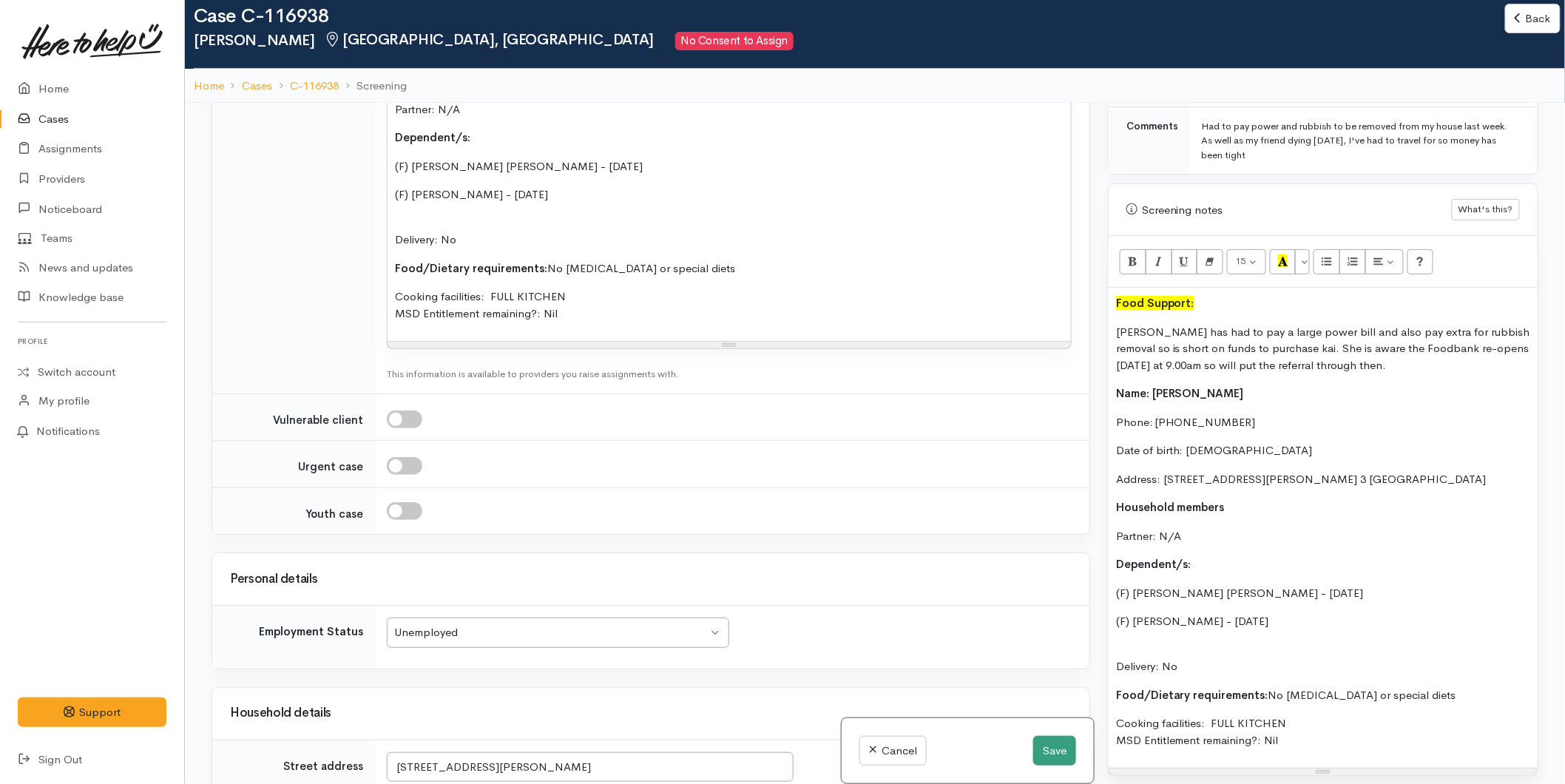
scroll to position [2185, 0]
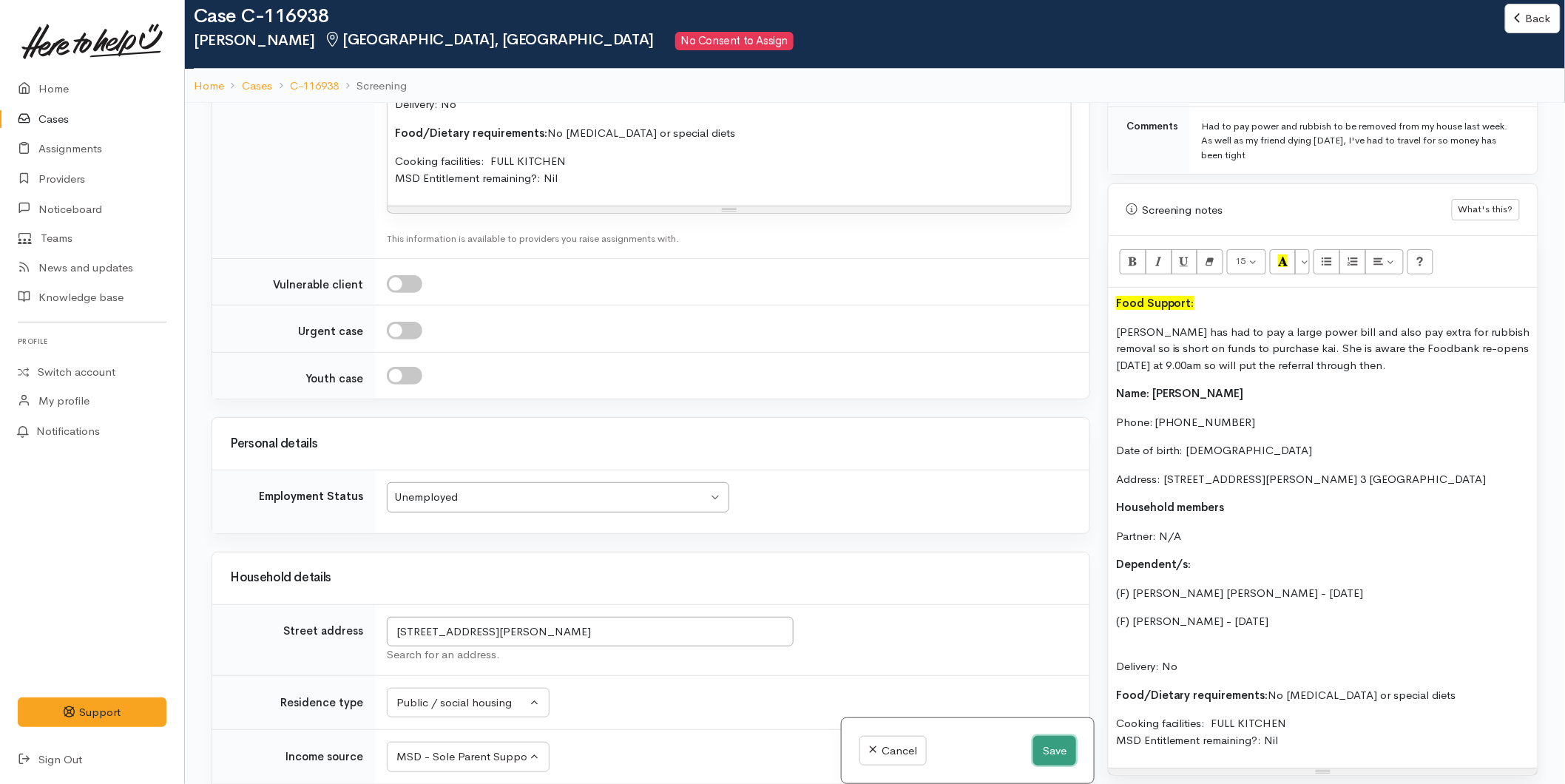
click at [1061, 750] on button "Save" at bounding box center [1055, 750] width 42 height 30
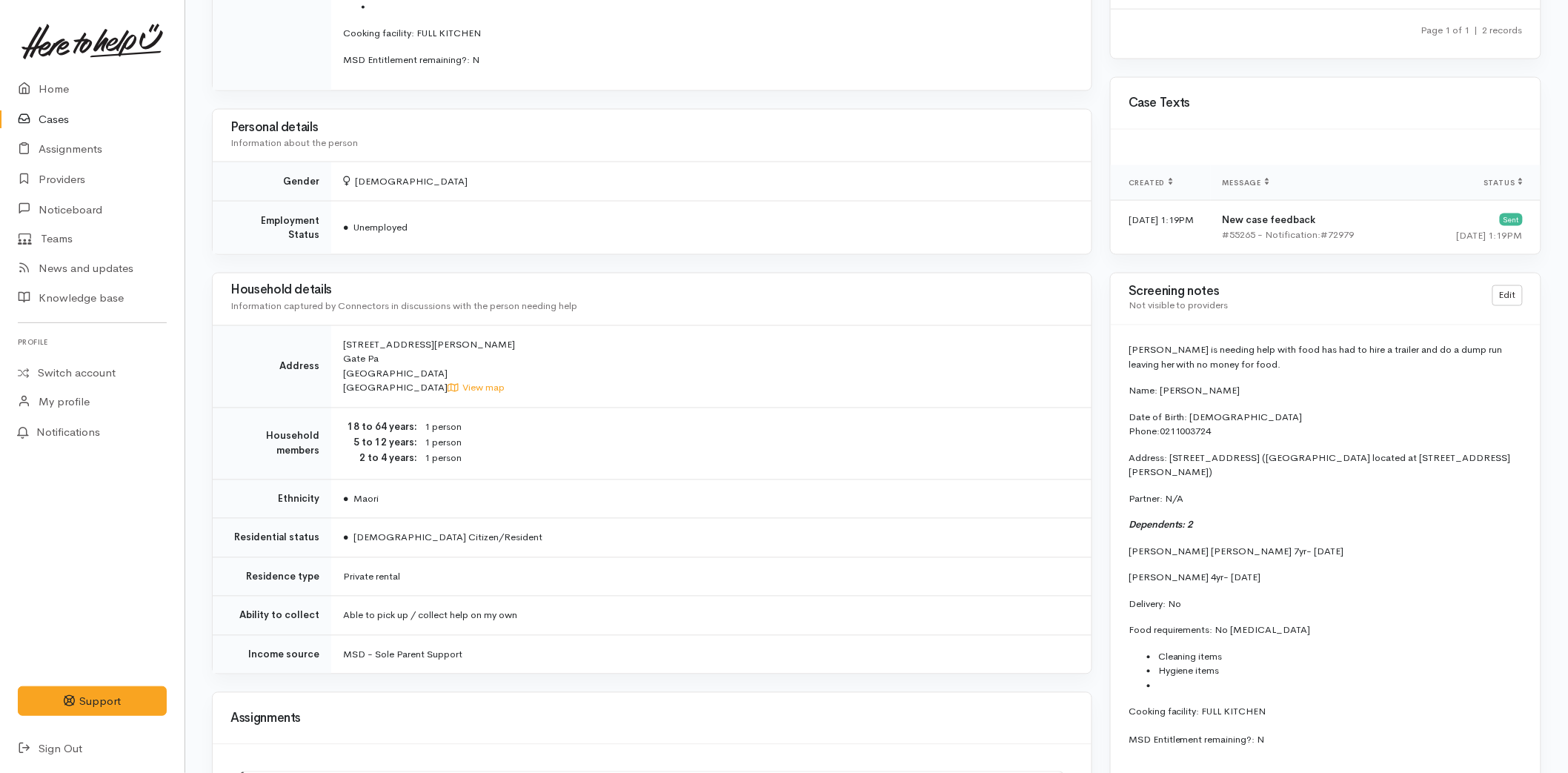
scroll to position [576, 0]
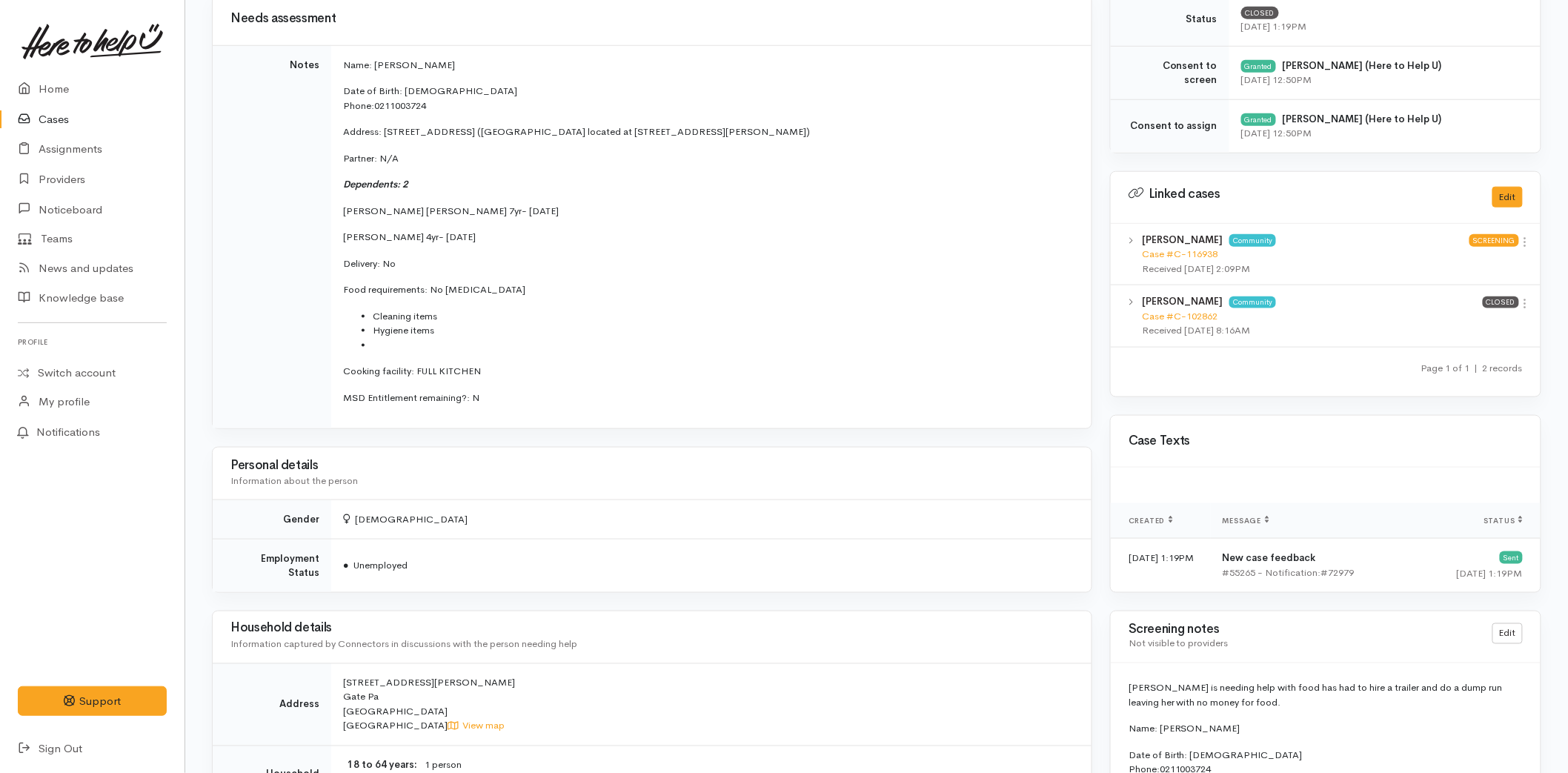
drag, startPoint x: 472, startPoint y: 234, endPoint x: 335, endPoint y: 205, distance: 140.0
click at [335, 205] on td "Name: [PERSON_NAME] Date of Birth: [DEMOGRAPHIC_DATA] Phone: 0211003724 Address…" at bounding box center [711, 237] width 761 height 383
copy td "[PERSON_NAME] [PERSON_NAME] 7yr- [DATE] [PERSON_NAME] 4yr- [DATE]"
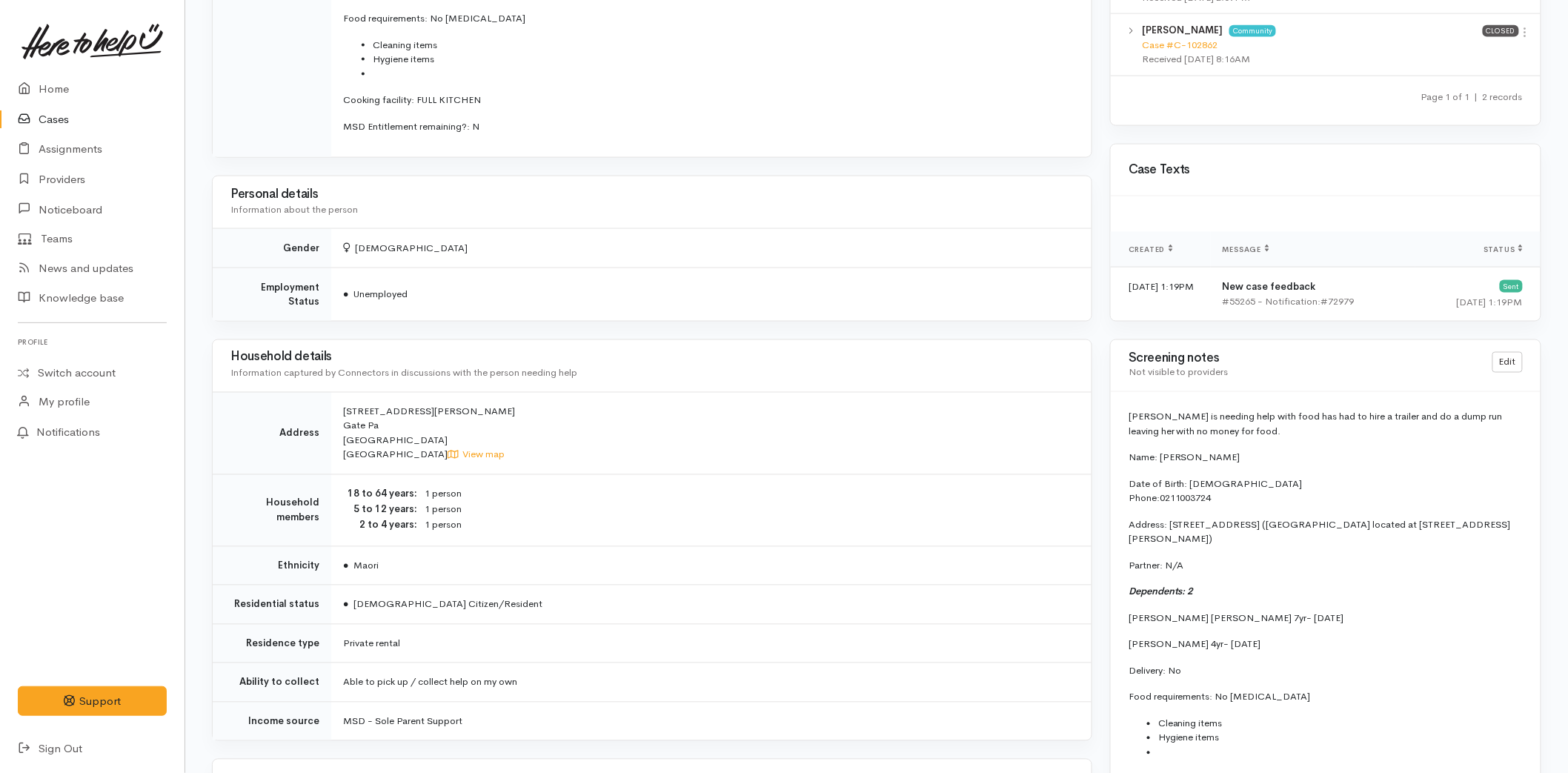
scroll to position [1152, 0]
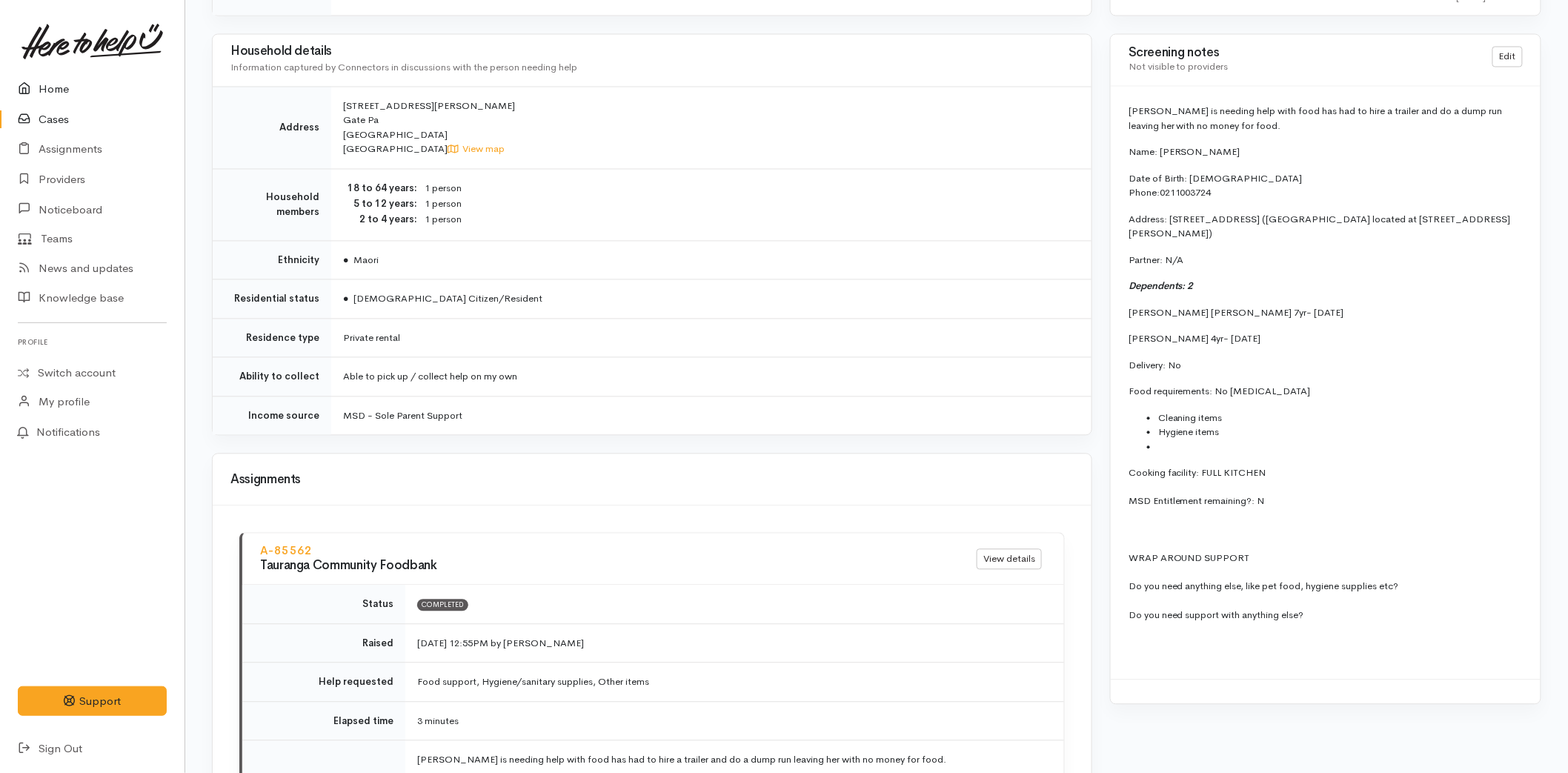
click at [62, 86] on link "Home" at bounding box center [92, 89] width 185 height 30
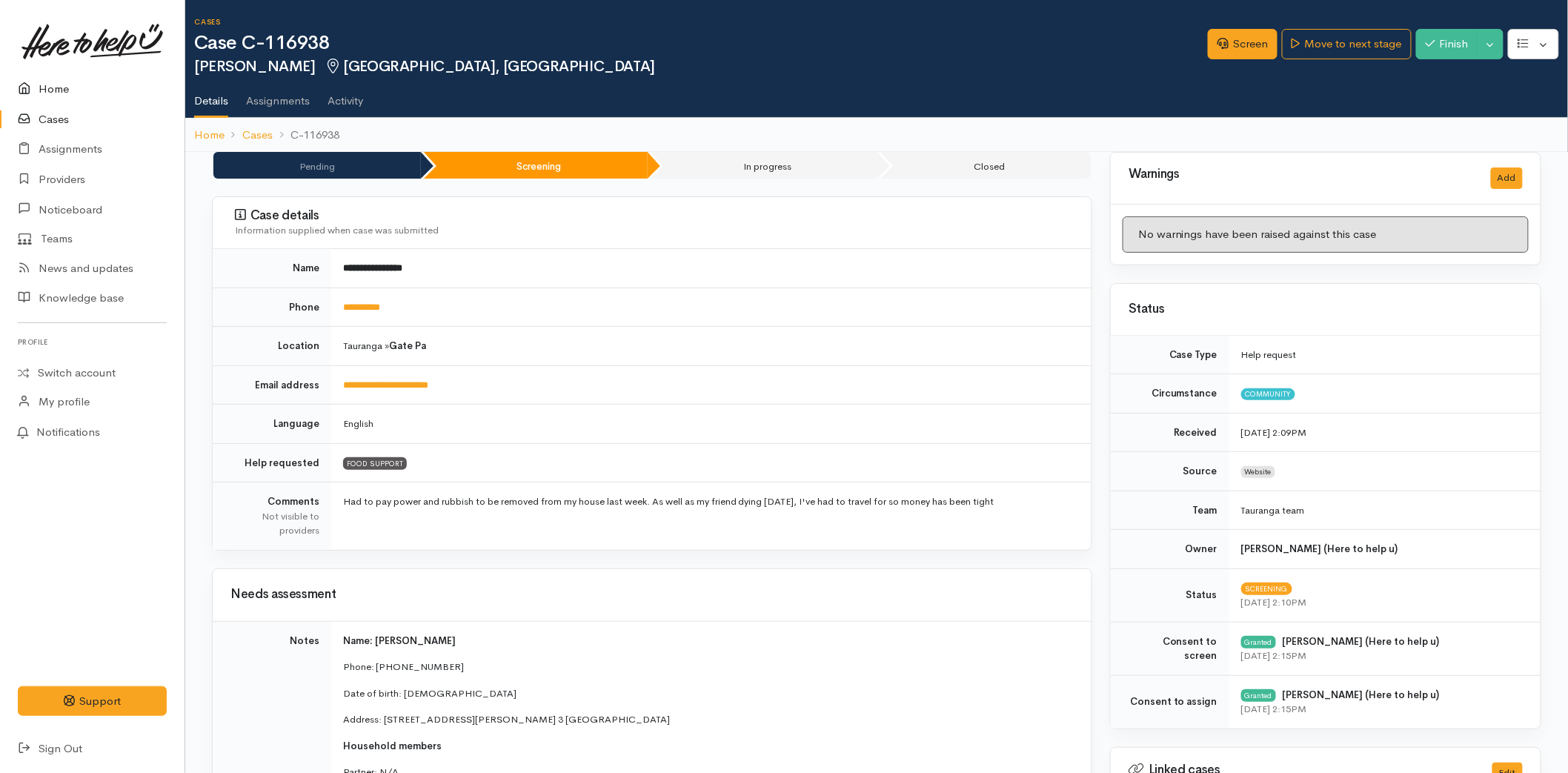
click at [50, 87] on link "Home" at bounding box center [92, 89] width 185 height 30
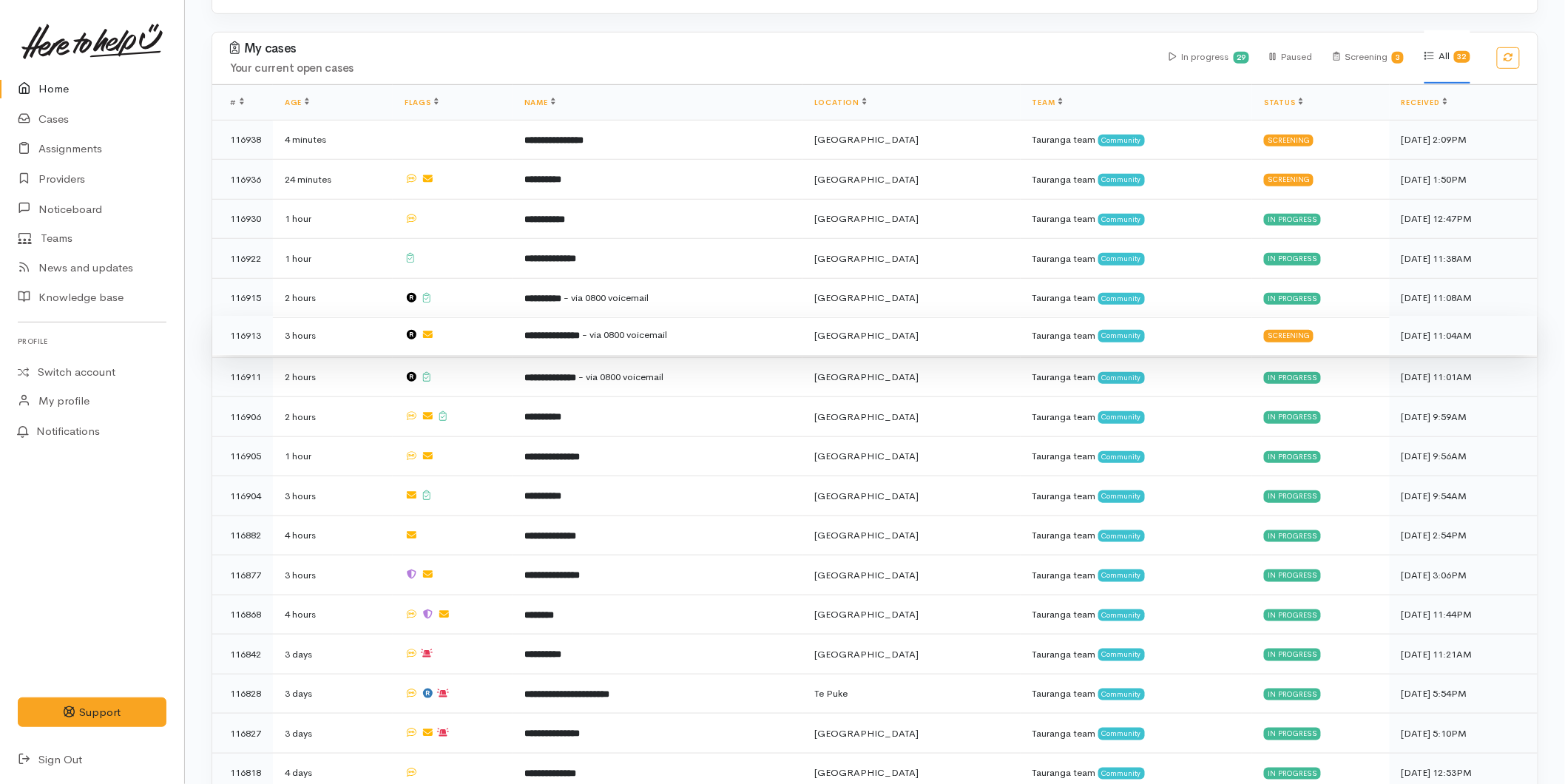
scroll to position [410, 0]
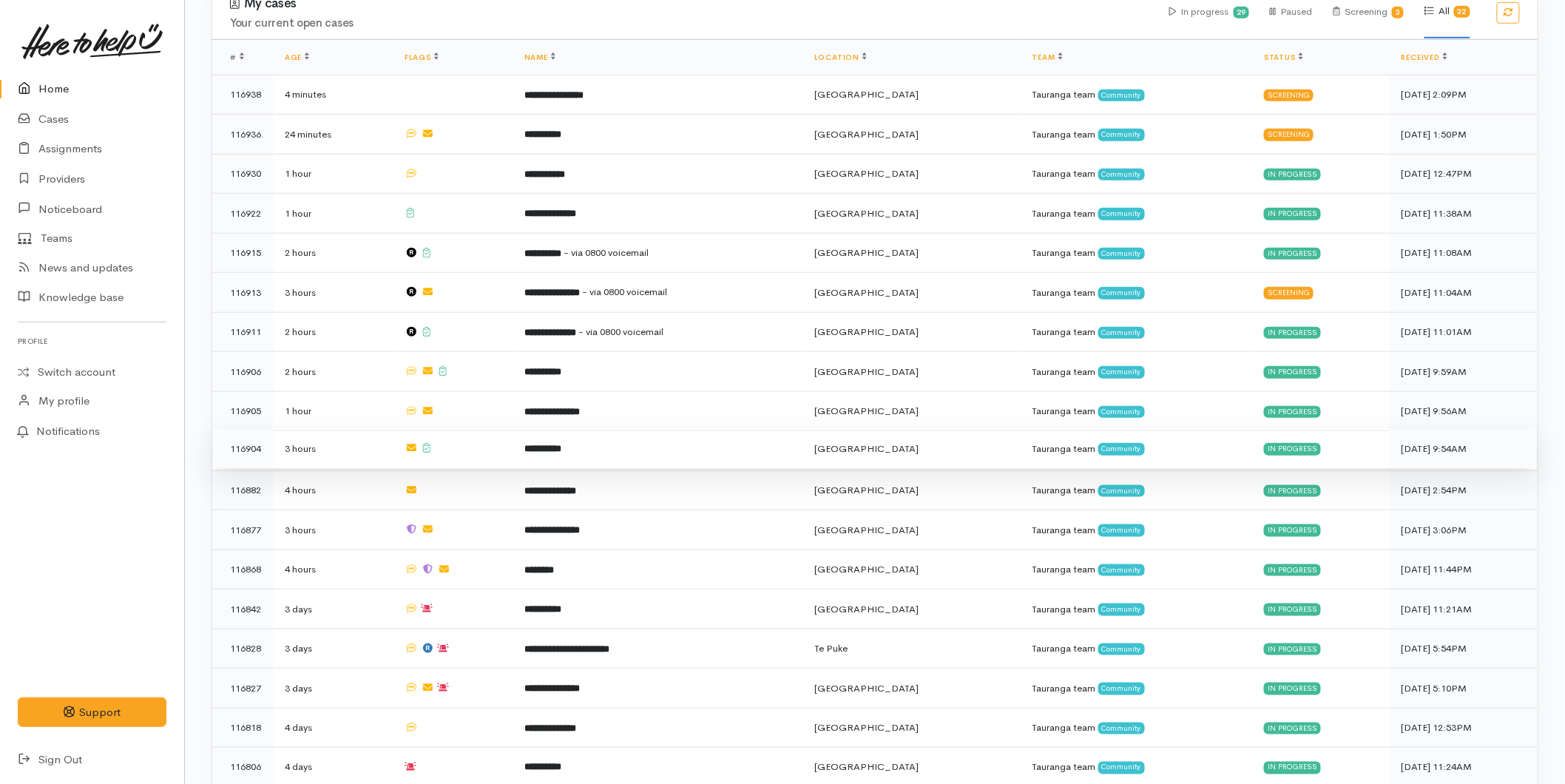
click at [583, 431] on td "**********" at bounding box center [657, 448] width 290 height 40
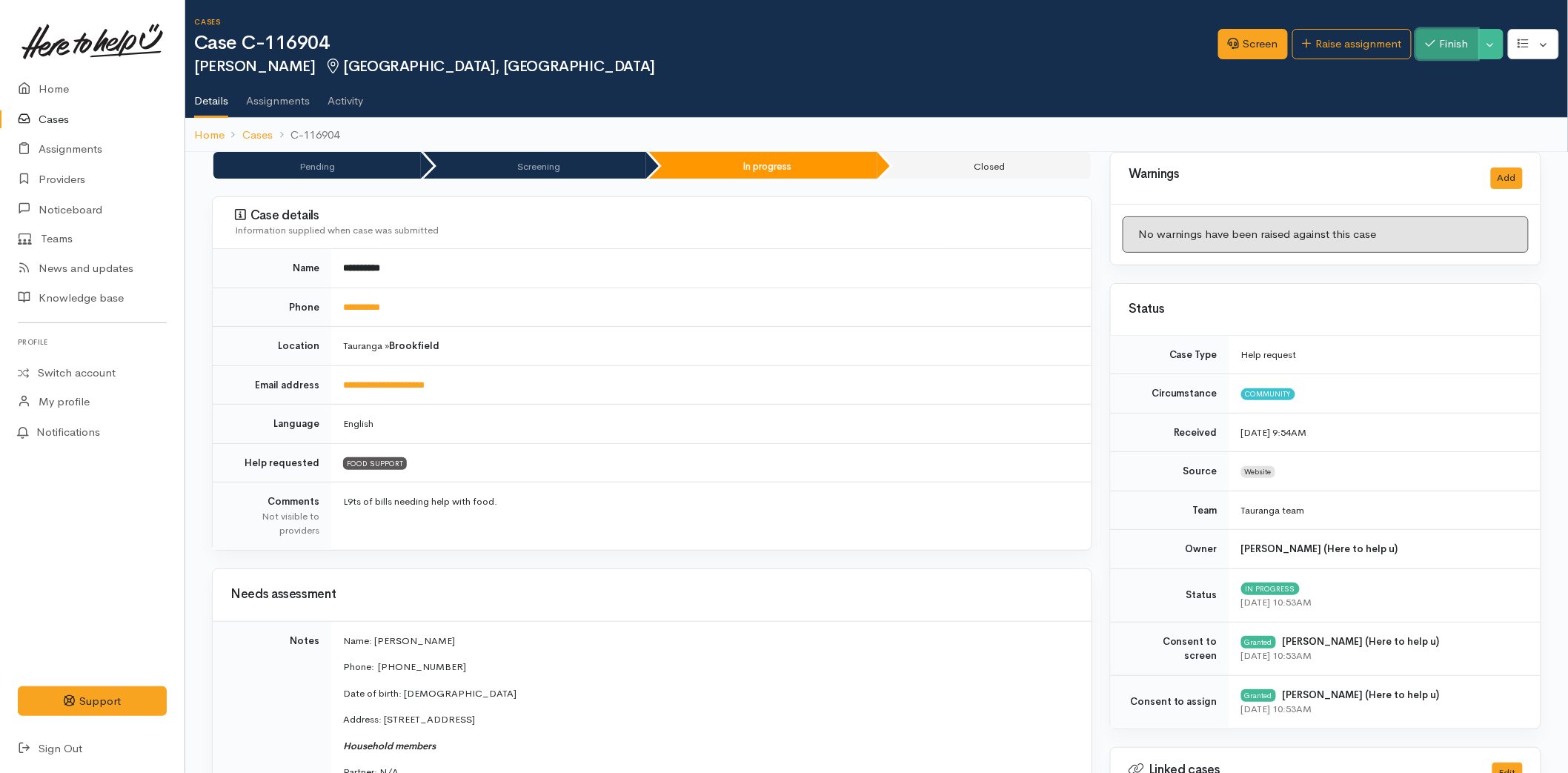
click at [1441, 34] on button "Finish" at bounding box center [1447, 43] width 62 height 30
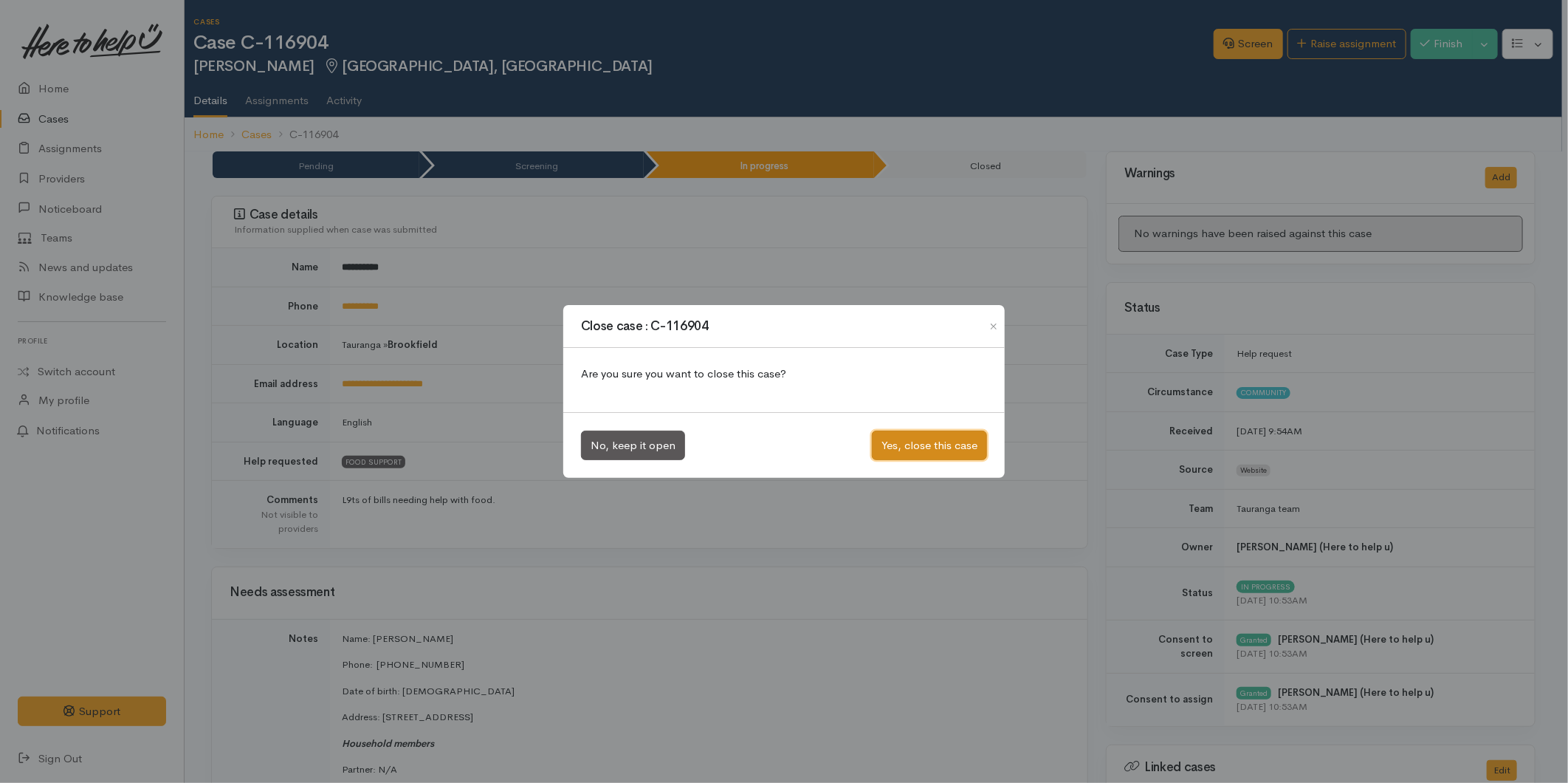
click at [957, 438] on button "Yes, close this case" at bounding box center [929, 445] width 116 height 30
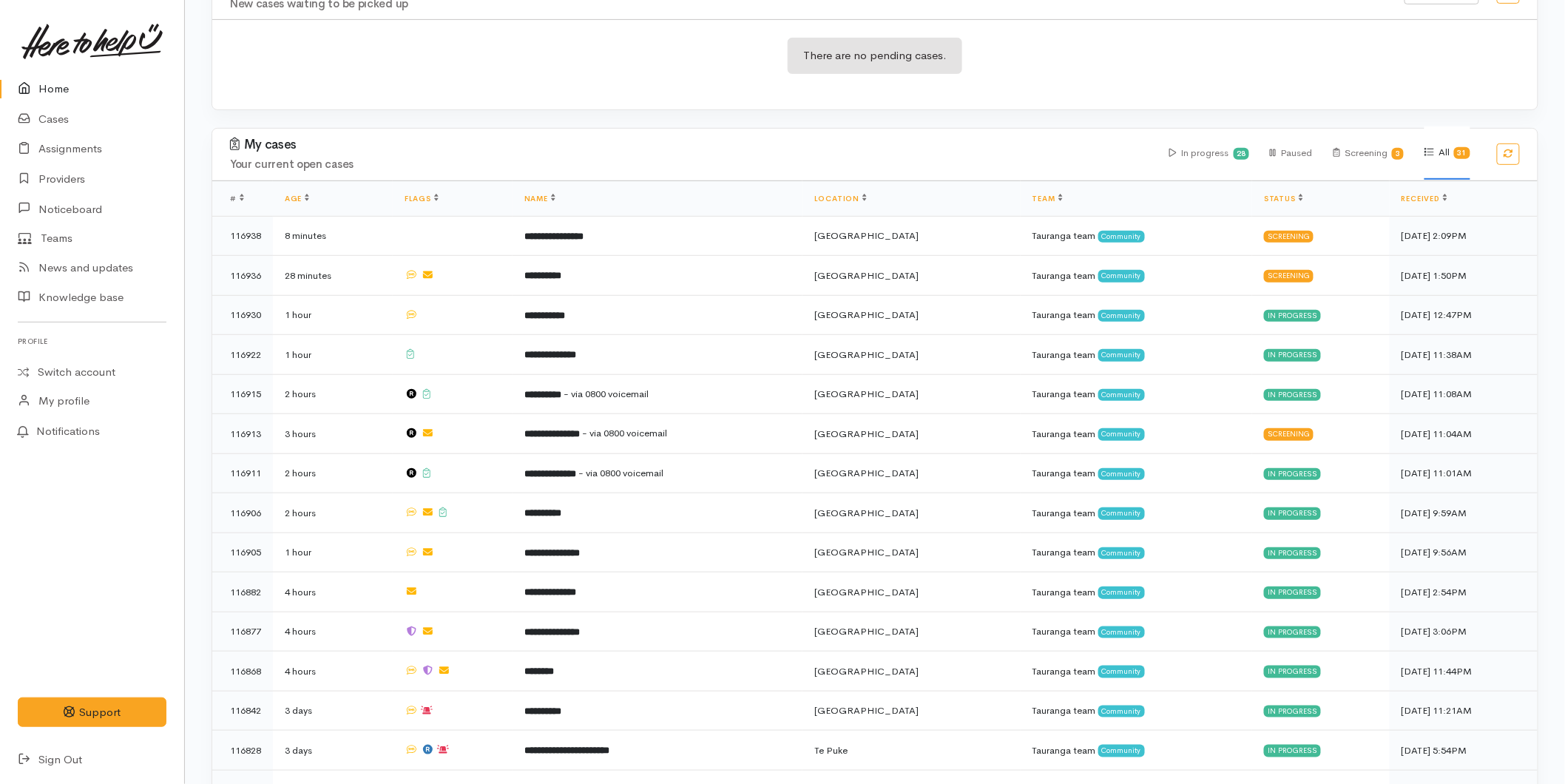
scroll to position [657, 0]
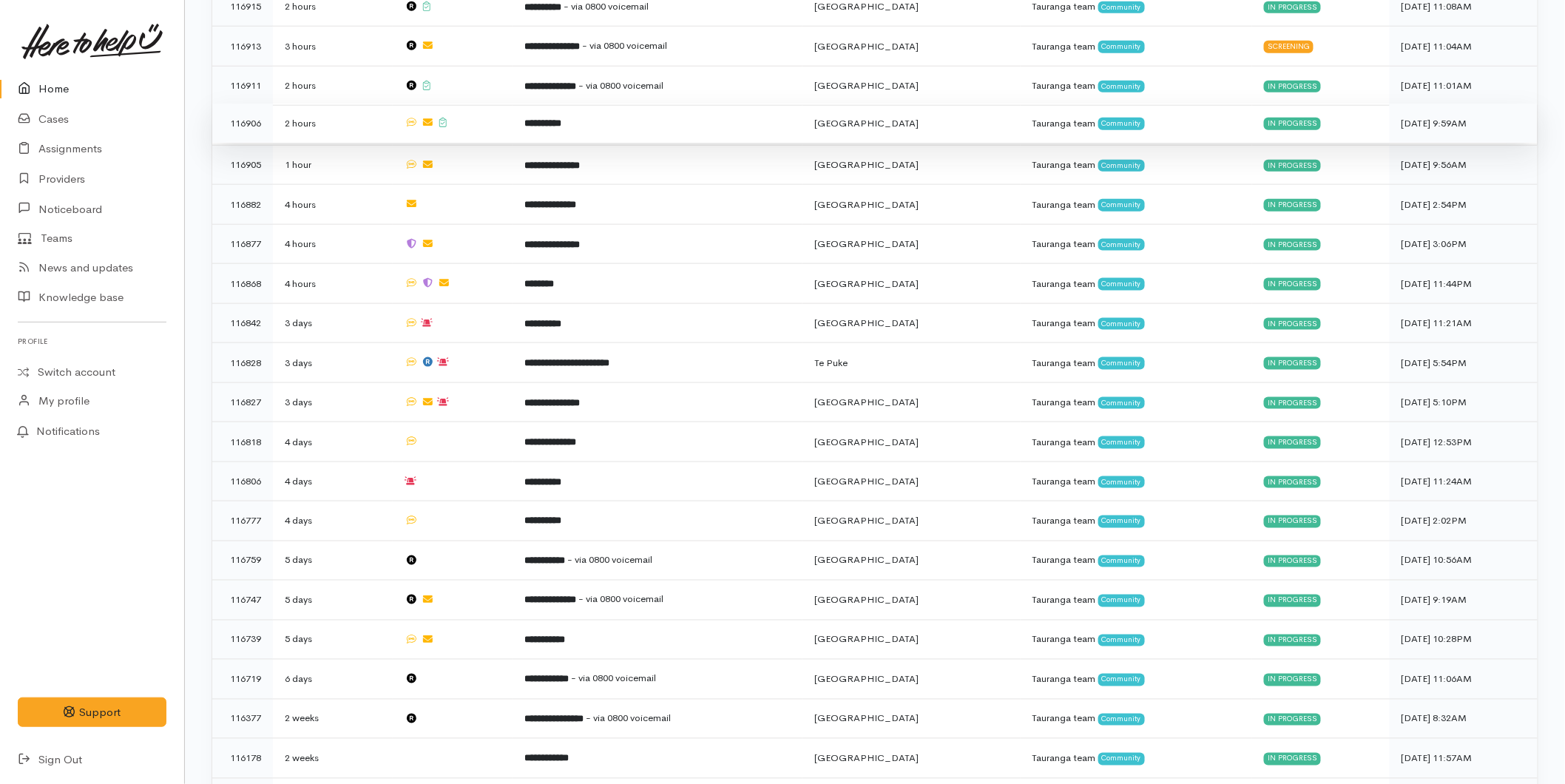
click at [531, 127] on td "**********" at bounding box center [657, 122] width 290 height 40
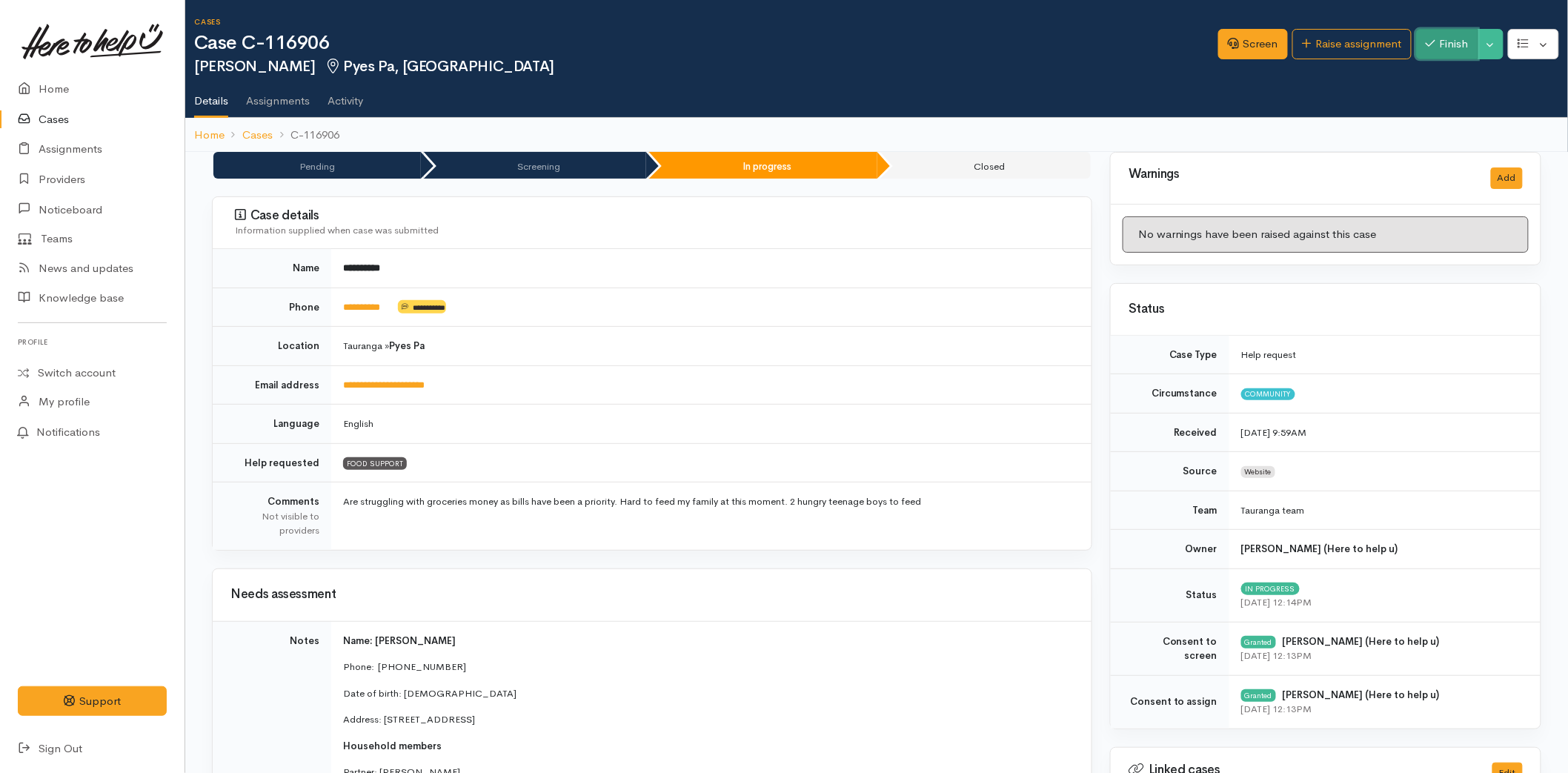
click at [1435, 45] on button "Finish" at bounding box center [1447, 43] width 62 height 30
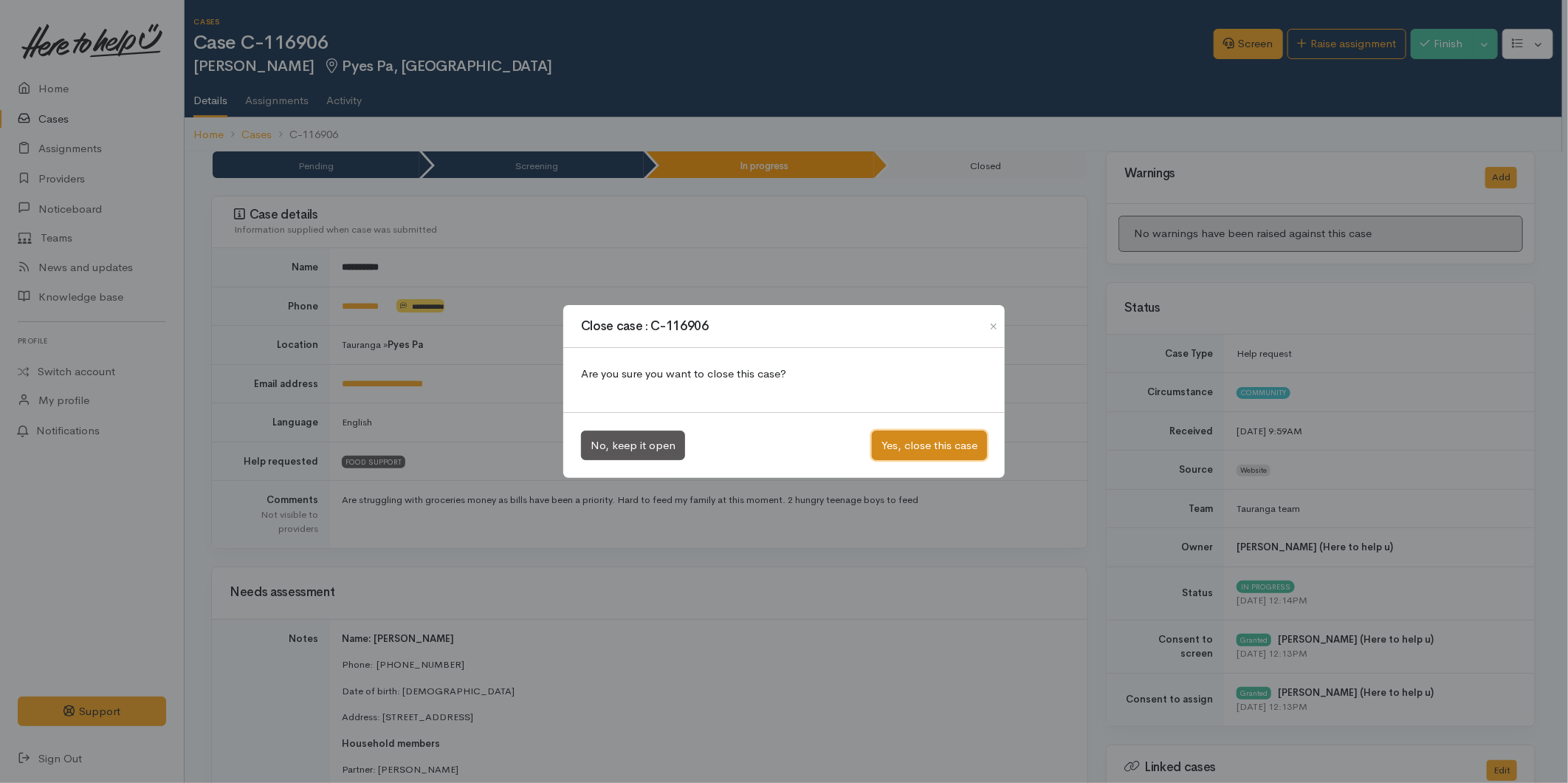
drag, startPoint x: 904, startPoint y: 431, endPoint x: 888, endPoint y: 419, distance: 20.0
click at [904, 432] on button "Yes, close this case" at bounding box center [929, 445] width 116 height 30
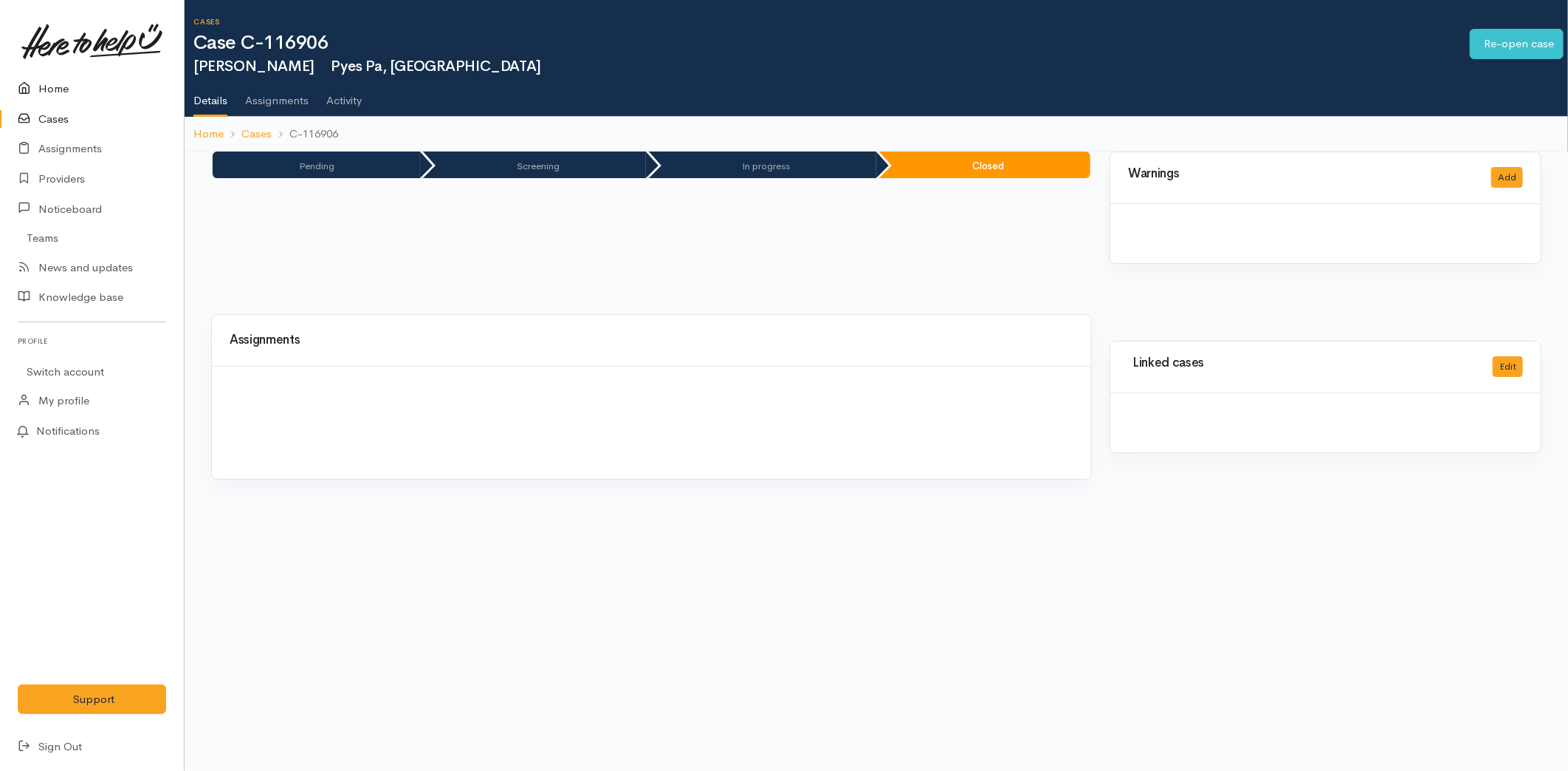
click at [31, 82] on icon at bounding box center [27, 89] width 20 height 18
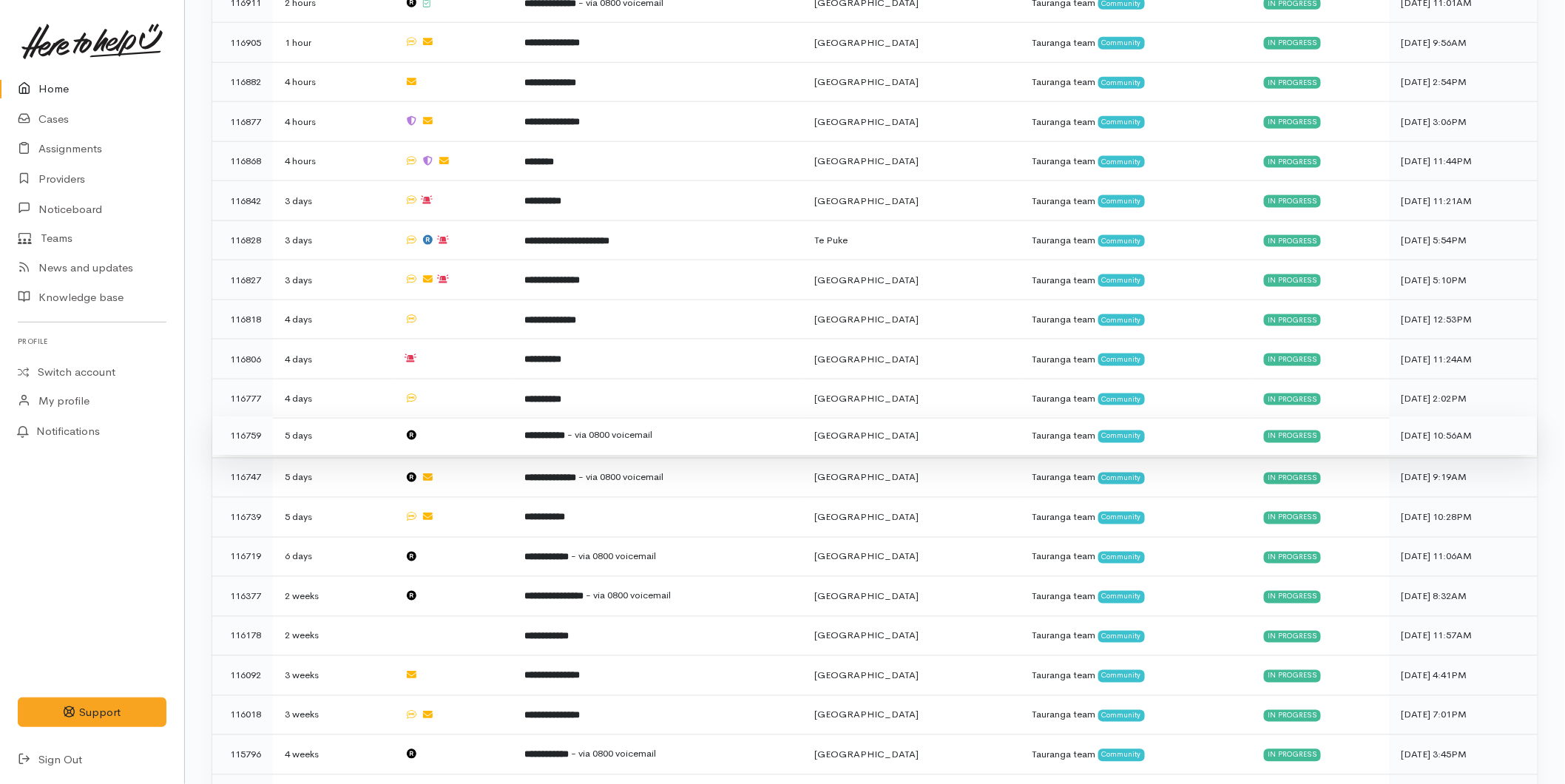
scroll to position [328, 0]
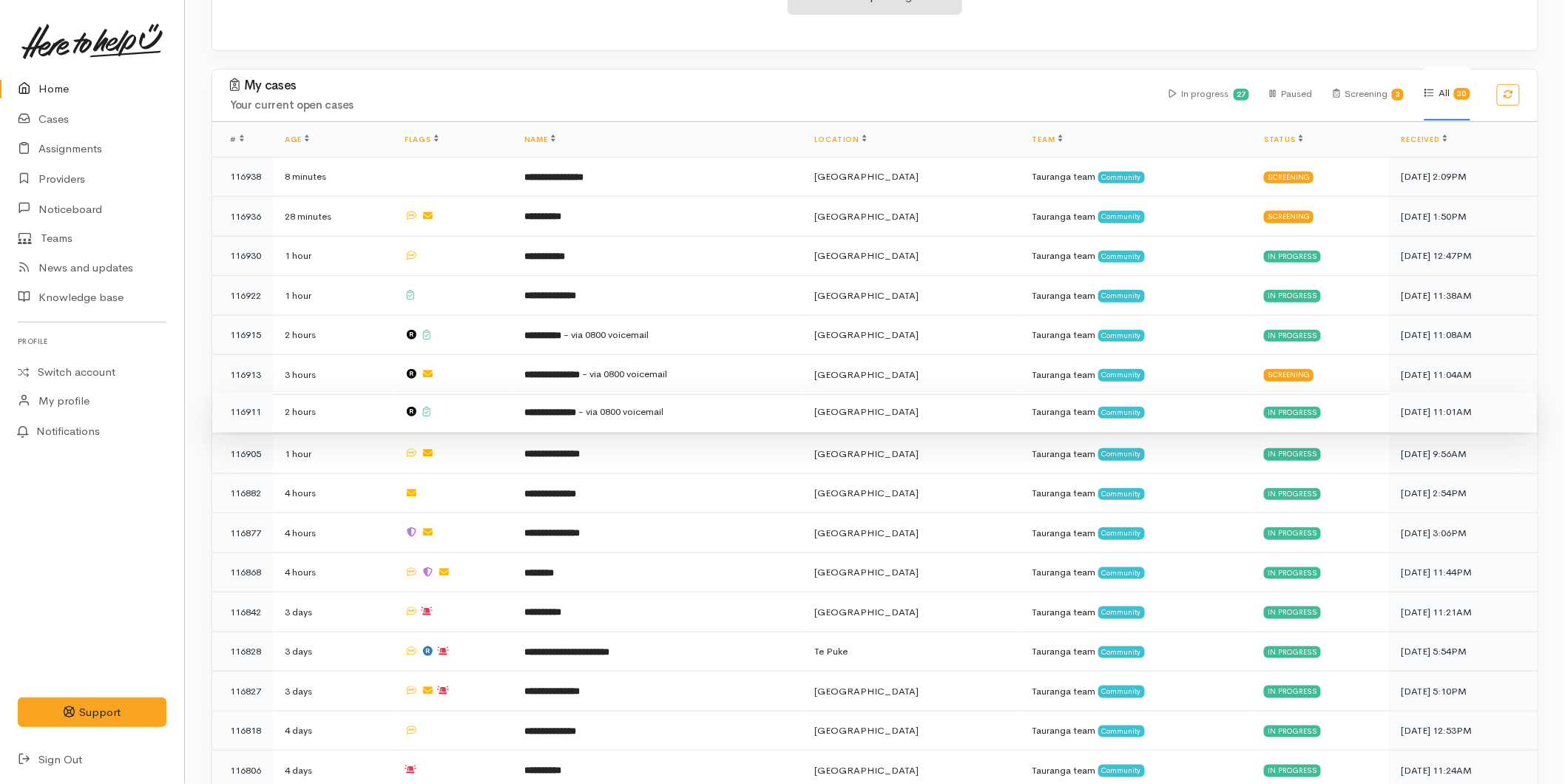
click at [512, 401] on td at bounding box center [453, 411] width 120 height 40
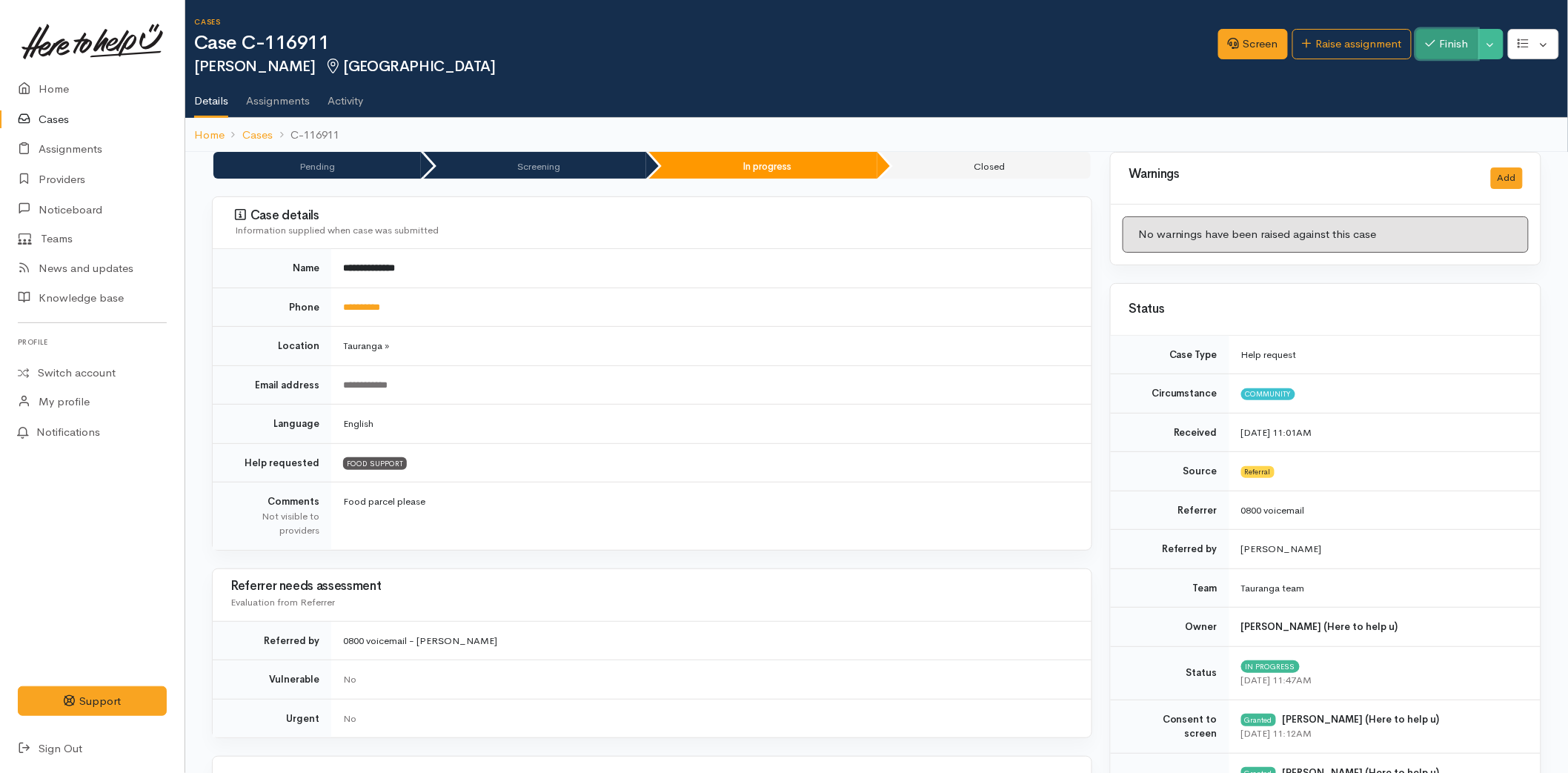
click at [1432, 48] on button "Finish" at bounding box center [1447, 43] width 62 height 30
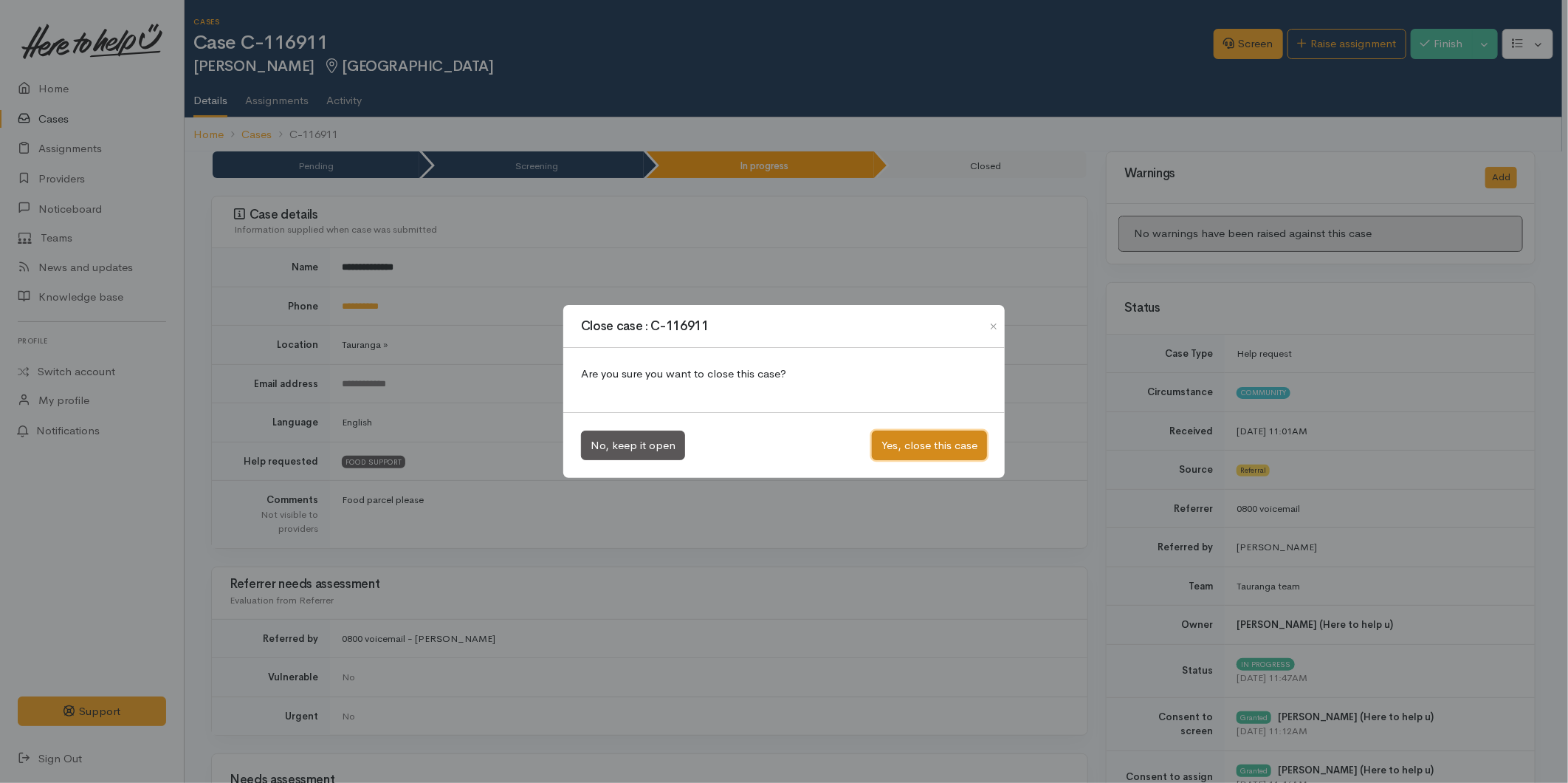
click at [928, 437] on button "Yes, close this case" at bounding box center [929, 445] width 116 height 30
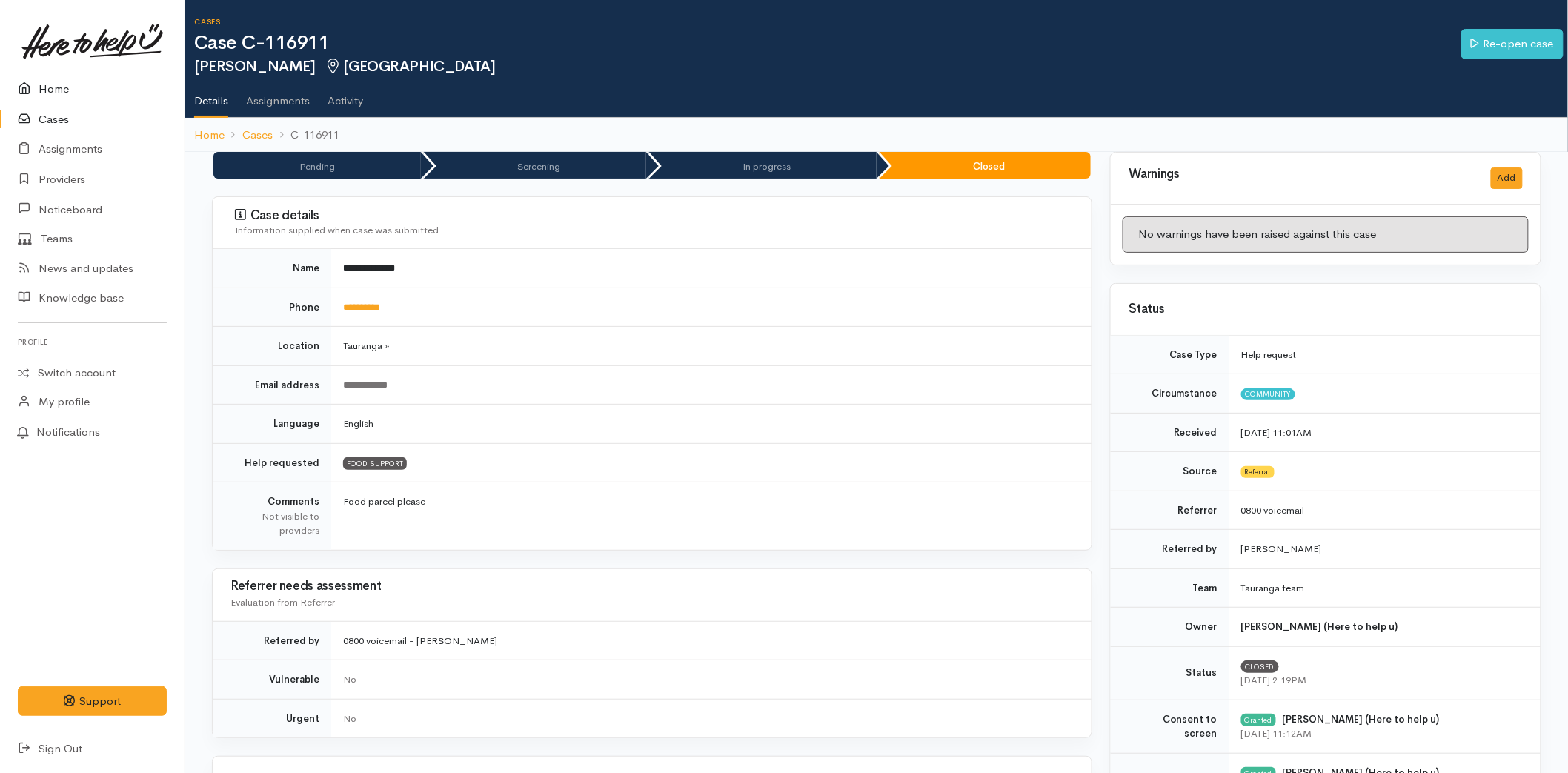
click at [48, 81] on link "Home" at bounding box center [92, 89] width 185 height 30
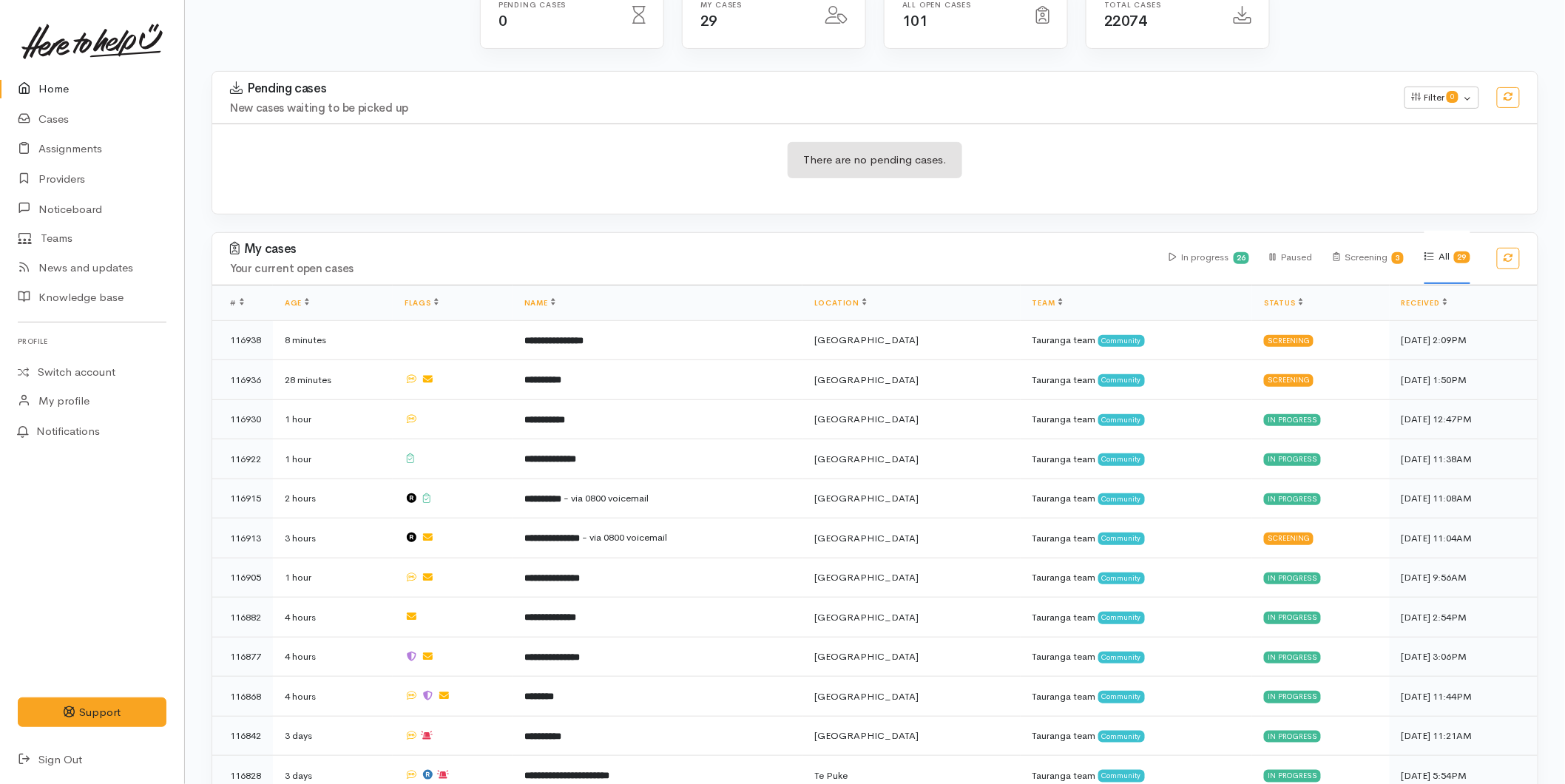
scroll to position [328, 0]
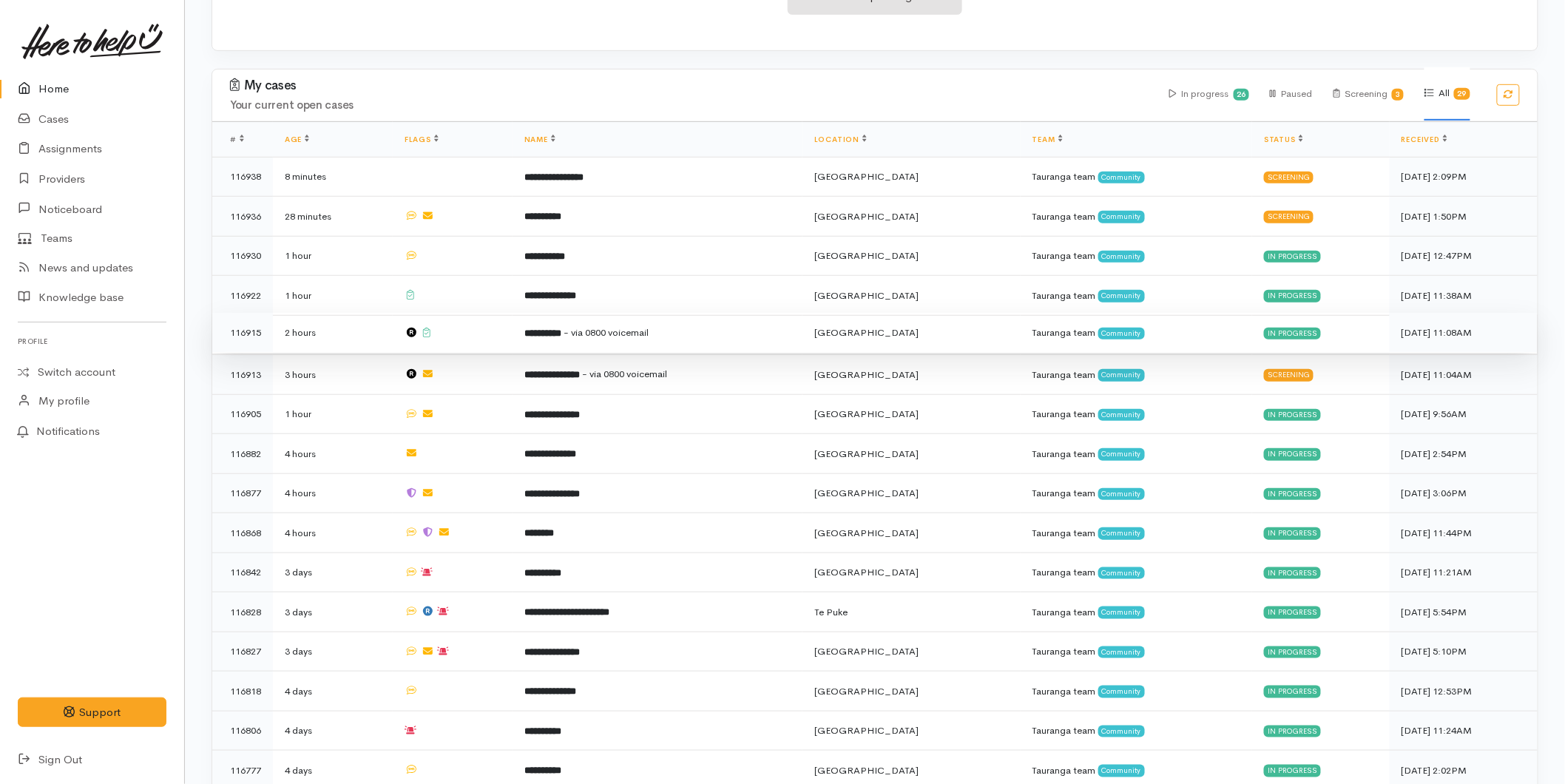
click at [597, 328] on span "- via 0800 voicemail" at bounding box center [606, 332] width 85 height 13
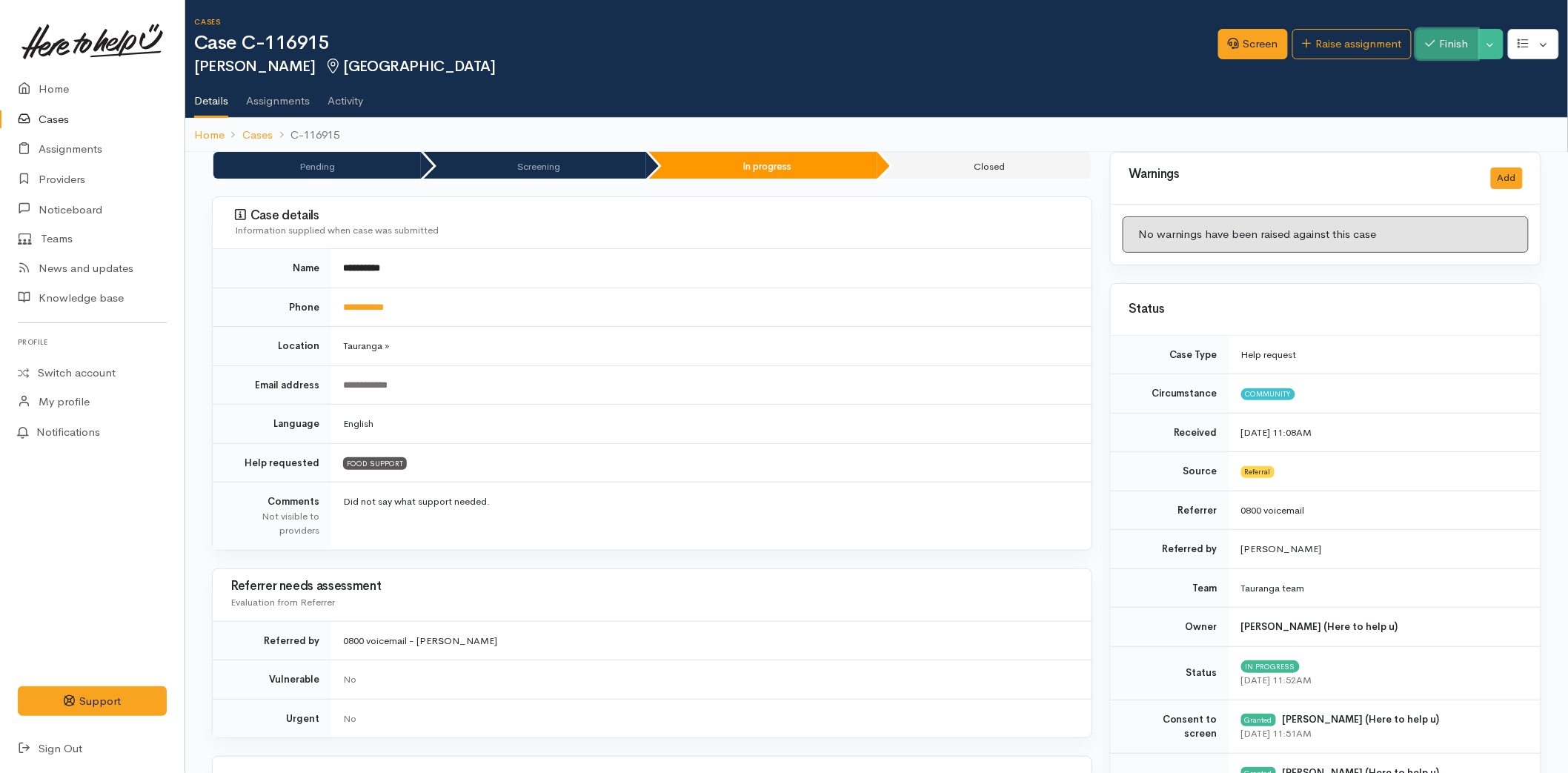
click at [1448, 43] on button "Finish" at bounding box center [1447, 43] width 62 height 30
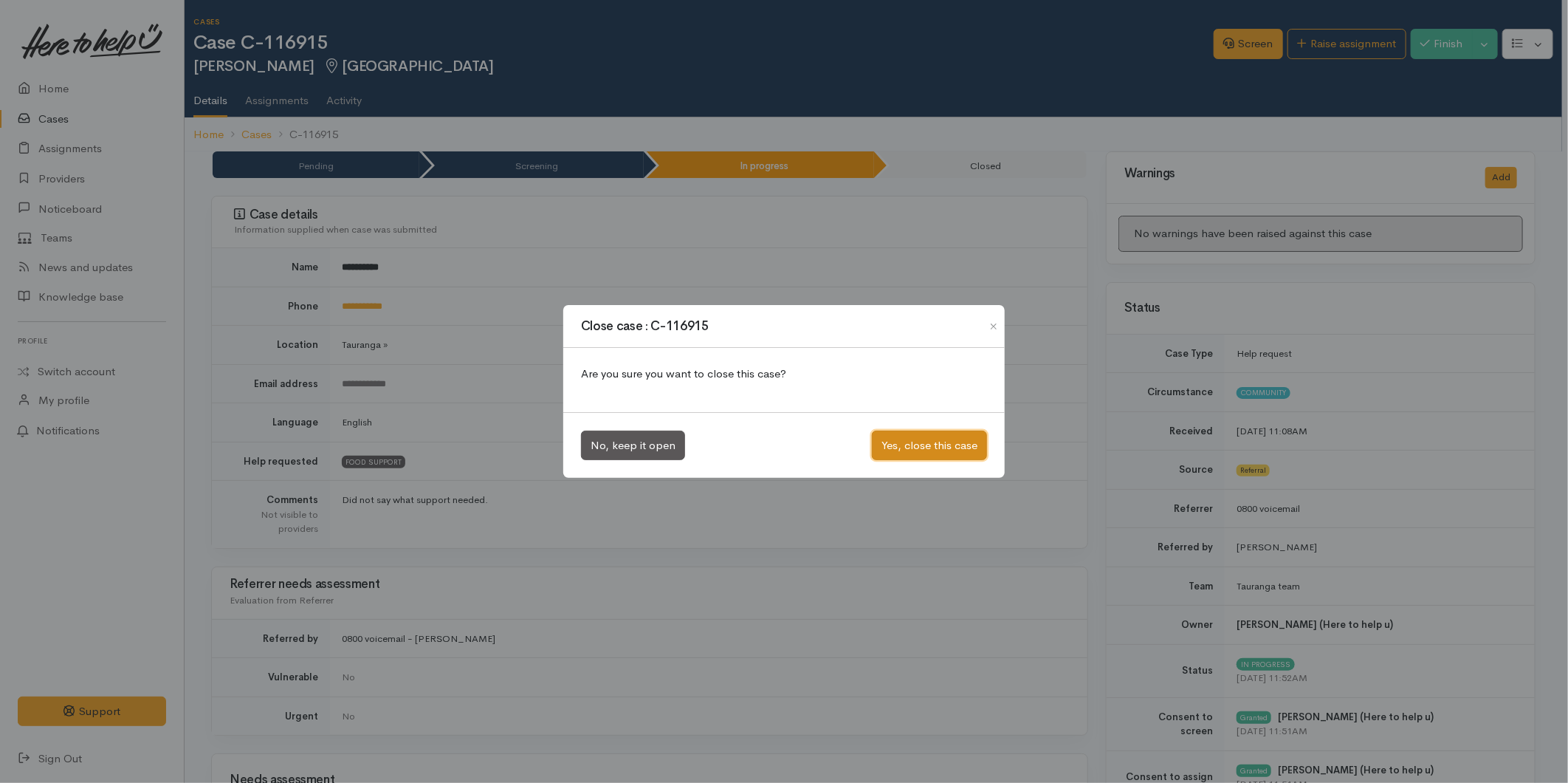
drag, startPoint x: 910, startPoint y: 435, endPoint x: 592, endPoint y: 330, distance: 334.9
click at [905, 436] on button "Yes, close this case" at bounding box center [929, 445] width 116 height 30
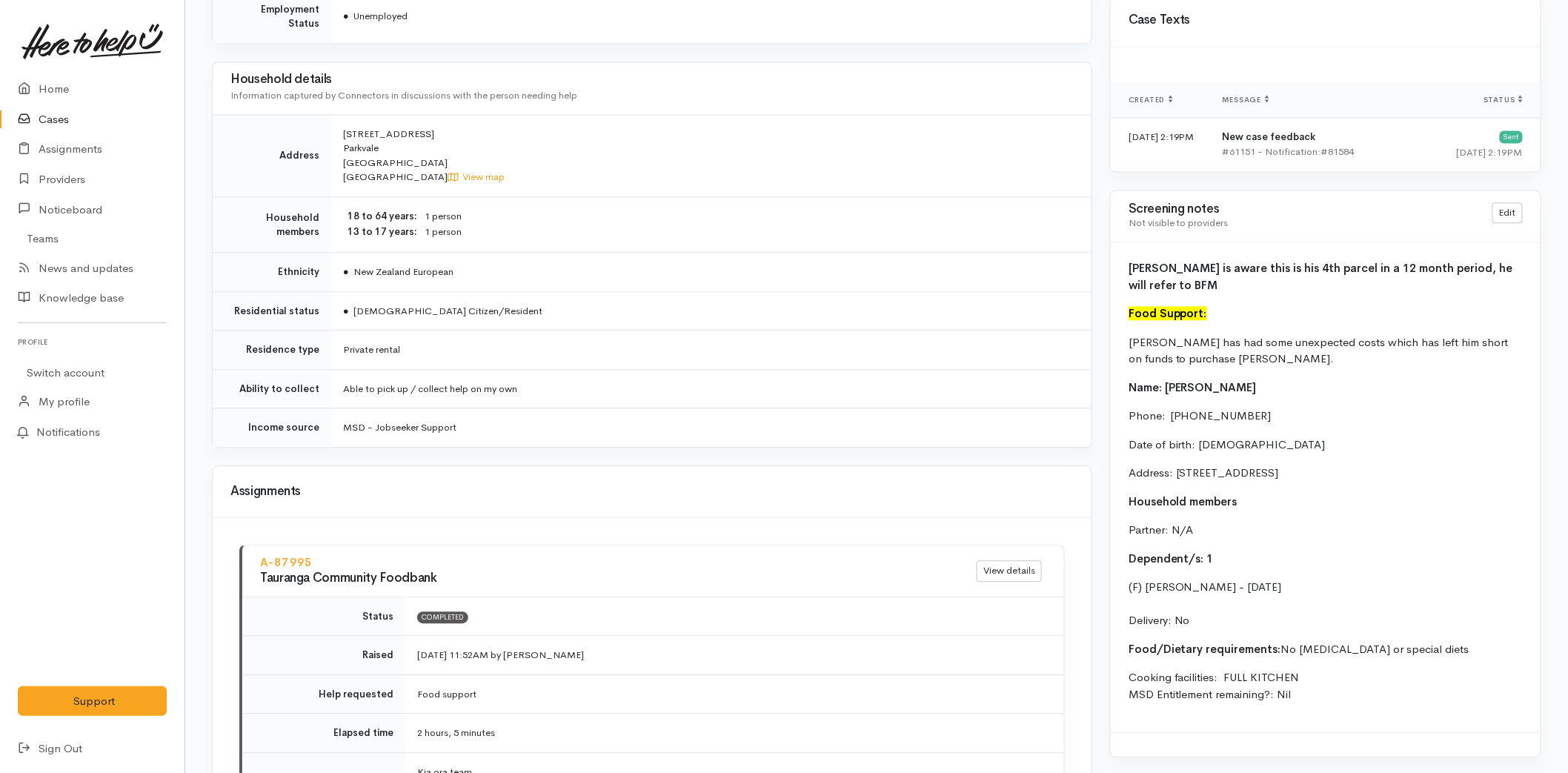
scroll to position [1316, 0]
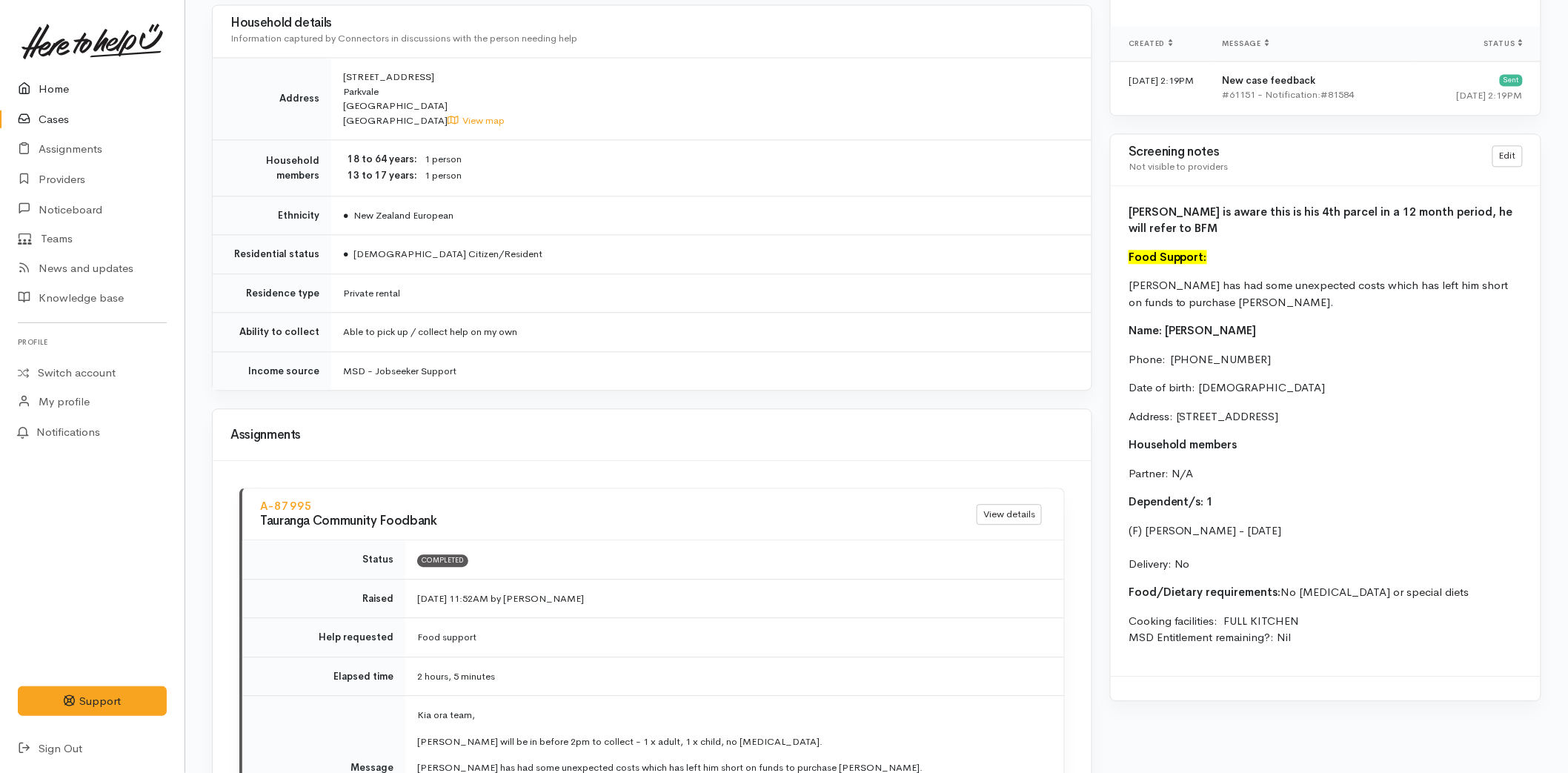
click at [46, 82] on link "Home" at bounding box center [92, 89] width 185 height 30
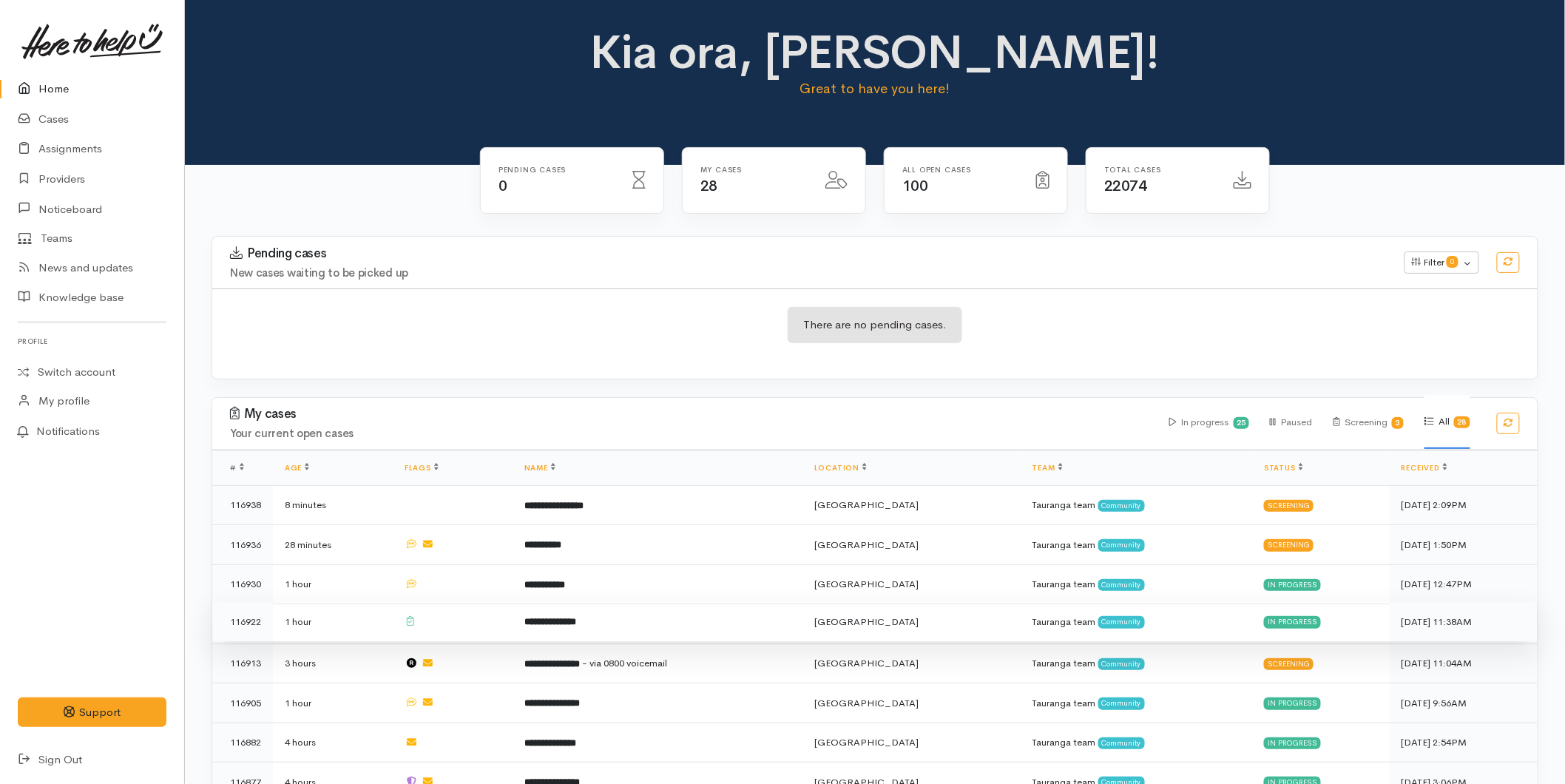
click at [582, 631] on td "**********" at bounding box center [657, 621] width 290 height 40
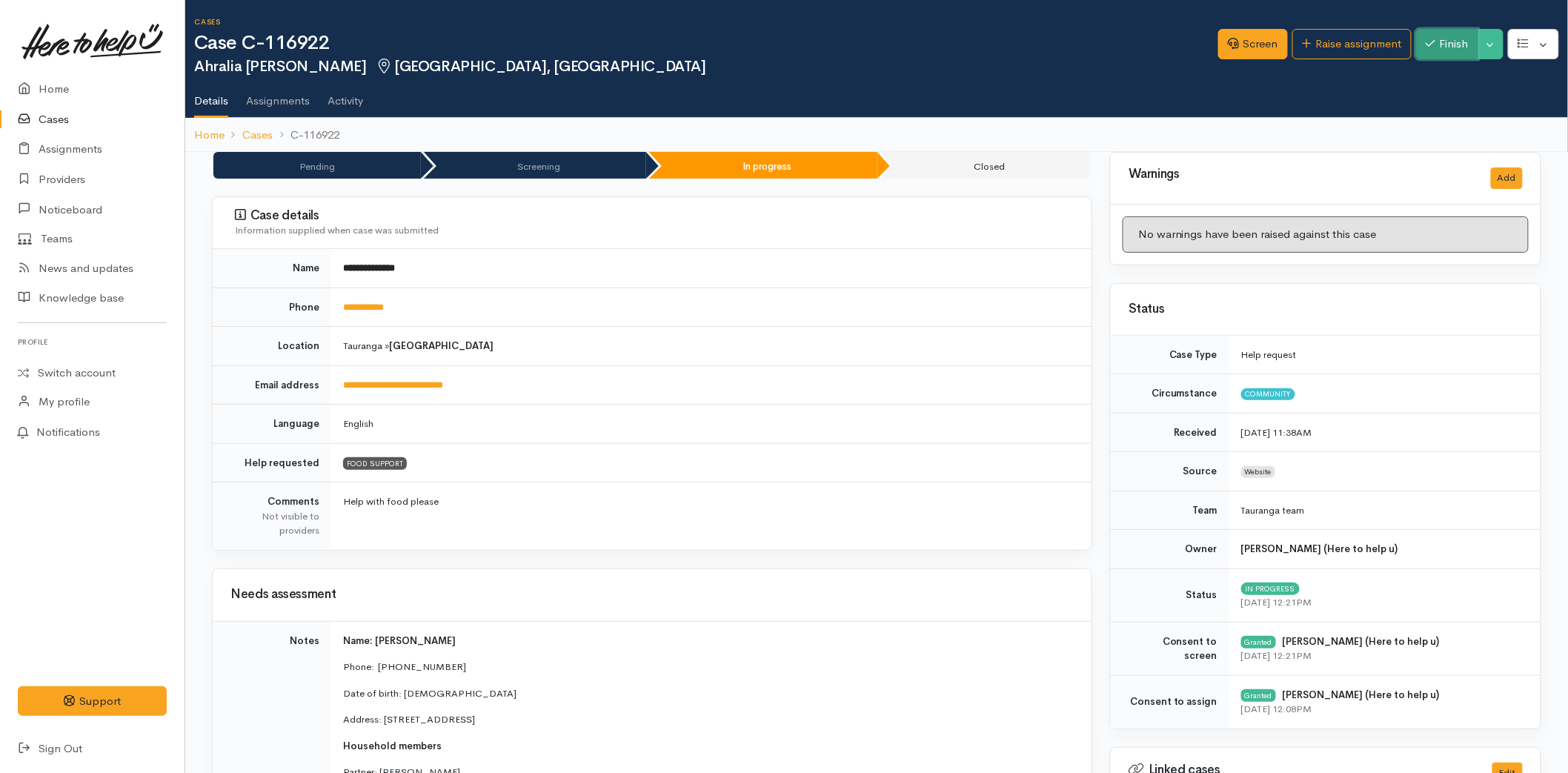
click at [1436, 30] on button "Finish" at bounding box center [1447, 43] width 62 height 30
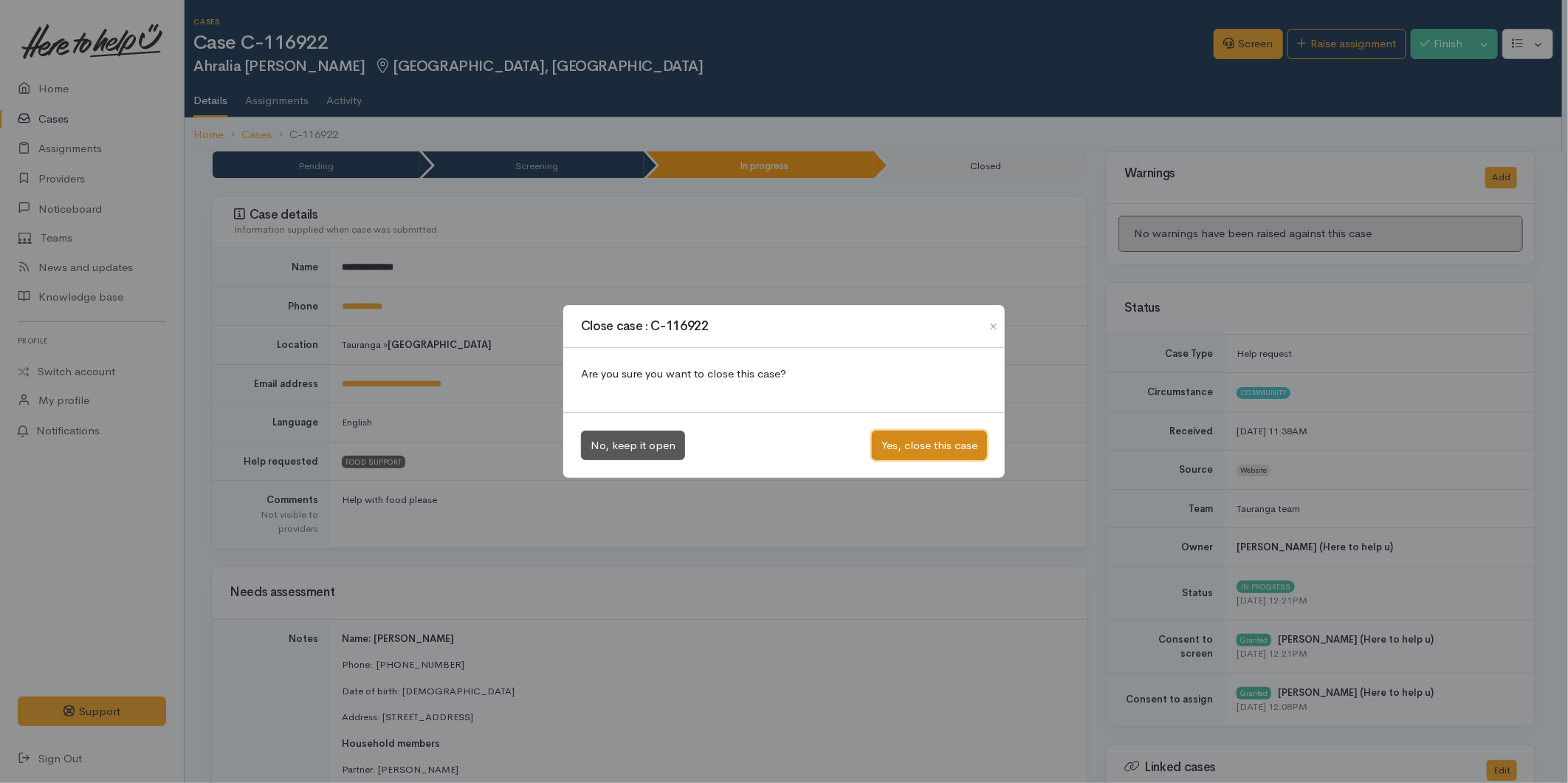
click at [957, 441] on button "Yes, close this case" at bounding box center [929, 445] width 116 height 30
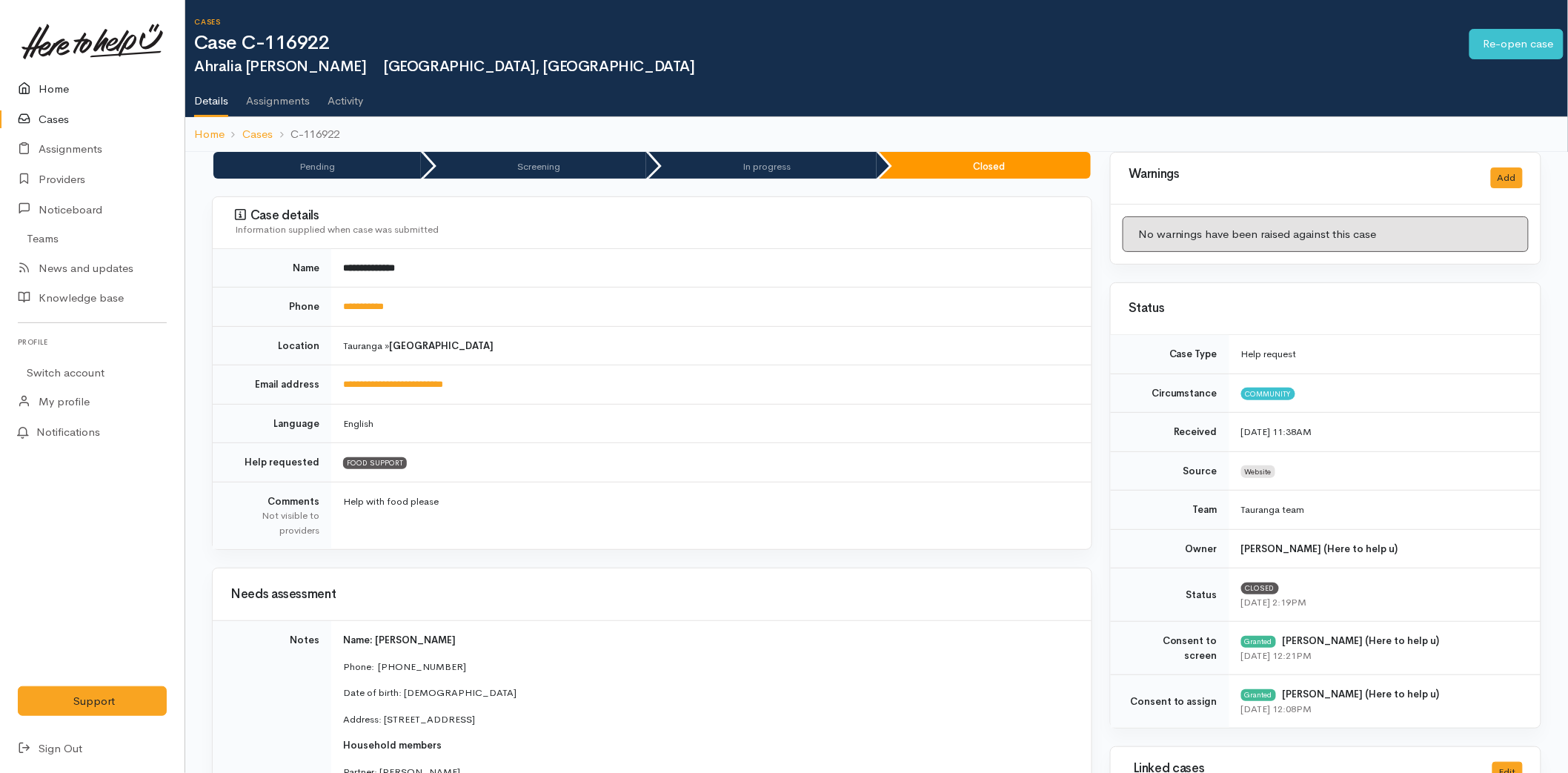
click at [52, 86] on link "Home" at bounding box center [92, 89] width 185 height 30
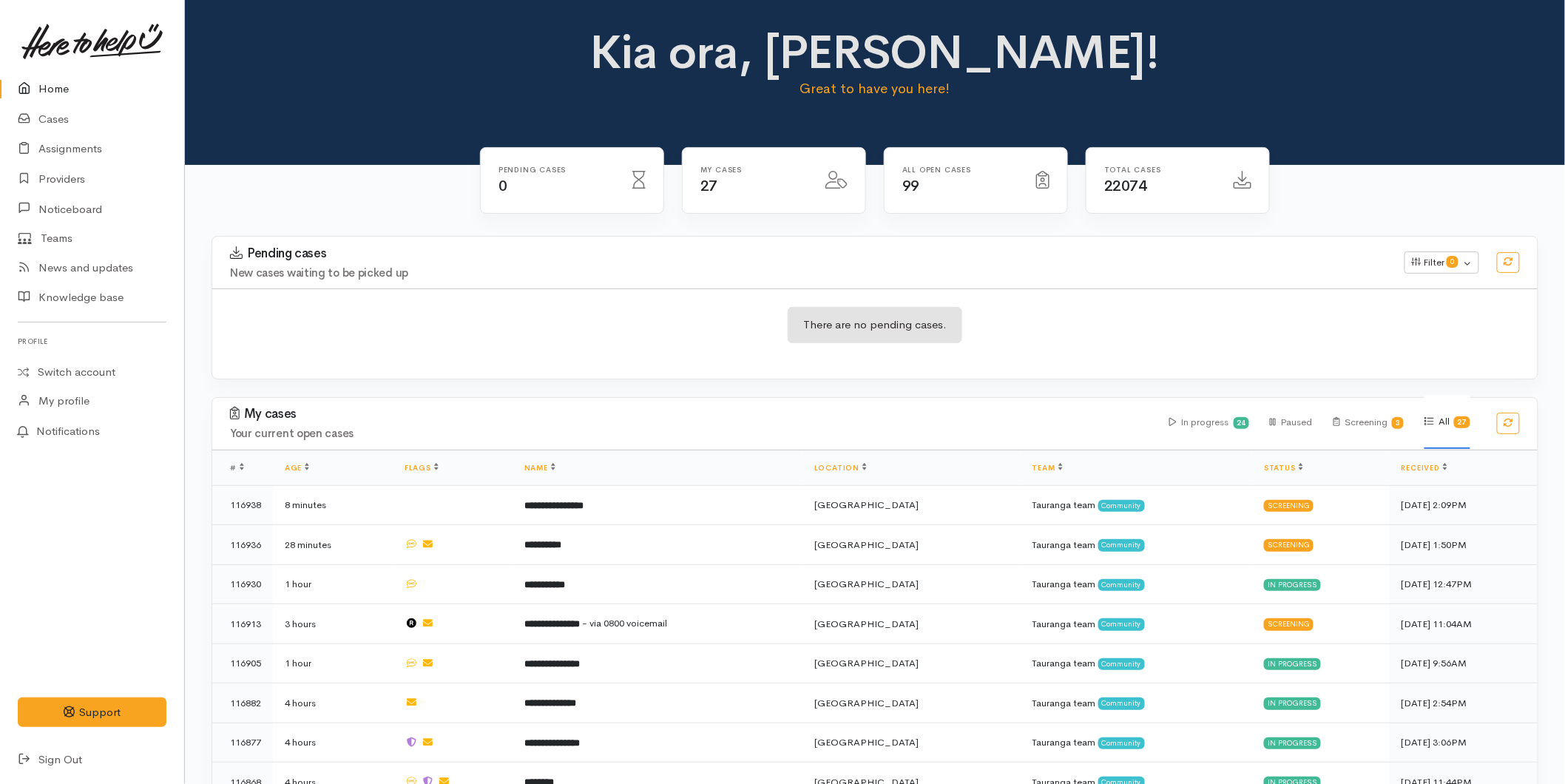
click at [69, 70] on link at bounding box center [92, 41] width 149 height 65
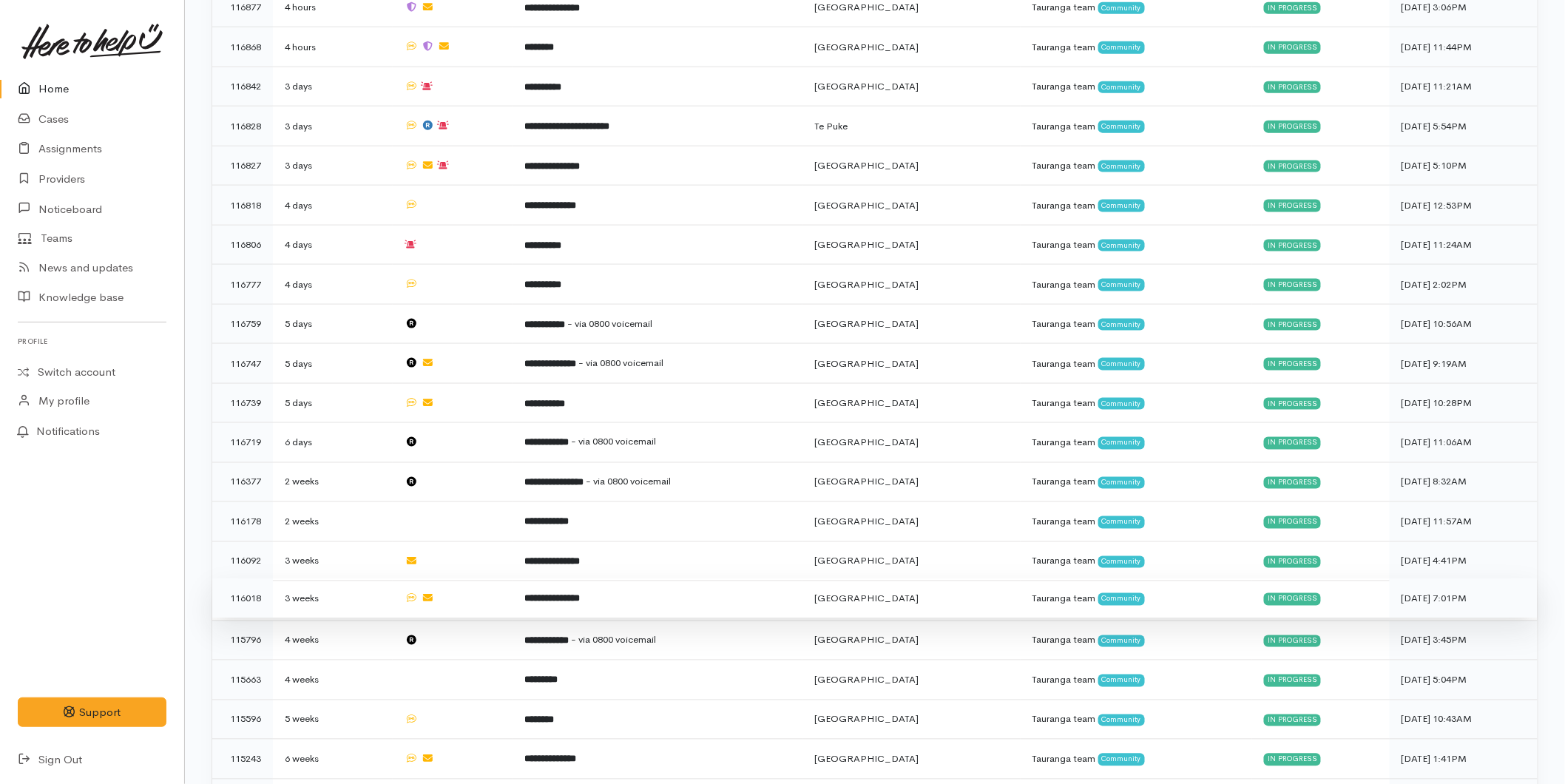
scroll to position [808, 0]
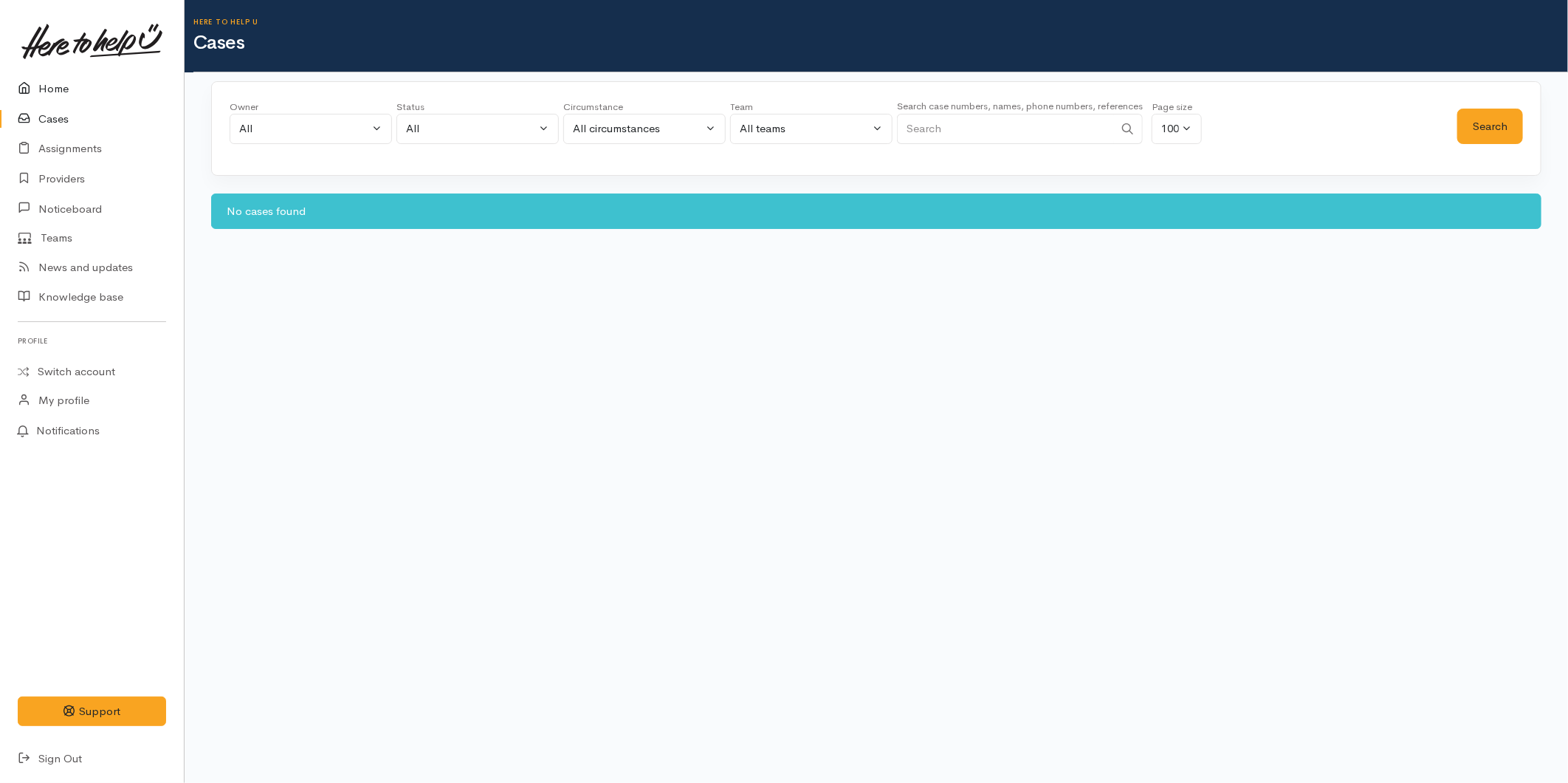
drag, startPoint x: 0, startPoint y: 0, endPoint x: 34, endPoint y: 87, distance: 93.4
click at [33, 85] on icon at bounding box center [27, 89] width 20 height 18
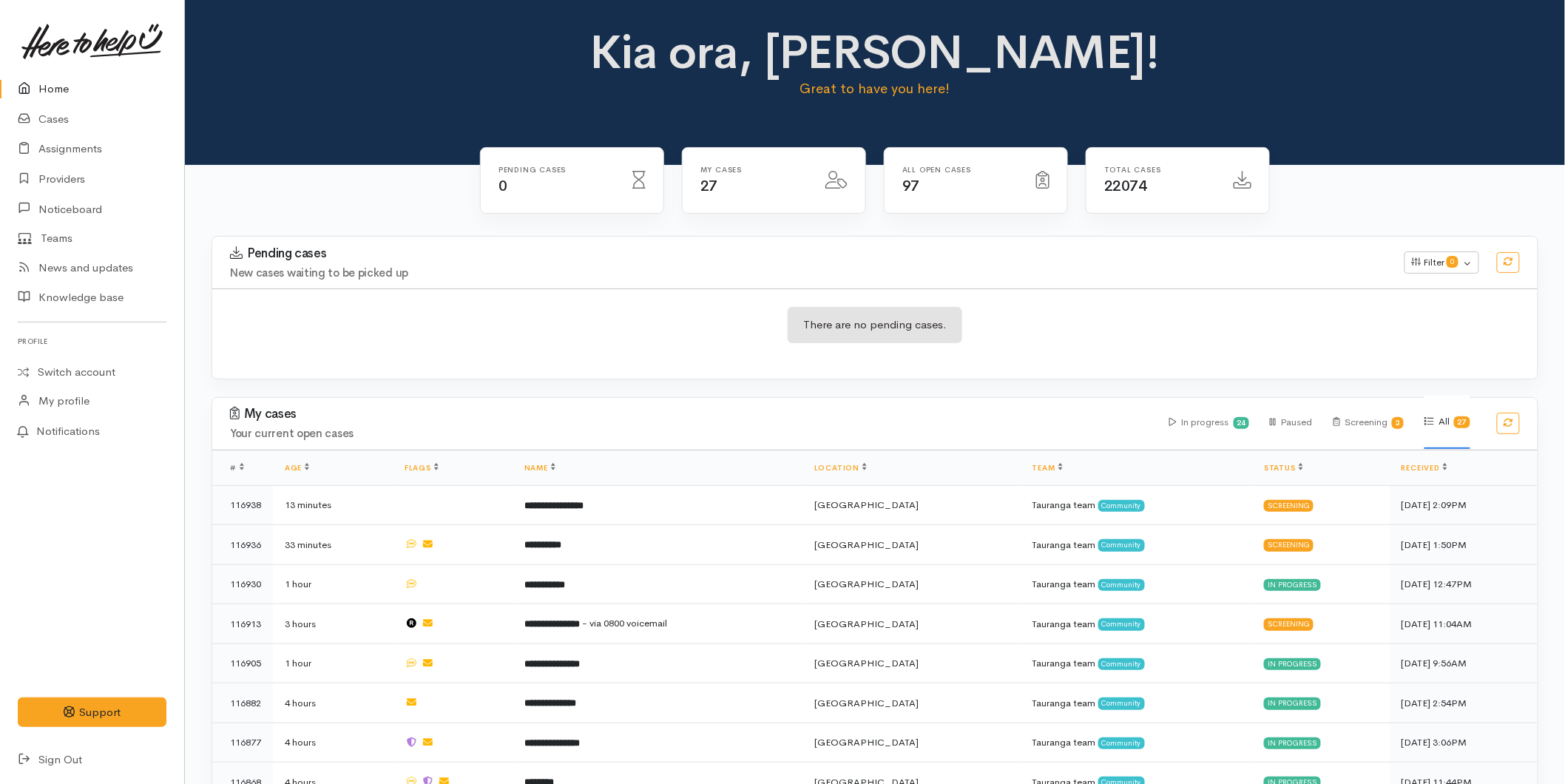
drag, startPoint x: 49, startPoint y: 71, endPoint x: 69, endPoint y: 90, distance: 27.6
click at [49, 71] on link at bounding box center [92, 41] width 149 height 65
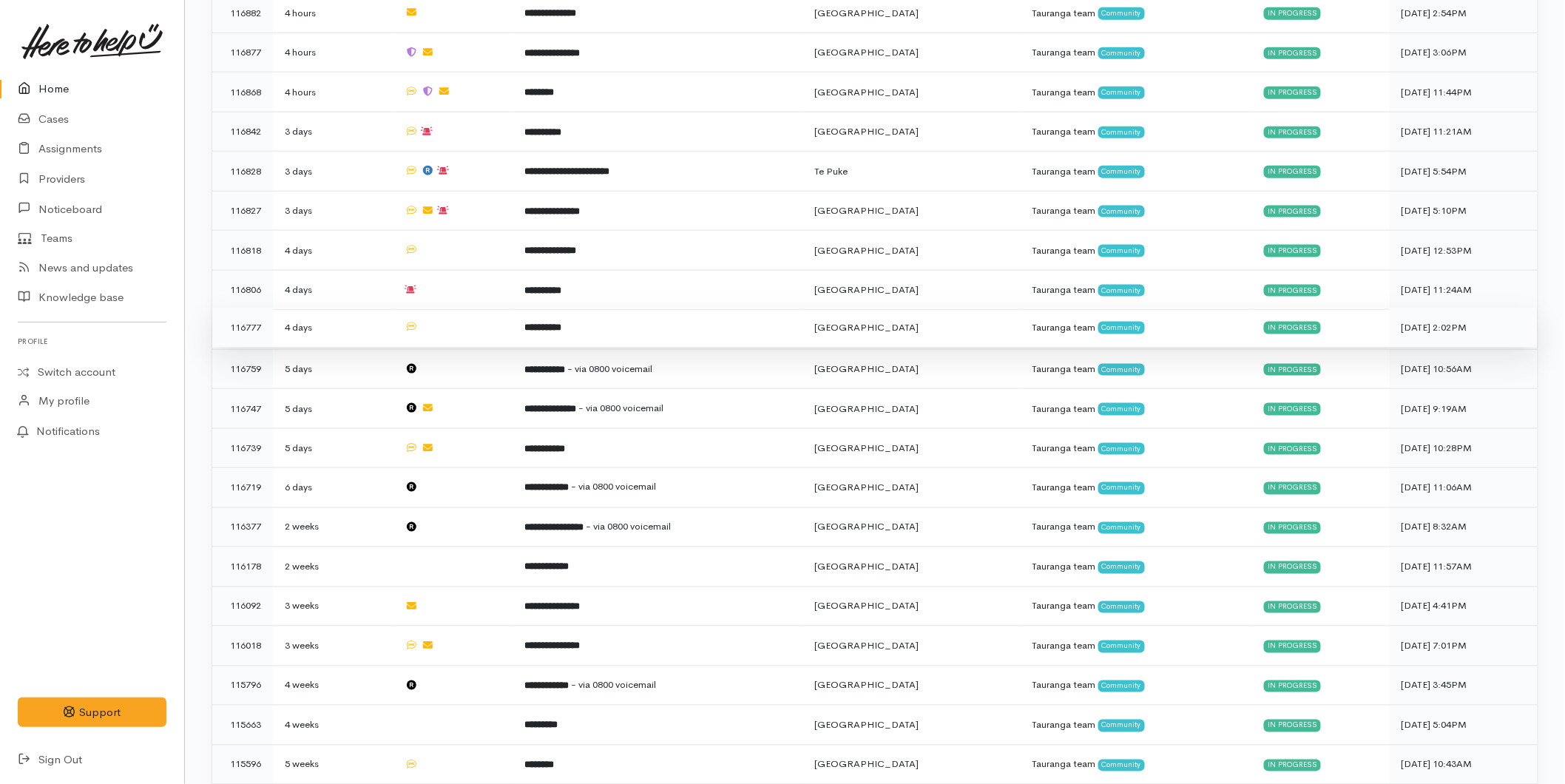
scroll to position [808, 0]
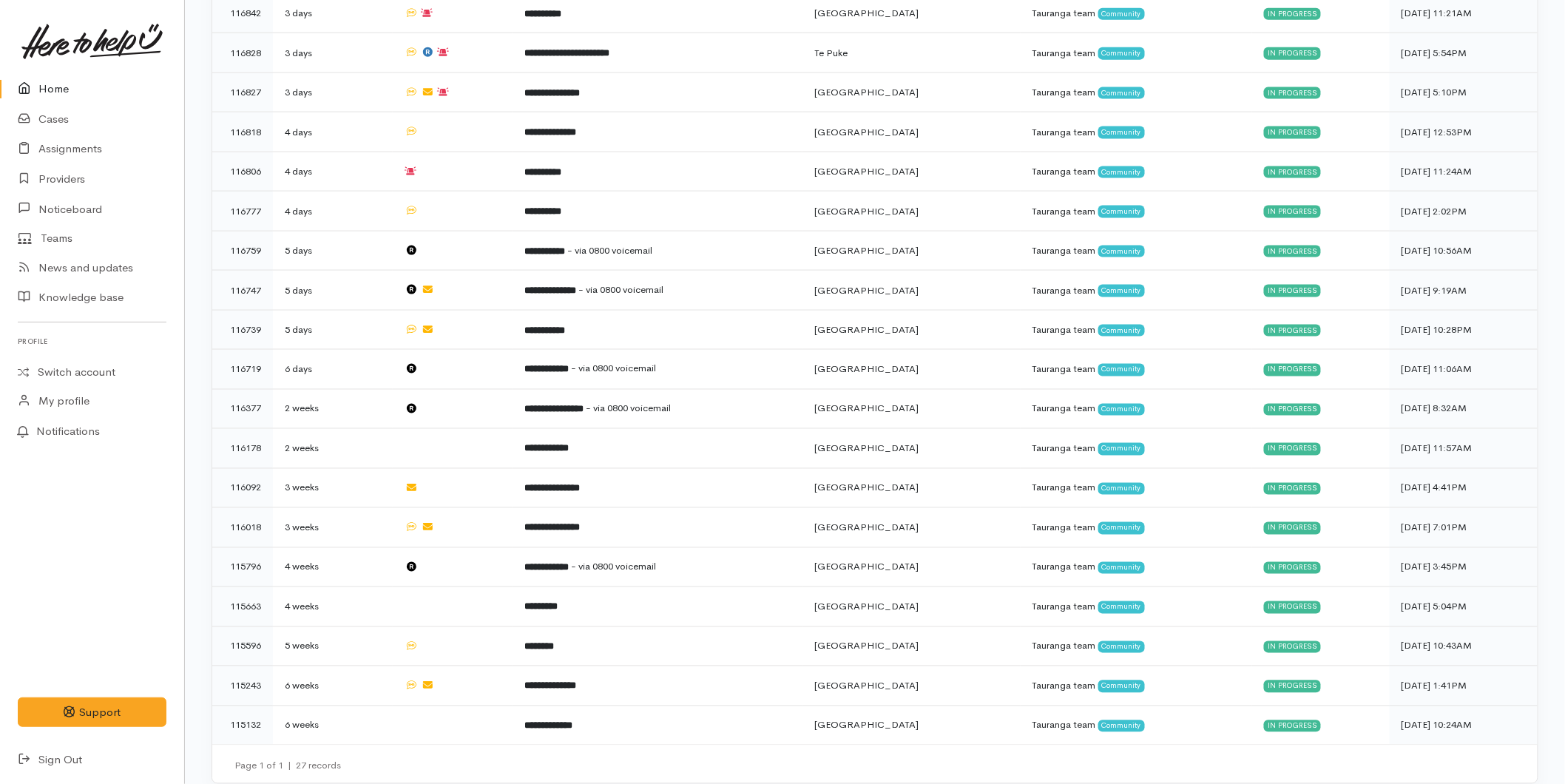
click at [92, 97] on link "Home" at bounding box center [92, 89] width 184 height 30
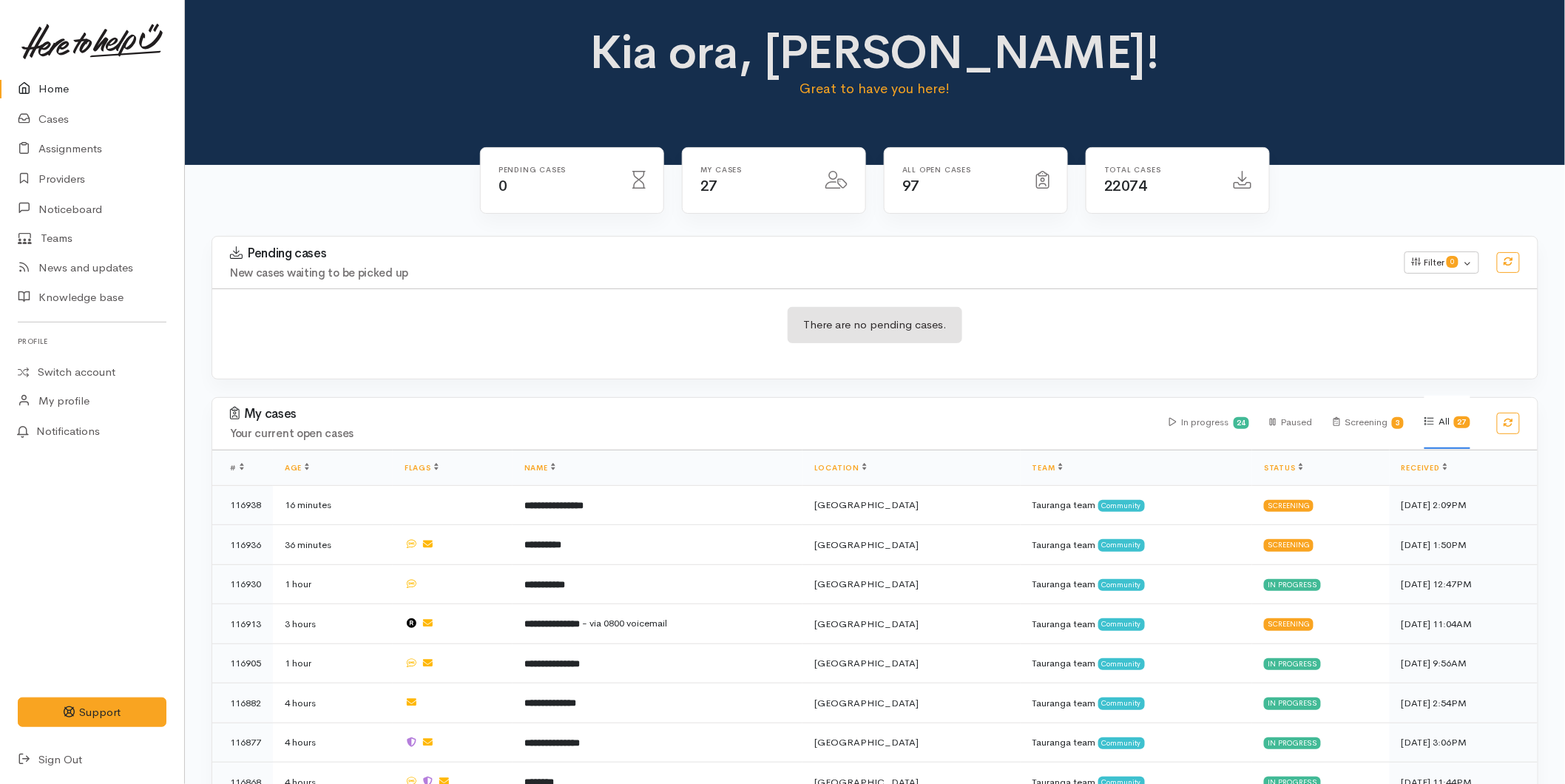
click at [40, 84] on link "Home" at bounding box center [92, 89] width 184 height 30
click at [71, 87] on link "Home" at bounding box center [92, 89] width 184 height 30
